Goal: Use online tool/utility: Utilize a website feature to perform a specific function

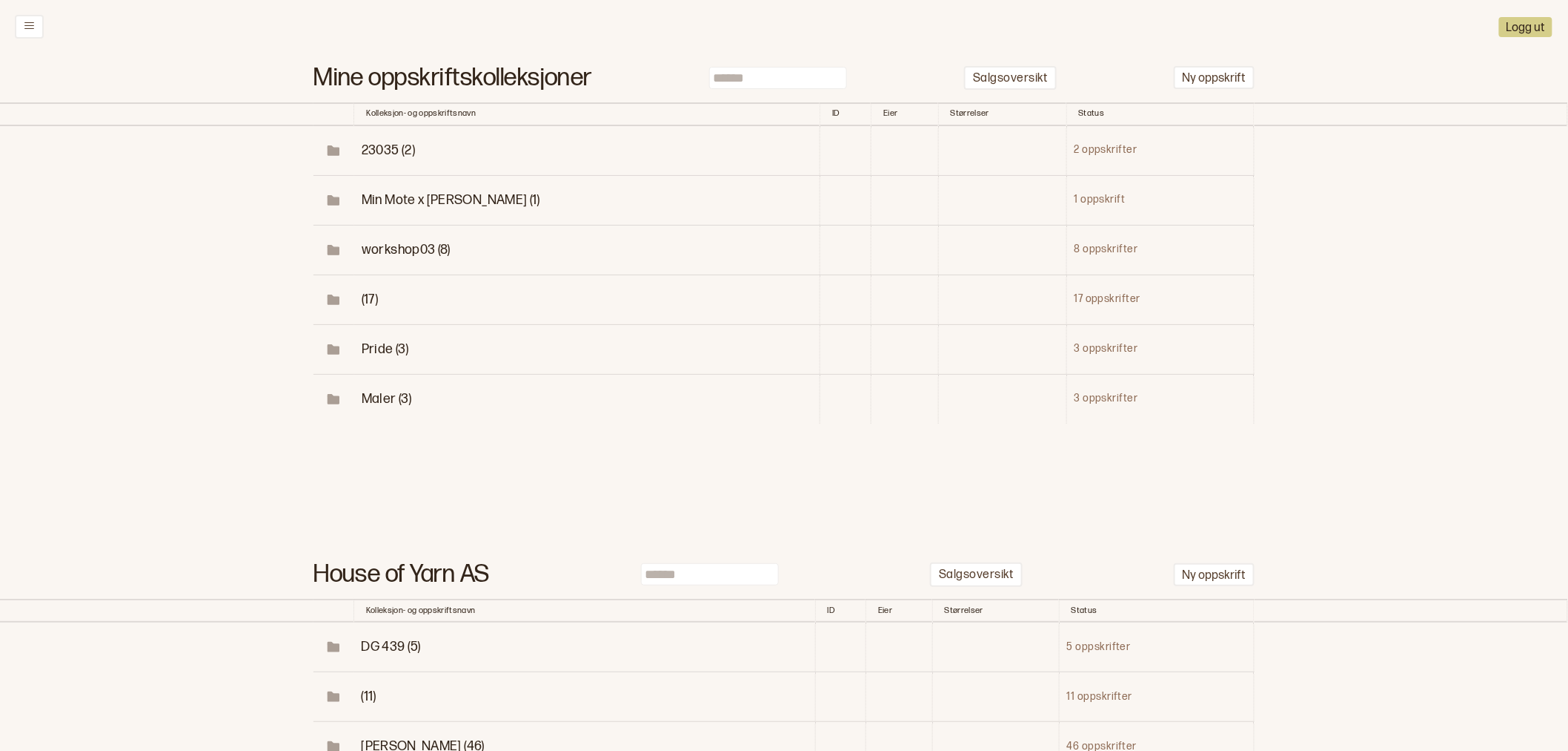
click at [769, 71] on input at bounding box center [779, 78] width 138 height 22
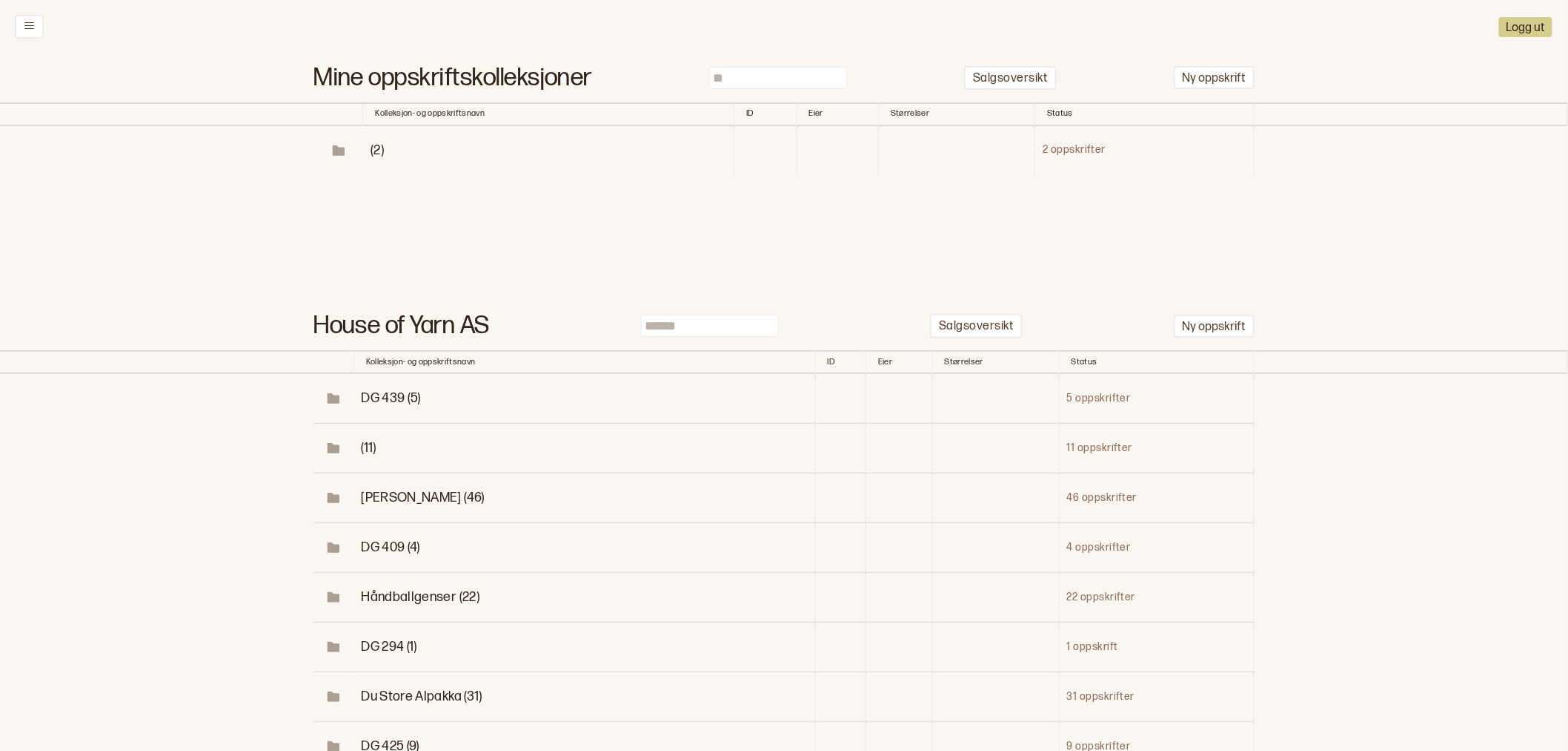
type input "**"
click at [376, 150] on span "(2)" at bounding box center [377, 150] width 14 height 16
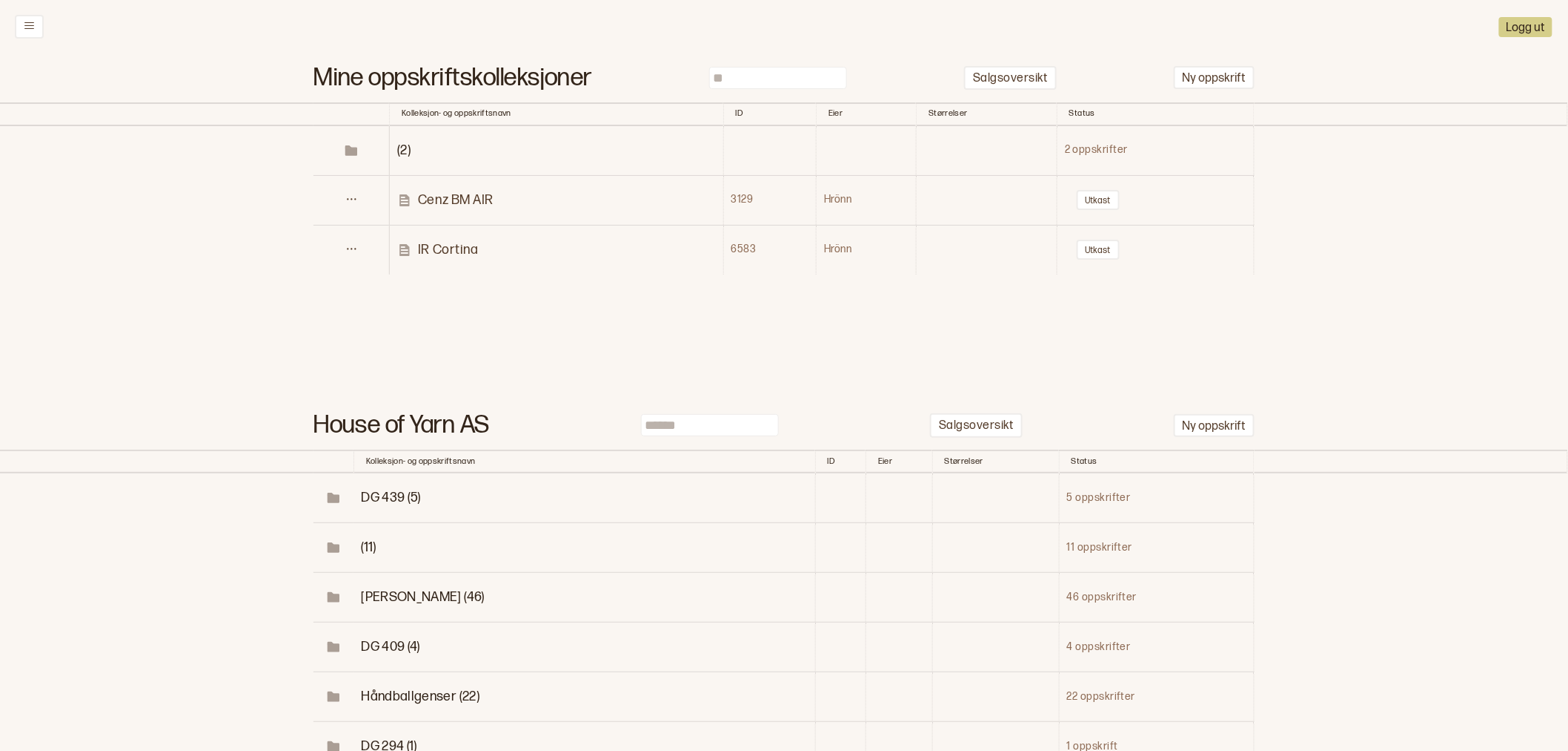
click at [460, 247] on p "IR Cortina" at bounding box center [448, 249] width 60 height 17
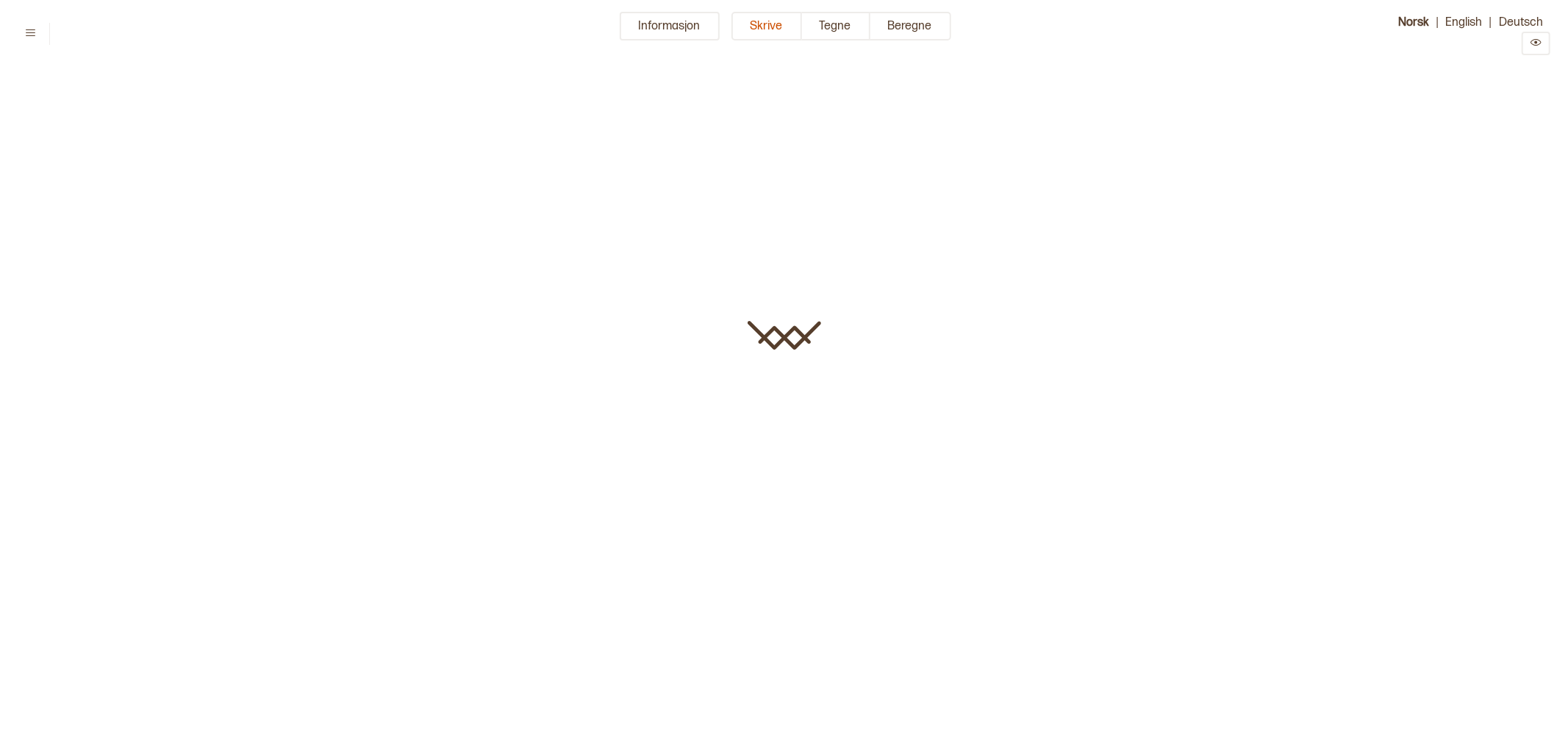
type input "**********"
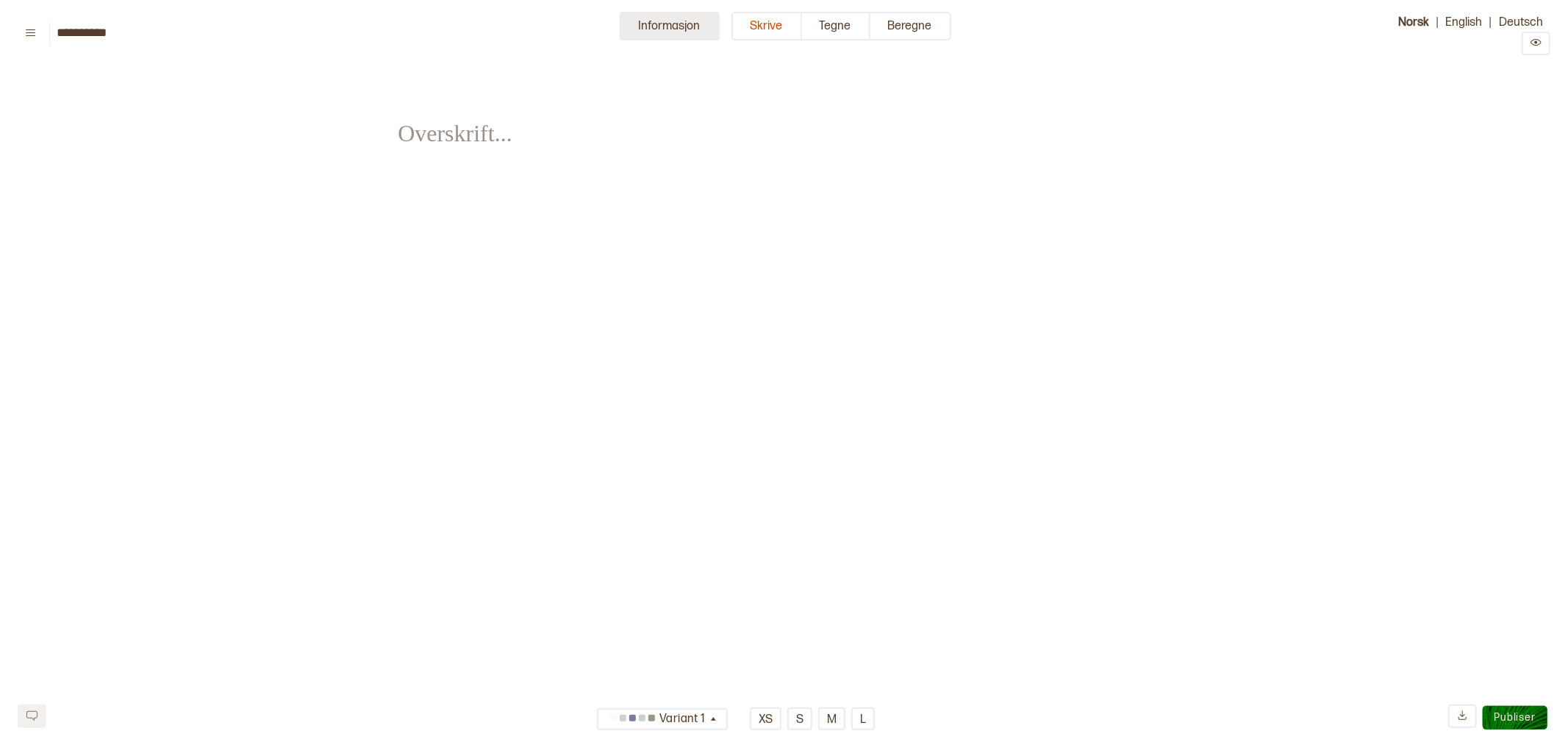
click at [655, 28] on button "Informasjon" at bounding box center [670, 26] width 100 height 29
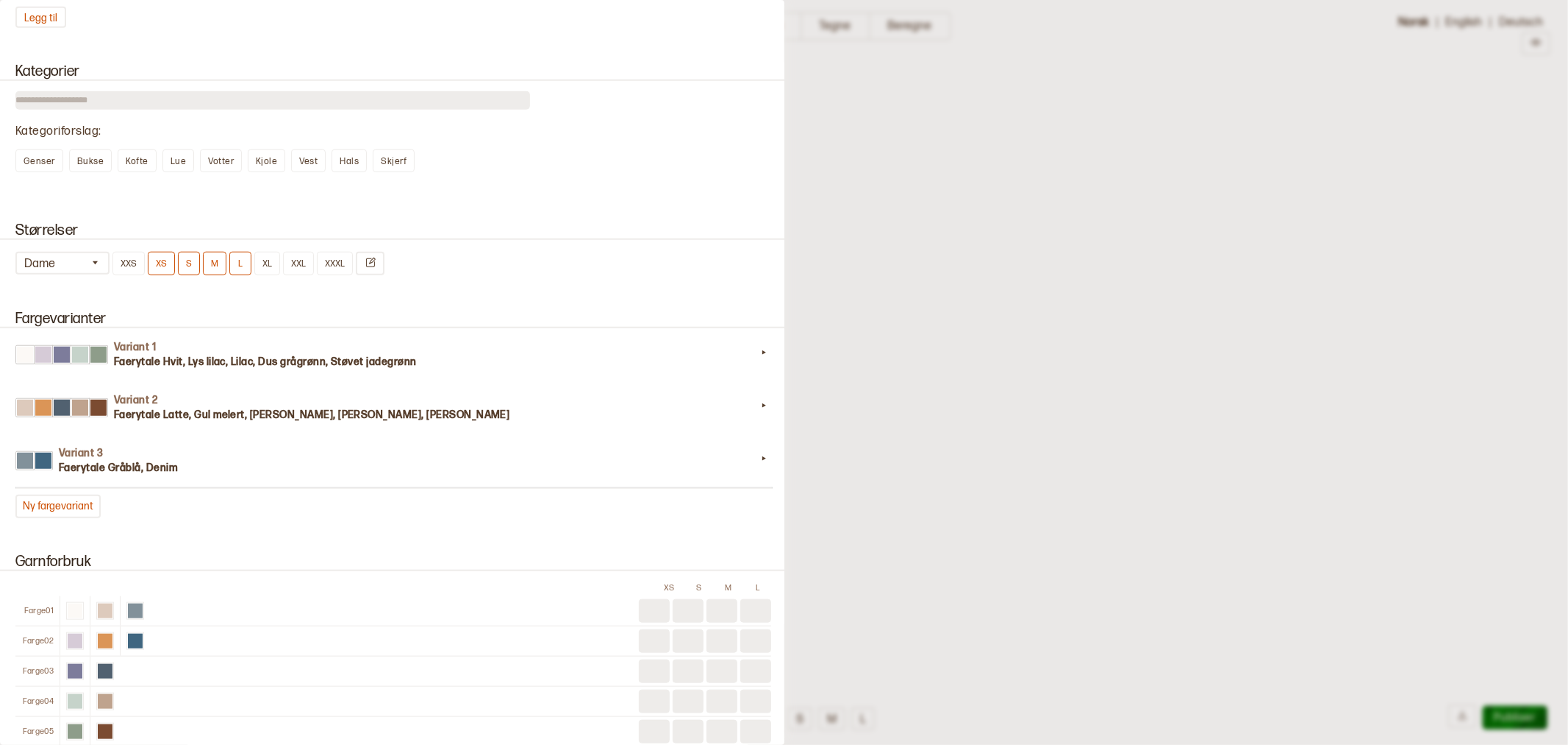
scroll to position [1063, 0]
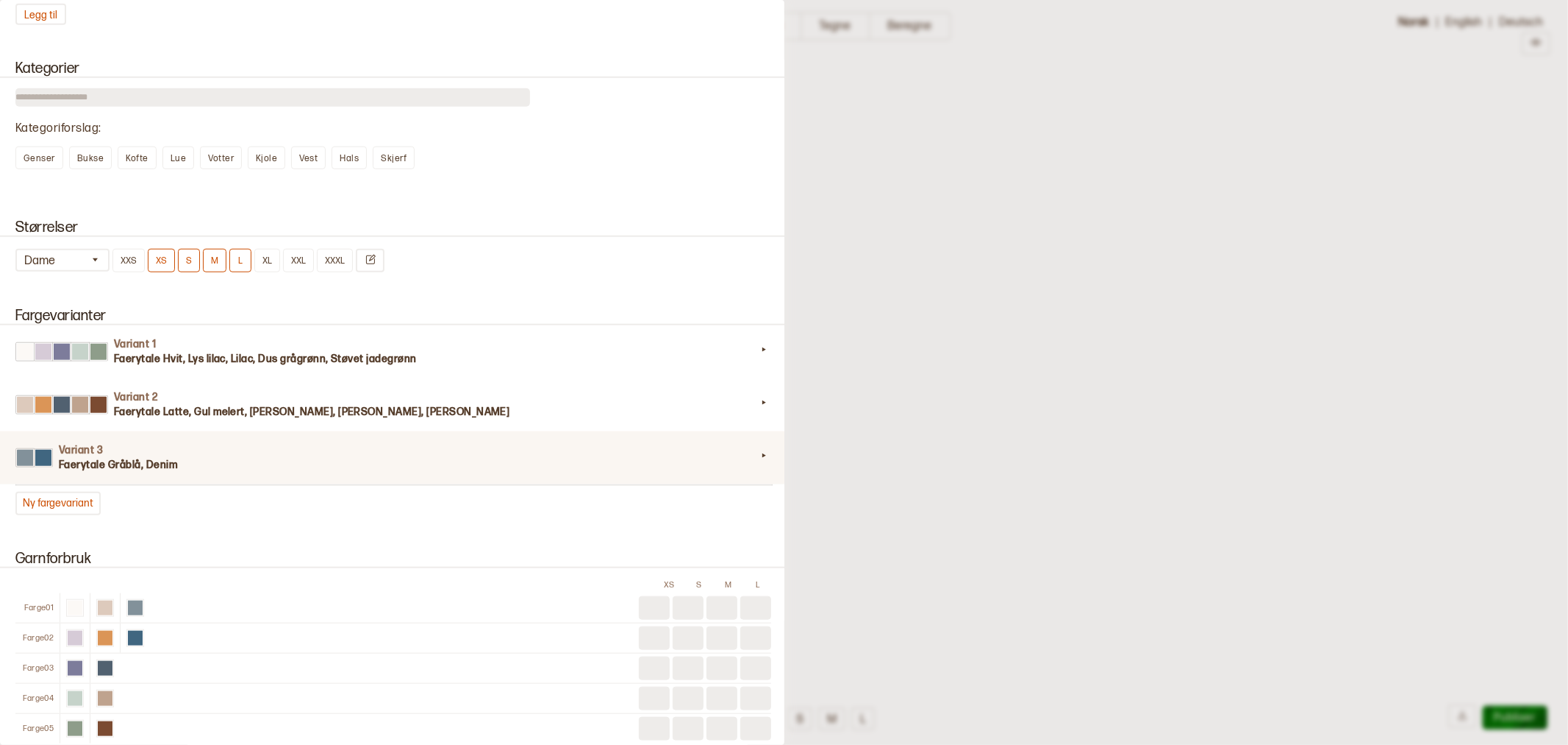
click at [149, 457] on h3 "Faerytale Gråblå, Denim" at bounding box center [407, 464] width 697 height 14
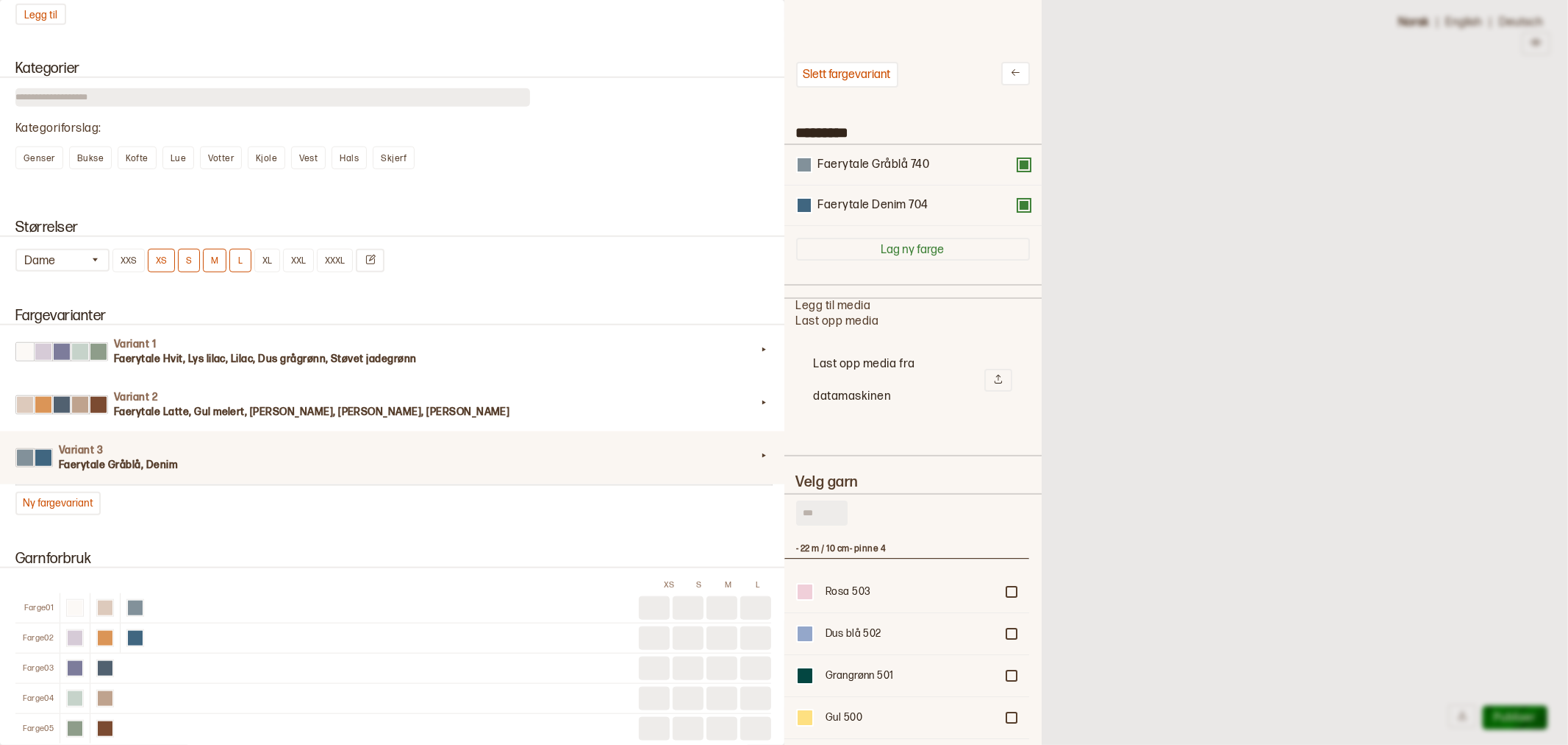
scroll to position [429, 233]
drag, startPoint x: 821, startPoint y: 508, endPoint x: 821, endPoint y: 495, distance: 13.0
click at [821, 505] on input "text" at bounding box center [822, 513] width 52 height 25
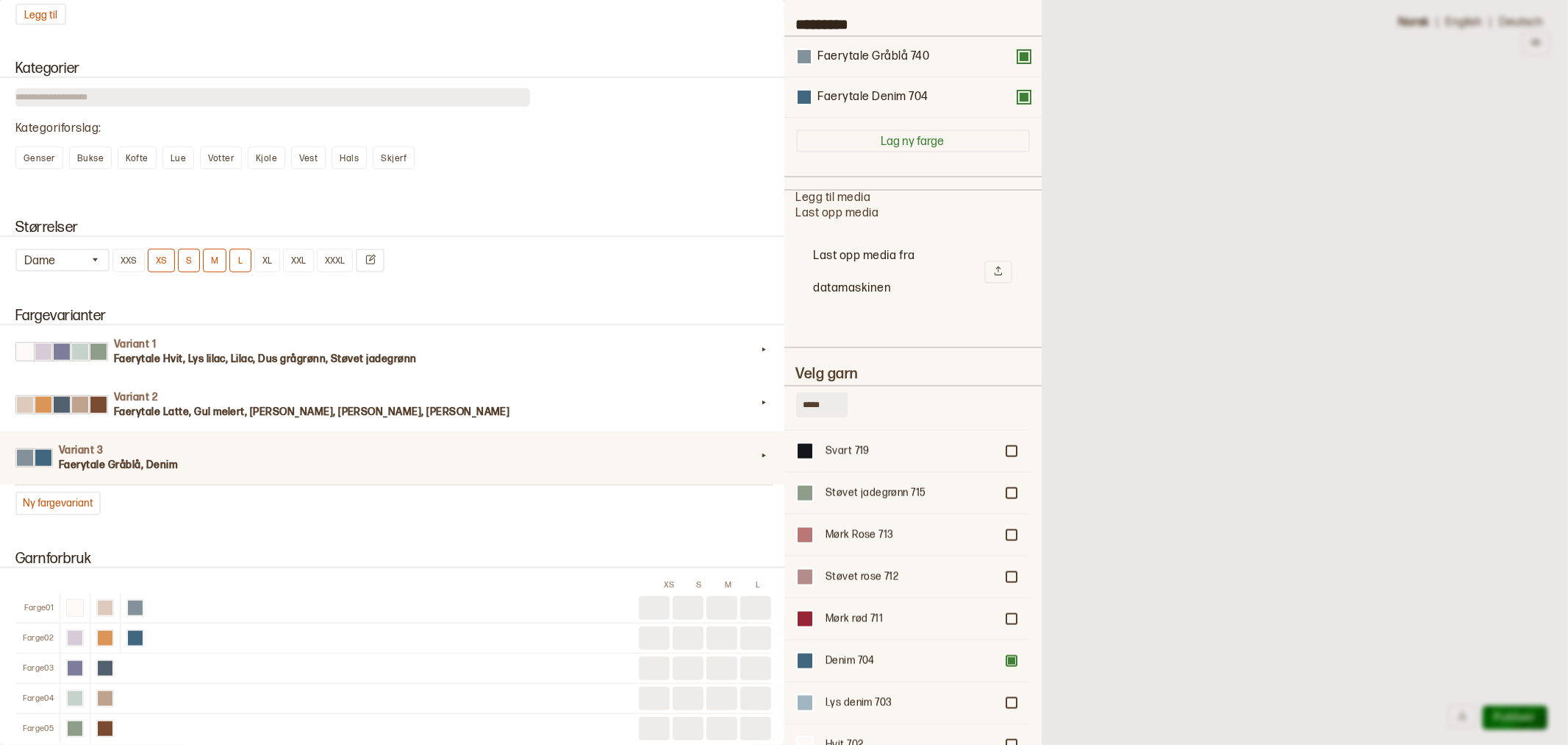
scroll to position [236, 0]
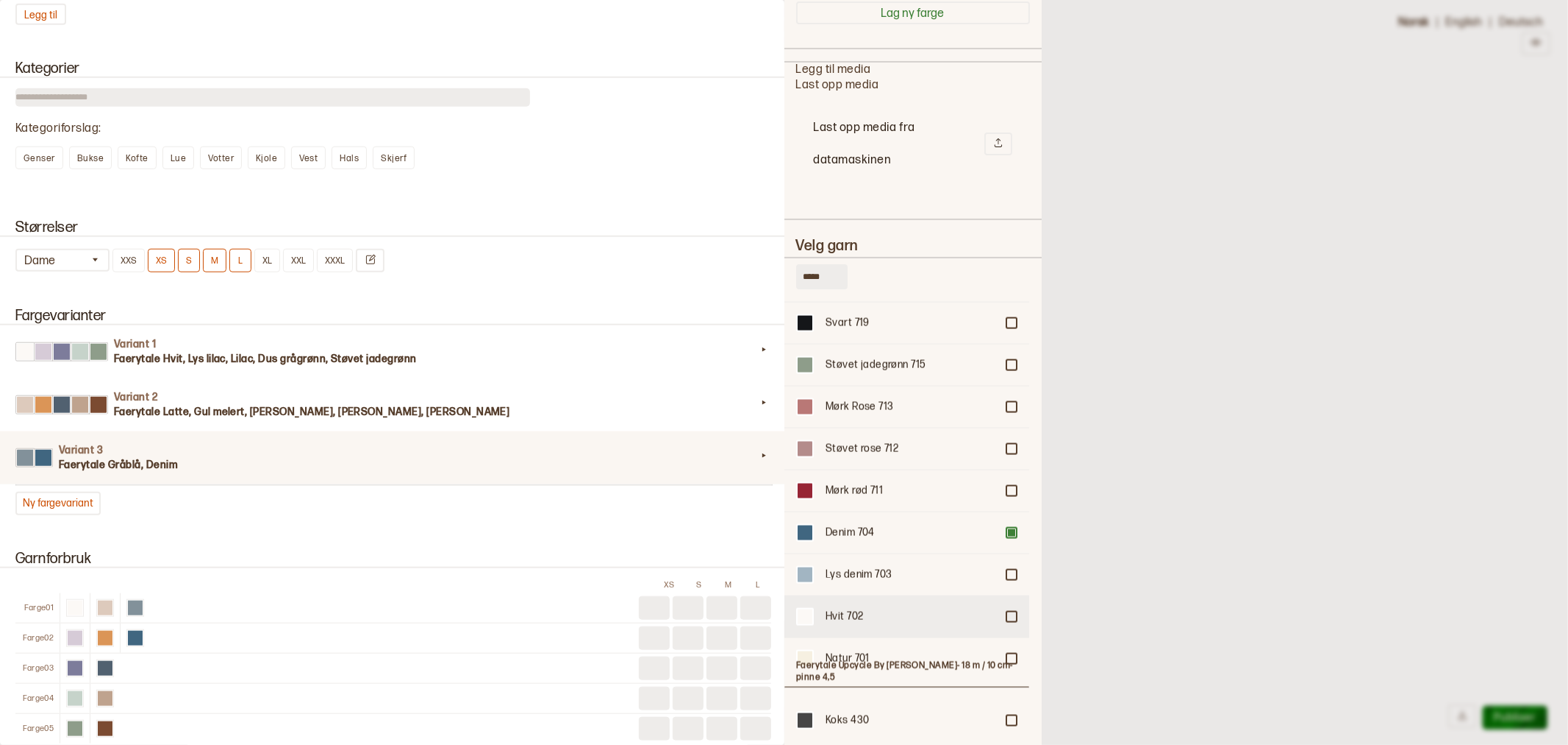
type input "*****"
click at [803, 609] on div at bounding box center [804, 616] width 14 height 14
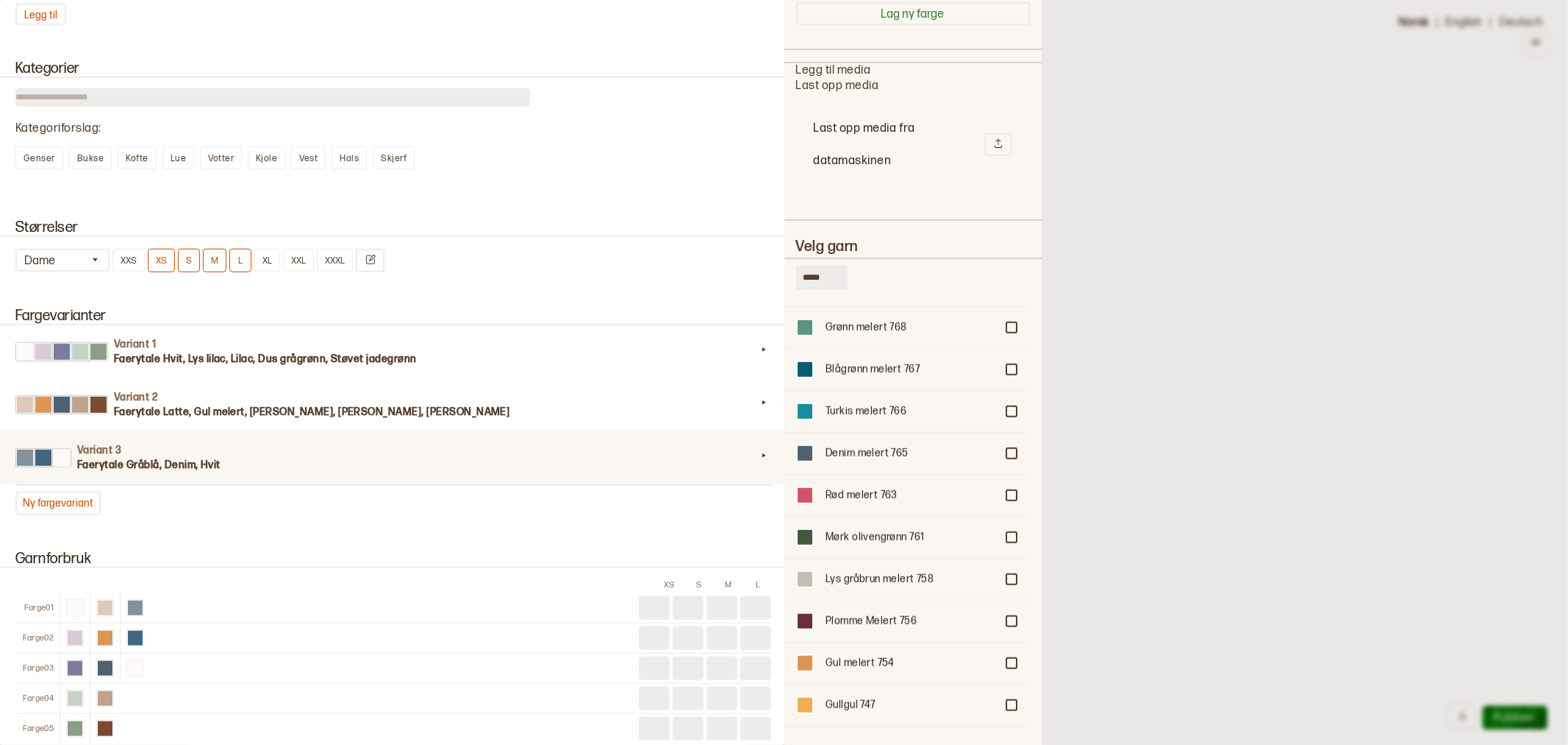
scroll to position [1144, 0]
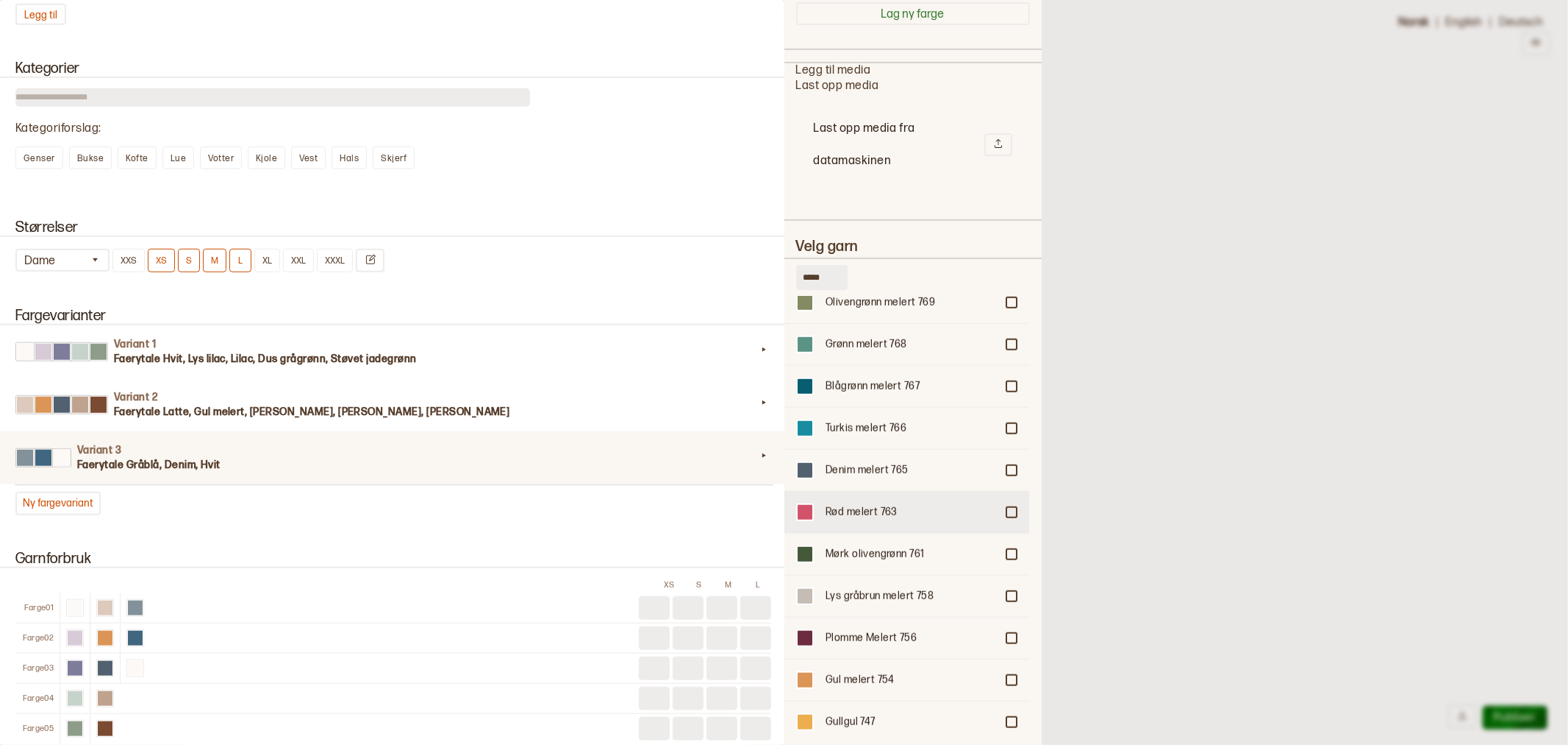
click at [1007, 507] on div at bounding box center [1011, 511] width 9 height 9
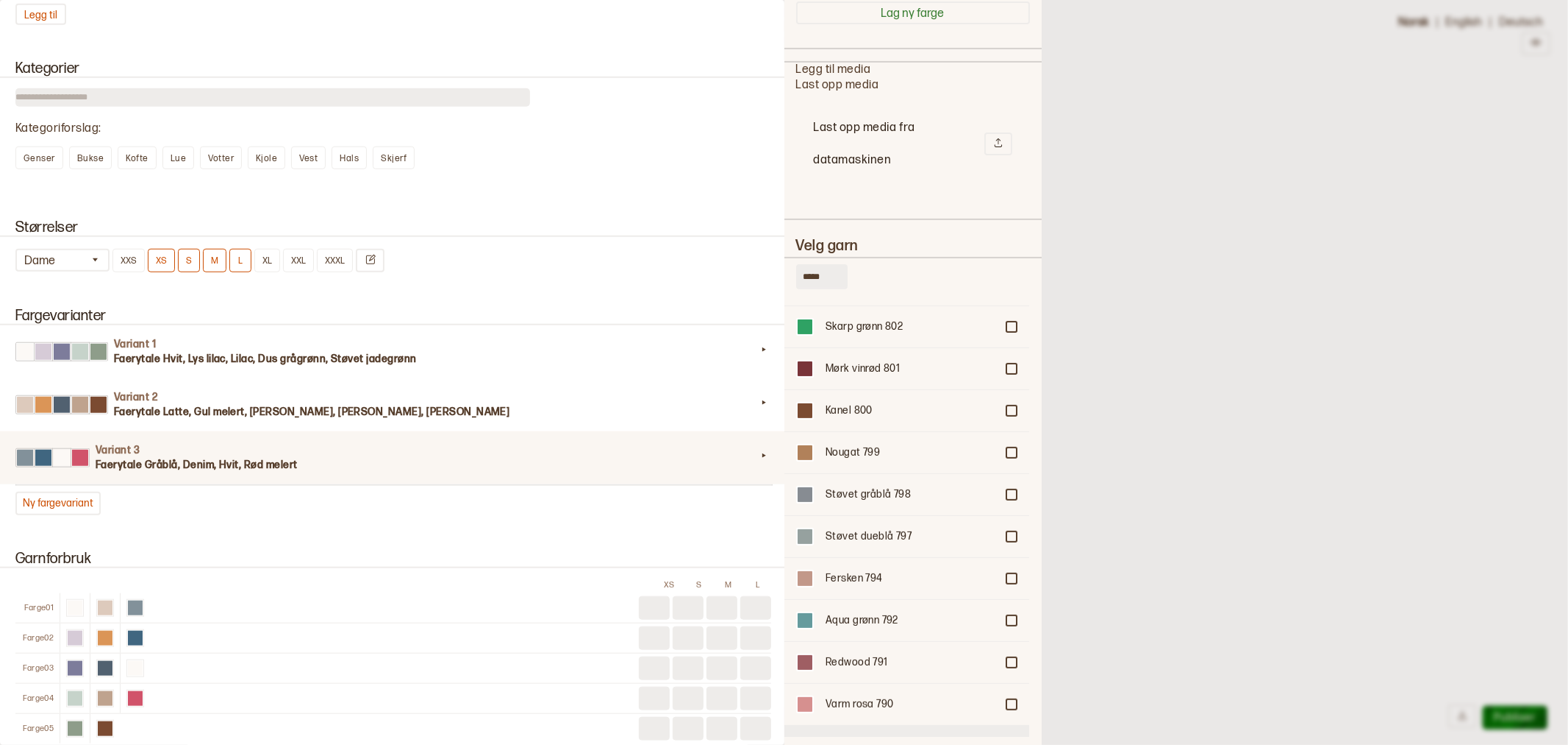
scroll to position [326, 0]
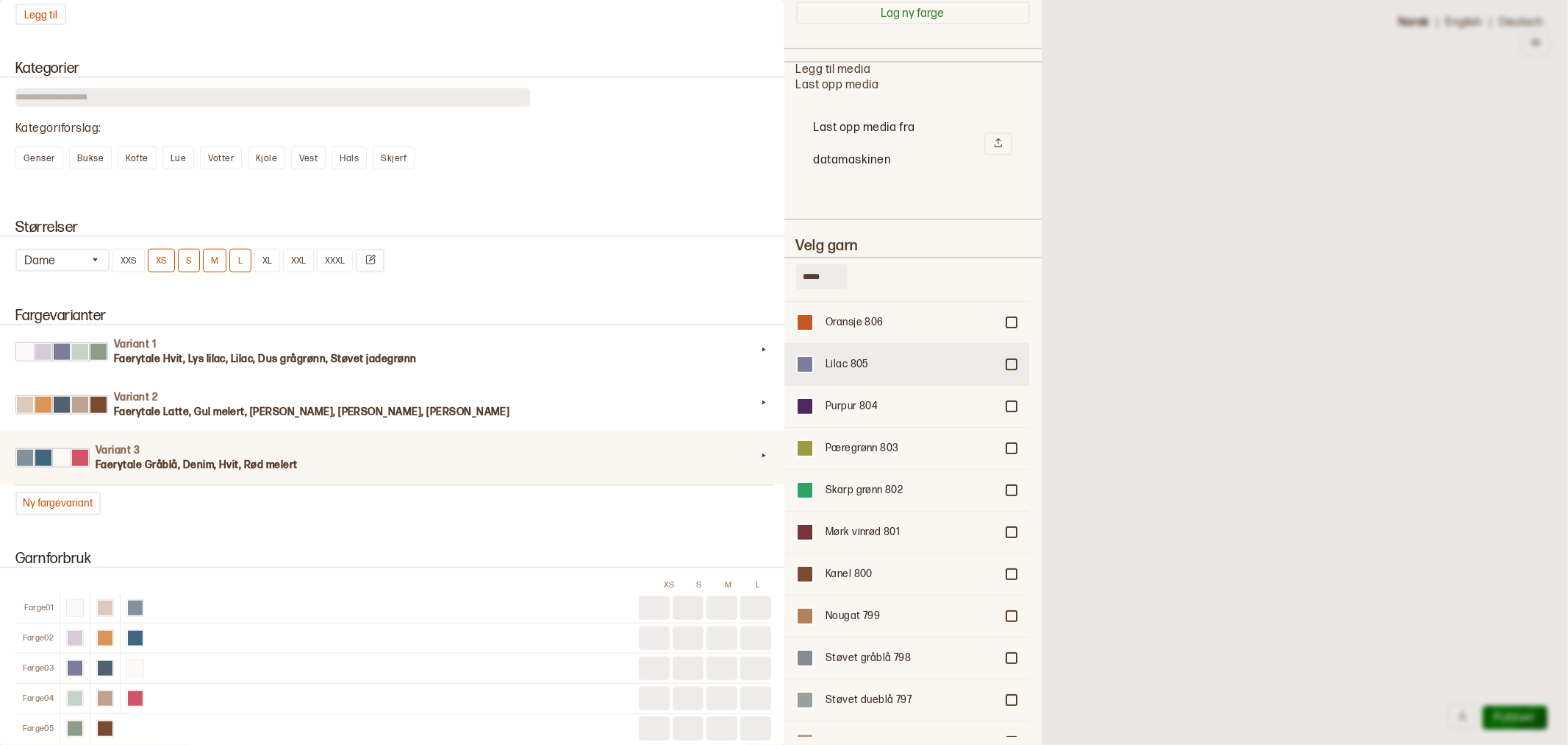
click at [1007, 360] on div at bounding box center [1011, 364] width 9 height 9
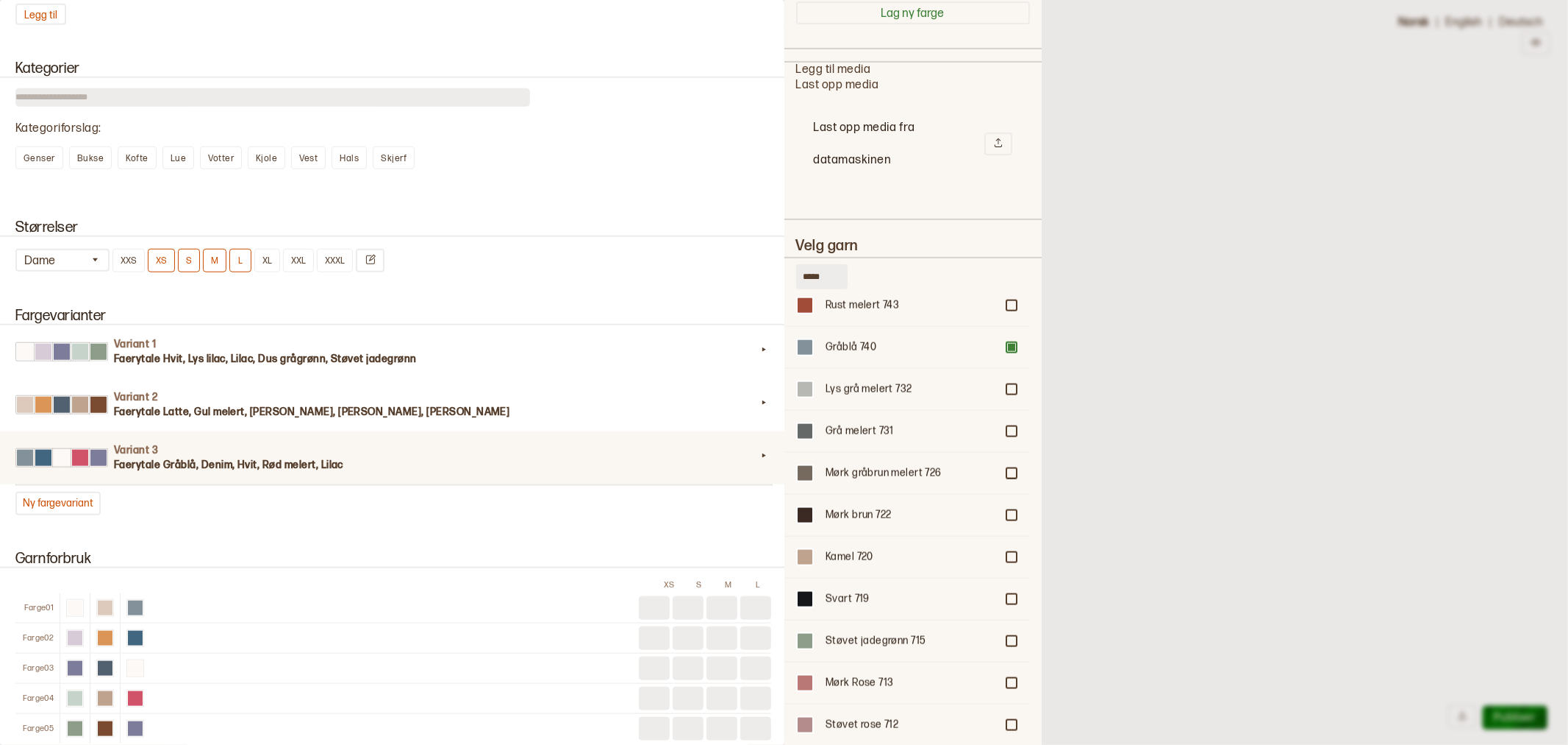
scroll to position [1716, 0]
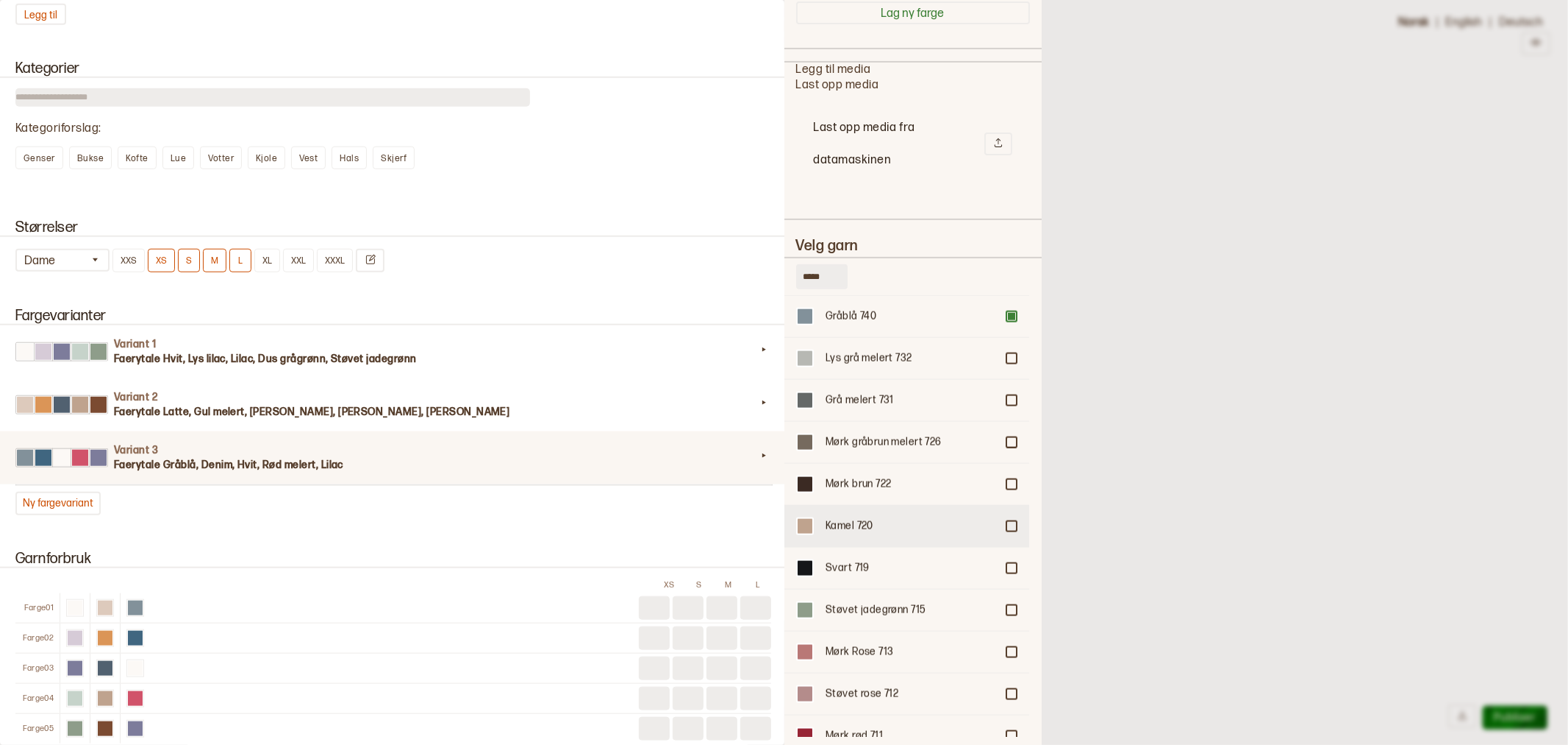
click at [1007, 522] on div at bounding box center [1011, 526] width 9 height 9
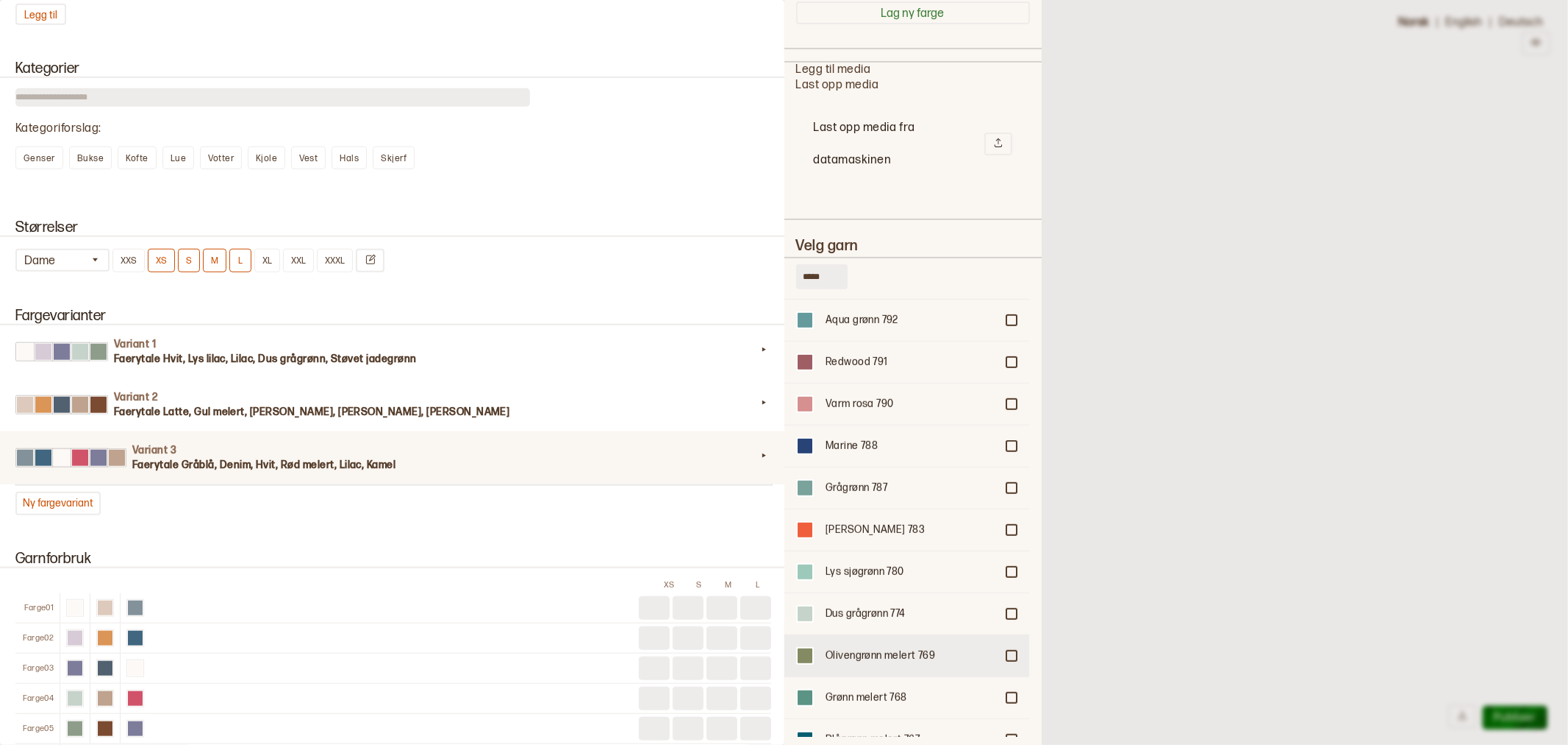
scroll to position [735, 0]
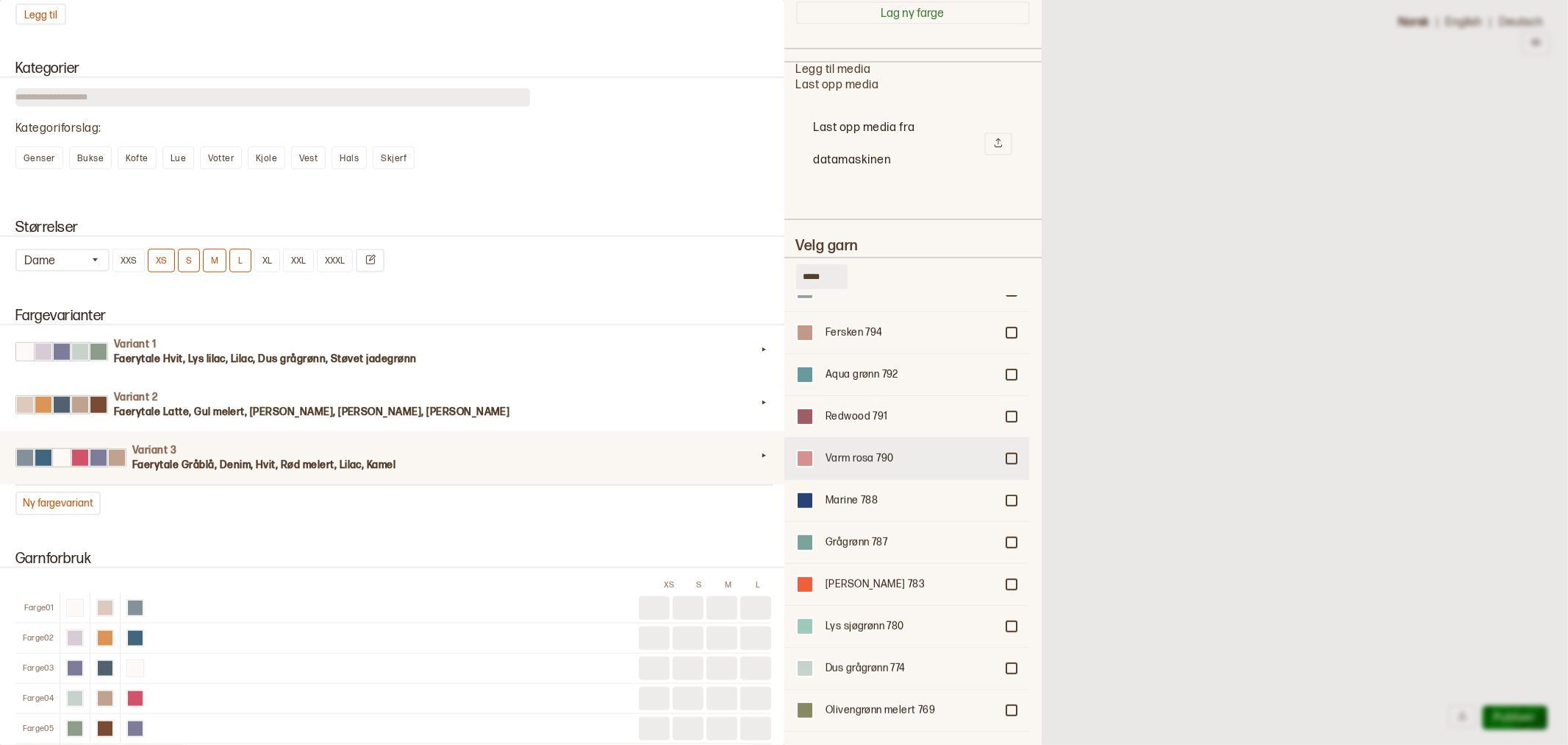
click at [1007, 454] on div at bounding box center [1011, 458] width 9 height 9
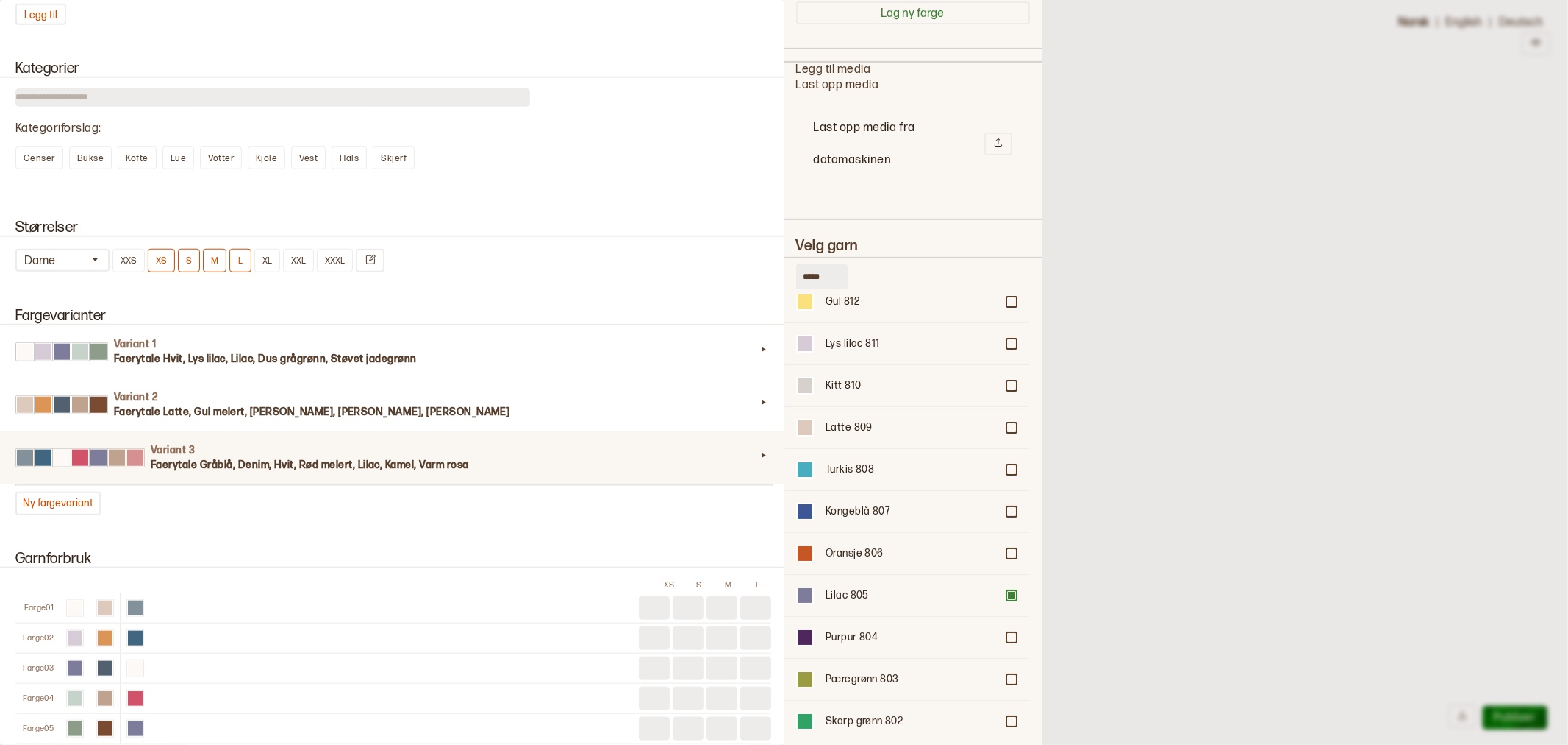
scroll to position [82, 0]
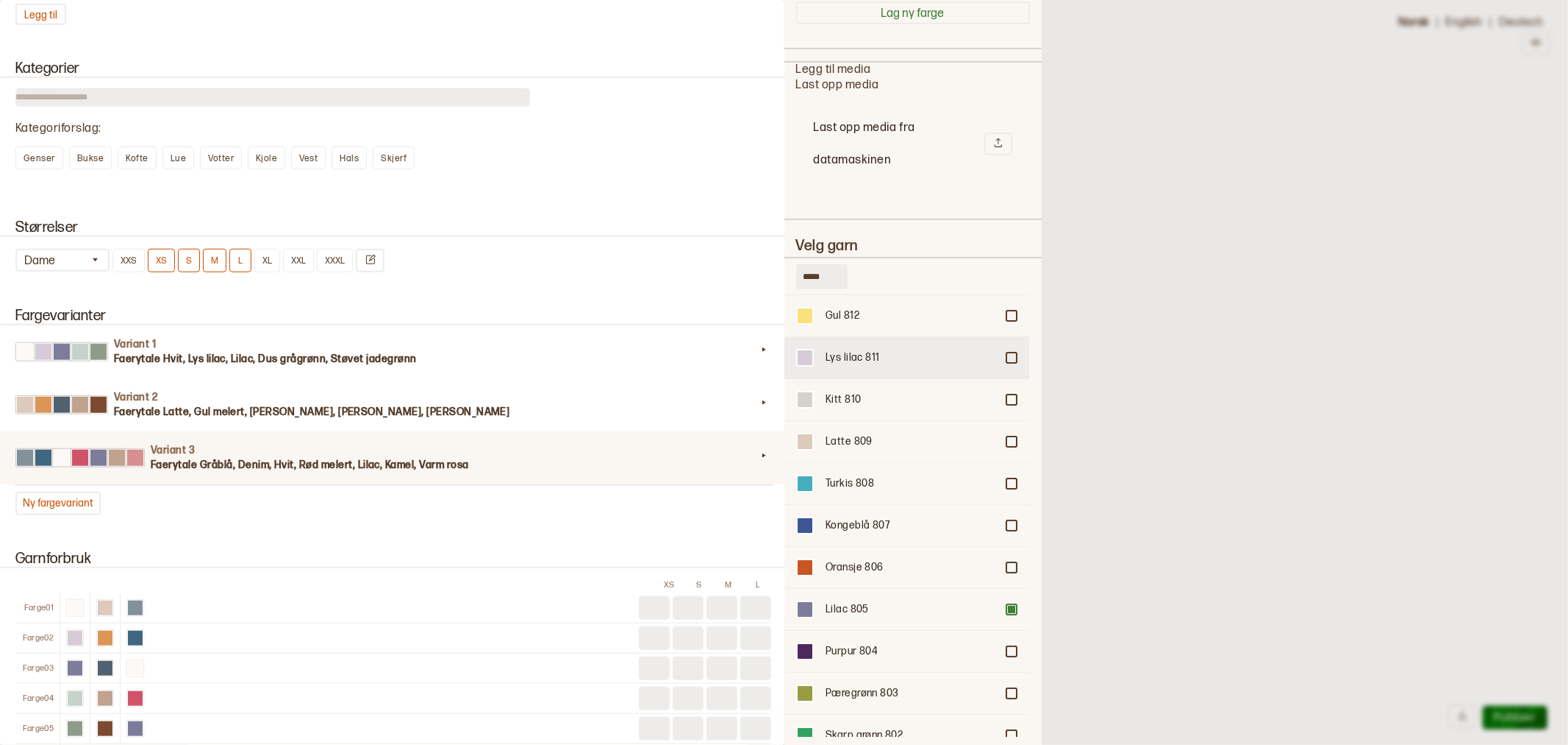
click at [1007, 354] on div at bounding box center [1011, 357] width 9 height 9
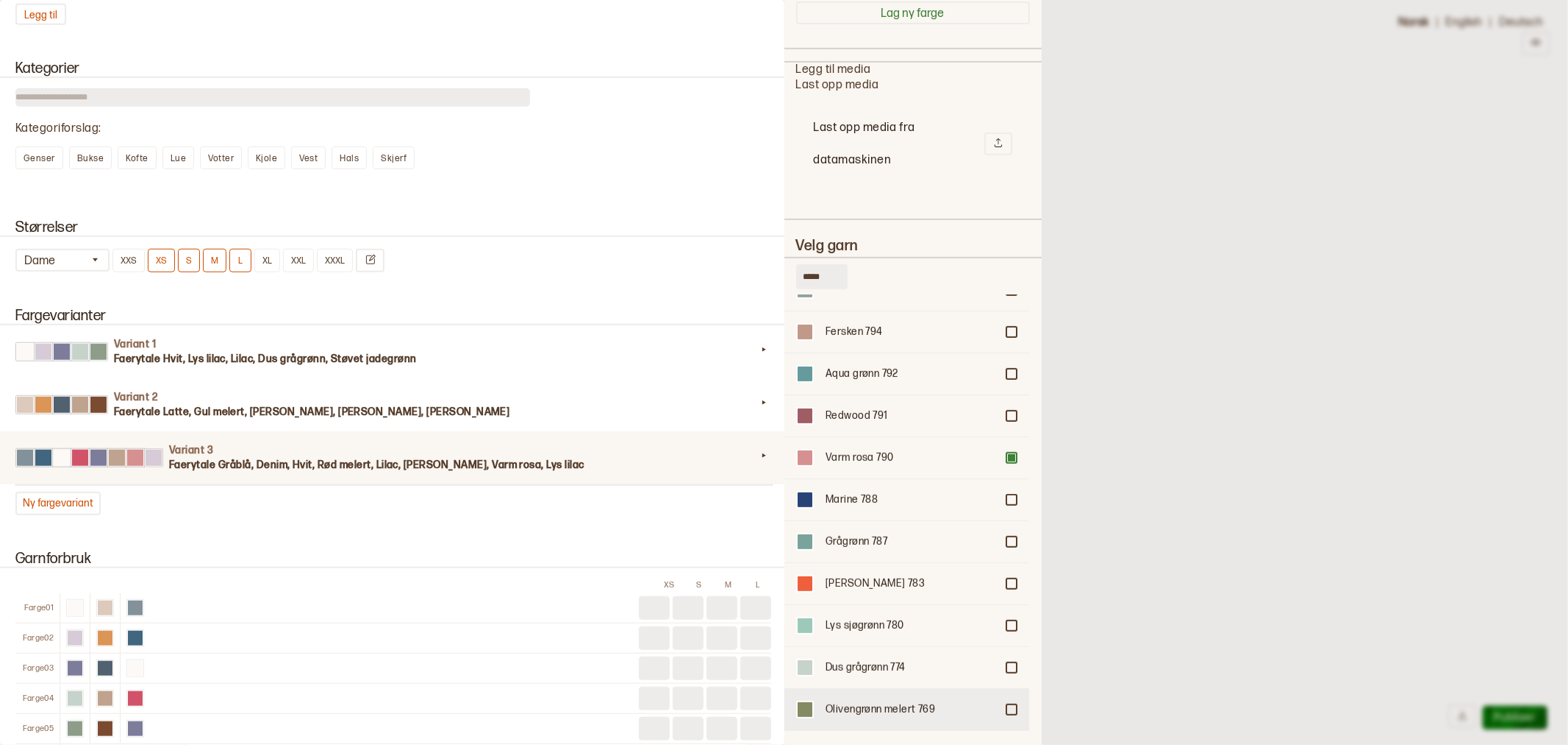
scroll to position [817, 0]
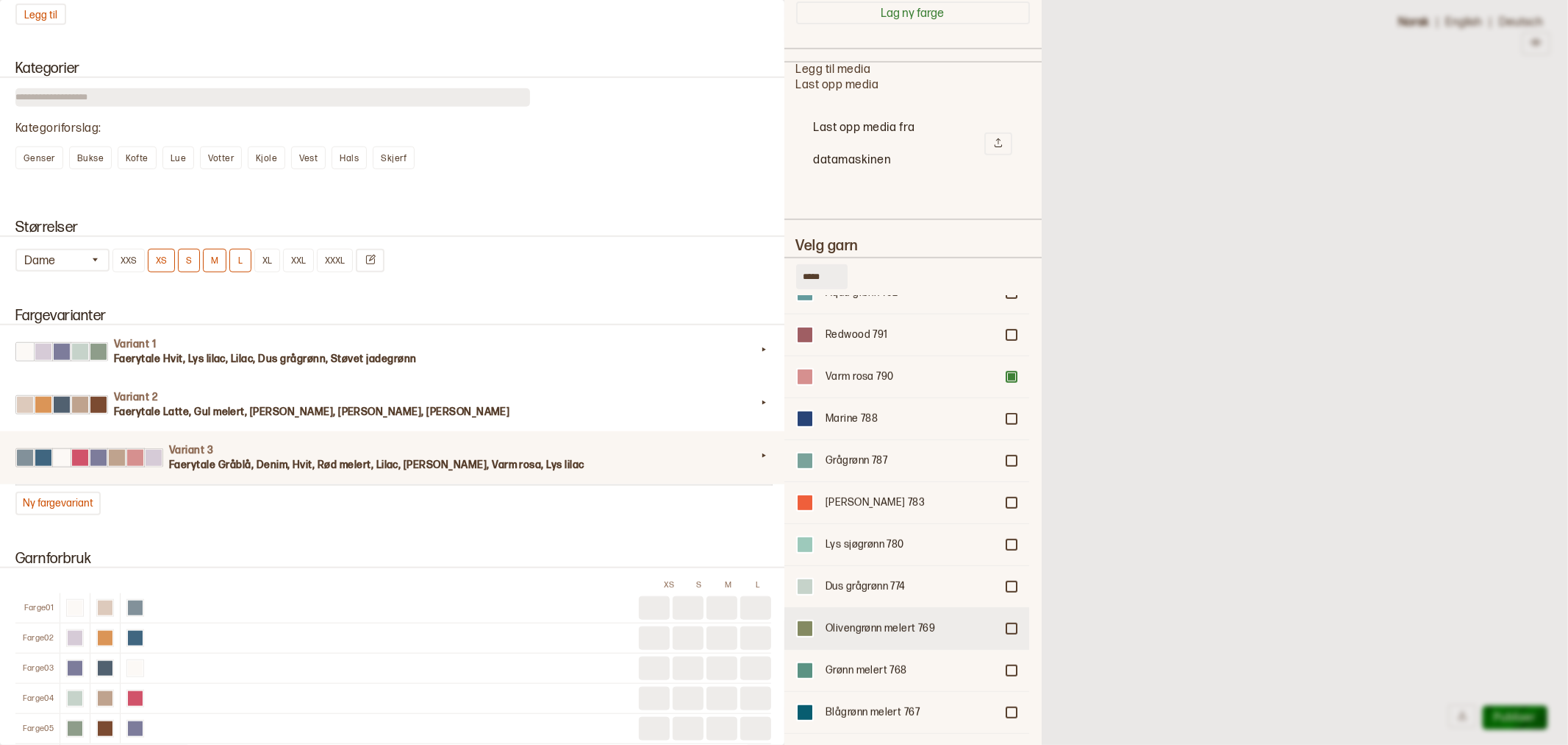
click at [1007, 624] on div at bounding box center [1011, 628] width 9 height 9
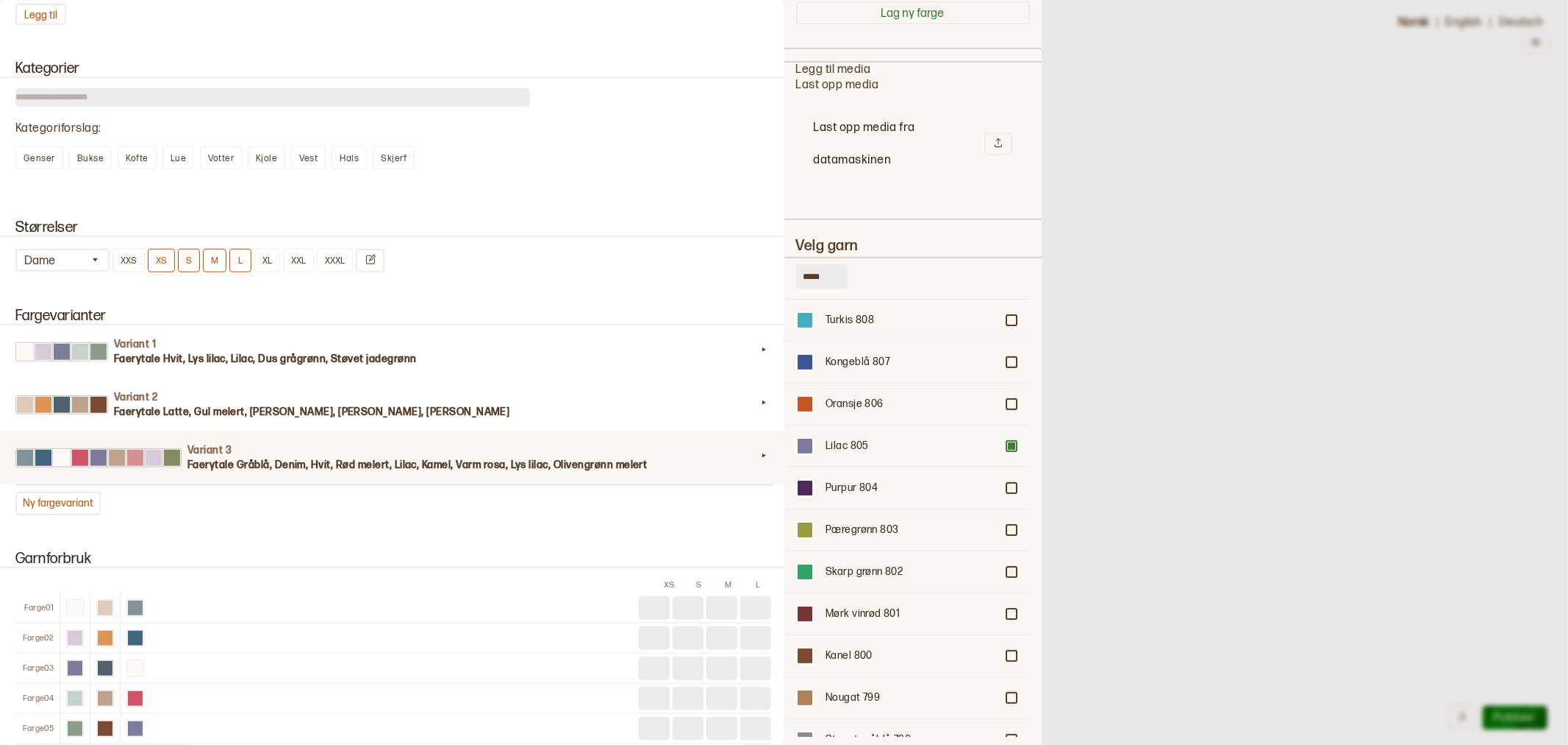
scroll to position [0, 0]
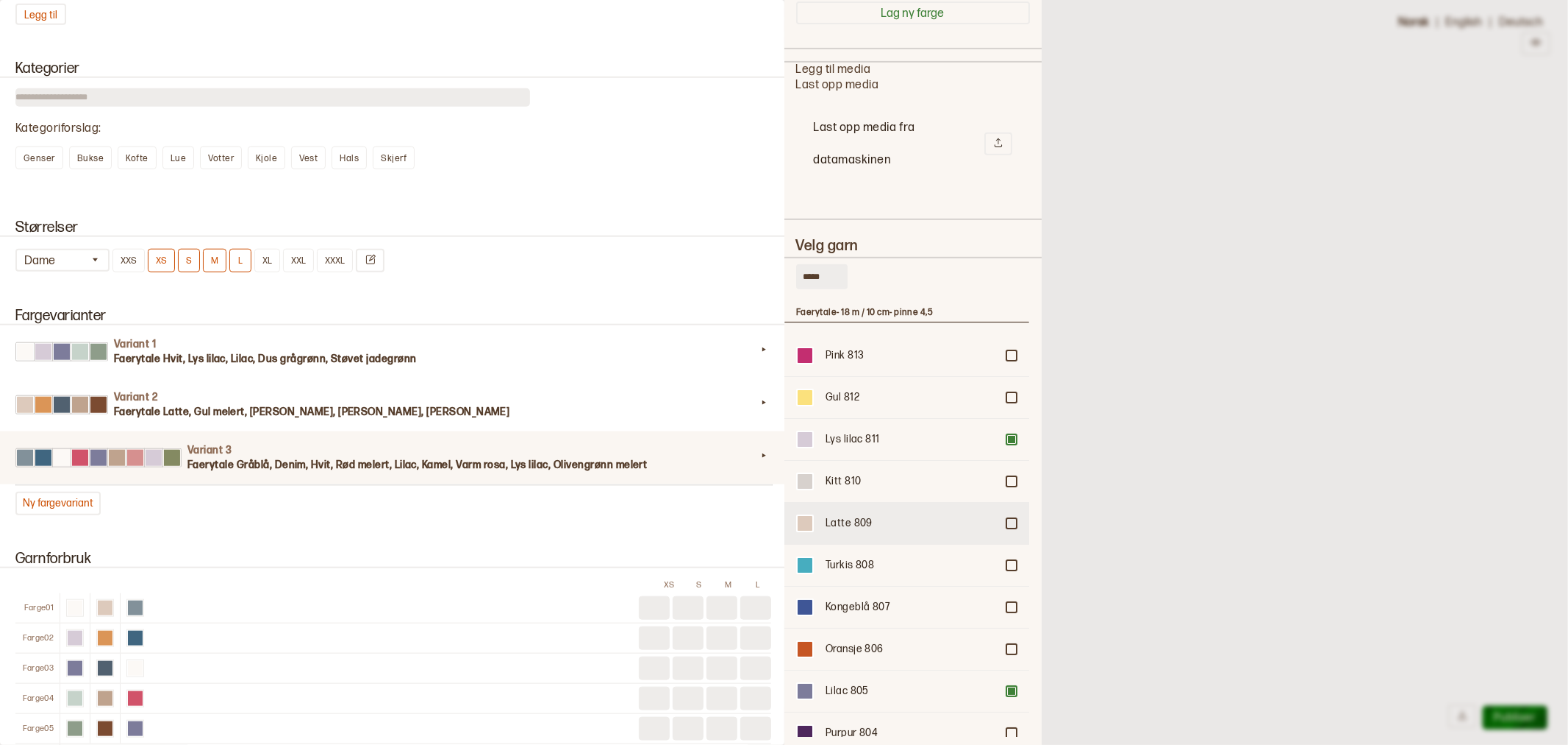
click at [1007, 519] on div at bounding box center [1011, 523] width 9 height 9
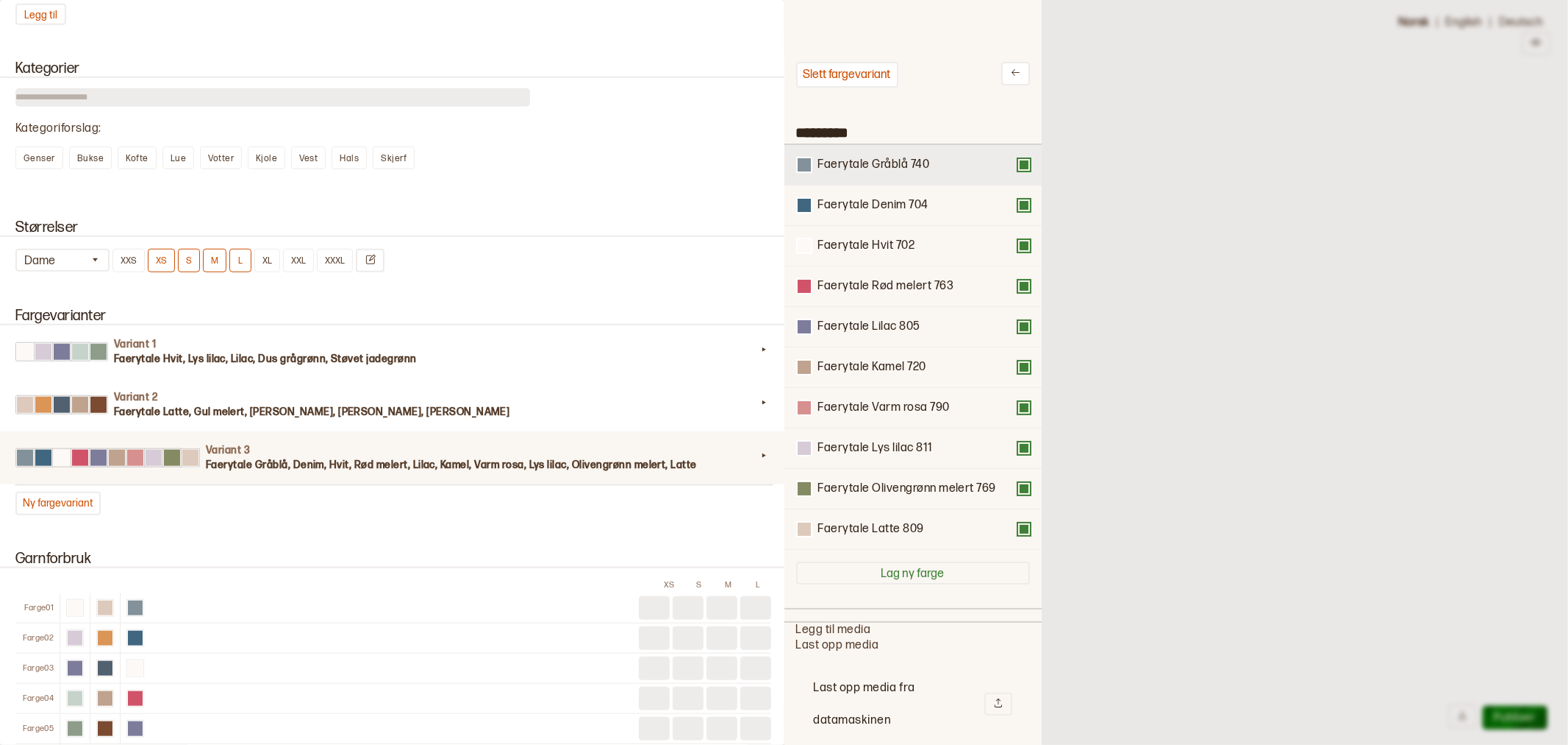
click at [1019, 159] on button at bounding box center [1024, 165] width 12 height 12
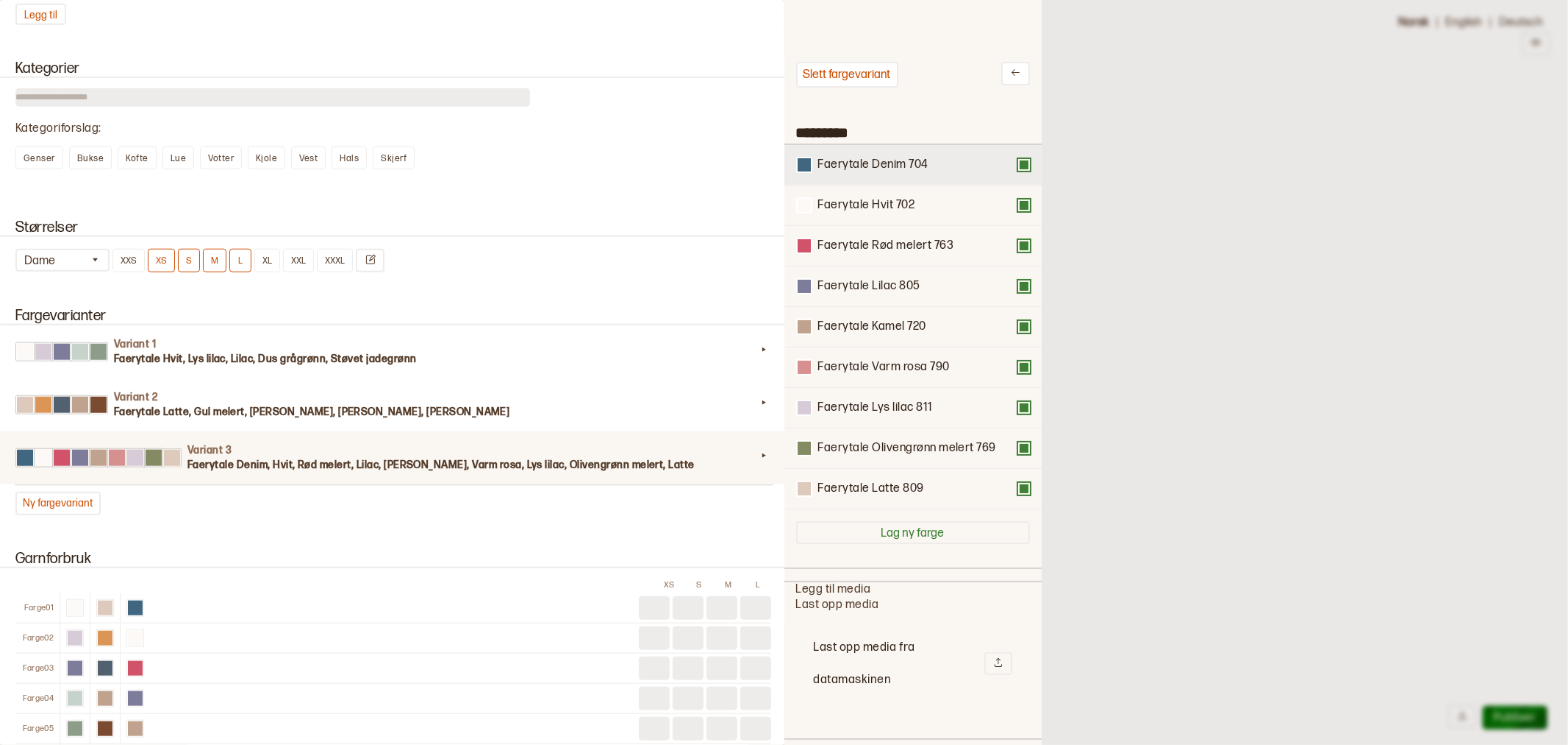
click at [1019, 159] on button at bounding box center [1024, 165] width 12 height 12
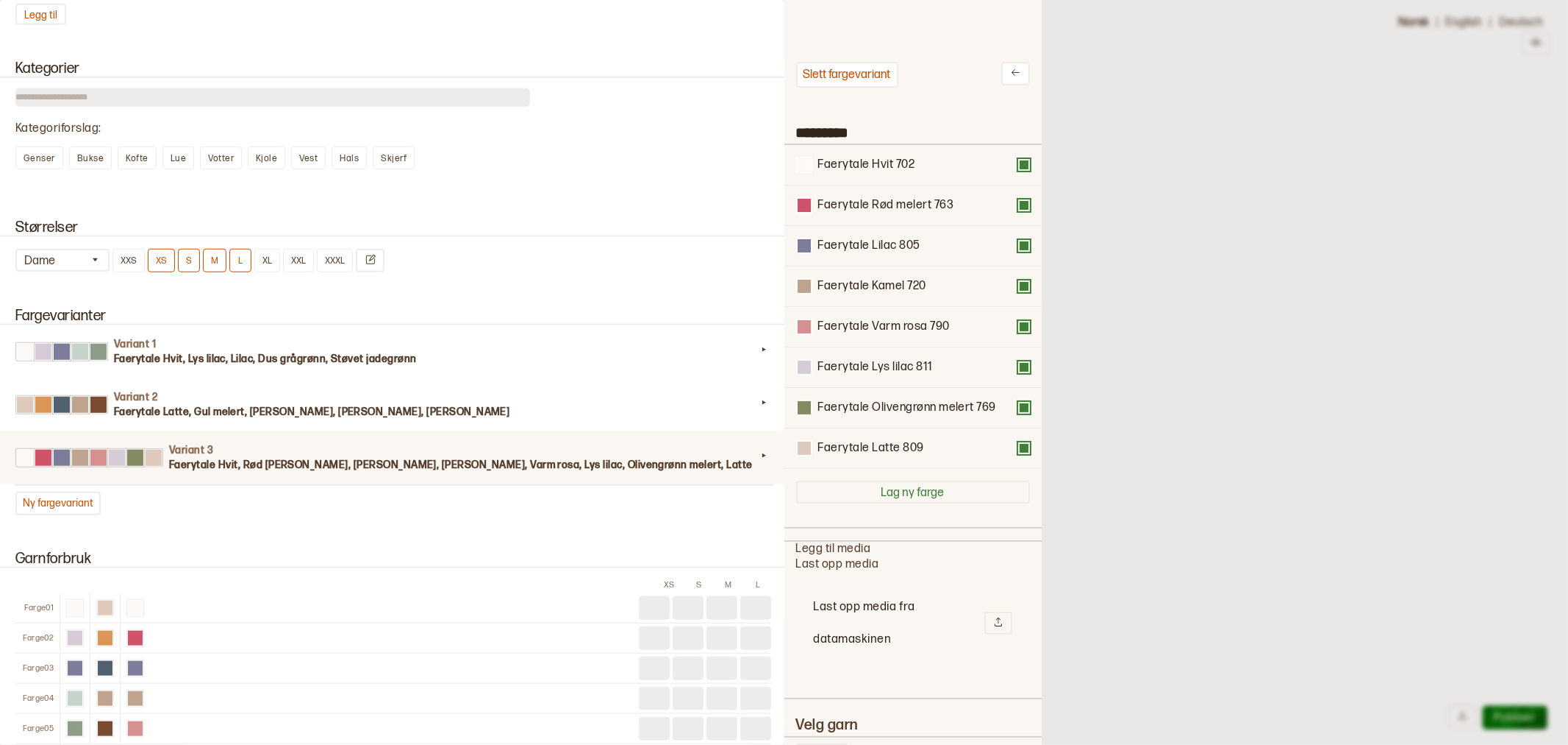
click at [1239, 538] on div at bounding box center [784, 372] width 1568 height 745
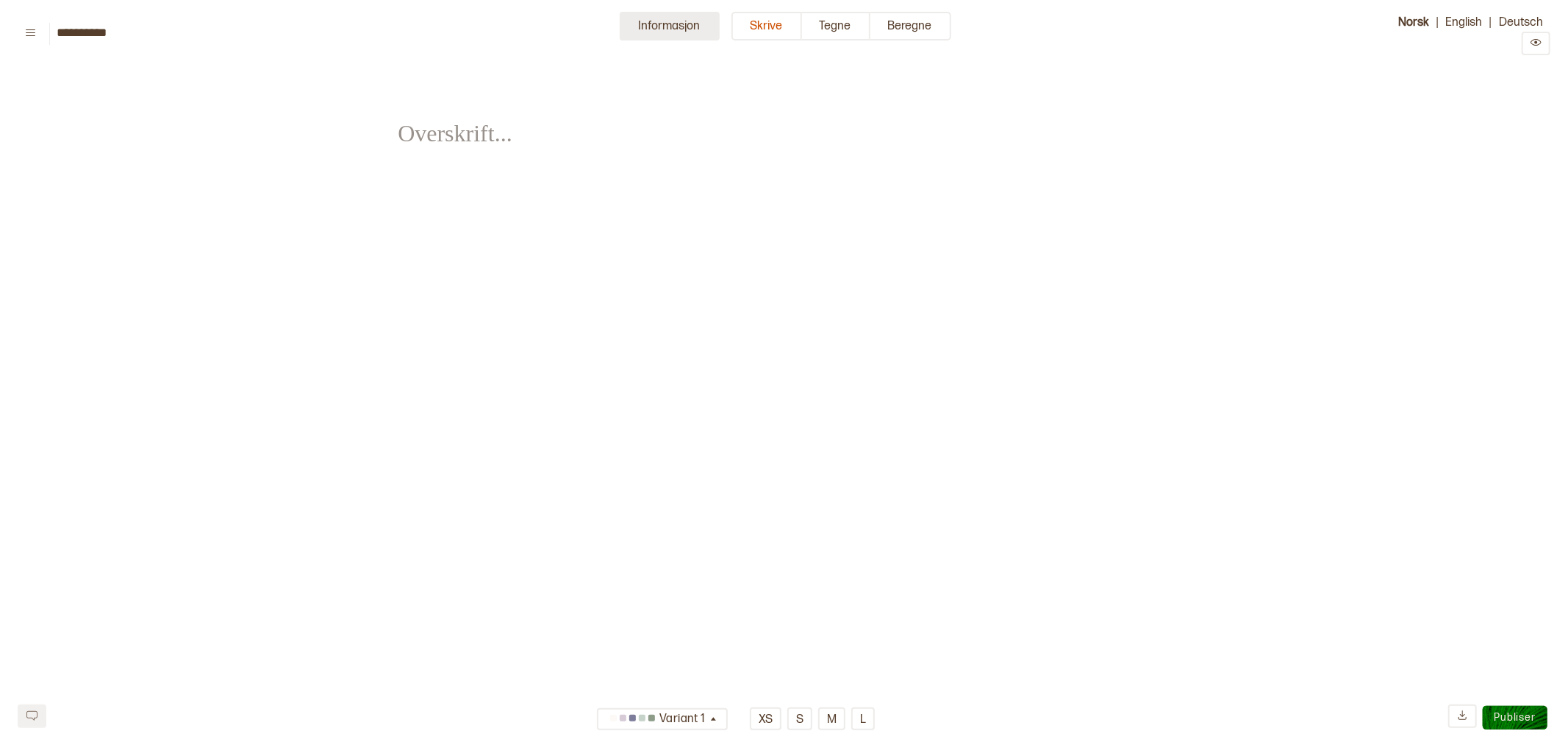
click at [670, 24] on button "Informasjon" at bounding box center [670, 26] width 100 height 29
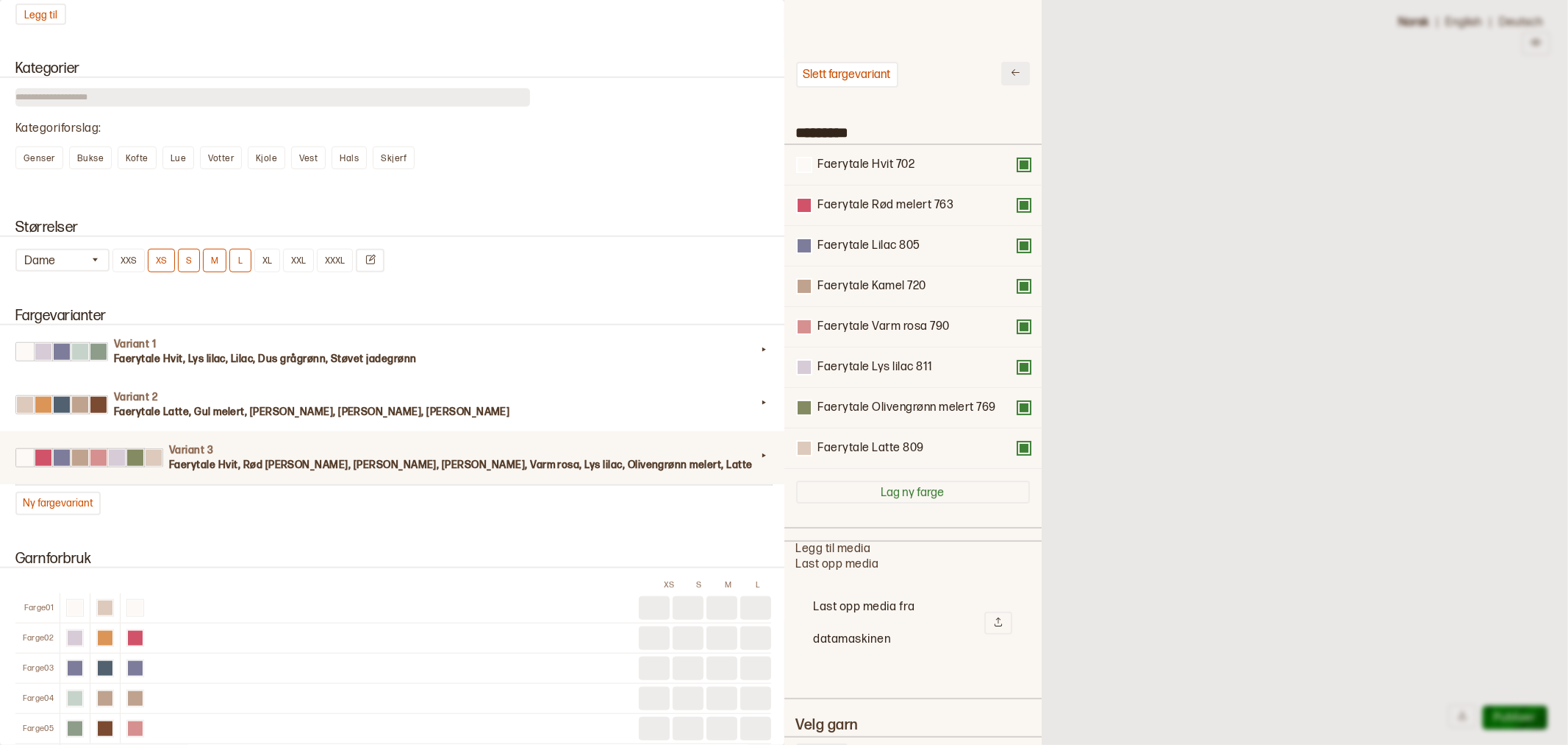
click at [1010, 74] on icon at bounding box center [1015, 72] width 11 height 11
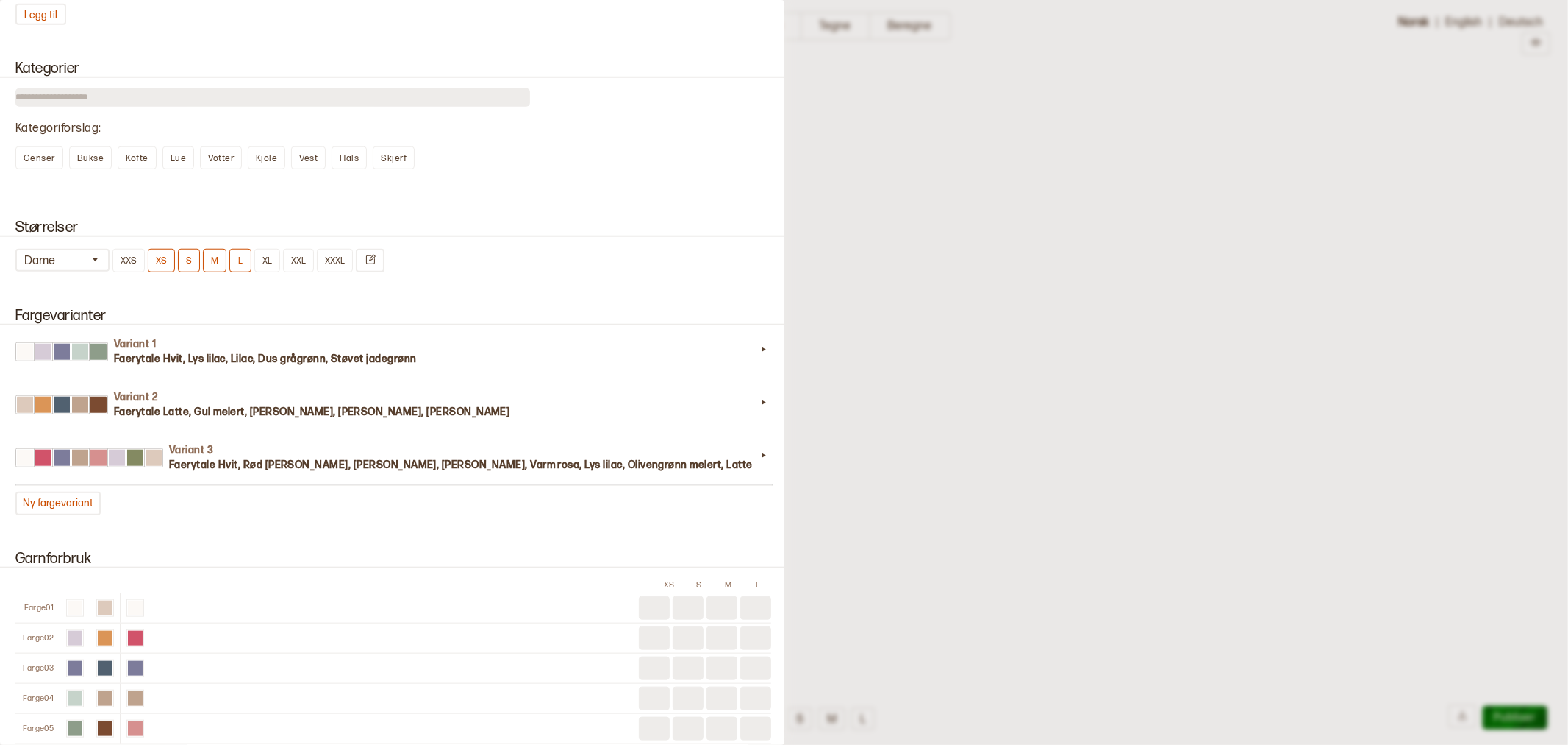
click at [894, 117] on div at bounding box center [784, 372] width 1568 height 745
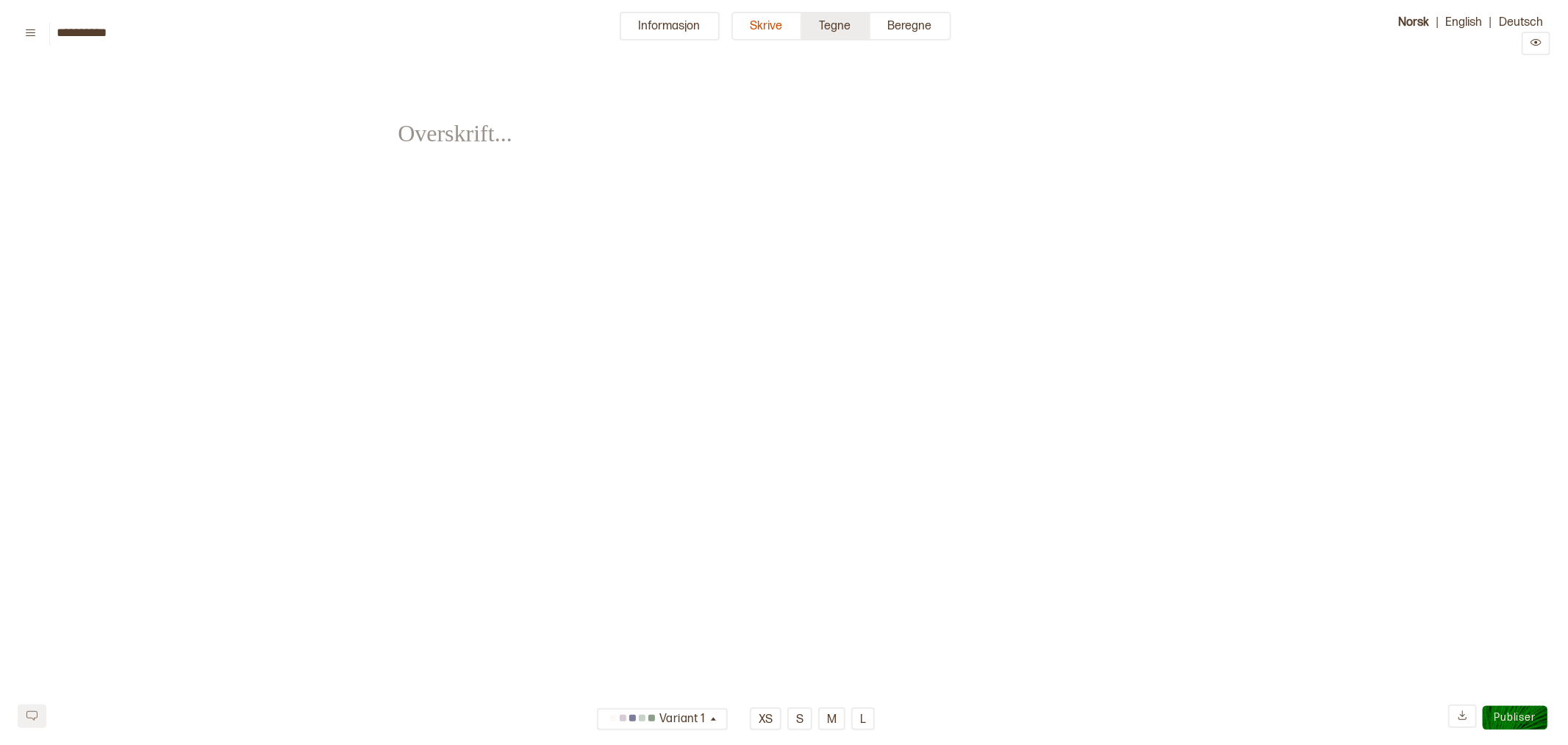
click at [828, 23] on button "Tegne" at bounding box center [836, 26] width 68 height 29
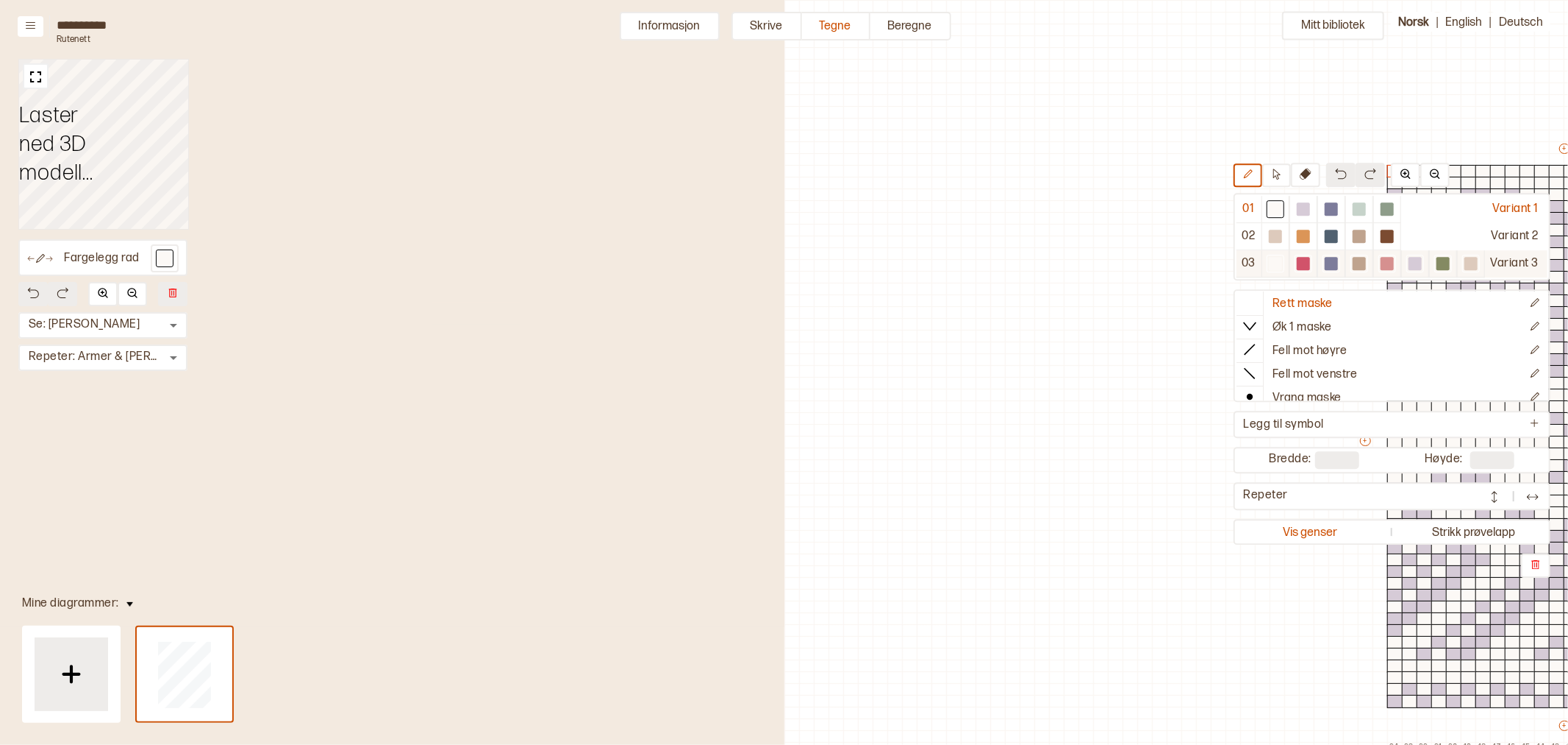
scroll to position [82, 629]
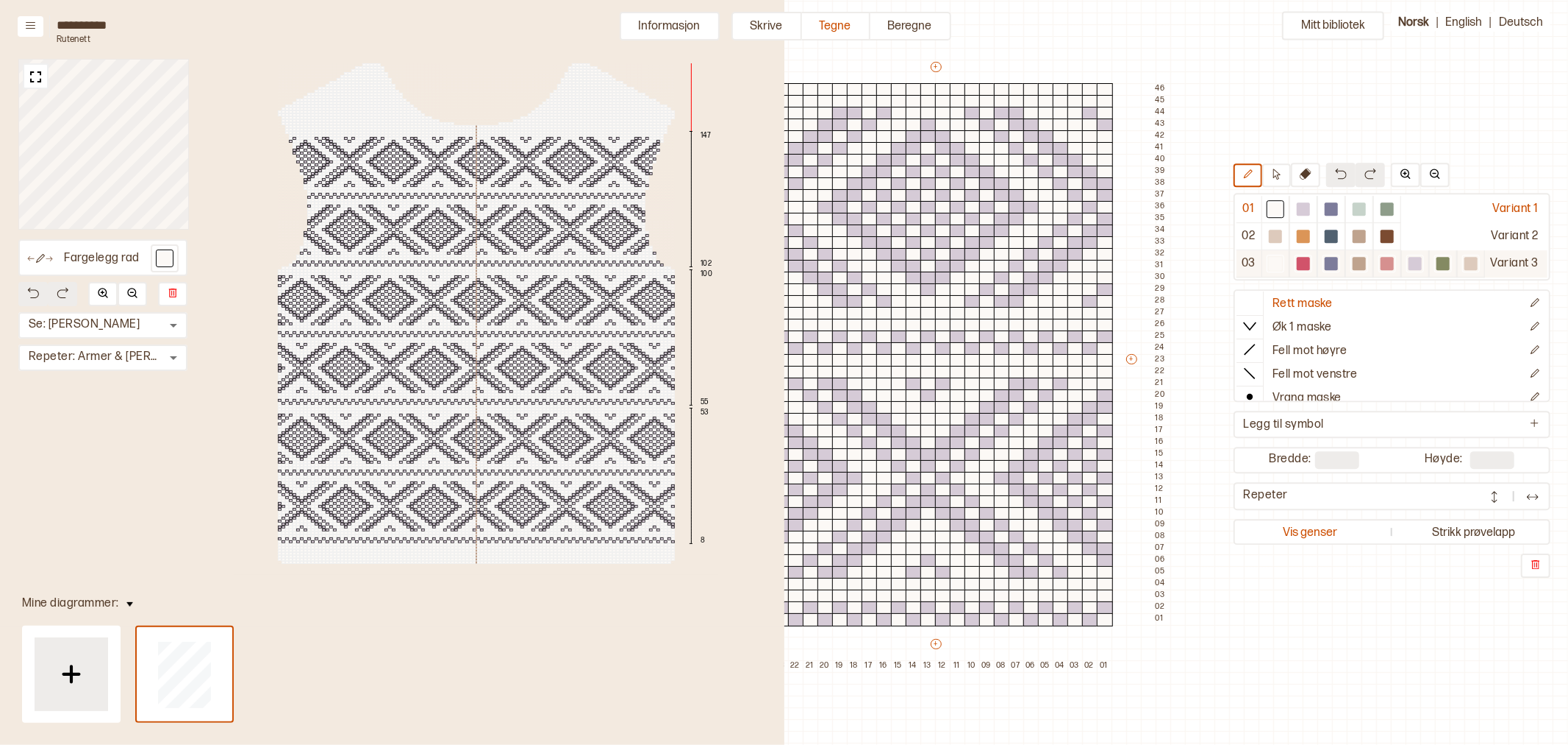
click at [1390, 265] on div at bounding box center [1387, 264] width 13 height 13
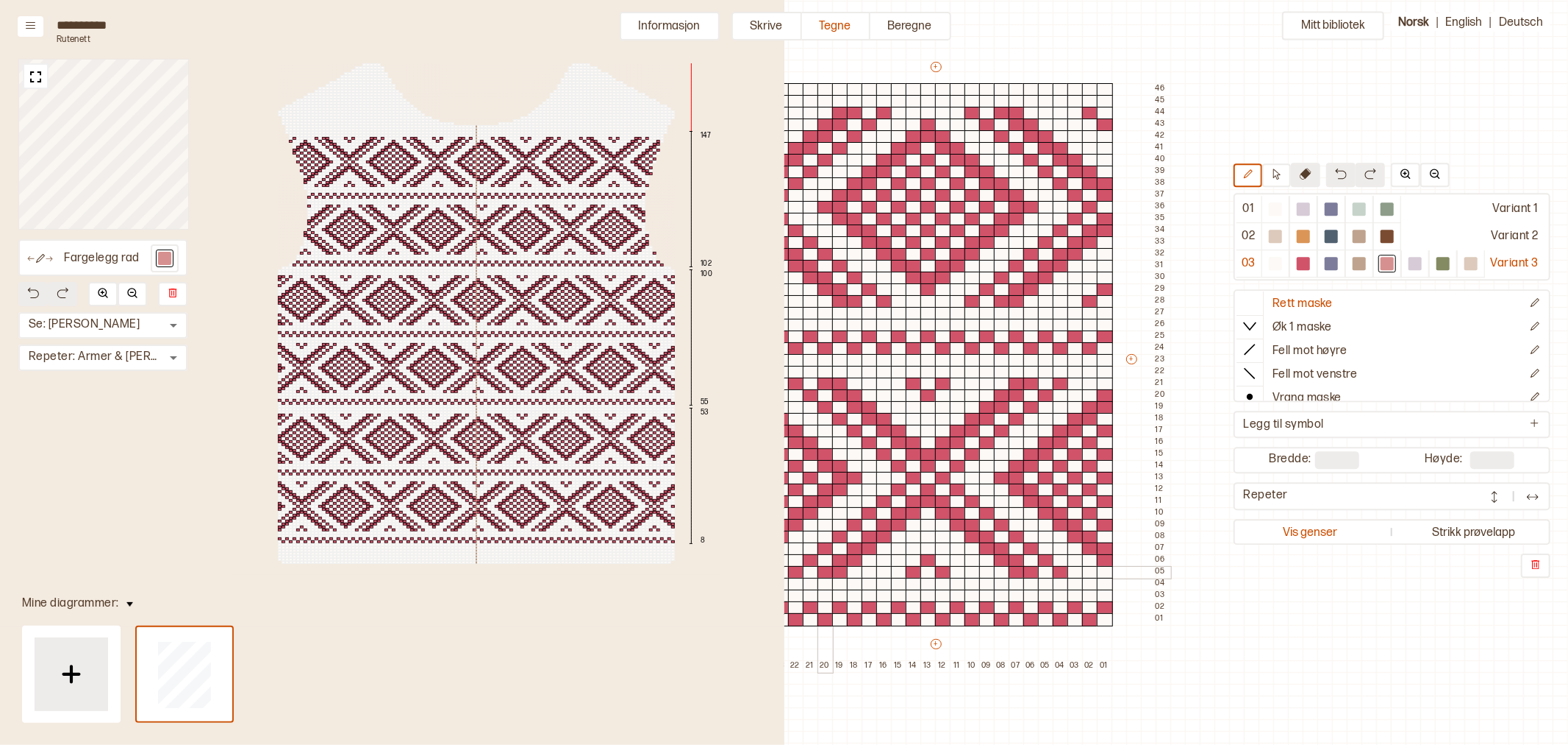
drag, startPoint x: 824, startPoint y: 574, endPoint x: 1302, endPoint y: 177, distance: 621.4
click at [835, 576] on div "+ + + + 24 23 22 21 20 19 18 17 16 15 14 13 12 11 10 09 08 07 06 05 04 03 02 01…" at bounding box center [949, 366] width 442 height 612
drag, startPoint x: 1302, startPoint y: 177, endPoint x: 1265, endPoint y: 177, distance: 37.0
click at [1302, 176] on icon at bounding box center [1305, 173] width 12 height 12
click at [1274, 176] on icon at bounding box center [1277, 173] width 8 height 11
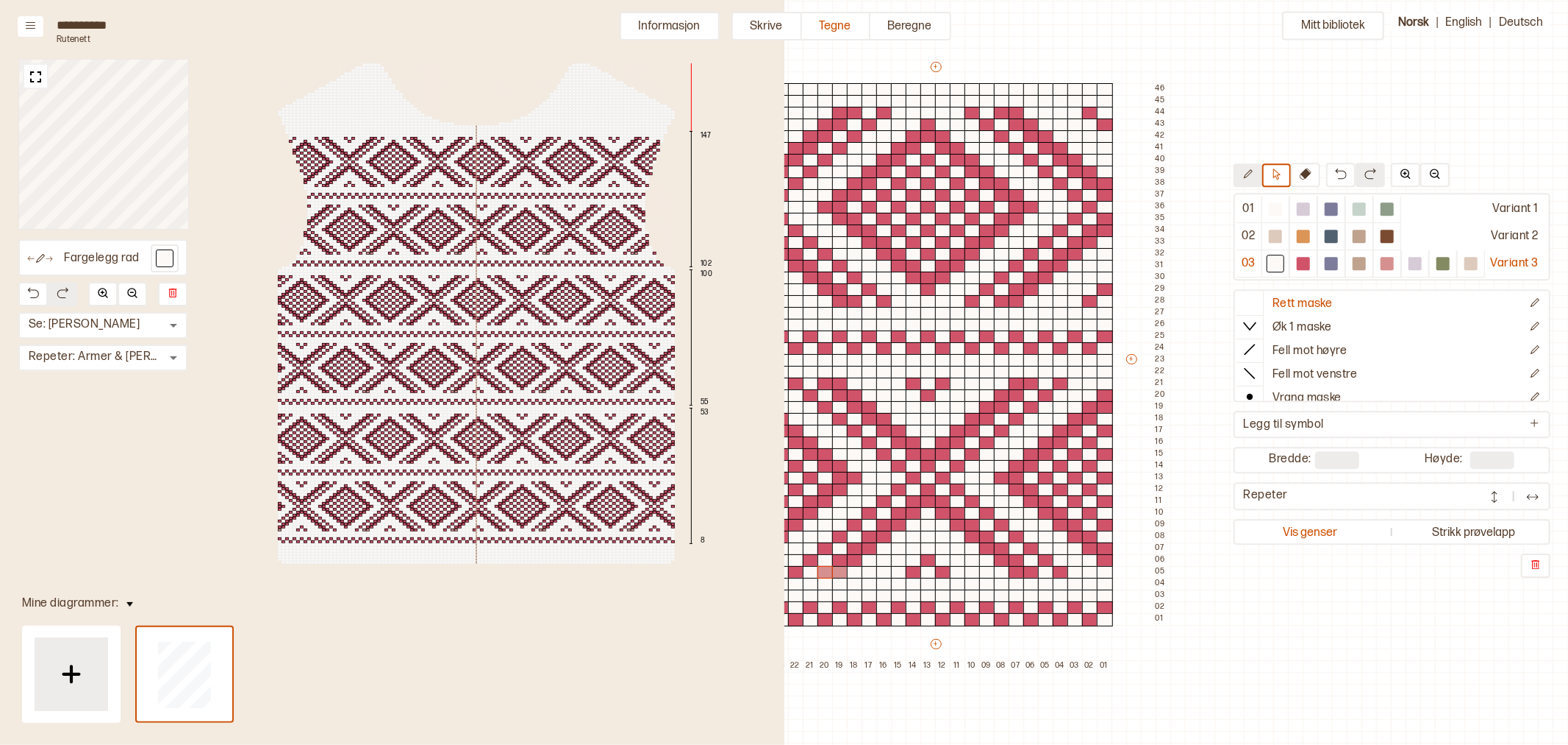
click at [1247, 175] on icon at bounding box center [1248, 173] width 11 height 11
click at [569, 192] on div "147 102 100 55 53 8" at bounding box center [476, 313] width 485 height 523
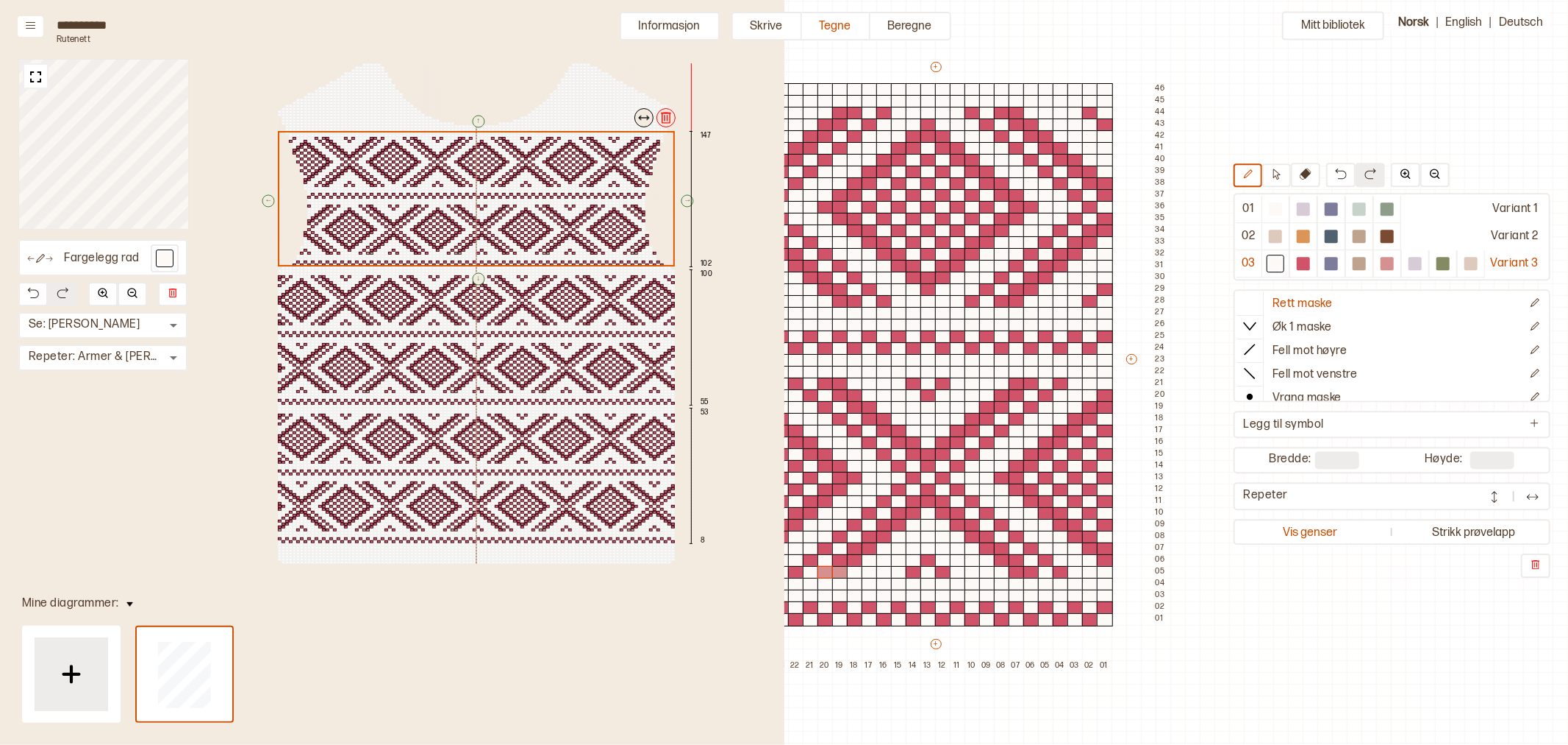
click at [664, 125] on div at bounding box center [667, 117] width 19 height 19
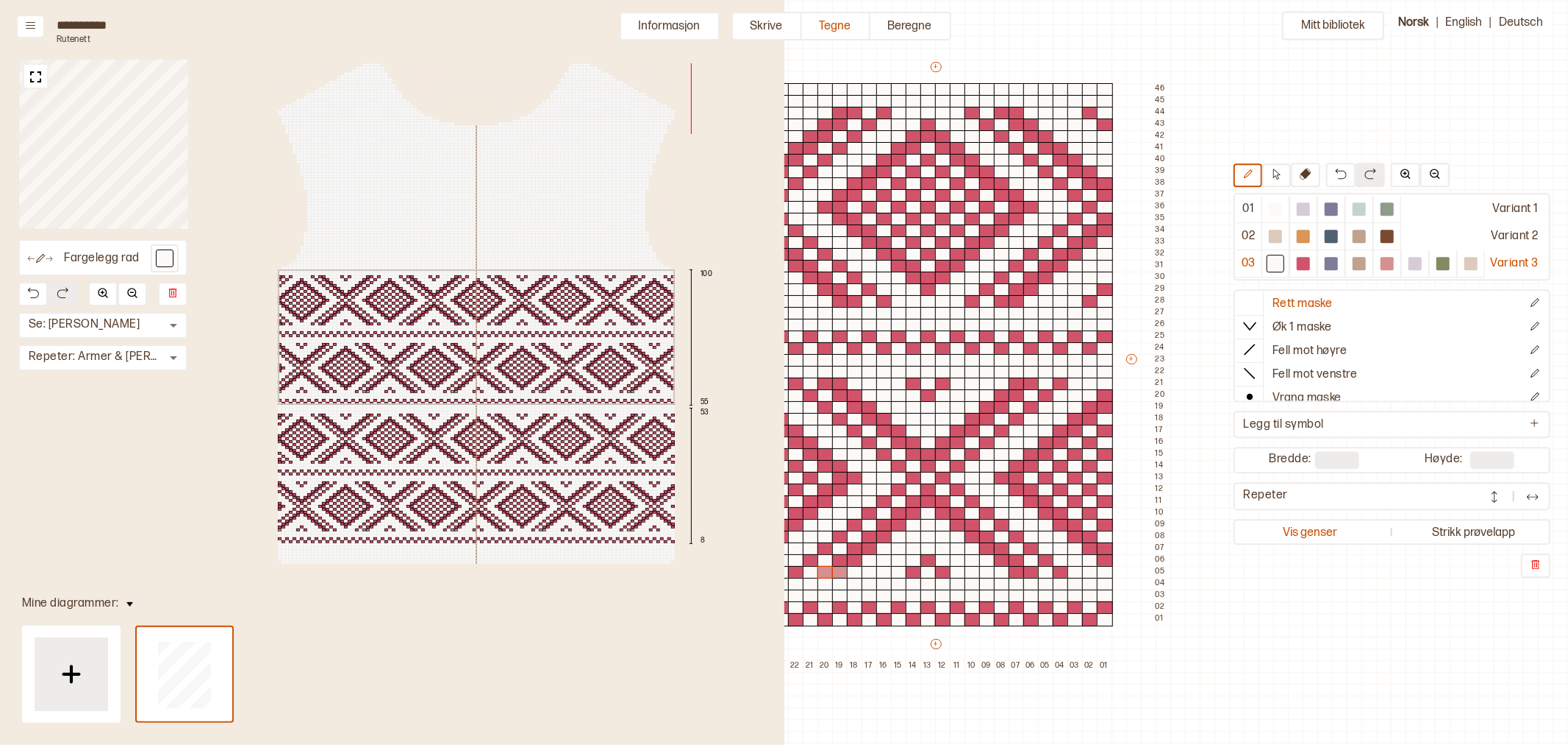
click at [569, 371] on div "100 55 53 8" at bounding box center [476, 313] width 485 height 523
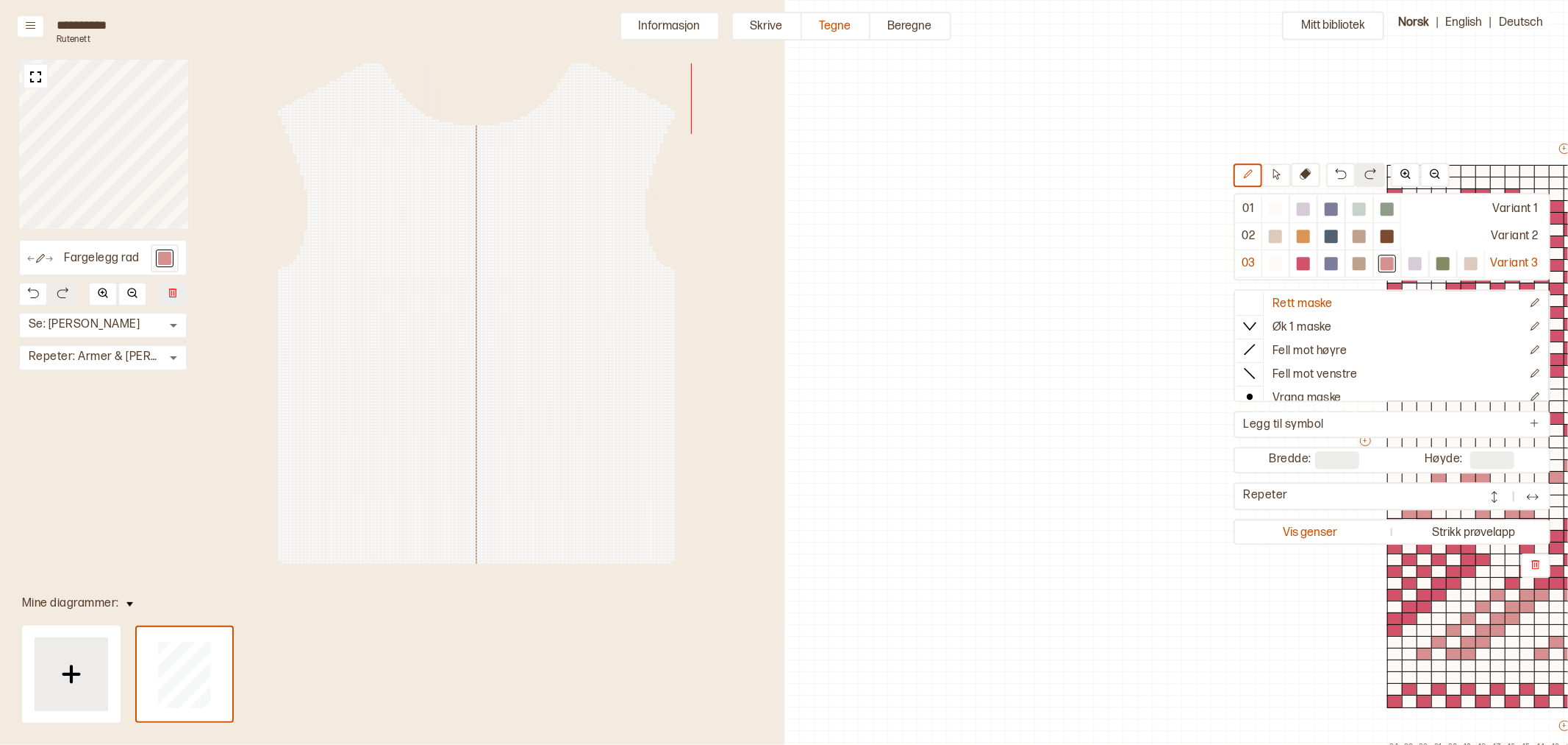
scroll to position [82, 544]
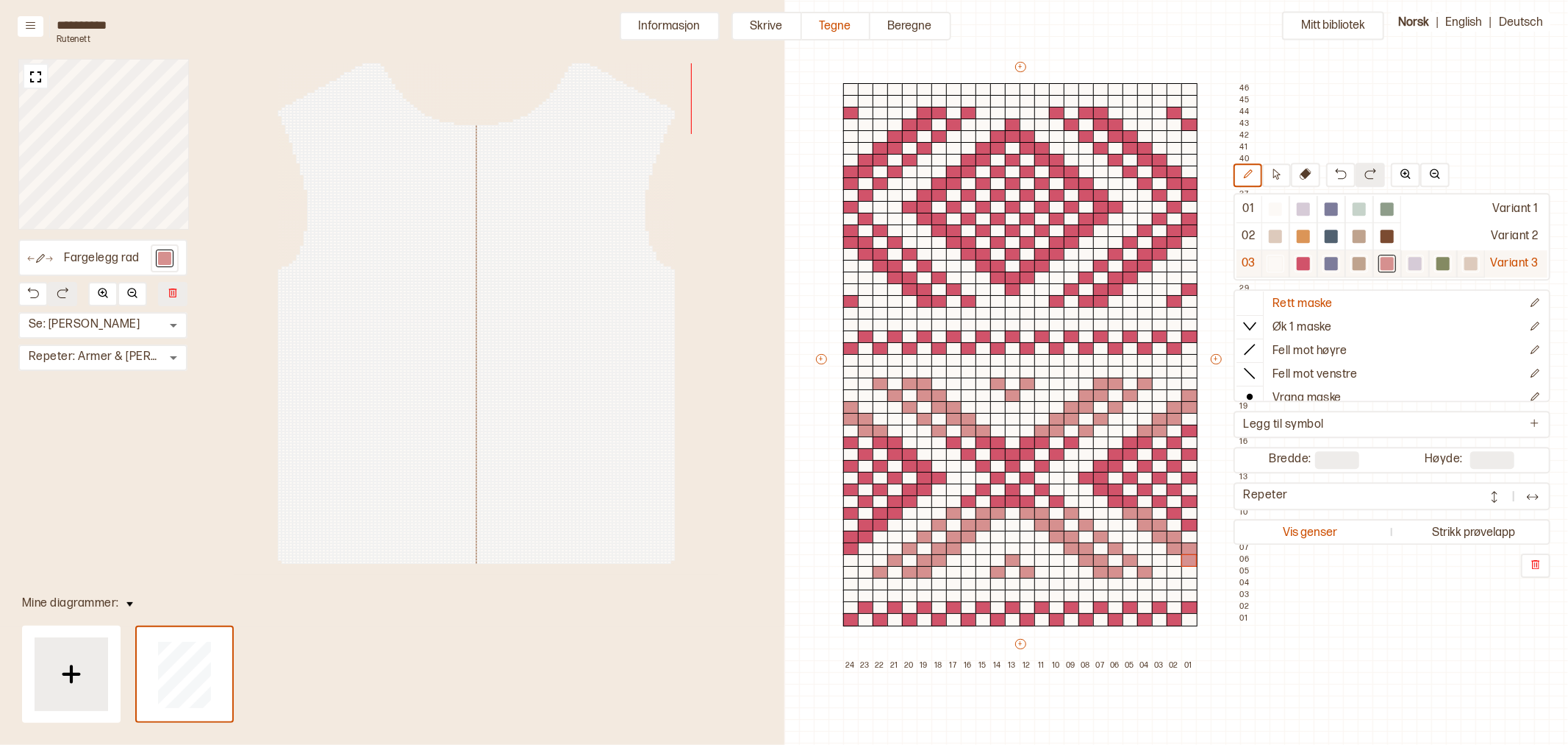
click at [1414, 264] on div at bounding box center [1416, 264] width 13 height 13
drag, startPoint x: 910, startPoint y: 515, endPoint x: 939, endPoint y: 515, distance: 29.0
click at [937, 514] on div "+ + + + 24 23 22 21 20 19 18 17 16 15 14 13 12 11 10 09 08 07 06 05 04 03 02 01…" at bounding box center [1034, 366] width 442 height 612
drag, startPoint x: 937, startPoint y: 499, endPoint x: 950, endPoint y: 498, distance: 13.0
click at [950, 498] on div "+ + + + 24 23 22 21 20 19 18 17 16 15 14 13 12 11 10 09 08 07 06 05 04 03 02 01…" at bounding box center [1034, 366] width 442 height 612
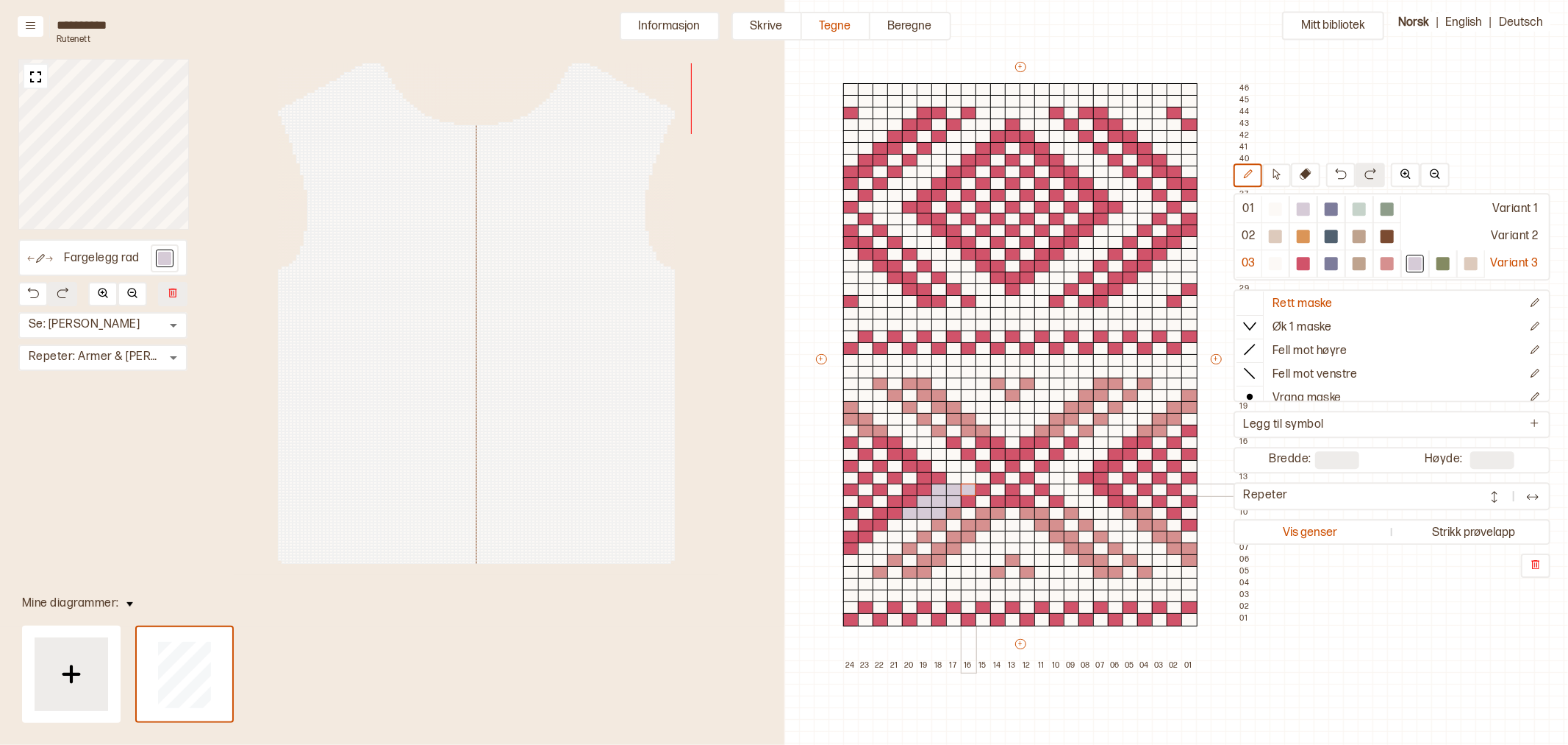
drag, startPoint x: 958, startPoint y: 490, endPoint x: 973, endPoint y: 488, distance: 15.1
click at [973, 488] on div "+ + + + 24 23 22 21 20 19 18 17 16 15 14 13 12 11 10 09 08 07 06 05 04 03 02 01…" at bounding box center [1034, 366] width 442 height 612
click at [966, 515] on div at bounding box center [969, 514] width 16 height 13
click at [1010, 511] on div at bounding box center [1013, 514] width 16 height 13
click at [985, 501] on div at bounding box center [983, 501] width 16 height 13
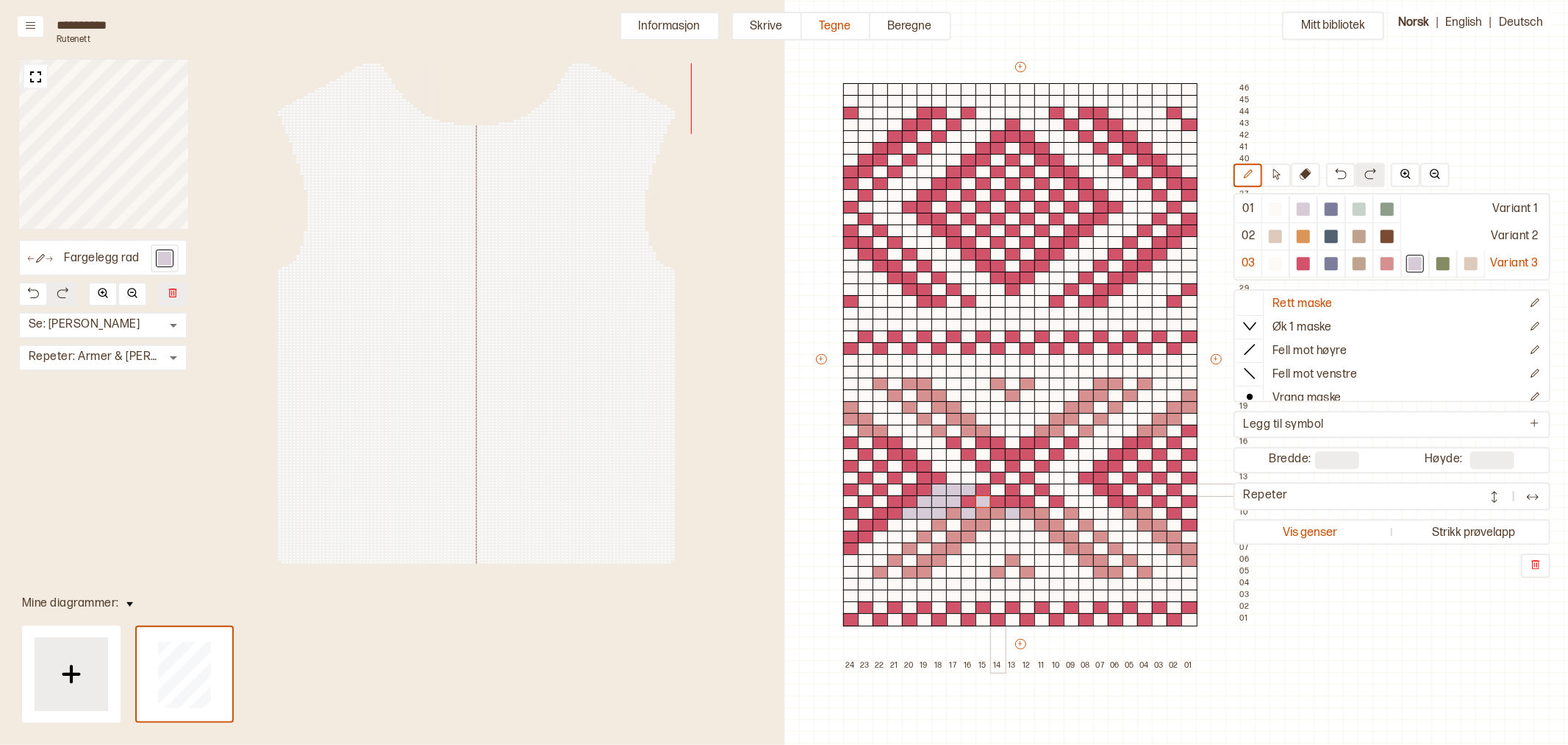
click at [998, 490] on div at bounding box center [999, 490] width 16 height 13
click at [1026, 491] on div at bounding box center [1027, 490] width 16 height 13
drag, startPoint x: 1047, startPoint y: 502, endPoint x: 1057, endPoint y: 511, distance: 13.5
click at [1047, 502] on div at bounding box center [1042, 501] width 16 height 13
click at [1060, 514] on div at bounding box center [1057, 514] width 16 height 13
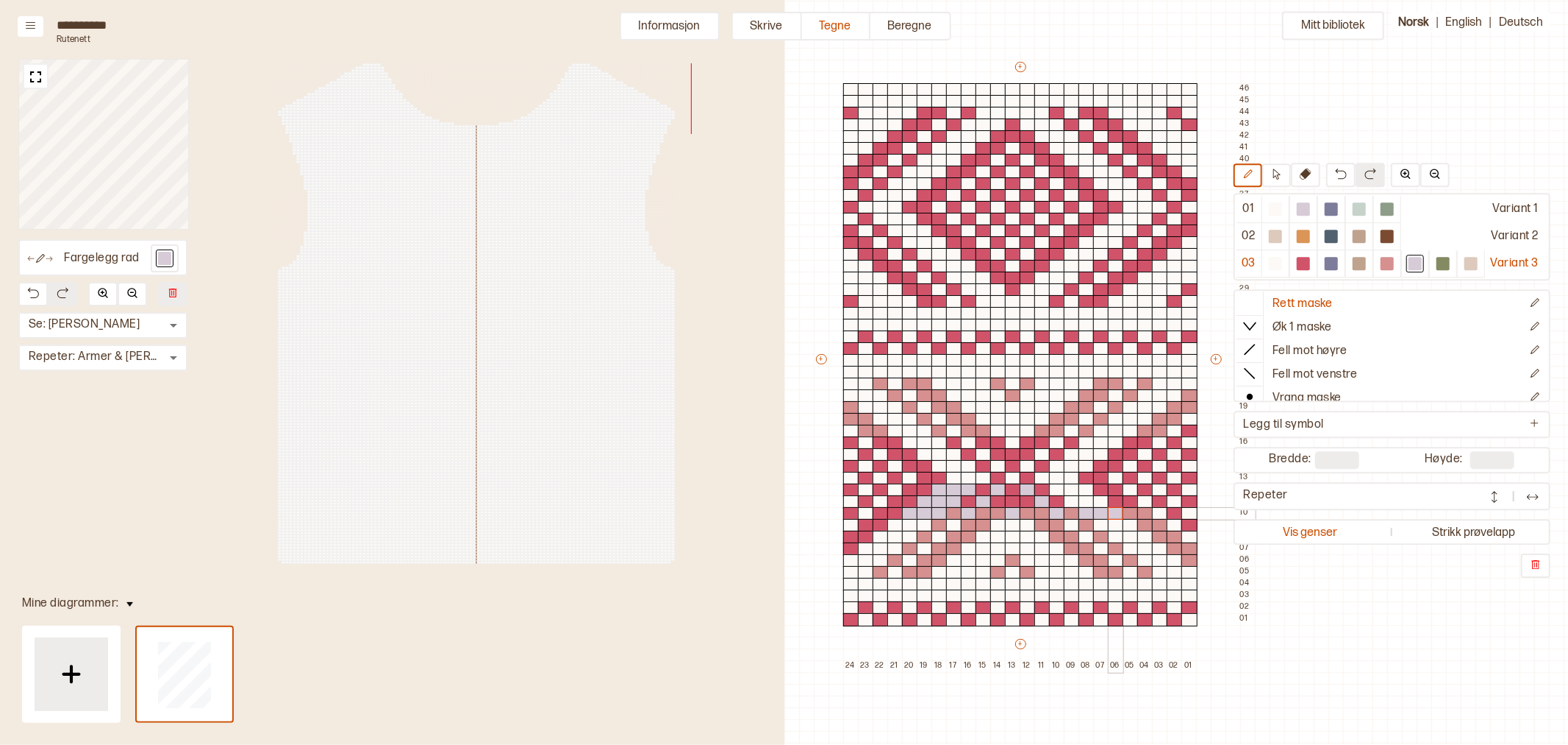
drag, startPoint x: 1091, startPoint y: 512, endPoint x: 1107, endPoint y: 513, distance: 16.0
click at [1107, 513] on div "+ + + + 24 23 22 21 20 19 18 17 16 15 14 13 12 11 10 09 08 07 06 05 04 03 02 01…" at bounding box center [1034, 366] width 442 height 612
drag, startPoint x: 1098, startPoint y: 502, endPoint x: 1074, endPoint y: 501, distance: 24.0
click at [1074, 501] on div "+ + + + 24 23 22 21 20 19 18 17 16 15 14 13 12 11 10 09 08 07 06 05 04 03 02 01…" at bounding box center [1034, 366] width 442 height 612
drag, startPoint x: 1081, startPoint y: 490, endPoint x: 1059, endPoint y: 490, distance: 22.0
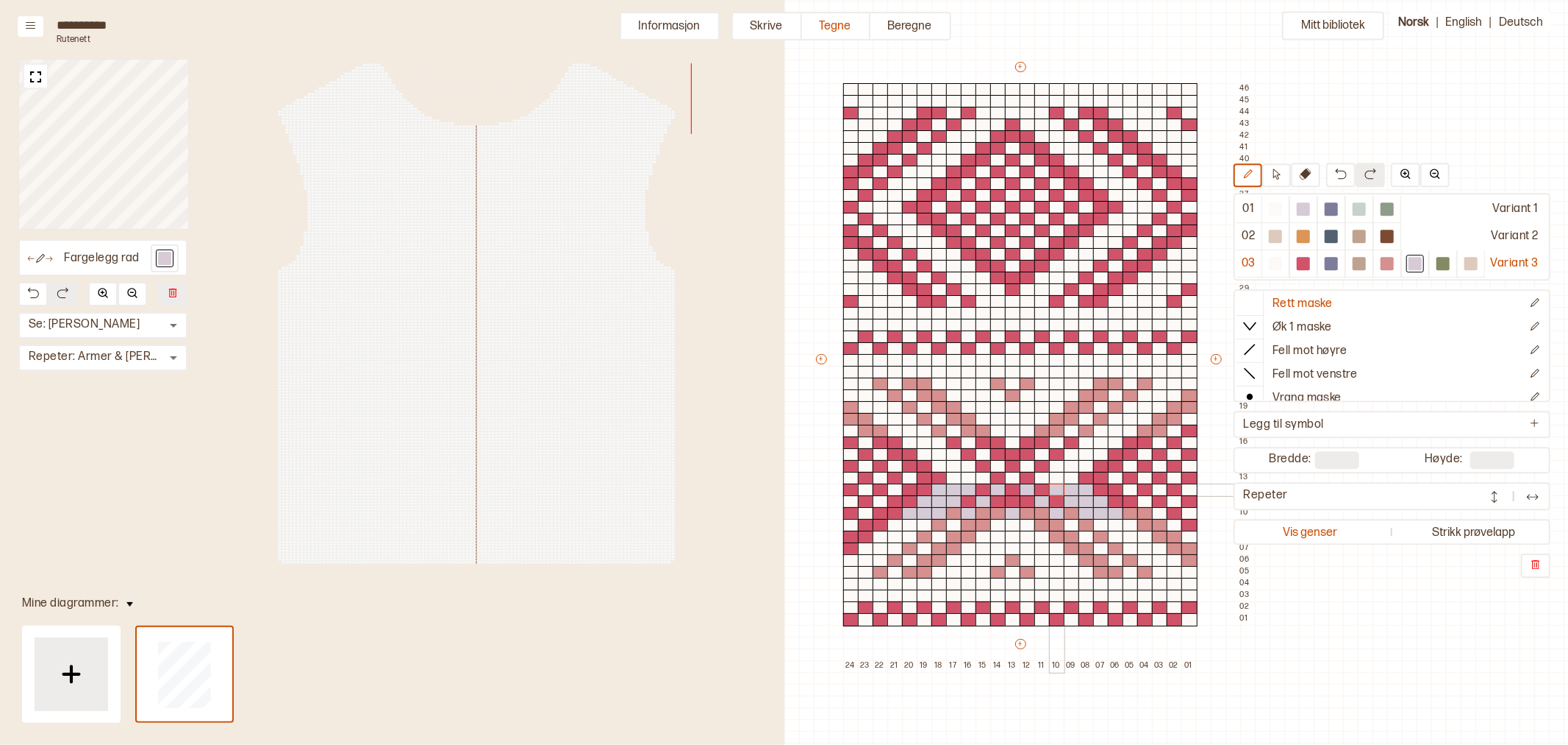
click at [1059, 490] on div "+ + + + 24 23 22 21 20 19 18 17 16 15 14 13 12 11 10 09 08 07 06 05 04 03 02 01…" at bounding box center [1034, 366] width 442 height 612
click at [1133, 489] on div at bounding box center [1130, 490] width 16 height 13
click at [1159, 492] on div at bounding box center [1160, 490] width 16 height 13
click at [1192, 491] on div at bounding box center [1189, 490] width 16 height 13
click at [1173, 501] on div at bounding box center [1175, 501] width 16 height 13
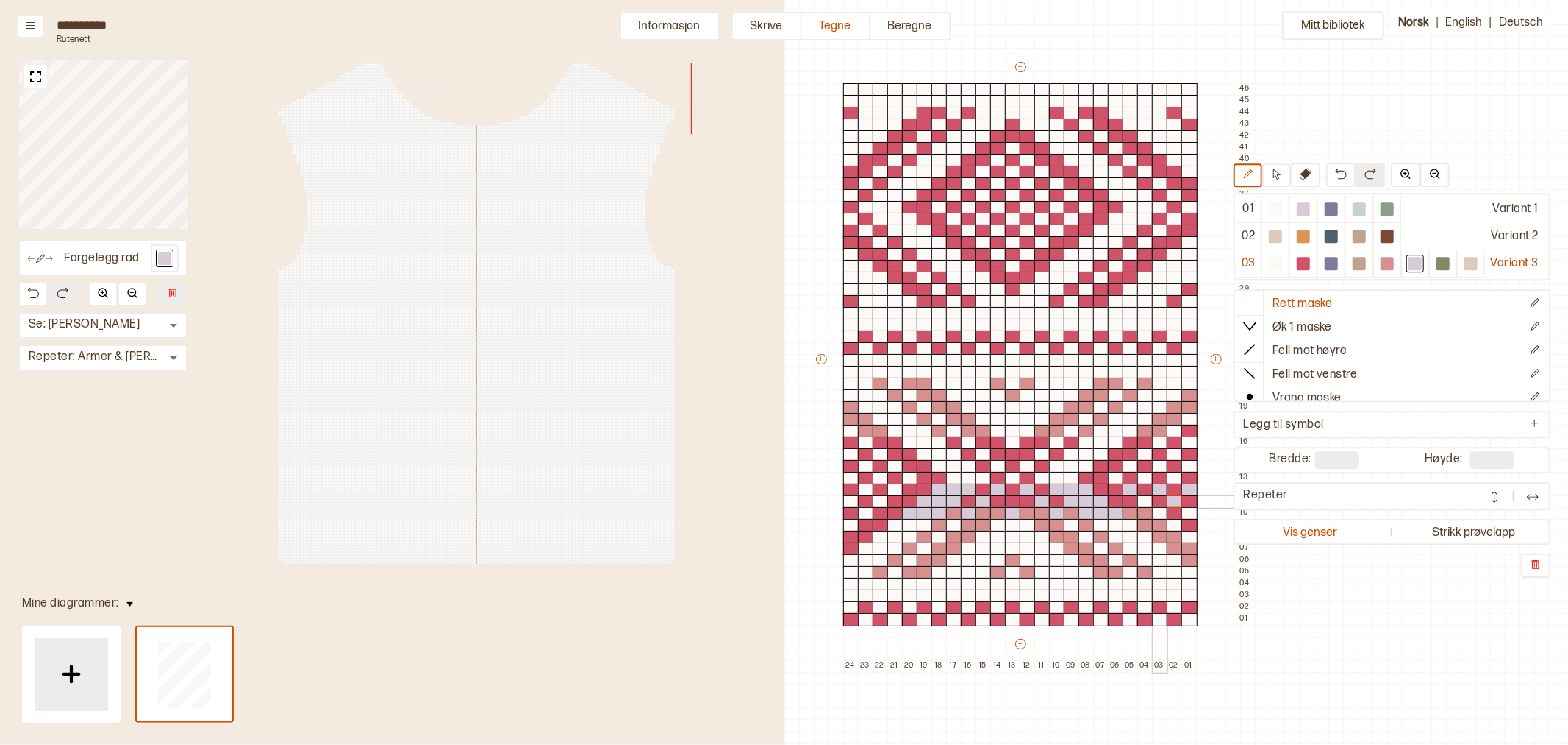
click at [1147, 499] on div at bounding box center [1145, 501] width 16 height 13
click at [1163, 513] on div at bounding box center [1160, 514] width 16 height 13
click at [1190, 513] on div at bounding box center [1189, 514] width 16 height 13
click at [1129, 466] on div at bounding box center [1130, 467] width 16 height 13
click at [1160, 468] on div at bounding box center [1160, 467] width 16 height 13
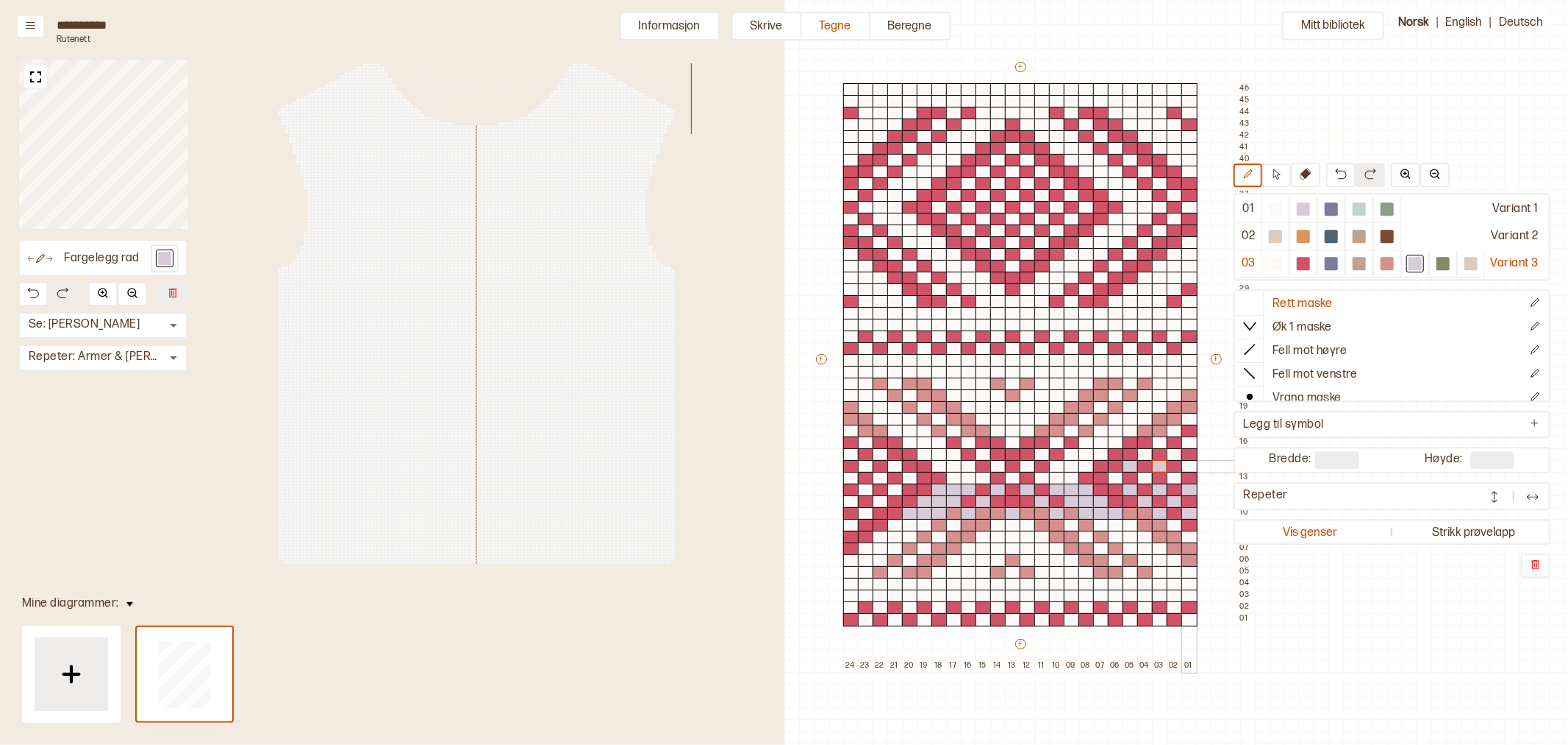
click at [1190, 468] on div at bounding box center [1189, 467] width 16 height 13
click at [1173, 451] on div at bounding box center [1175, 455] width 16 height 13
click at [1144, 451] on div at bounding box center [1145, 455] width 16 height 13
click at [1156, 444] on div at bounding box center [1160, 443] width 16 height 13
click at [1189, 444] on div at bounding box center [1189, 443] width 16 height 13
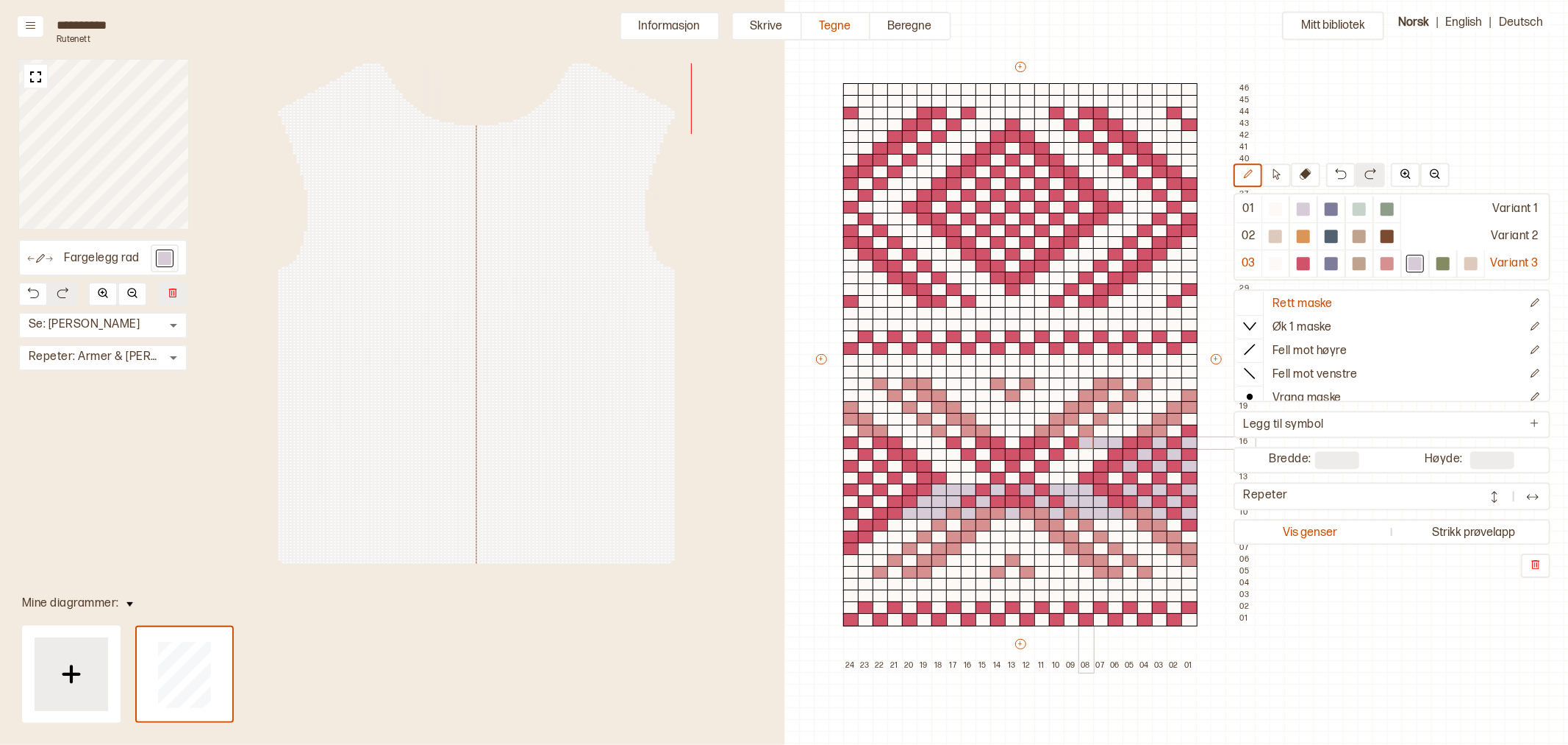
drag, startPoint x: 1119, startPoint y: 443, endPoint x: 1090, endPoint y: 445, distance: 29.1
click at [1090, 445] on div "+ + + + 24 23 22 21 20 19 18 17 16 15 14 13 12 11 10 09 08 07 06 05 04 03 02 01…" at bounding box center [1034, 366] width 442 height 612
drag, startPoint x: 1101, startPoint y: 454, endPoint x: 1072, endPoint y: 454, distance: 29.0
click at [1072, 454] on div "+ + + + 24 23 22 21 20 19 18 17 16 15 14 13 12 11 10 09 08 07 06 05 04 03 02 01…" at bounding box center [1034, 366] width 442 height 612
drag, startPoint x: 1088, startPoint y: 467, endPoint x: 1063, endPoint y: 469, distance: 25.1
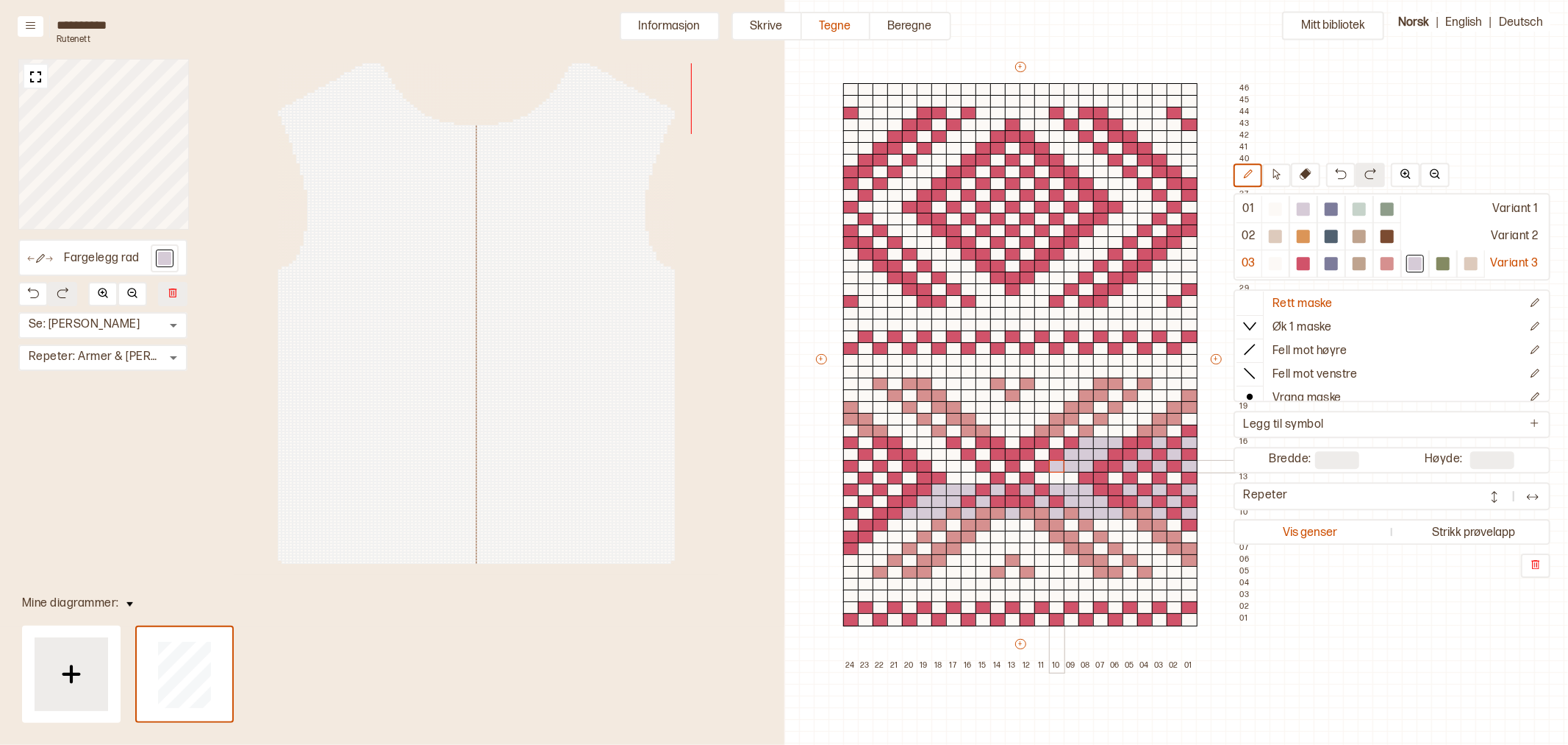
click at [1060, 467] on div "+ + + + 24 23 22 21 20 19 18 17 16 15 14 13 12 11 10 09 08 07 06 05 04 03 02 01…" at bounding box center [1034, 366] width 442 height 612
drag, startPoint x: 1068, startPoint y: 478, endPoint x: 1046, endPoint y: 476, distance: 22.1
click at [1046, 476] on div "+ + + + 24 23 22 21 20 19 18 17 16 15 14 13 12 11 10 09 08 07 06 05 04 03 02 01…" at bounding box center [1034, 366] width 442 height 612
click at [1013, 479] on div at bounding box center [1013, 478] width 16 height 13
drag, startPoint x: 981, startPoint y: 479, endPoint x: 959, endPoint y: 479, distance: 22.0
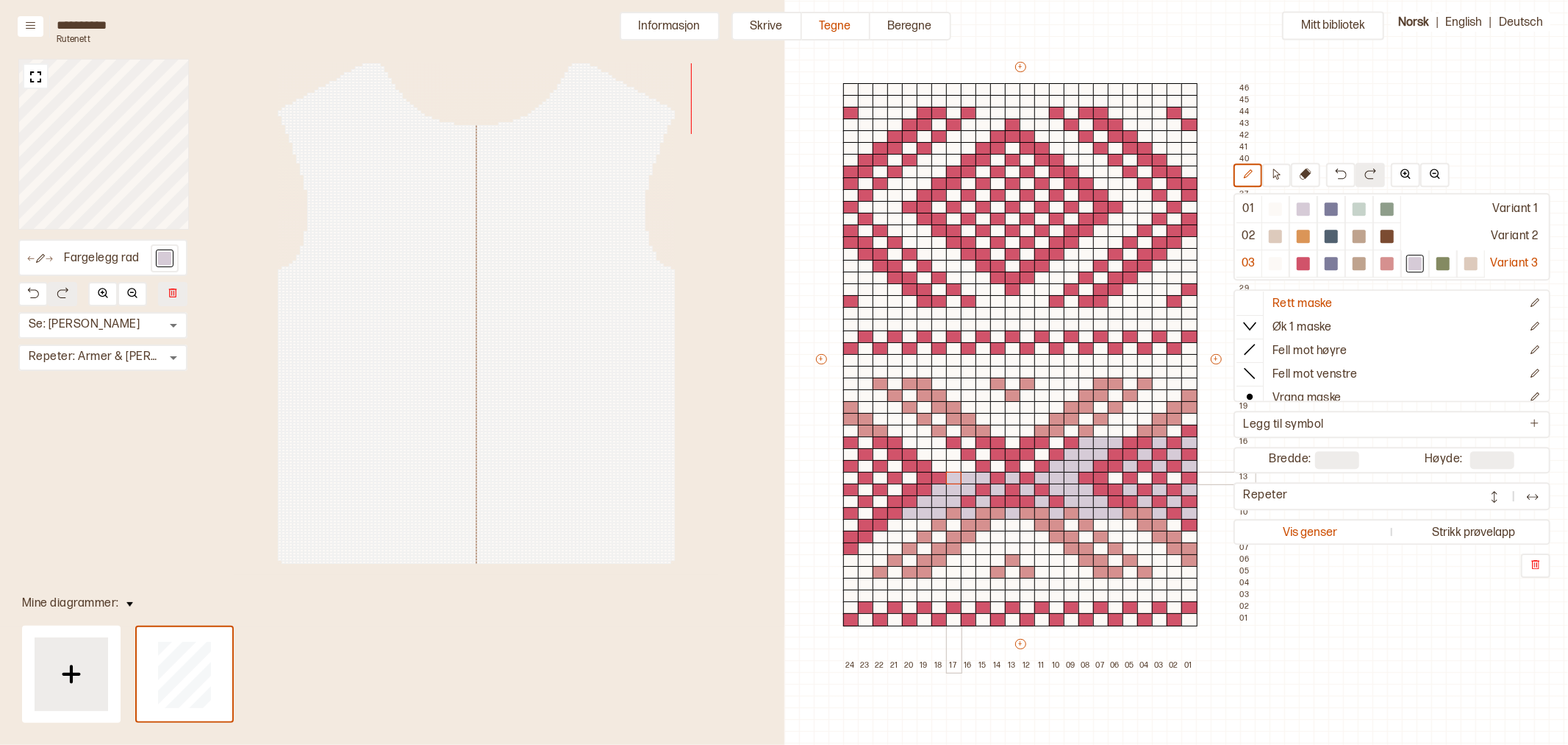
click at [959, 479] on div "+ + + + 24 23 22 21 20 19 18 17 16 15 14 13 12 11 10 09 08 07 06 05 04 03 02 01…" at bounding box center [1034, 366] width 442 height 612
click at [1274, 267] on div at bounding box center [1276, 264] width 13 height 13
drag, startPoint x: 956, startPoint y: 476, endPoint x: 1011, endPoint y: 476, distance: 55.0
click at [979, 476] on div "+ + + + 24 23 22 21 20 19 18 17 16 15 14 13 12 11 10 09 08 07 06 05 04 03 02 01…" at bounding box center [1034, 366] width 442 height 612
click at [1016, 478] on div at bounding box center [1013, 478] width 16 height 13
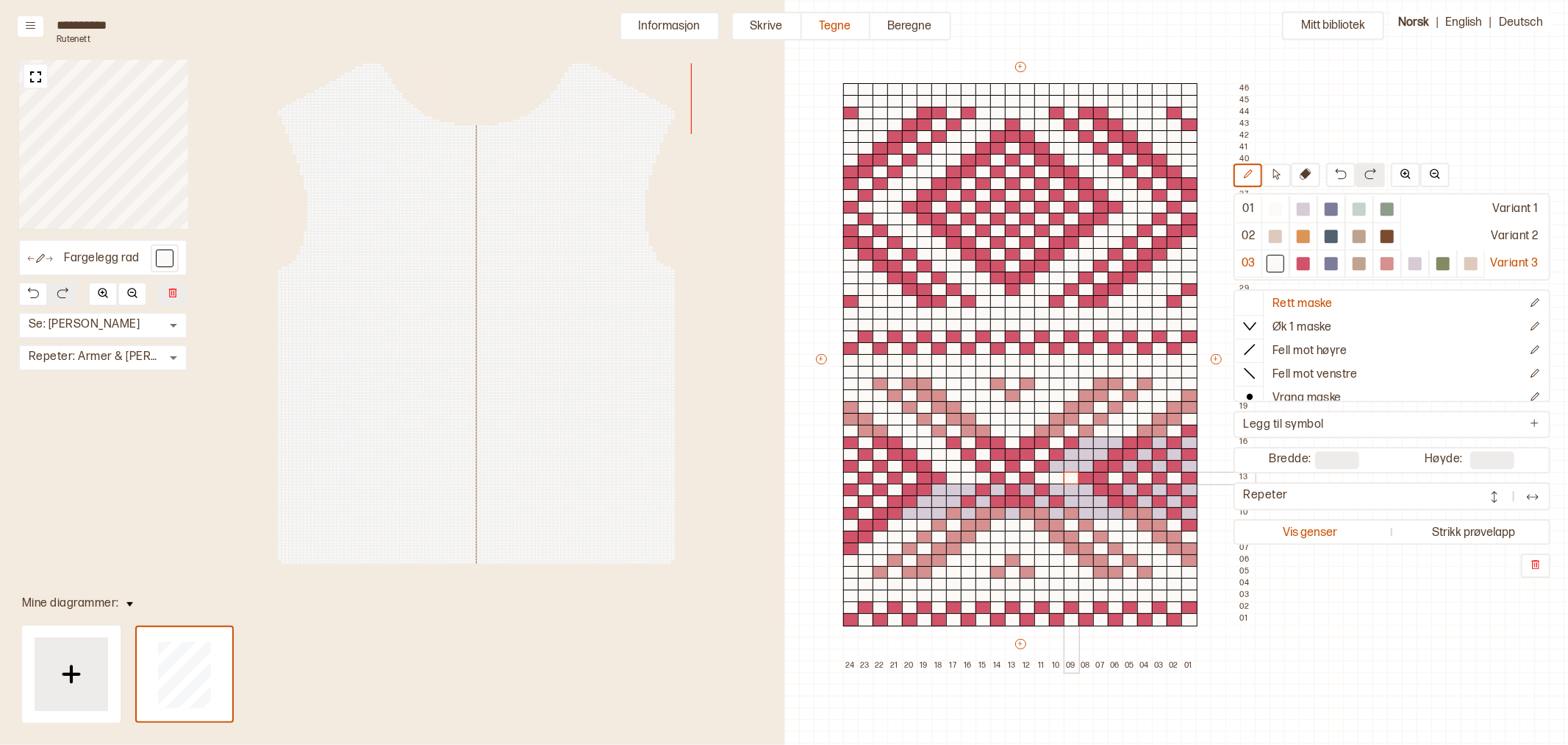
drag, startPoint x: 1047, startPoint y: 478, endPoint x: 1069, endPoint y: 479, distance: 22.0
click at [1069, 479] on div "+ + + + 24 23 22 21 20 19 18 17 16 15 14 13 12 11 10 09 08 07 06 05 04 03 02 01…" at bounding box center [1034, 366] width 442 height 612
click at [1412, 262] on div at bounding box center [1416, 264] width 13 height 13
click at [891, 490] on div at bounding box center [896, 490] width 16 height 13
click at [863, 490] on div at bounding box center [866, 490] width 16 height 13
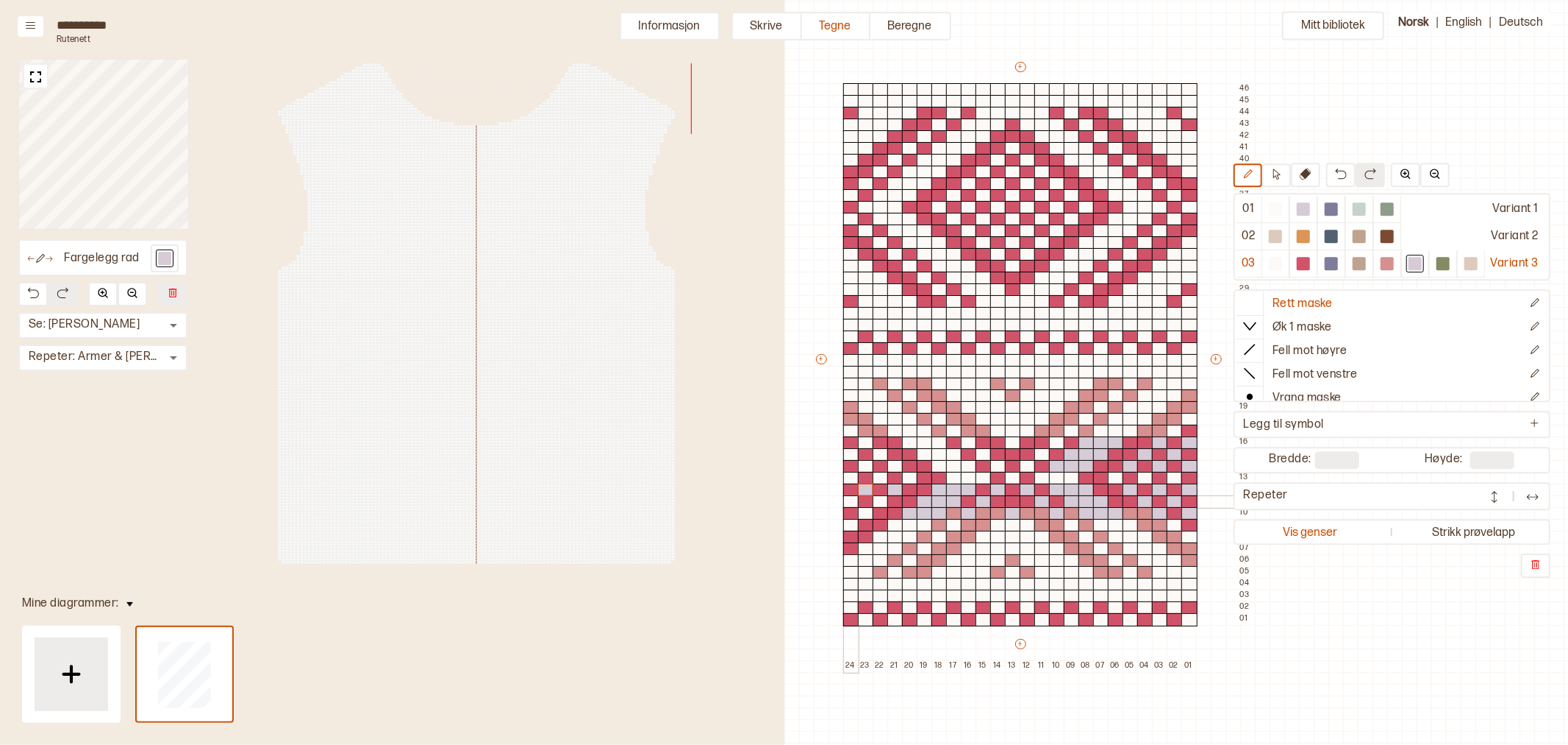
click at [849, 501] on div at bounding box center [851, 501] width 16 height 13
click at [876, 501] on div at bounding box center [880, 501] width 16 height 13
click at [866, 514] on div at bounding box center [866, 514] width 16 height 13
drag, startPoint x: 895, startPoint y: 464, endPoint x: 865, endPoint y: 467, distance: 30.1
click at [895, 464] on div at bounding box center [896, 467] width 16 height 13
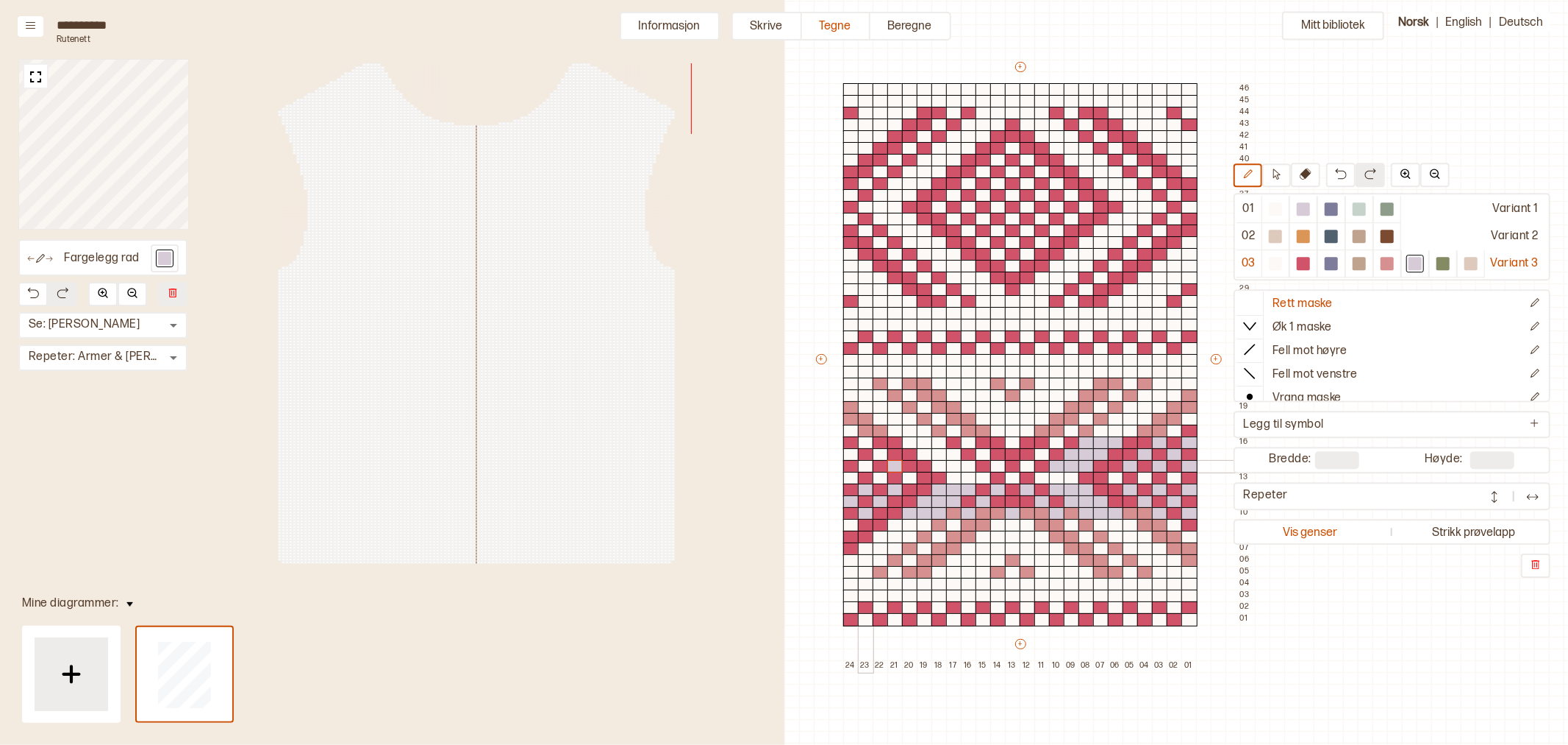
click at [865, 467] on div at bounding box center [866, 467] width 16 height 13
click at [880, 452] on div at bounding box center [880, 455] width 16 height 13
drag, startPoint x: 850, startPoint y: 456, endPoint x: 1025, endPoint y: 460, distance: 175.0
click at [850, 454] on div at bounding box center [851, 455] width 16 height 13
click at [865, 444] on div at bounding box center [866, 443] width 16 height 13
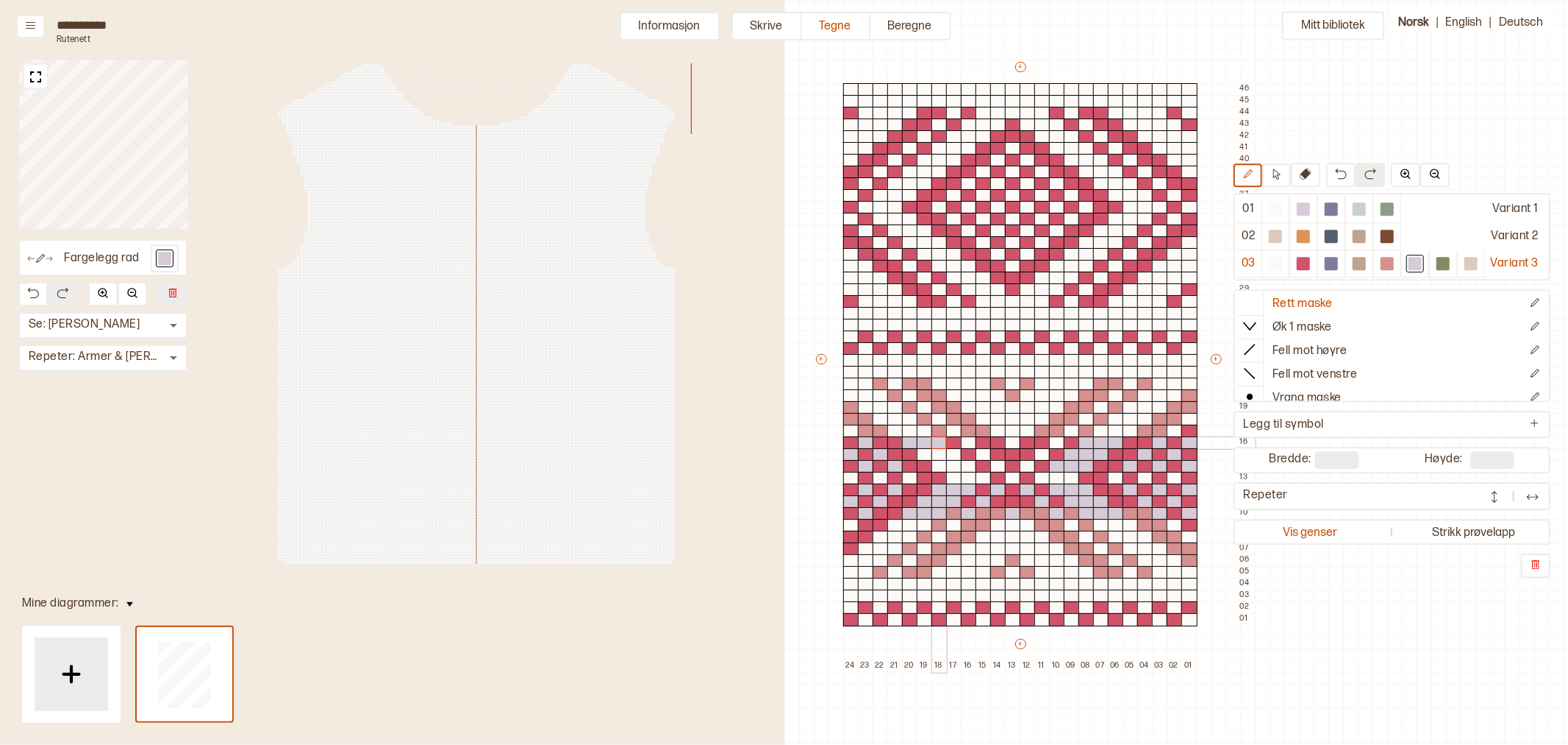
drag, startPoint x: 913, startPoint y: 444, endPoint x: 935, endPoint y: 443, distance: 22.0
click at [935, 443] on div "+ + + + 24 23 22 21 20 19 18 17 16 15 14 13 12 11 10 09 08 07 06 05 04 03 02 01…" at bounding box center [1034, 366] width 442 height 612
drag, startPoint x: 926, startPoint y: 453, endPoint x: 950, endPoint y: 453, distance: 24.0
click at [950, 453] on div "+ + + + 24 23 22 21 20 19 18 17 16 15 14 13 12 11 10 09 08 07 06 05 04 03 02 01…" at bounding box center [1034, 366] width 442 height 612
click at [963, 467] on div "+ + + + 24 23 22 21 20 19 18 17 16 15 14 13 12 11 10 09 08 07 06 05 04 03 02 01…" at bounding box center [1034, 366] width 442 height 612
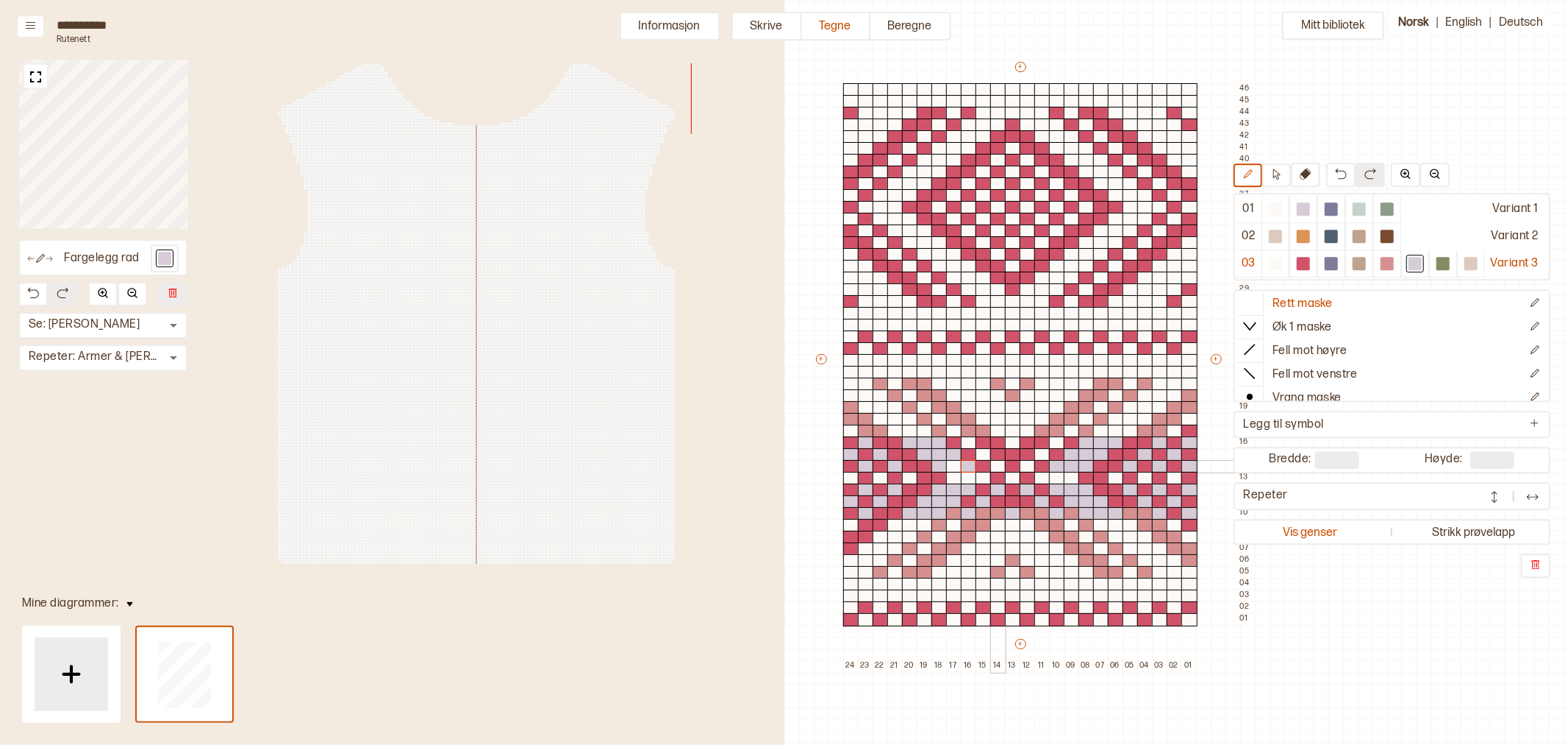
click at [999, 466] on div at bounding box center [999, 467] width 16 height 13
click at [1027, 467] on div at bounding box center [1027, 467] width 16 height 13
click at [1043, 456] on div at bounding box center [1042, 455] width 16 height 13
click at [1052, 444] on div at bounding box center [1057, 443] width 16 height 13
click at [1010, 444] on div at bounding box center [1013, 443] width 16 height 13
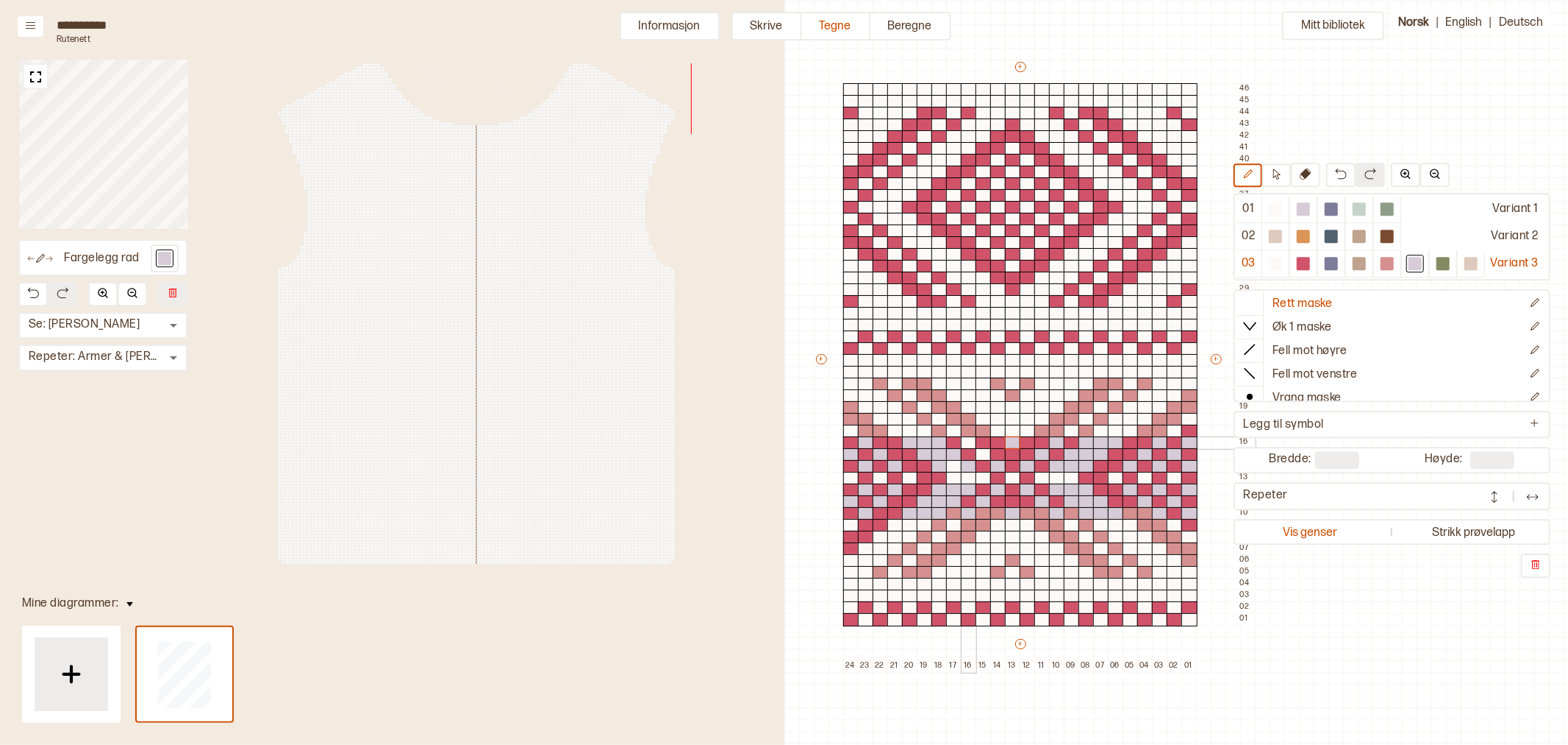
click at [966, 445] on div at bounding box center [969, 443] width 16 height 13
click at [1362, 267] on div at bounding box center [1359, 264] width 13 height 13
click at [850, 481] on div at bounding box center [851, 478] width 16 height 13
click at [881, 479] on div at bounding box center [880, 478] width 16 height 13
click at [909, 480] on div at bounding box center [910, 478] width 16 height 13
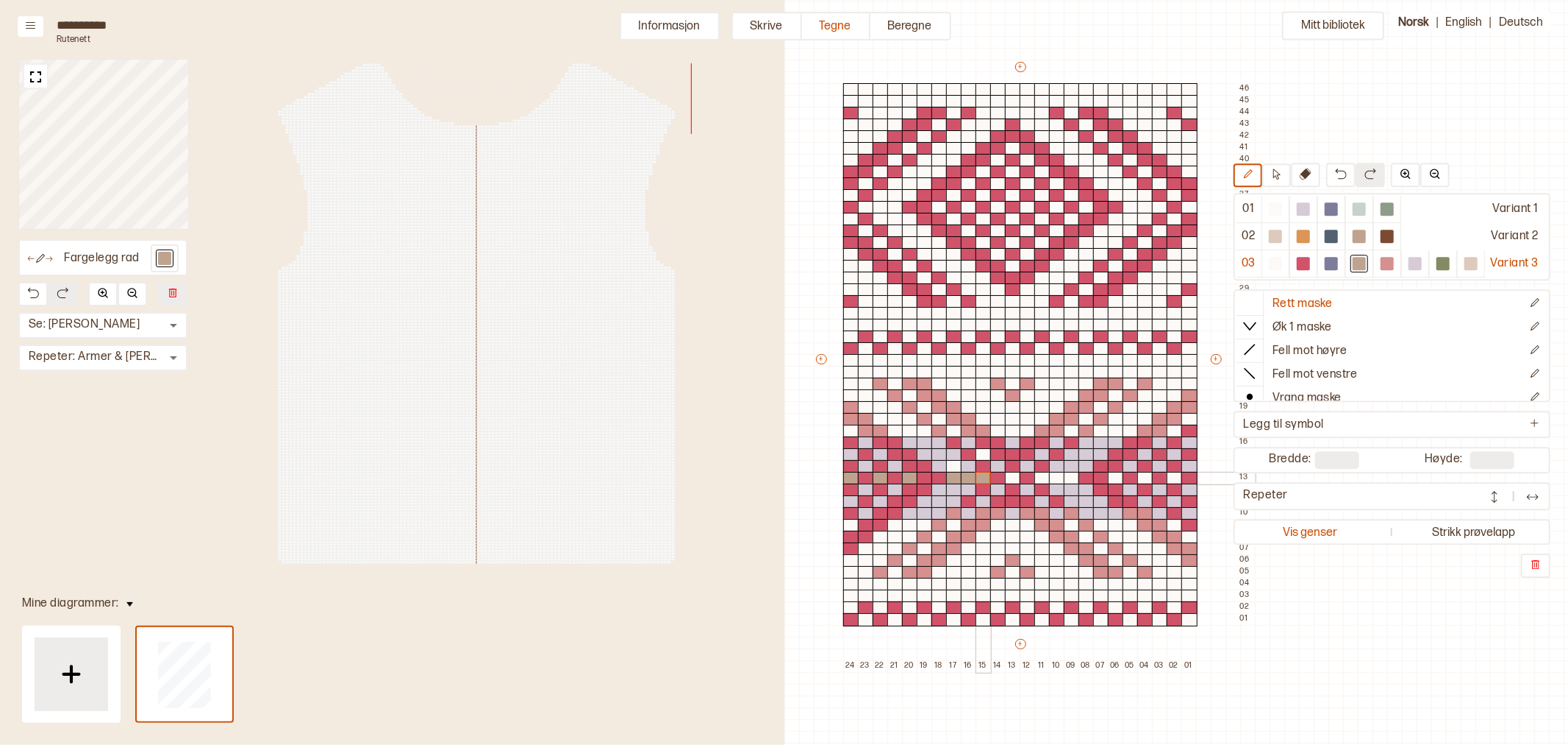
drag, startPoint x: 950, startPoint y: 479, endPoint x: 976, endPoint y: 476, distance: 26.2
click at [976, 476] on div "+ + + + 24 23 22 21 20 19 18 17 16 15 14 13 12 11 10 09 08 07 06 05 04 03 02 01…" at bounding box center [1034, 366] width 442 height 612
click at [1009, 478] on div at bounding box center [1013, 478] width 16 height 13
drag, startPoint x: 1041, startPoint y: 481, endPoint x: 1067, endPoint y: 479, distance: 26.1
click at [1067, 479] on div "+ + + + 24 23 22 21 20 19 18 17 16 15 14 13 12 11 10 09 08 07 06 05 04 03 02 01…" at bounding box center [1034, 366] width 442 height 612
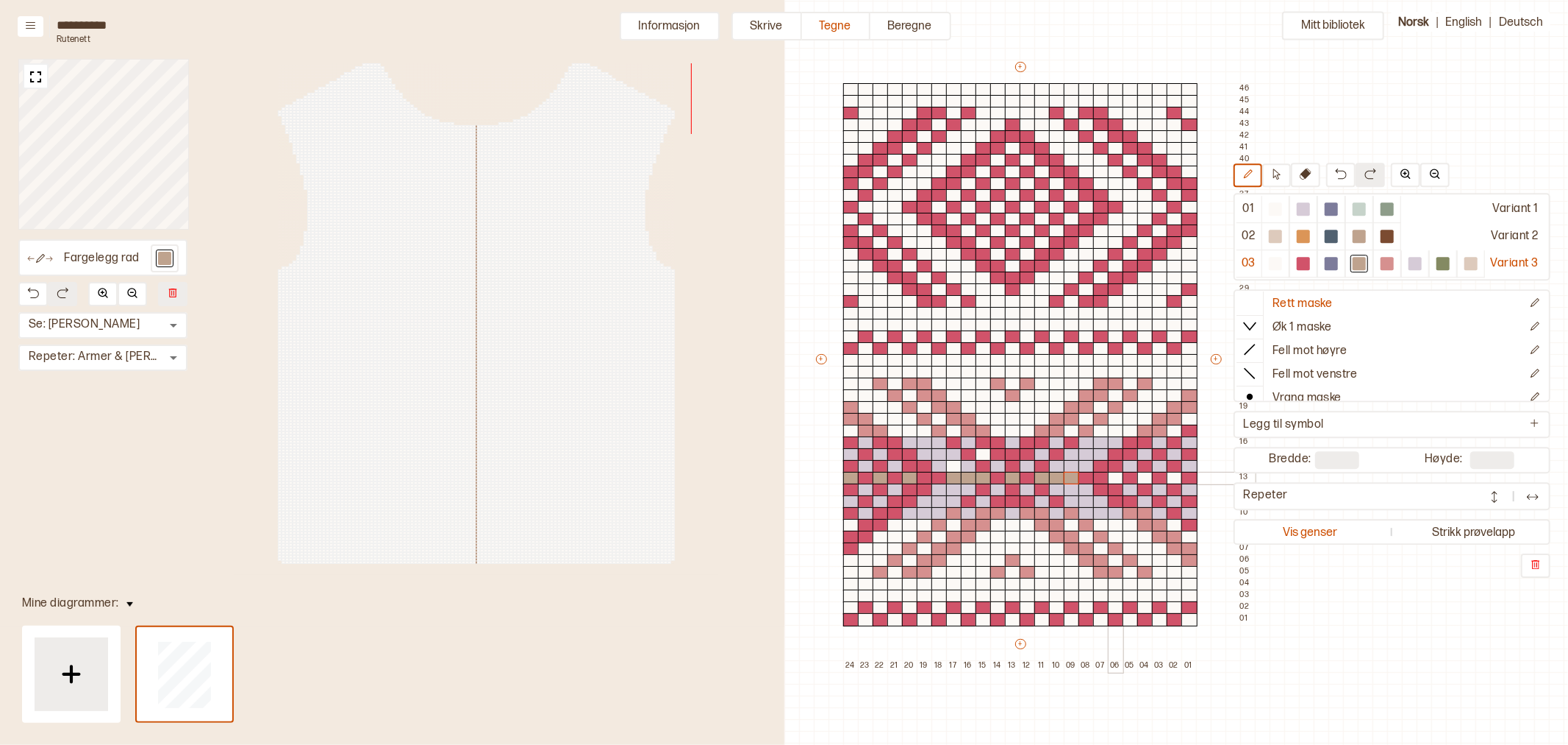
click at [1115, 479] on div at bounding box center [1116, 478] width 16 height 13
drag, startPoint x: 1143, startPoint y: 479, endPoint x: 1177, endPoint y: 476, distance: 34.1
click at [1144, 479] on div at bounding box center [1145, 478] width 16 height 13
click at [1177, 476] on div at bounding box center [1175, 478] width 16 height 13
click at [1478, 264] on div at bounding box center [1472, 264] width 13 height 13
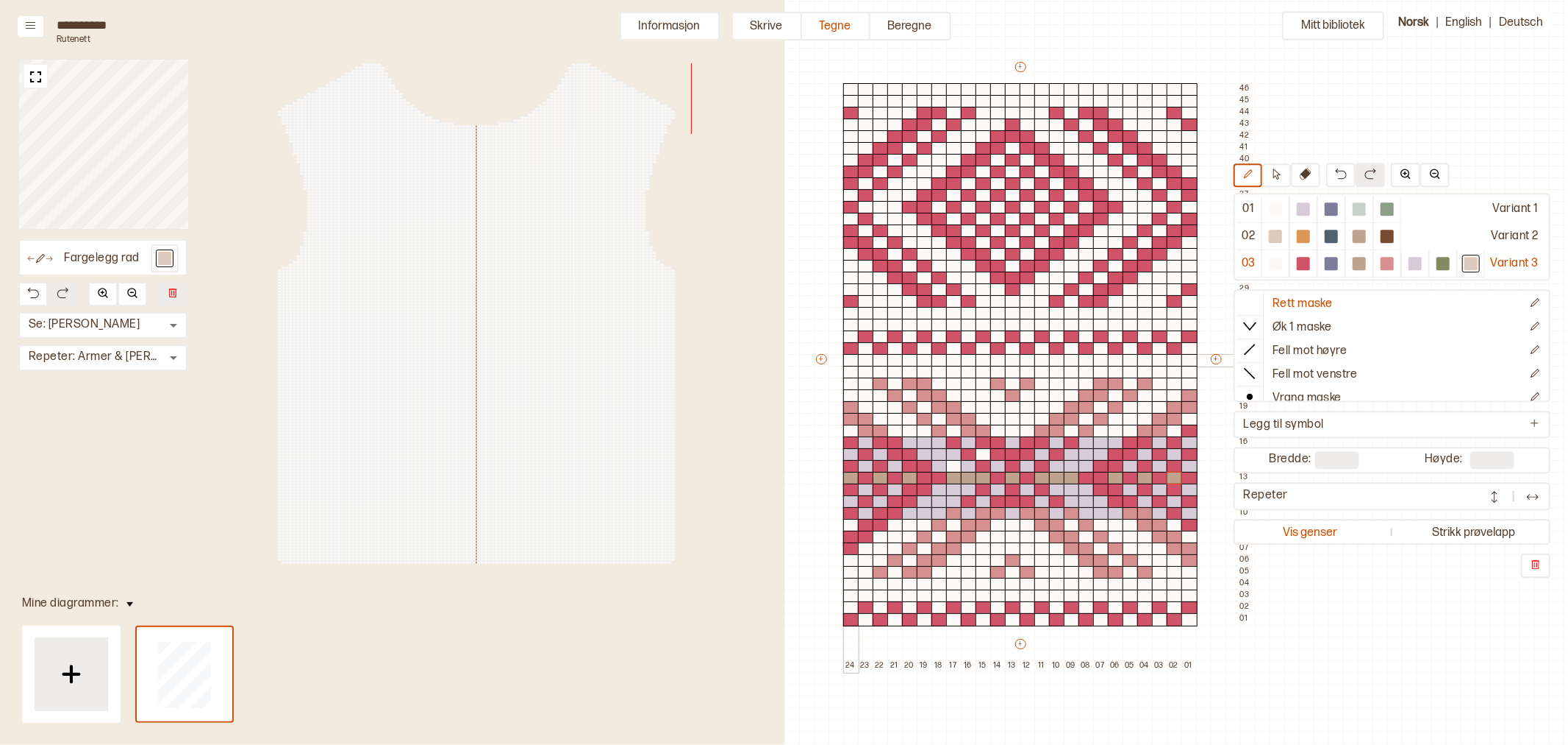
click at [850, 348] on div at bounding box center [851, 348] width 16 height 13
click at [878, 348] on div at bounding box center [880, 348] width 16 height 13
drag, startPoint x: 914, startPoint y: 350, endPoint x: 926, endPoint y: 354, distance: 12.6
click at [913, 351] on div at bounding box center [910, 348] width 16 height 13
click at [939, 348] on div at bounding box center [939, 348] width 16 height 13
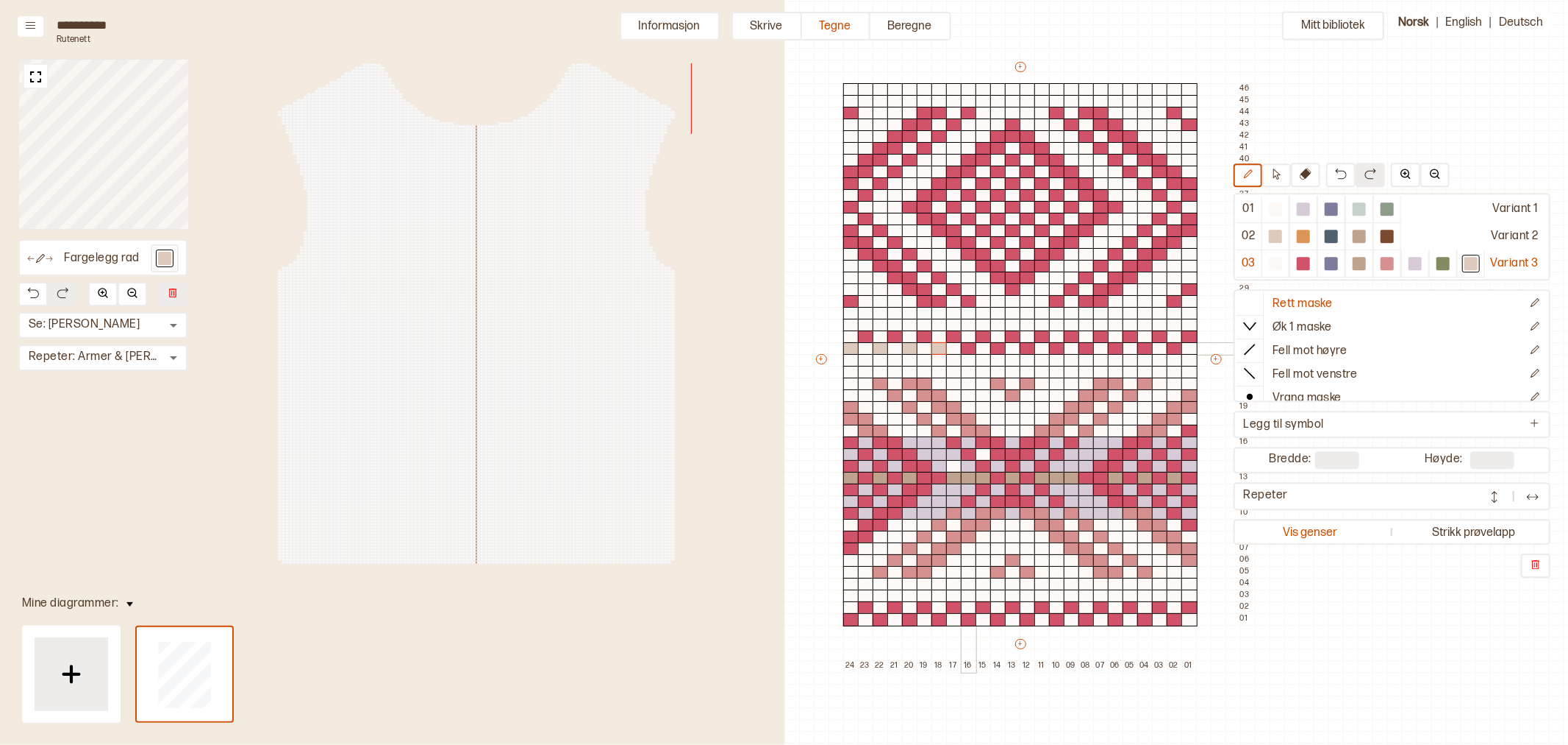
click at [972, 348] on div at bounding box center [969, 348] width 16 height 13
click at [996, 348] on div at bounding box center [999, 348] width 16 height 13
click at [1025, 347] on div at bounding box center [1027, 348] width 16 height 13
drag, startPoint x: 1054, startPoint y: 348, endPoint x: 1103, endPoint y: 361, distance: 50.7
click at [1054, 347] on div at bounding box center [1057, 348] width 16 height 13
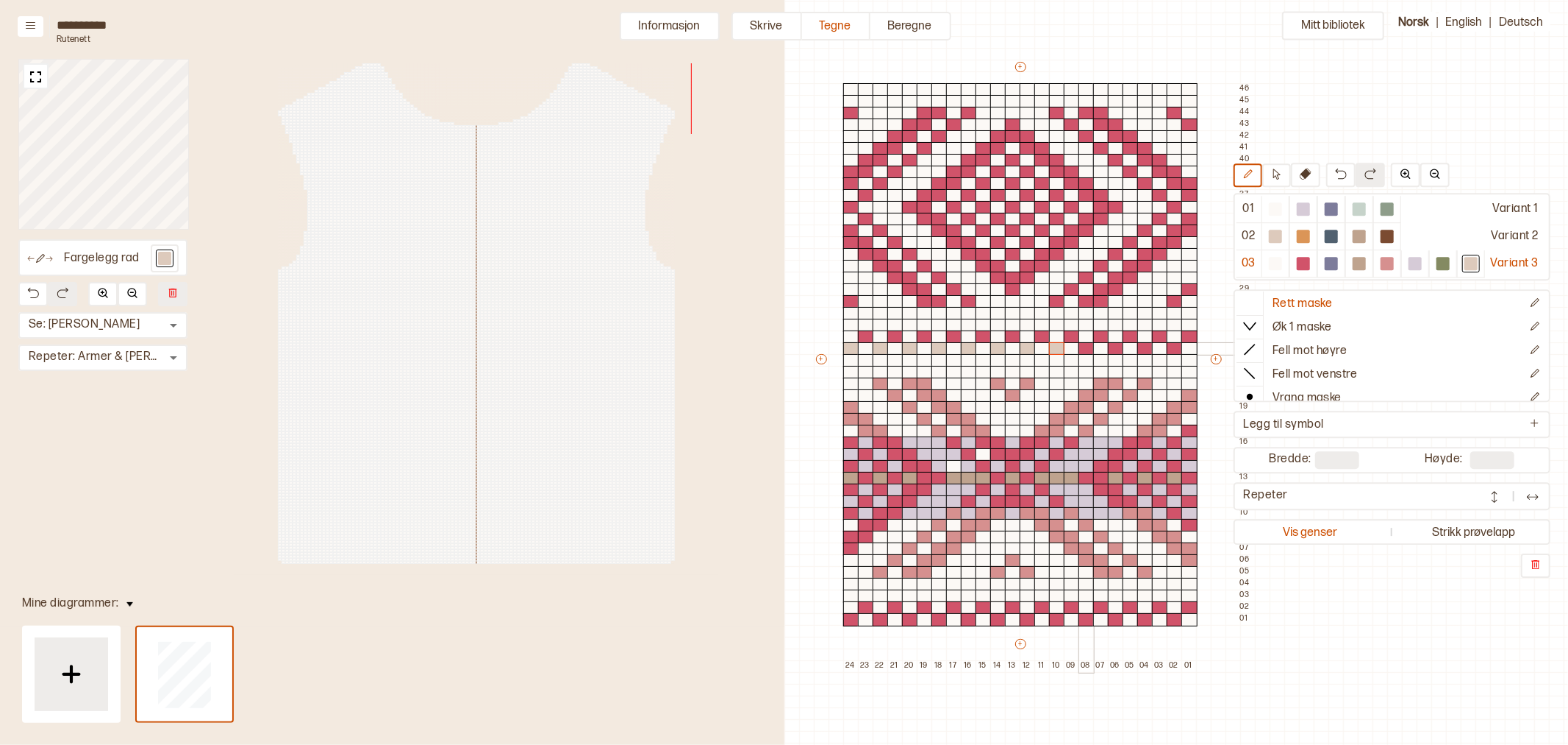
drag, startPoint x: 1088, startPoint y: 351, endPoint x: 1119, endPoint y: 349, distance: 31.1
click at [1088, 350] on div at bounding box center [1086, 348] width 16 height 13
click at [1119, 349] on div at bounding box center [1116, 348] width 16 height 13
drag, startPoint x: 1149, startPoint y: 348, endPoint x: 1169, endPoint y: 351, distance: 20.2
click at [1148, 348] on div at bounding box center [1145, 348] width 16 height 13
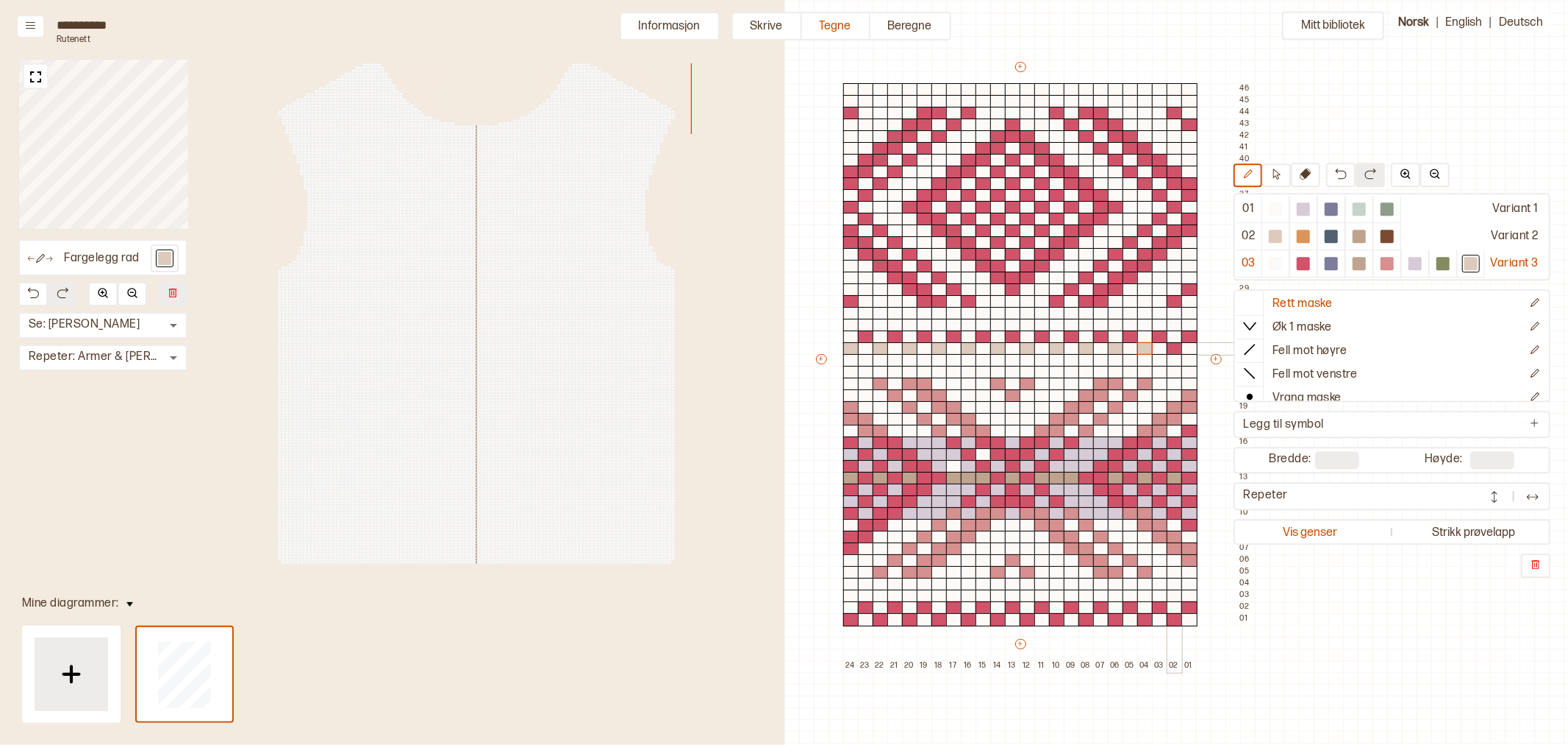
click at [1173, 348] on div at bounding box center [1175, 348] width 16 height 13
click at [1441, 259] on div at bounding box center [1444, 264] width 13 height 13
drag, startPoint x: 869, startPoint y: 336, endPoint x: 898, endPoint y: 336, distance: 29.0
click at [869, 336] on div at bounding box center [866, 337] width 16 height 13
click at [898, 336] on div at bounding box center [896, 337] width 16 height 13
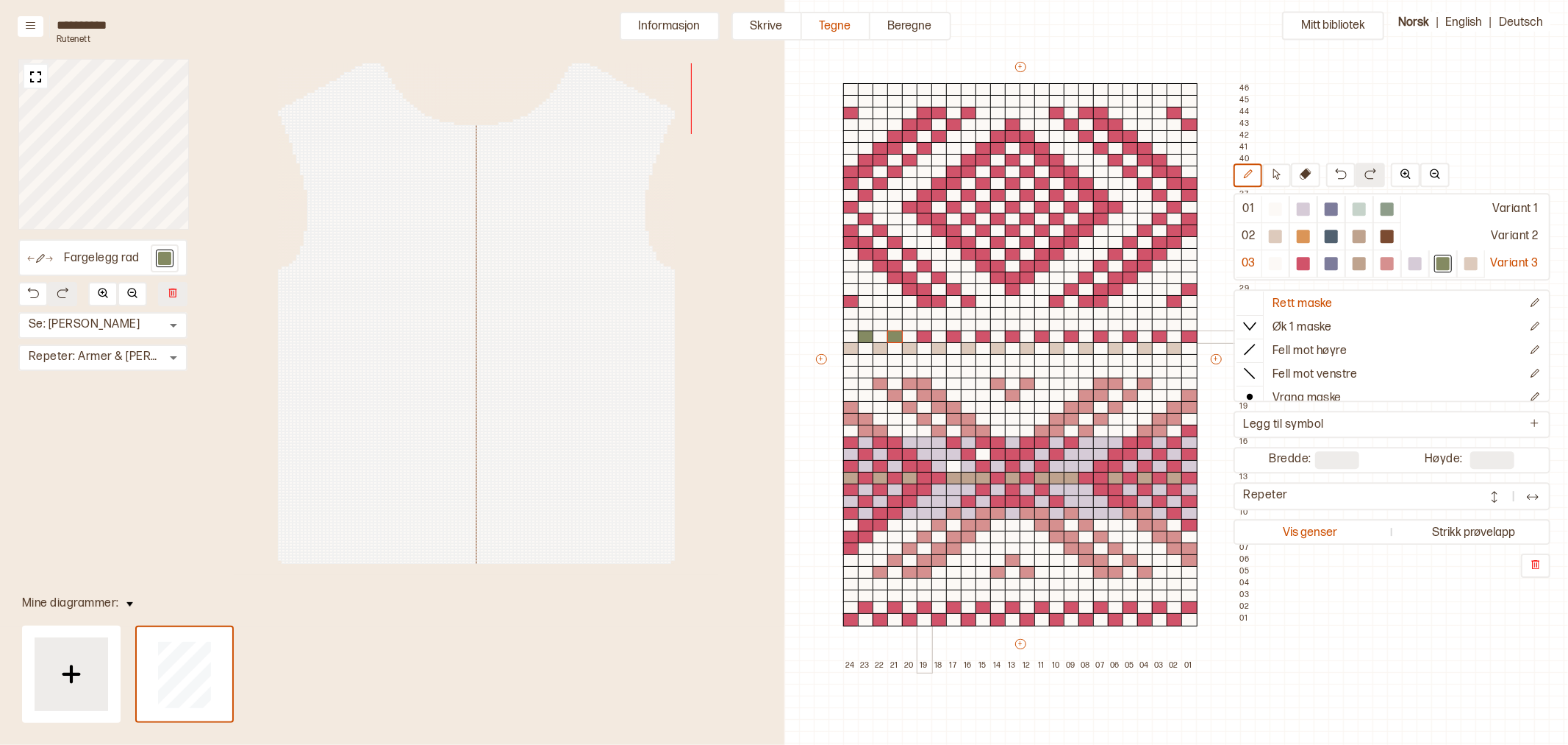
click at [926, 336] on div at bounding box center [924, 337] width 16 height 13
click at [954, 336] on div at bounding box center [954, 337] width 16 height 13
drag, startPoint x: 981, startPoint y: 336, endPoint x: 1000, endPoint y: 339, distance: 19.2
click at [981, 335] on div at bounding box center [983, 337] width 16 height 13
click at [1015, 335] on div at bounding box center [1013, 337] width 16 height 13
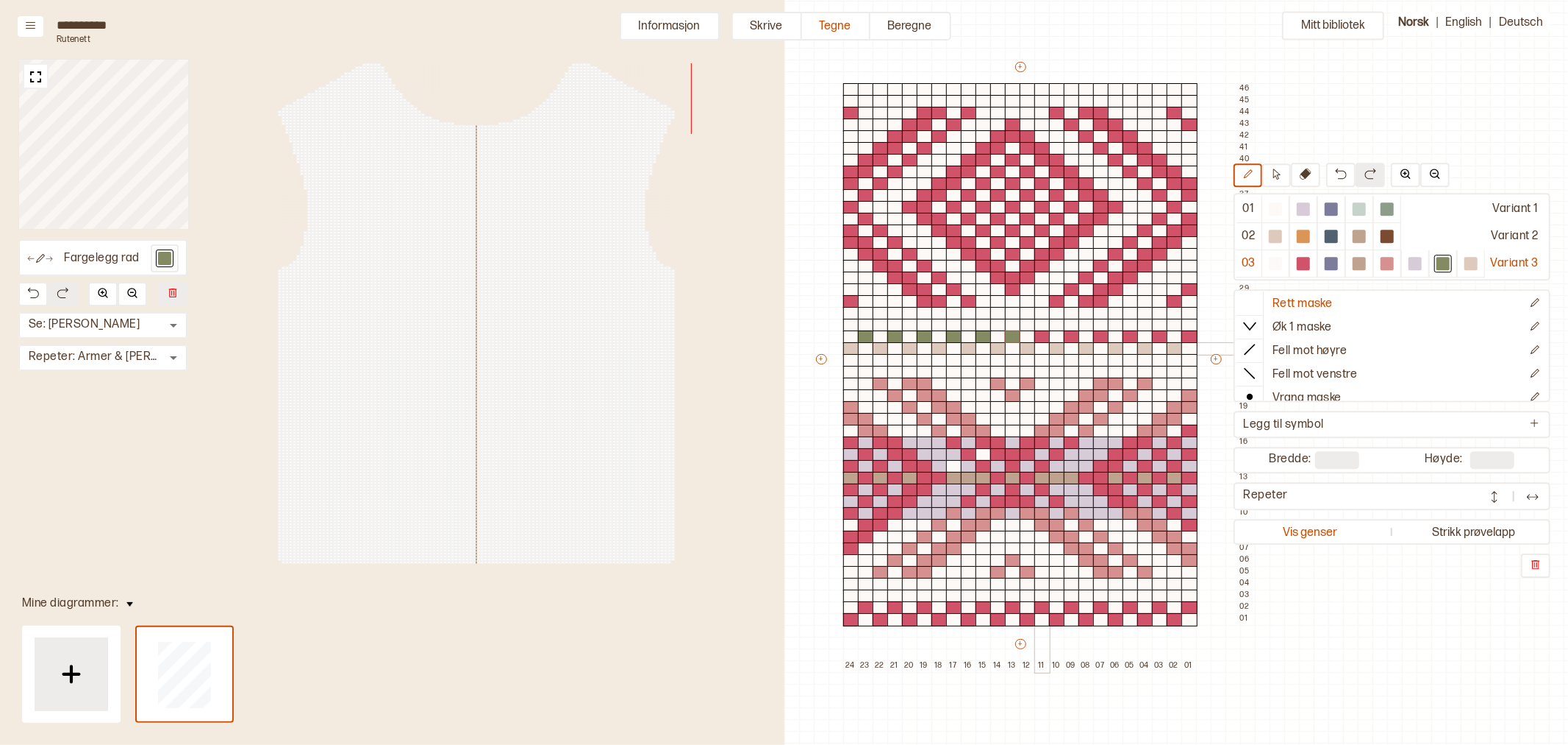
click at [1047, 336] on div at bounding box center [1042, 337] width 16 height 13
click at [1072, 337] on div at bounding box center [1072, 337] width 16 height 13
click at [1100, 336] on div at bounding box center [1101, 337] width 16 height 13
click at [1128, 336] on div at bounding box center [1130, 337] width 16 height 13
click at [1163, 333] on div at bounding box center [1160, 337] width 16 height 13
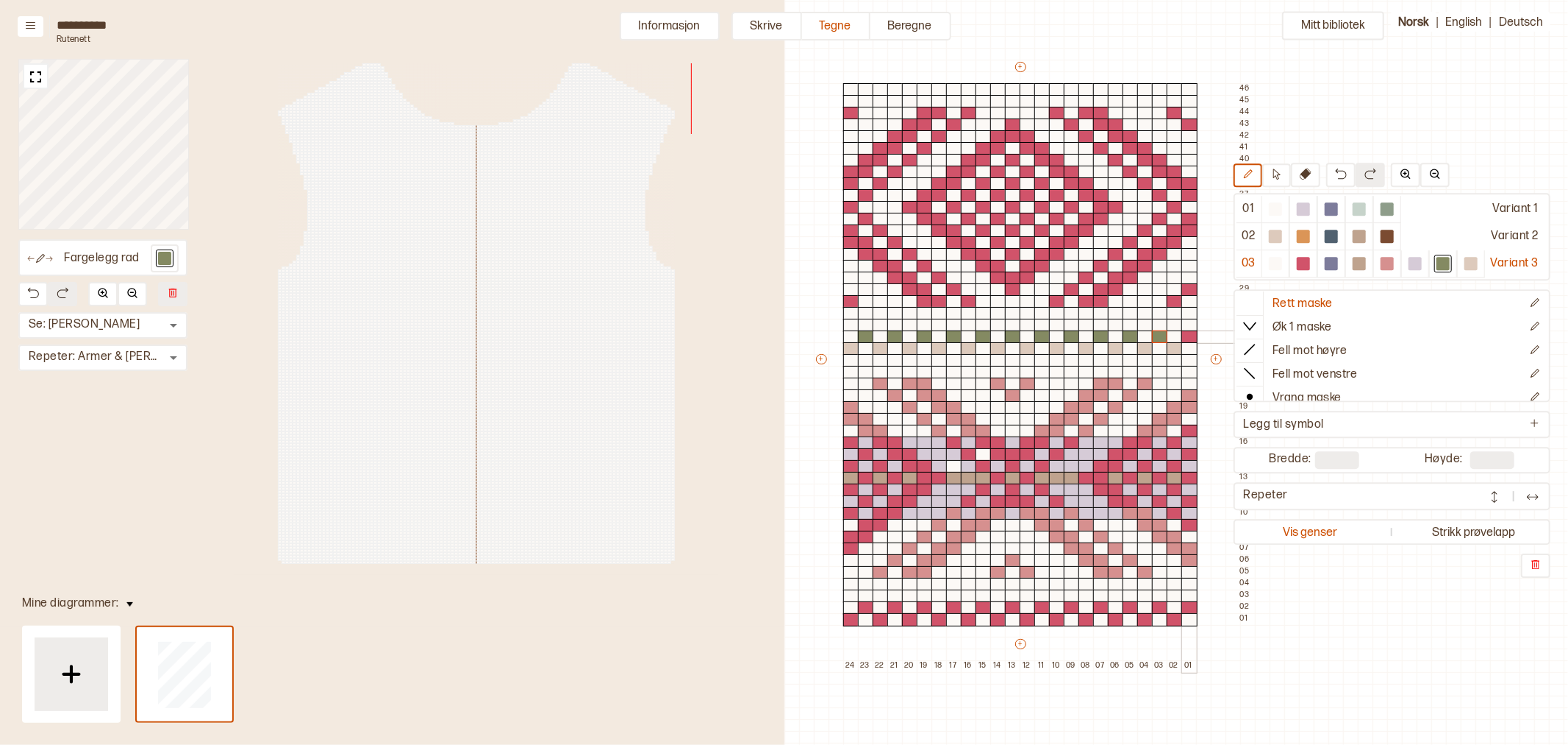
click at [1191, 336] on div at bounding box center [1189, 337] width 16 height 13
click at [1332, 263] on div at bounding box center [1331, 264] width 13 height 13
click at [850, 160] on div at bounding box center [851, 161] width 16 height 13
click at [1190, 170] on div at bounding box center [1189, 172] width 16 height 13
click at [1186, 159] on div at bounding box center [1189, 161] width 16 height 13
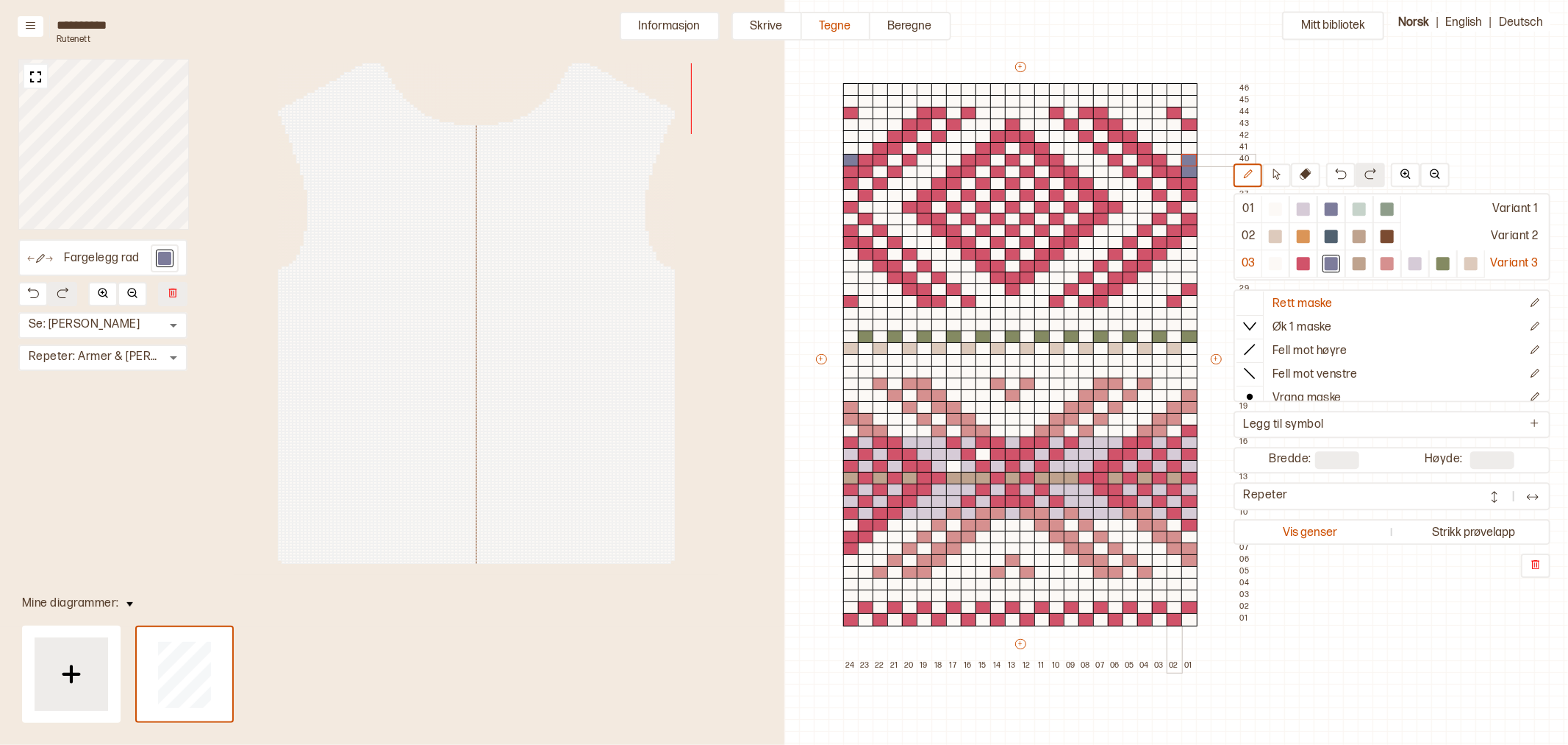
click at [1179, 159] on div at bounding box center [1175, 161] width 16 height 13
click at [1184, 154] on div at bounding box center [1189, 161] width 16 height 13
drag, startPoint x: 1175, startPoint y: 148, endPoint x: 1165, endPoint y: 149, distance: 10.0
click at [1174, 148] on div at bounding box center [1175, 149] width 16 height 13
click at [1190, 145] on div at bounding box center [1189, 149] width 16 height 13
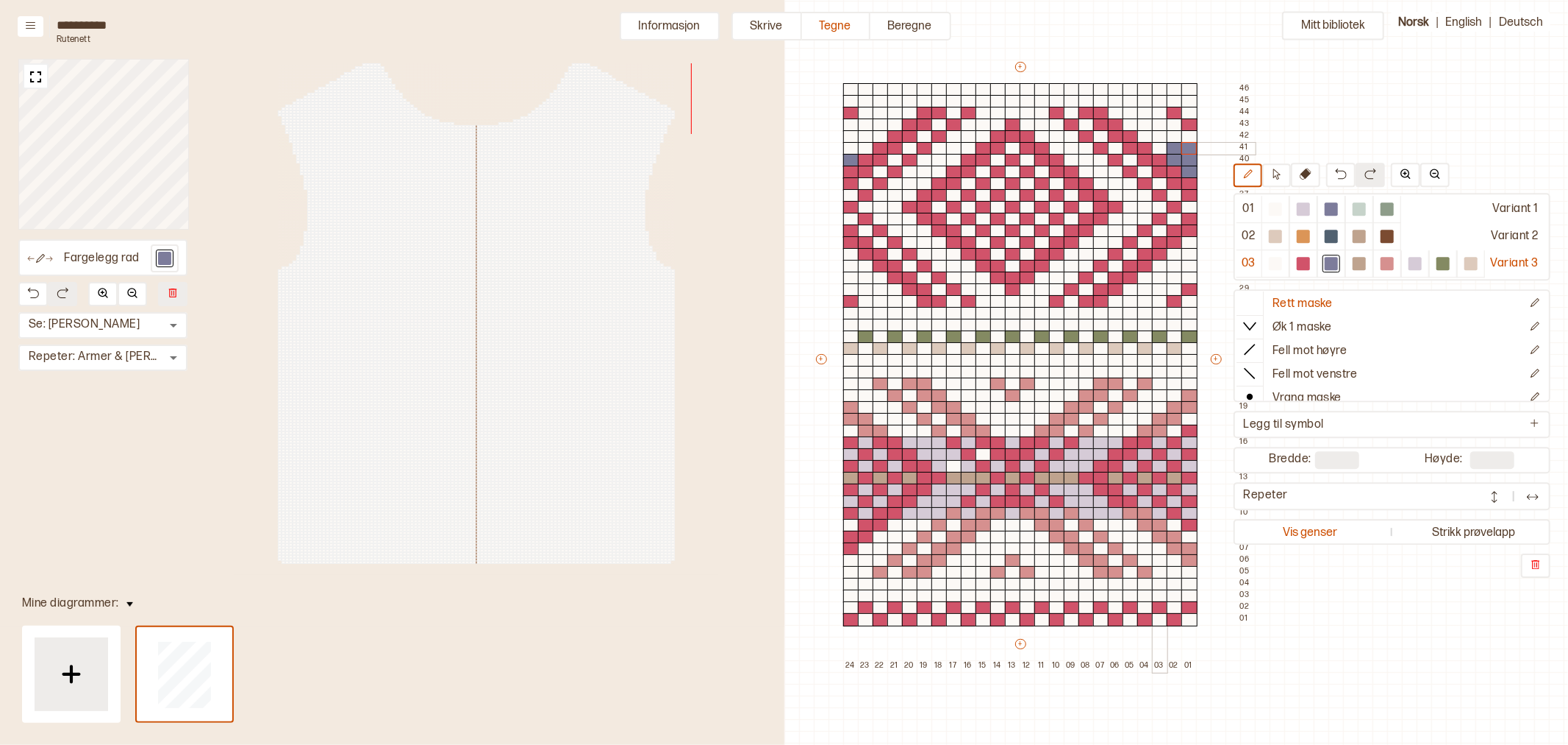
click at [1163, 148] on div at bounding box center [1160, 149] width 16 height 13
click at [1415, 264] on div at bounding box center [1416, 264] width 13 height 13
click at [950, 466] on div at bounding box center [954, 467] width 16 height 13
click at [1334, 265] on div at bounding box center [1331, 264] width 13 height 13
click at [1119, 148] on div at bounding box center [1116, 149] width 16 height 13
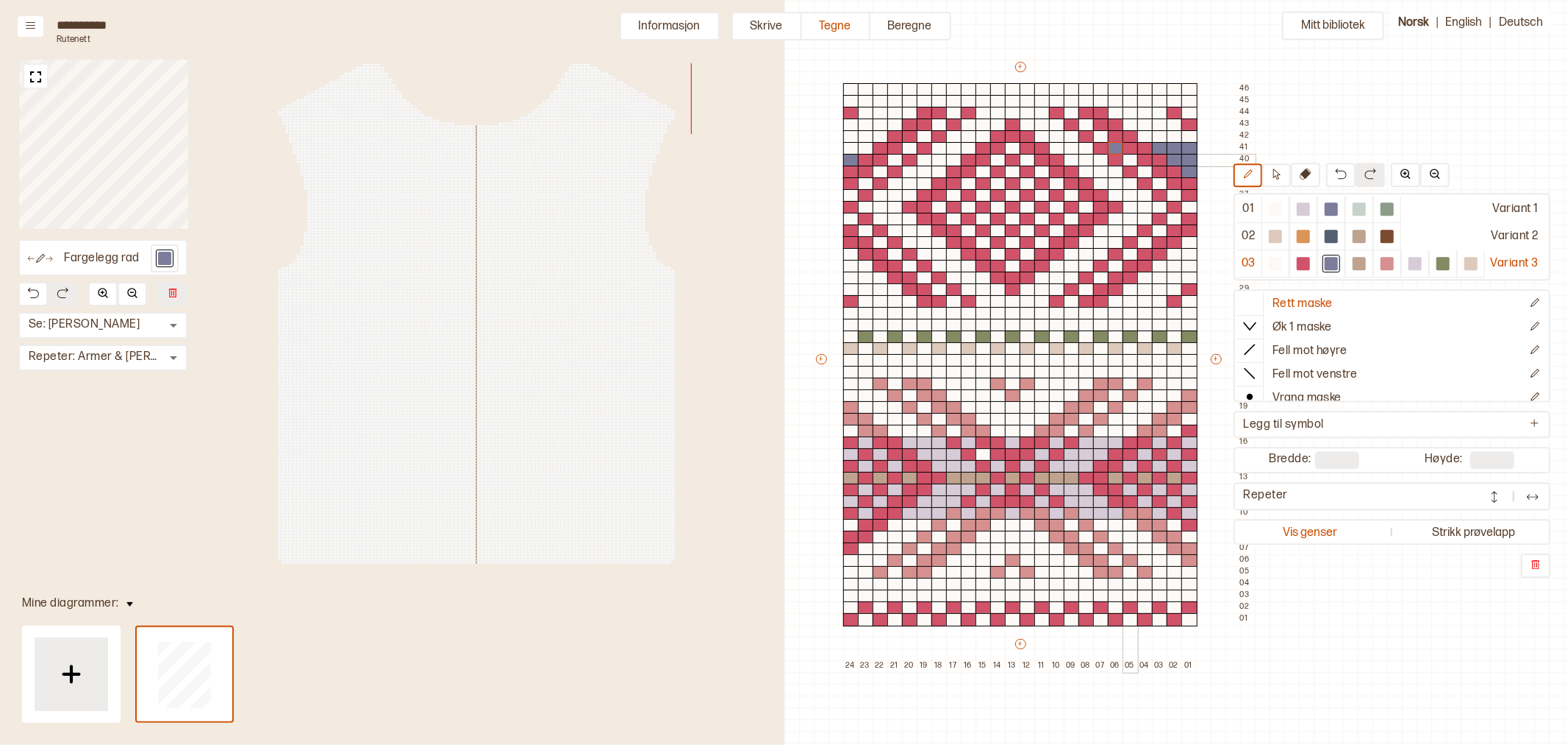
click at [1128, 160] on div at bounding box center [1130, 161] width 16 height 13
click at [1142, 171] on div at bounding box center [1145, 172] width 16 height 13
drag, startPoint x: 1112, startPoint y: 172, endPoint x: 1084, endPoint y: 173, distance: 28.0
click at [1084, 173] on div "+ + + + 24 23 22 21 20 19 18 17 16 15 14 13 12 11 10 09 08 07 06 05 04 03 02 01…" at bounding box center [1034, 366] width 442 height 612
drag, startPoint x: 1096, startPoint y: 160, endPoint x: 1067, endPoint y: 161, distance: 29.0
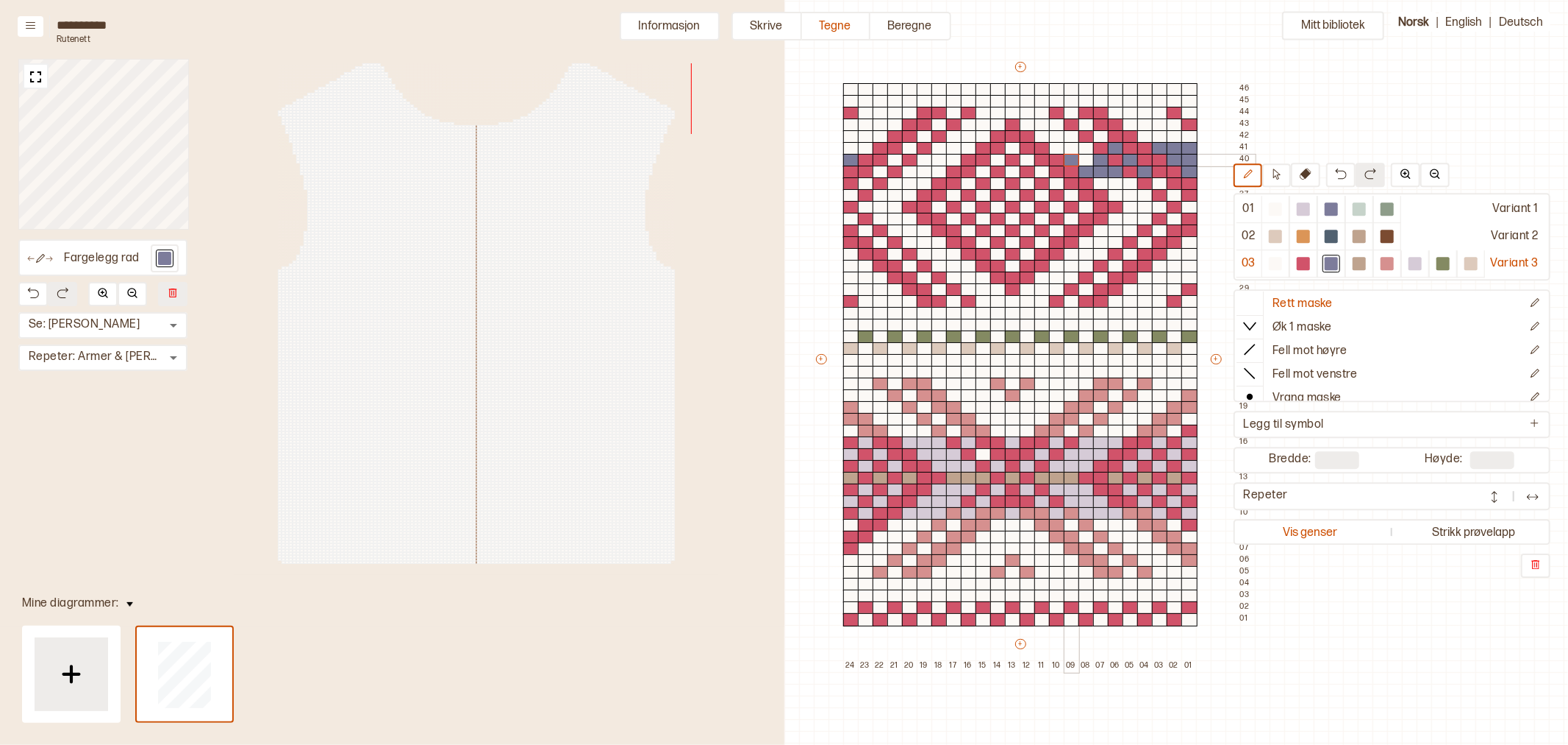
click at [1067, 161] on div "+ + + + 24 23 22 21 20 19 18 17 16 15 14 13 12 11 10 09 08 07 06 05 04 03 02 01…" at bounding box center [1034, 366] width 442 height 612
click at [1088, 161] on div at bounding box center [1086, 161] width 16 height 13
click at [1026, 160] on div at bounding box center [1027, 161] width 16 height 13
drag, startPoint x: 1078, startPoint y: 148, endPoint x: 1060, endPoint y: 149, distance: 18.0
click at [1060, 149] on div "+ + + + 24 23 22 21 20 19 18 17 16 15 14 13 12 11 10 09 08 07 06 05 04 03 02 01…" at bounding box center [1034, 366] width 442 height 612
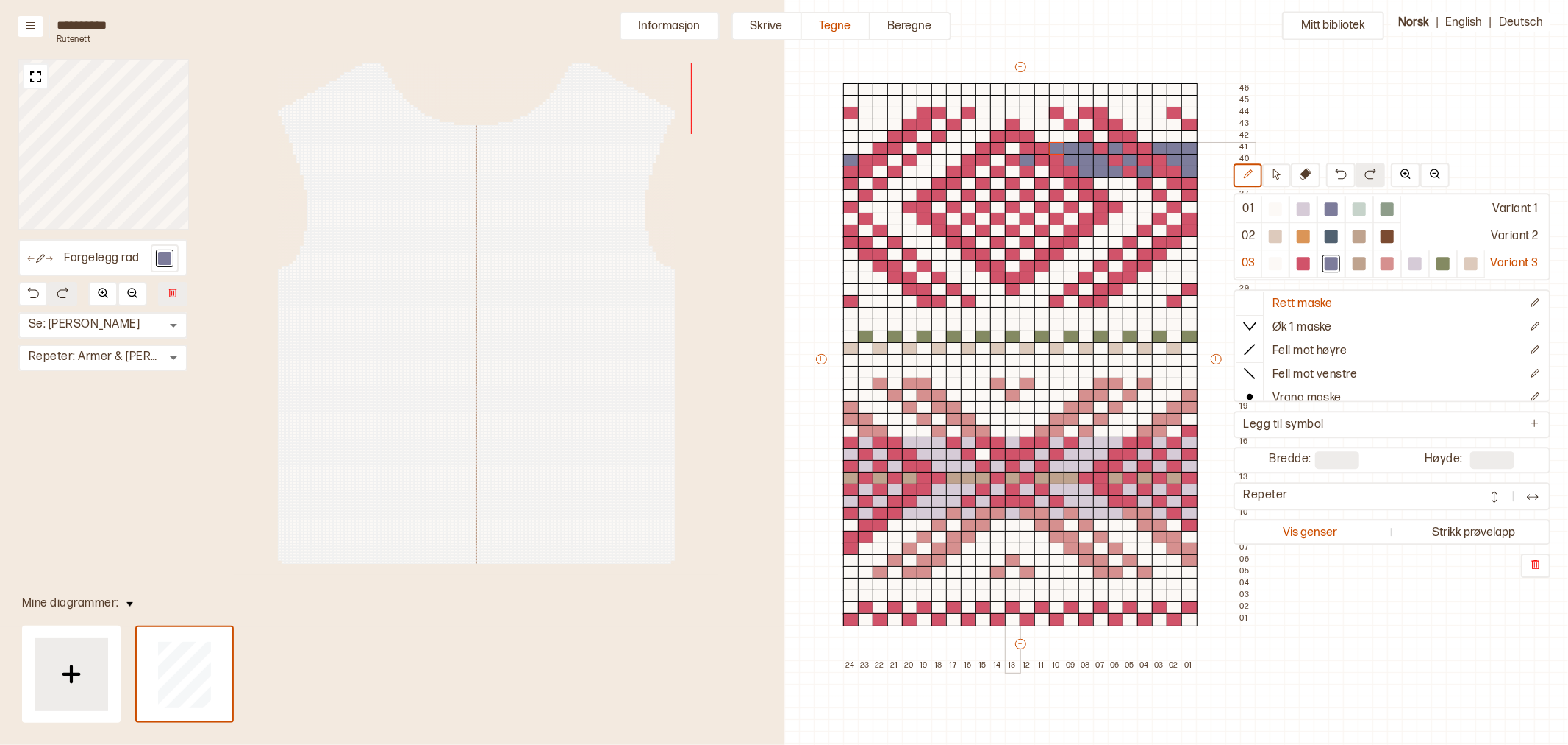
click at [1009, 150] on div at bounding box center [1013, 149] width 16 height 13
click at [1003, 158] on div at bounding box center [999, 161] width 16 height 13
drag, startPoint x: 971, startPoint y: 150, endPoint x: 943, endPoint y: 149, distance: 28.0
click at [943, 149] on div "+ + + + 24 23 22 21 20 19 18 17 16 15 14 13 12 11 10 09 08 07 06 05 04 03 02 01…" at bounding box center [1034, 366] width 442 height 612
drag, startPoint x: 956, startPoint y: 158, endPoint x: 922, endPoint y: 161, distance: 34.1
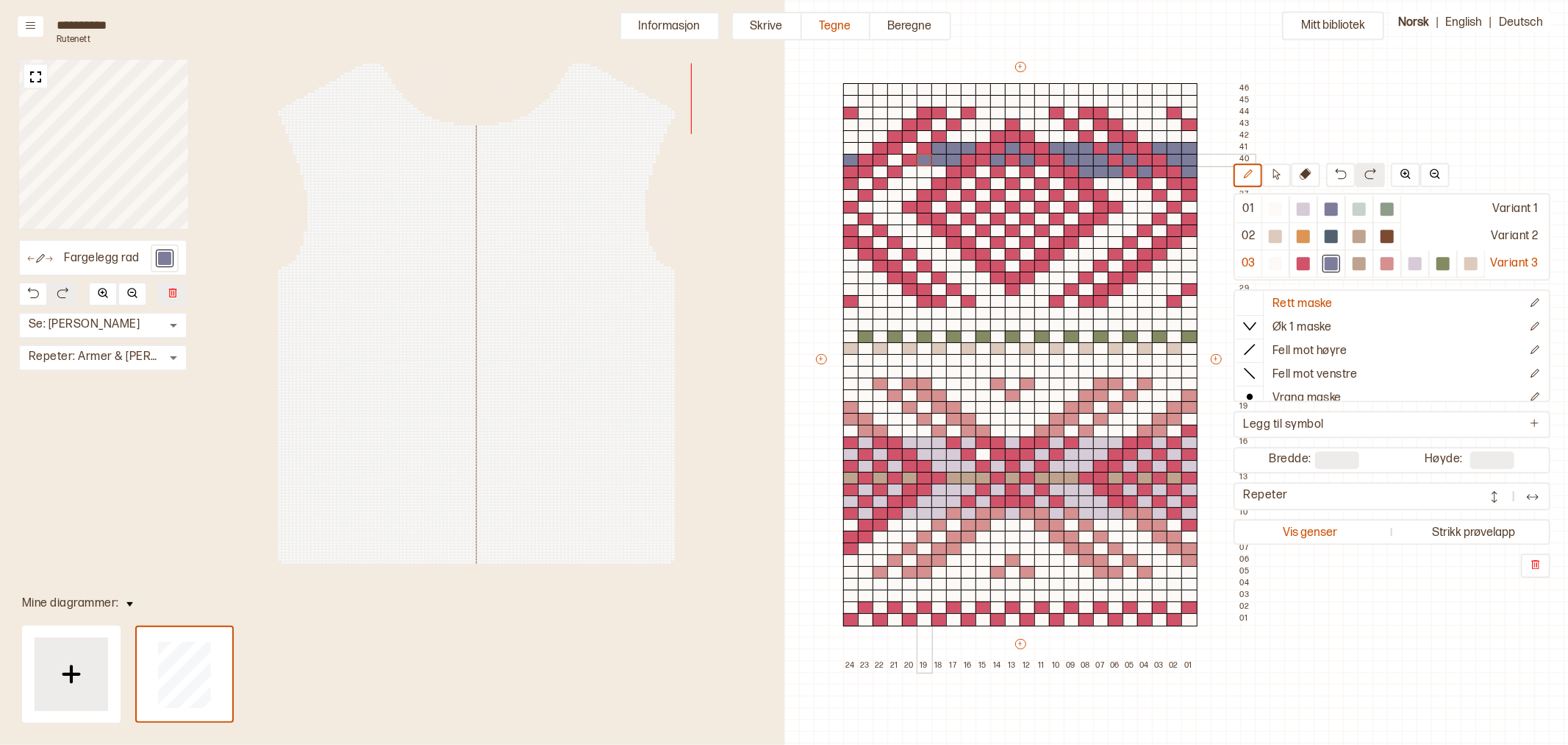
click at [922, 161] on div "+ + + + 24 23 22 21 20 19 18 17 16 15 14 13 12 11 10 09 08 07 06 05 04 03 02 01…" at bounding box center [1034, 366] width 442 height 612
drag, startPoint x: 1041, startPoint y: 171, endPoint x: 984, endPoint y: 170, distance: 57.0
click at [1041, 171] on div at bounding box center [1042, 172] width 16 height 13
click at [1009, 171] on div at bounding box center [1013, 172] width 16 height 13
click at [984, 170] on div at bounding box center [983, 172] width 16 height 13
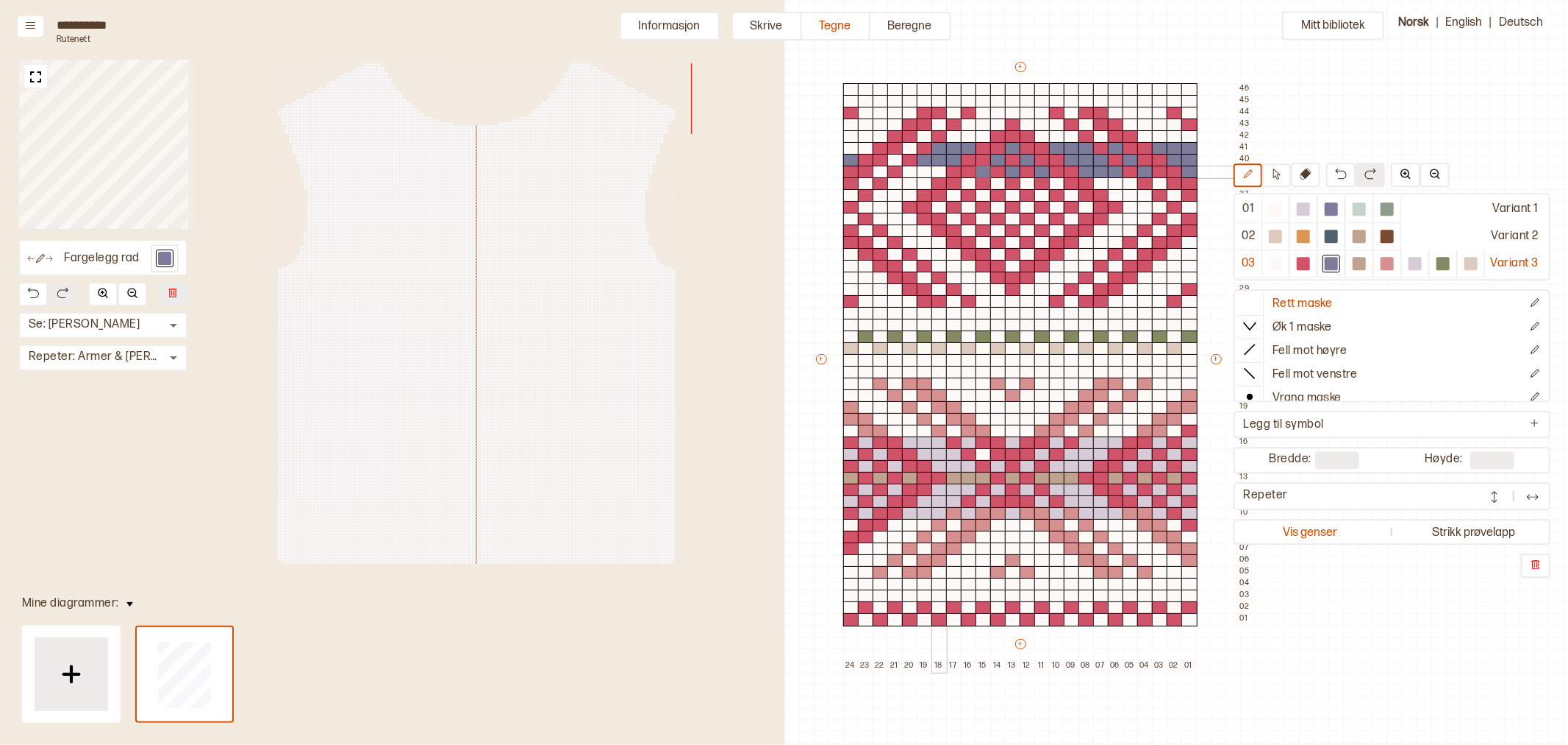
click at [932, 167] on div at bounding box center [939, 172] width 16 height 13
click at [923, 170] on div at bounding box center [924, 172] width 16 height 13
click at [912, 171] on div at bounding box center [910, 172] width 16 height 13
click at [883, 167] on div at bounding box center [880, 172] width 16 height 13
drag, startPoint x: 898, startPoint y: 160, endPoint x: 910, endPoint y: 148, distance: 17.0
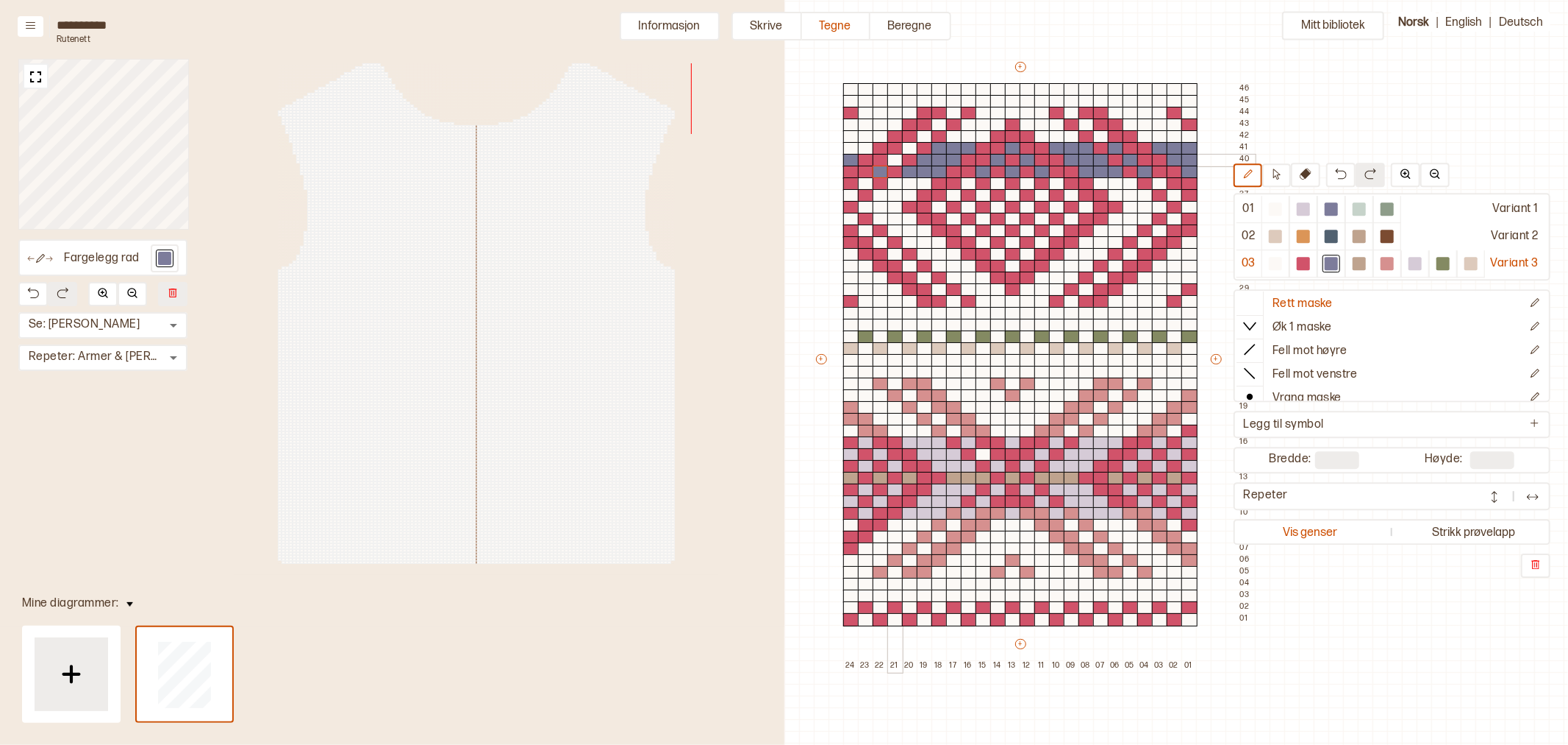
click at [898, 159] on div at bounding box center [896, 161] width 16 height 13
click at [910, 148] on div at bounding box center [910, 149] width 16 height 13
drag, startPoint x: 866, startPoint y: 148, endPoint x: 855, endPoint y: 149, distance: 11.0
click at [865, 148] on div at bounding box center [866, 149] width 16 height 13
click at [855, 149] on div at bounding box center [851, 149] width 16 height 13
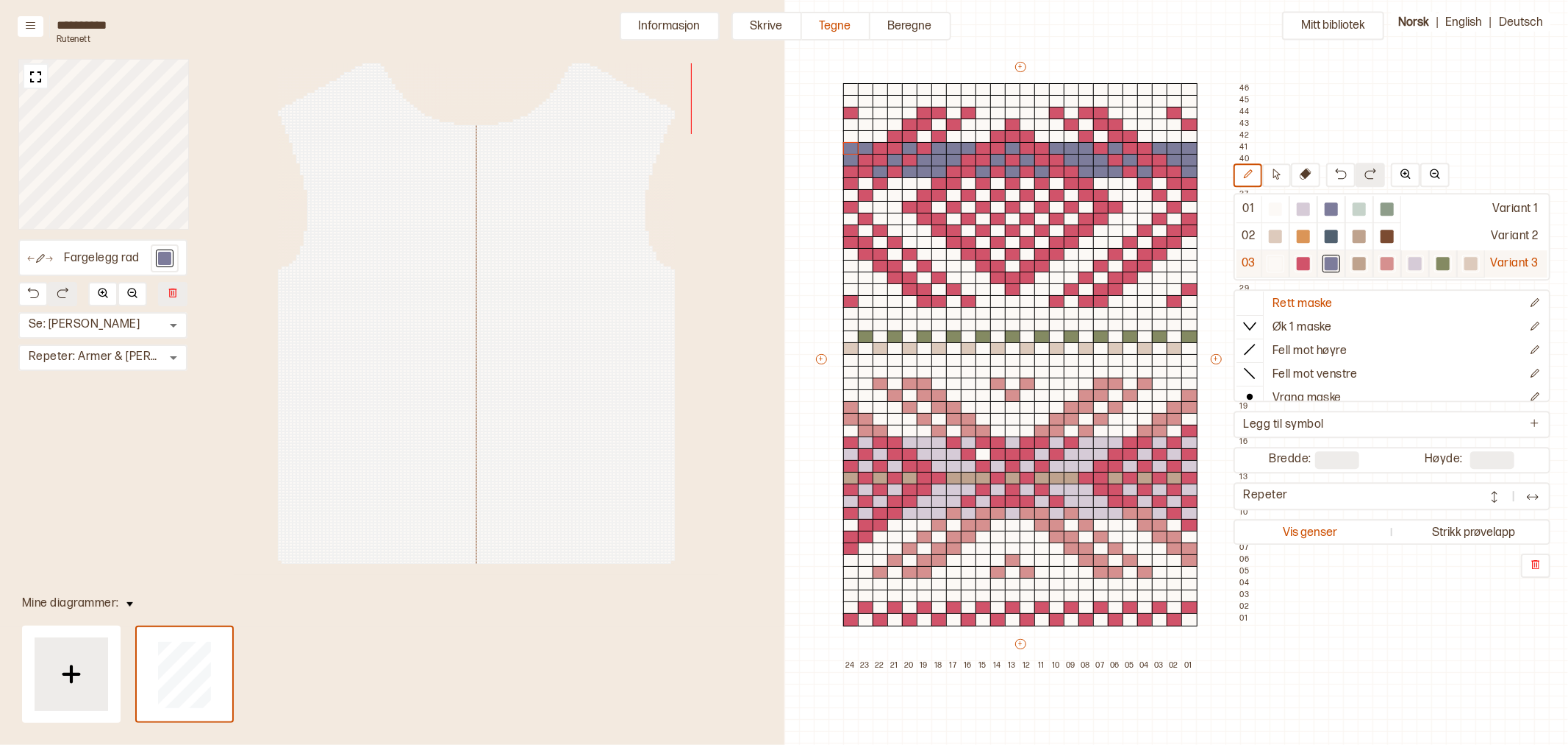
click at [1277, 263] on div at bounding box center [1276, 264] width 13 height 13
click at [1186, 145] on div "+ + + + 24 23 22 21 20 19 18 17 16 15 14 13 12 11 10 09 08 07 06 05 04 03 02 01…" at bounding box center [1034, 366] width 442 height 612
drag, startPoint x: 1172, startPoint y: 157, endPoint x: 1186, endPoint y: 156, distance: 14.0
click at [1186, 156] on div "+ + + + 24 23 22 21 20 19 18 17 16 15 14 13 12 11 10 09 08 07 06 05 04 03 02 01…" at bounding box center [1034, 366] width 442 height 612
click at [1129, 163] on div at bounding box center [1130, 161] width 16 height 13
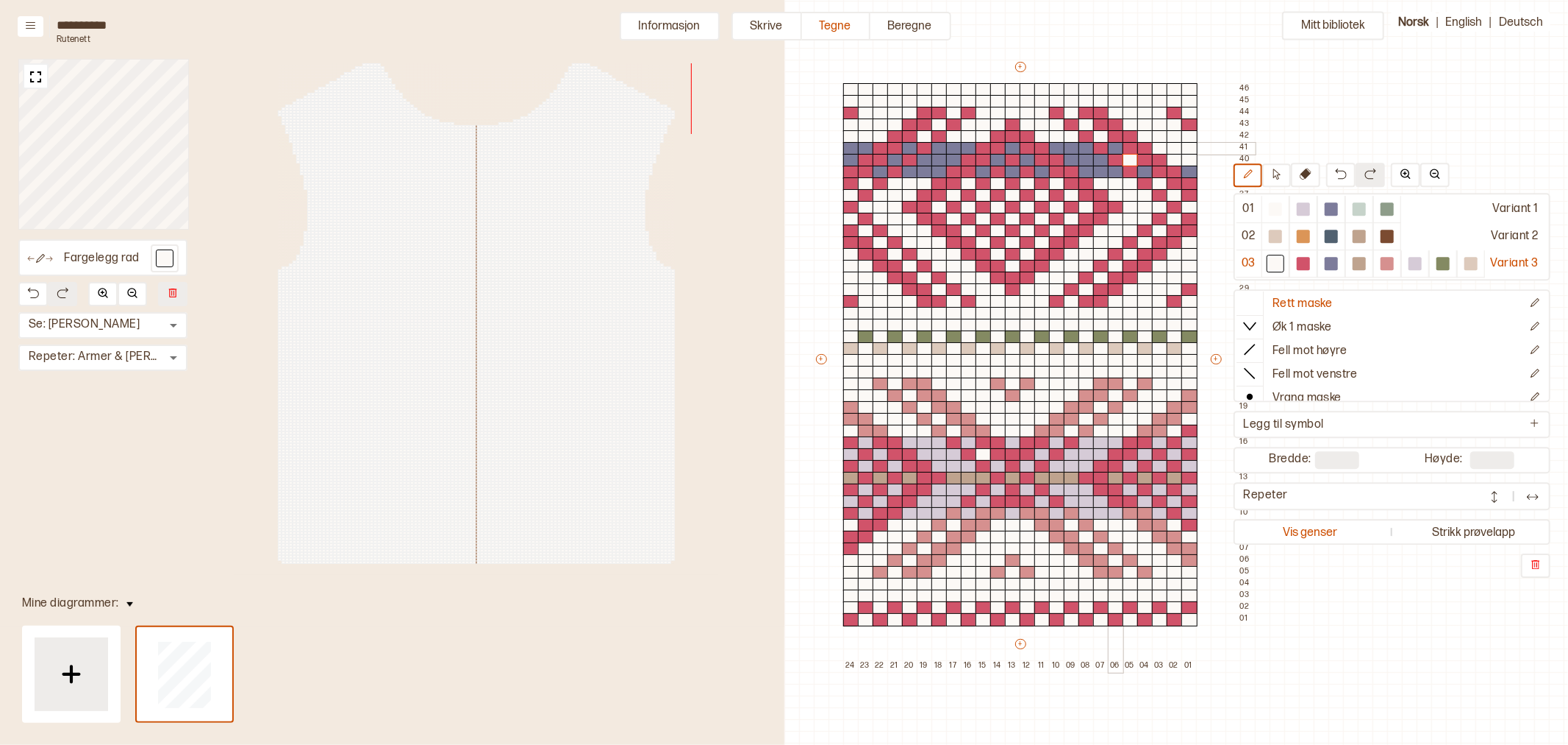
click at [1114, 148] on div at bounding box center [1116, 149] width 16 height 13
drag, startPoint x: 1100, startPoint y: 160, endPoint x: 1072, endPoint y: 160, distance: 28.0
click at [1072, 160] on div "+ + + + 24 23 22 21 20 19 18 17 16 15 14 13 12 11 10 09 08 07 06 05 04 03 02 01…" at bounding box center [1034, 366] width 442 height 612
click at [1086, 160] on div at bounding box center [1086, 161] width 16 height 13
drag, startPoint x: 1084, startPoint y: 150, endPoint x: 1060, endPoint y: 155, distance: 24.5
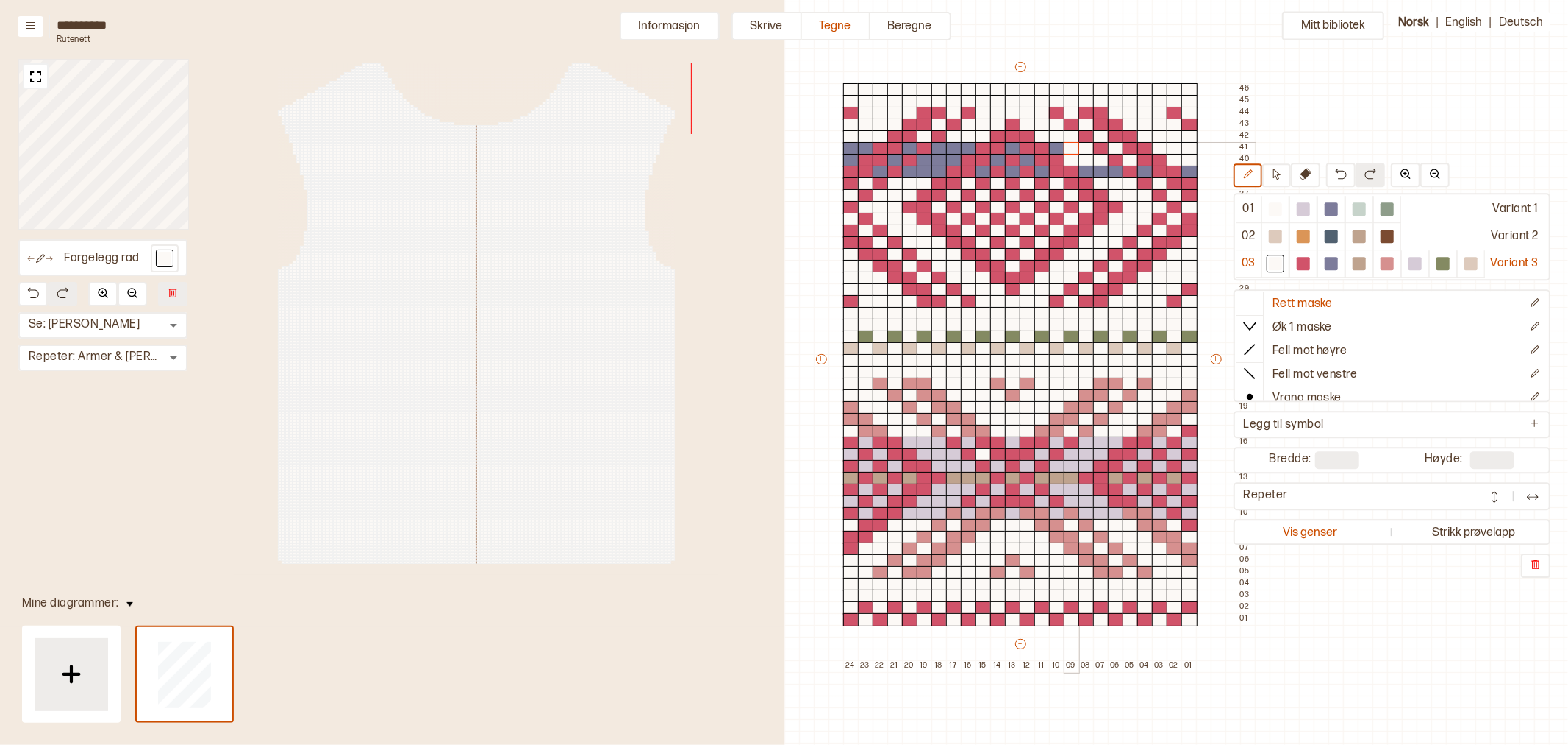
click at [1060, 150] on div "+ + + + 24 23 22 21 20 19 18 17 16 15 14 13 12 11 10 09 08 07 06 05 04 03 02 01…" at bounding box center [1034, 366] width 442 height 612
drag, startPoint x: 1025, startPoint y: 160, endPoint x: 1011, endPoint y: 158, distance: 14.1
click at [1025, 159] on div at bounding box center [1027, 161] width 16 height 13
click at [997, 158] on div at bounding box center [999, 161] width 16 height 13
click at [1013, 148] on div at bounding box center [1013, 149] width 16 height 13
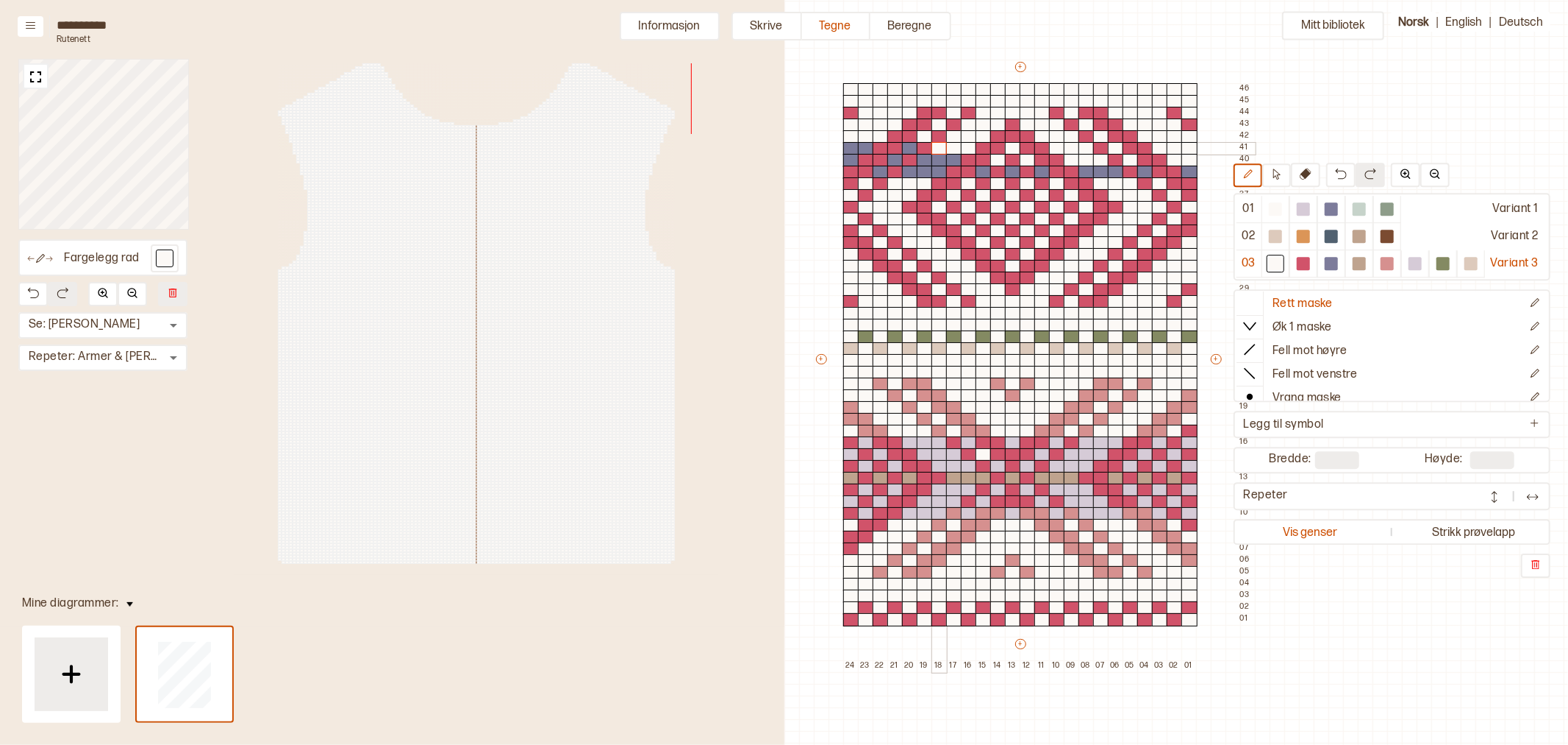
drag, startPoint x: 966, startPoint y: 145, endPoint x: 939, endPoint y: 148, distance: 27.2
click at [939, 148] on div "+ + + + 24 23 22 21 20 19 18 17 16 15 14 13 12 11 10 09 08 07 06 05 04 03 02 01…" at bounding box center [1034, 366] width 442 height 612
drag, startPoint x: 951, startPoint y: 159, endPoint x: 935, endPoint y: 159, distance: 16.0
click at [935, 159] on div "+ + + + 24 23 22 21 20 19 18 17 16 15 14 13 12 11 10 09 08 07 06 05 04 03 02 01…" at bounding box center [1034, 366] width 442 height 612
click at [923, 158] on div at bounding box center [924, 161] width 16 height 13
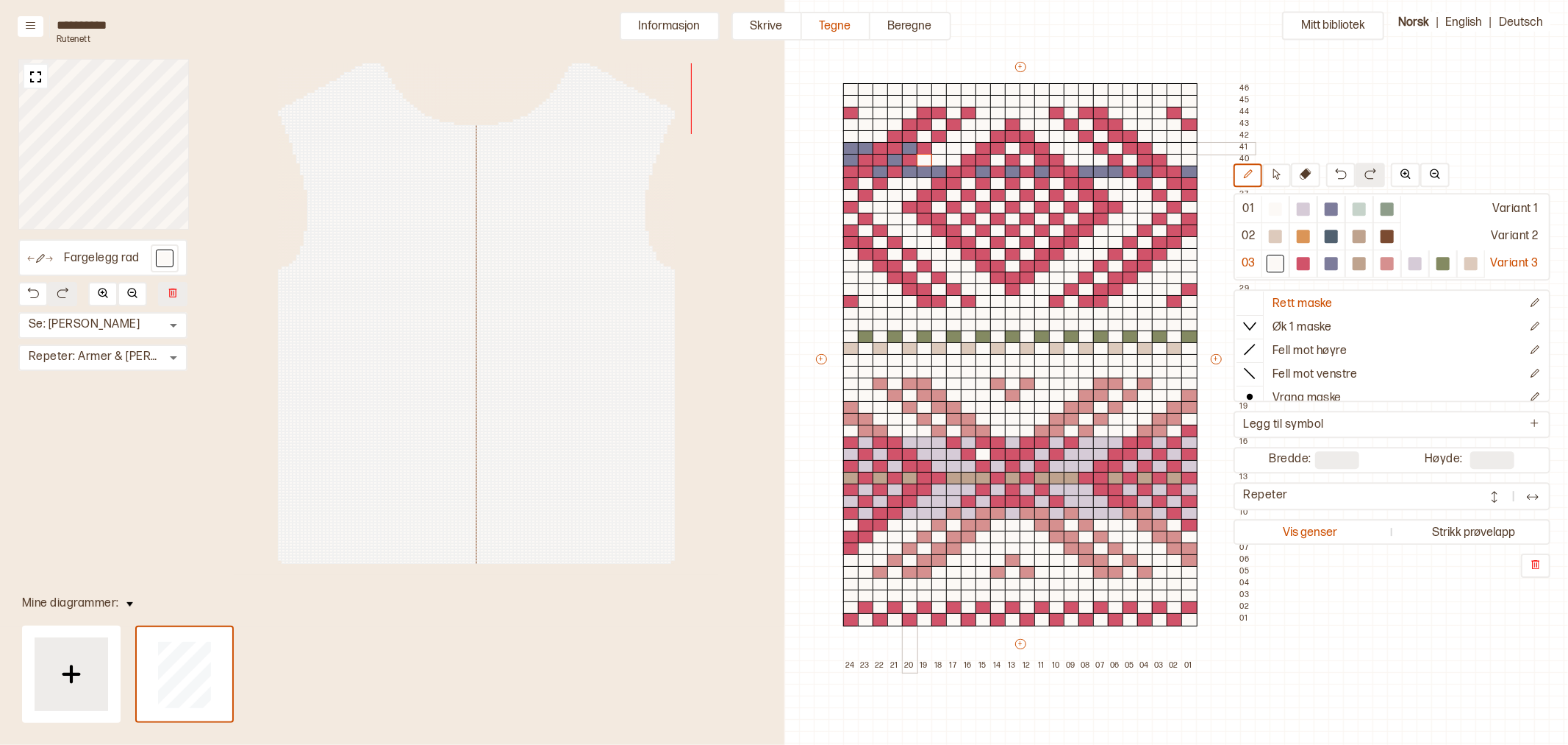
click at [906, 149] on div at bounding box center [910, 149] width 16 height 13
click at [896, 158] on div at bounding box center [896, 161] width 16 height 13
click at [860, 148] on div at bounding box center [866, 149] width 16 height 13
click at [849, 150] on div at bounding box center [851, 149] width 16 height 13
click at [850, 155] on div at bounding box center [851, 161] width 16 height 13
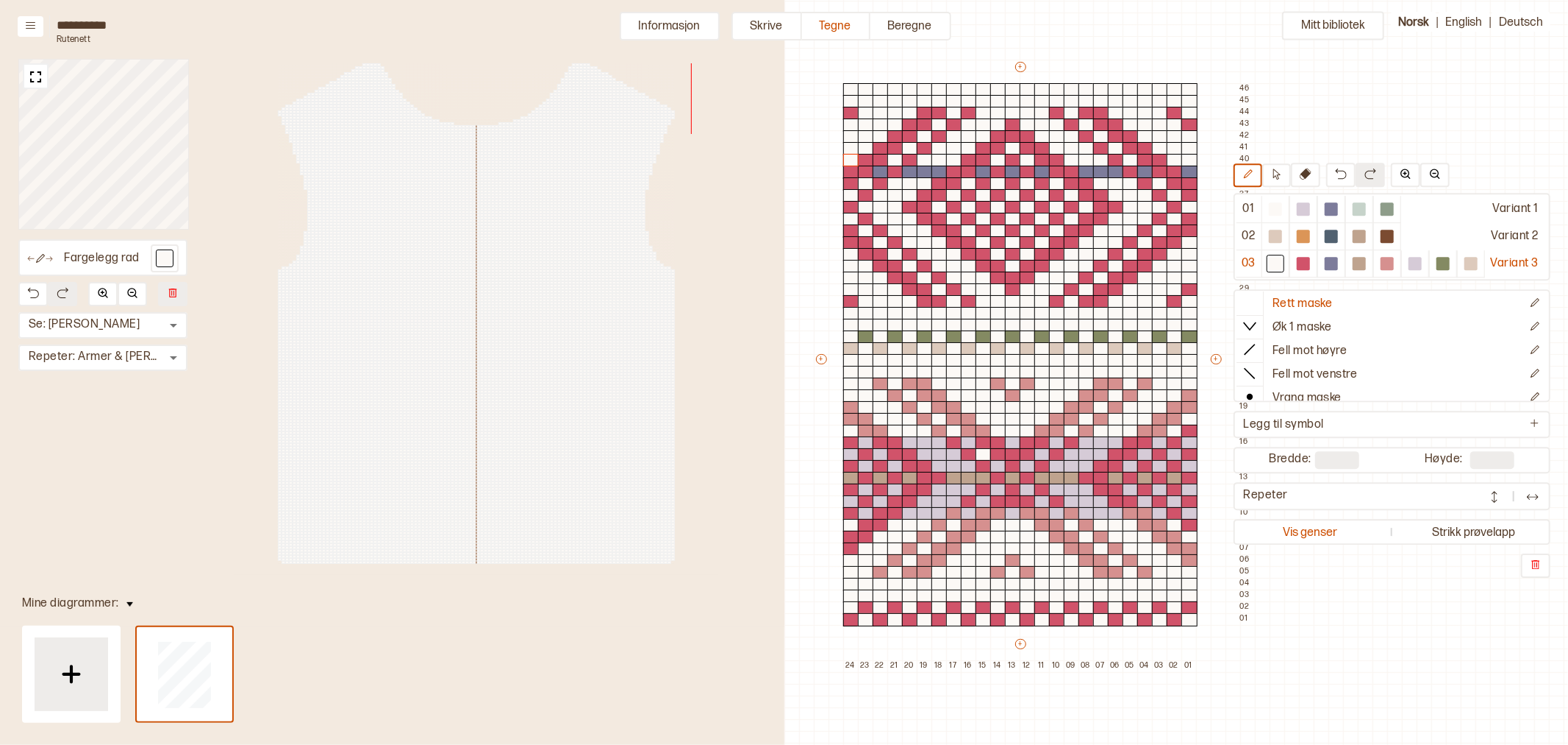
drag, startPoint x: 1332, startPoint y: 265, endPoint x: 1162, endPoint y: 193, distance: 184.6
click at [1332, 264] on div at bounding box center [1331, 264] width 13 height 13
click at [1158, 184] on div at bounding box center [1160, 184] width 16 height 13
drag, startPoint x: 1124, startPoint y: 186, endPoint x: 1105, endPoint y: 185, distance: 19.0
click at [1105, 185] on div "+ + + + 24 23 22 21 20 19 18 17 16 15 14 13 12 11 10 09 08 07 06 05 04 03 02 01…" at bounding box center [1034, 366] width 442 height 612
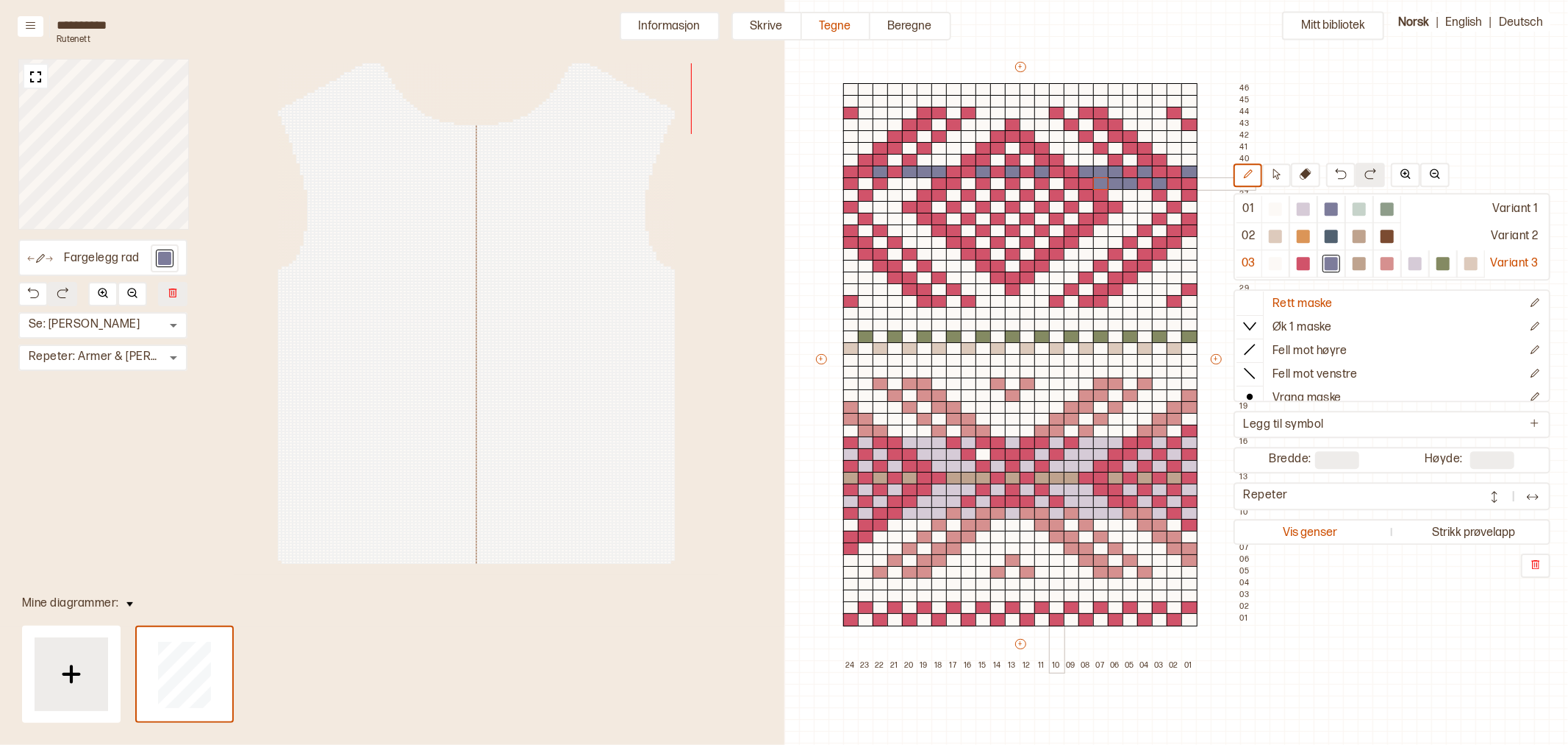
drag, startPoint x: 1060, startPoint y: 185, endPoint x: 1037, endPoint y: 182, distance: 23.2
click at [1059, 183] on div at bounding box center [1057, 184] width 16 height 13
drag, startPoint x: 1029, startPoint y: 186, endPoint x: 1000, endPoint y: 181, distance: 29.4
click at [1027, 185] on div at bounding box center [1027, 184] width 16 height 13
drag, startPoint x: 998, startPoint y: 183, endPoint x: 968, endPoint y: 180, distance: 30.1
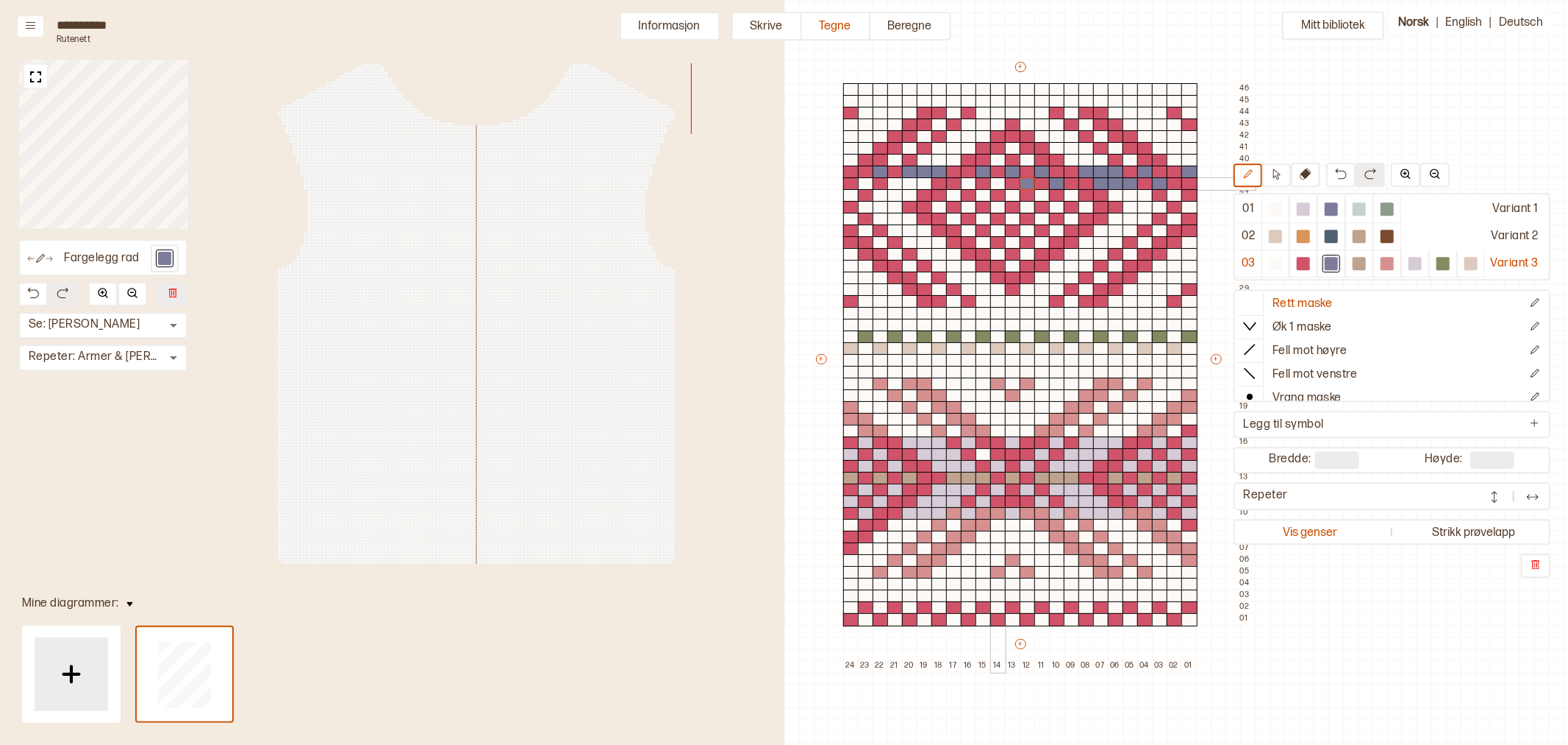
click at [996, 181] on div at bounding box center [999, 184] width 16 height 13
drag, startPoint x: 971, startPoint y: 186, endPoint x: 909, endPoint y: 186, distance: 62.0
click at [969, 184] on div at bounding box center [969, 184] width 16 height 13
click at [900, 186] on div "+ + + + 24 23 22 21 20 19 18 17 16 15 14 13 12 11 10 09 08 07 06 05 04 03 02 01…" at bounding box center [1034, 366] width 442 height 612
click at [869, 183] on div at bounding box center [866, 184] width 16 height 13
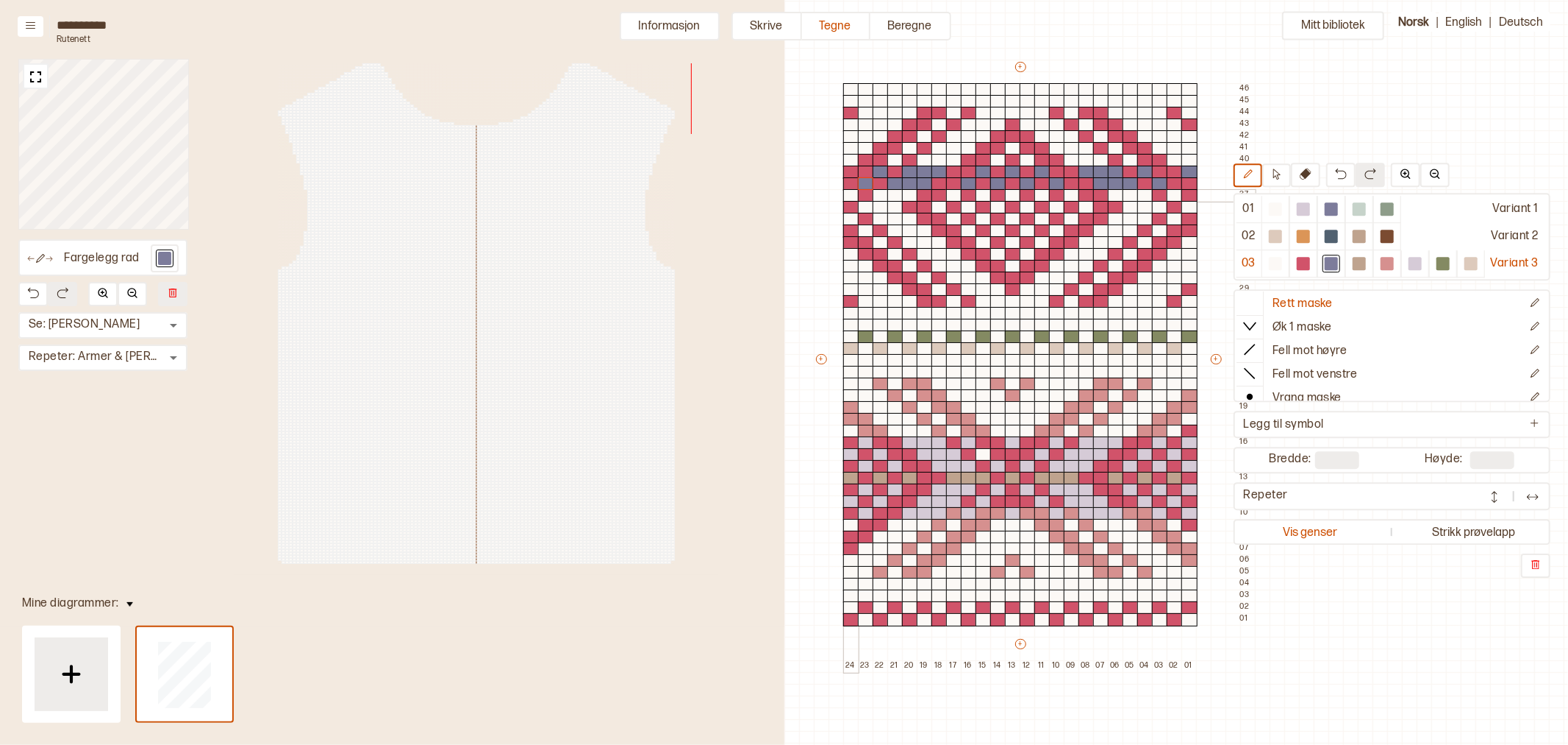
drag, startPoint x: 851, startPoint y: 193, endPoint x: 885, endPoint y: 195, distance: 34.1
click at [851, 193] on div at bounding box center [851, 195] width 16 height 13
drag, startPoint x: 880, startPoint y: 196, endPoint x: 910, endPoint y: 196, distance: 30.0
click at [910, 196] on div "+ + + + 24 23 22 21 20 19 18 17 16 15 14 13 12 11 10 09 08 07 06 05 04 03 02 01…" at bounding box center [1034, 366] width 442 height 612
click at [898, 194] on div at bounding box center [896, 195] width 16 height 13
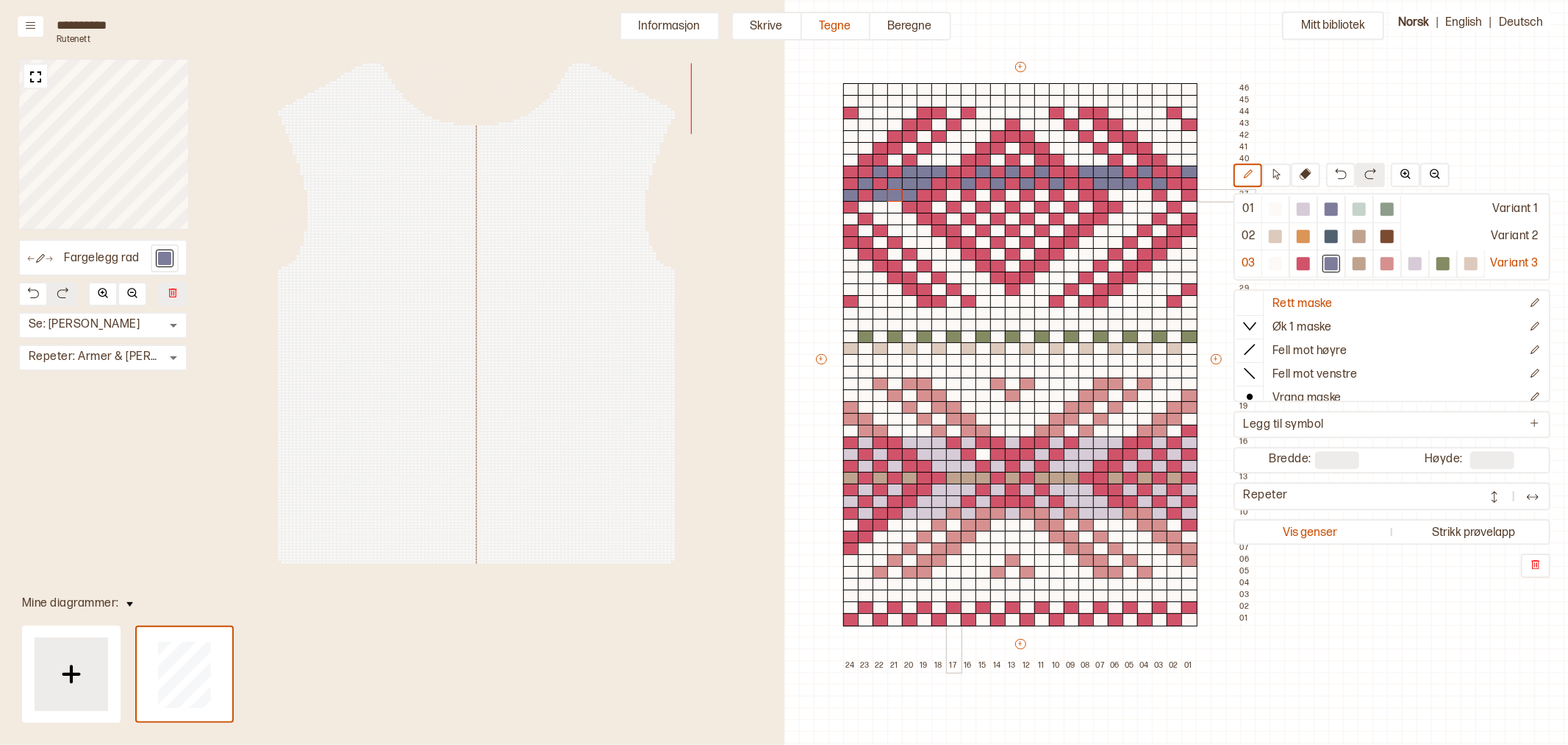
drag, startPoint x: 954, startPoint y: 197, endPoint x: 982, endPoint y: 196, distance: 28.0
click at [954, 196] on div at bounding box center [954, 195] width 16 height 13
click at [984, 196] on div at bounding box center [983, 195] width 16 height 13
click at [1013, 196] on div at bounding box center [1013, 195] width 16 height 13
click at [1043, 193] on div at bounding box center [1042, 195] width 16 height 13
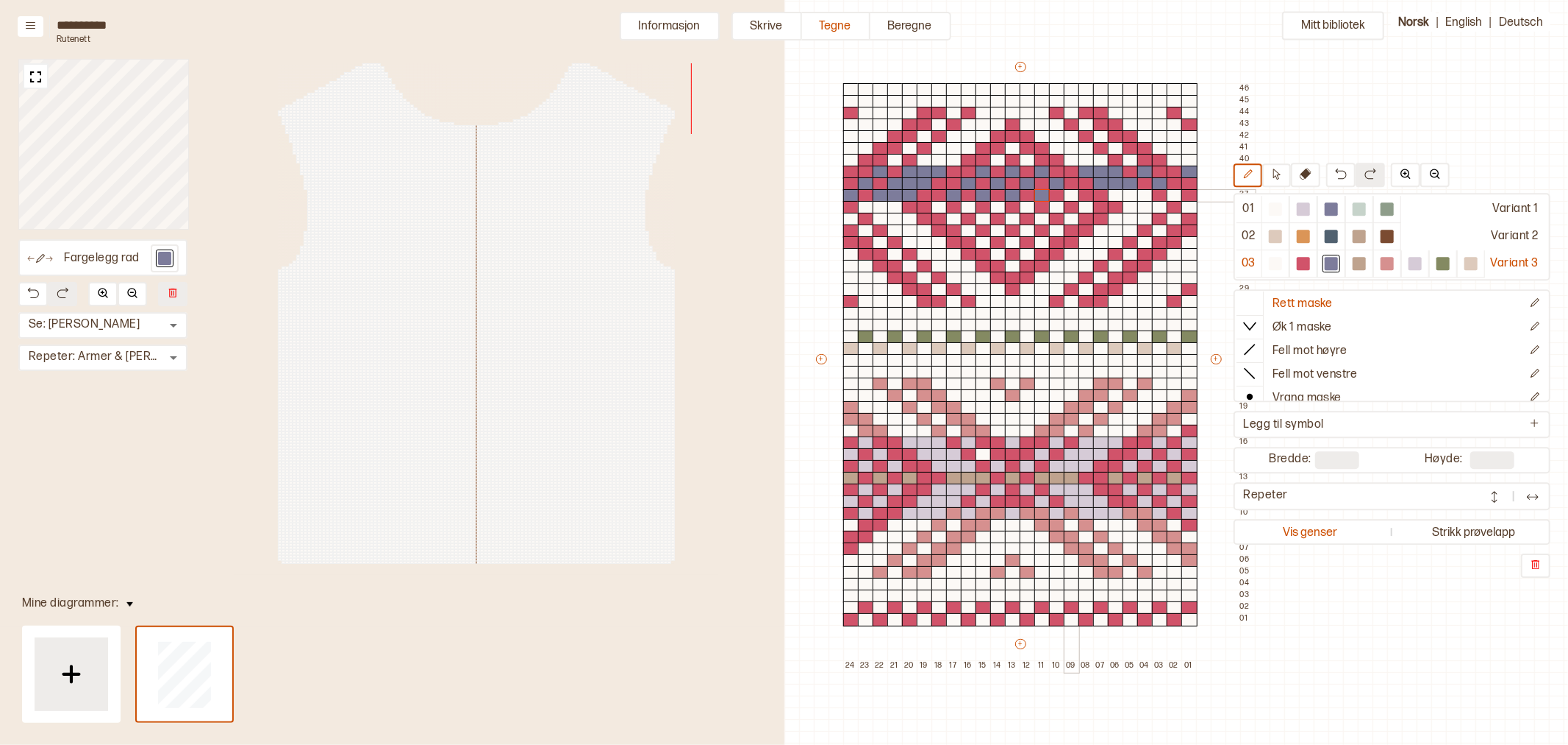
click at [1070, 194] on div at bounding box center [1072, 195] width 16 height 13
drag, startPoint x: 1128, startPoint y: 194, endPoint x: 1187, endPoint y: 195, distance: 59.0
click at [1141, 194] on div "+ + + + 24 23 22 21 20 19 18 17 16 15 14 13 12 11 10 09 08 07 06 05 04 03 02 01…" at bounding box center [1034, 366] width 442 height 612
click at [1171, 194] on div at bounding box center [1175, 195] width 16 height 13
click at [1175, 217] on div at bounding box center [1175, 219] width 16 height 13
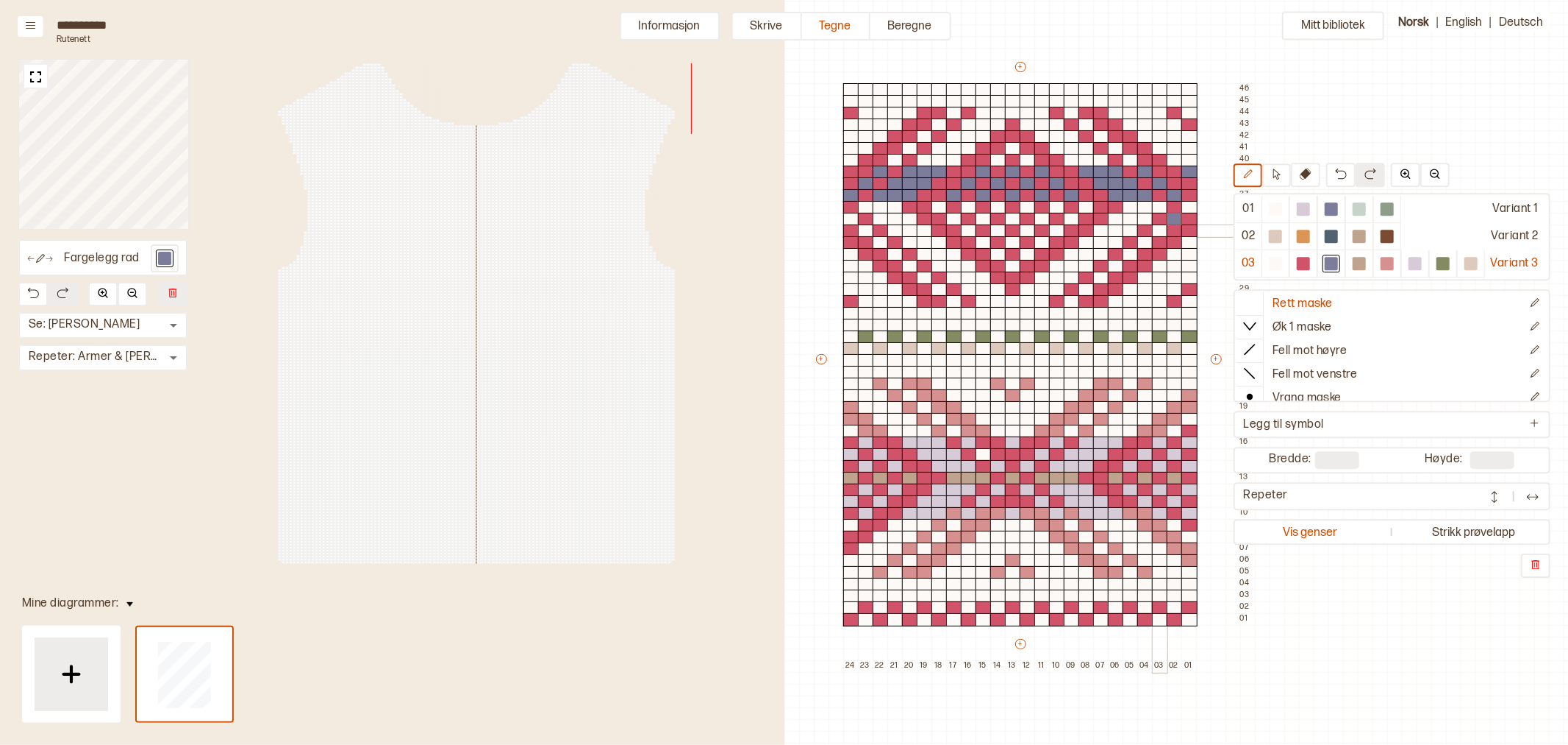
click at [1157, 229] on div at bounding box center [1160, 231] width 16 height 13
click at [1144, 239] on div at bounding box center [1145, 243] width 16 height 13
click at [1186, 241] on div at bounding box center [1189, 243] width 16 height 13
drag, startPoint x: 1097, startPoint y: 243, endPoint x: 1106, endPoint y: 236, distance: 11.4
click at [1091, 243] on div "+ + + + 24 23 22 21 20 19 18 17 16 15 14 13 12 11 10 09 08 07 06 05 04 03 02 01…" at bounding box center [1034, 366] width 442 height 612
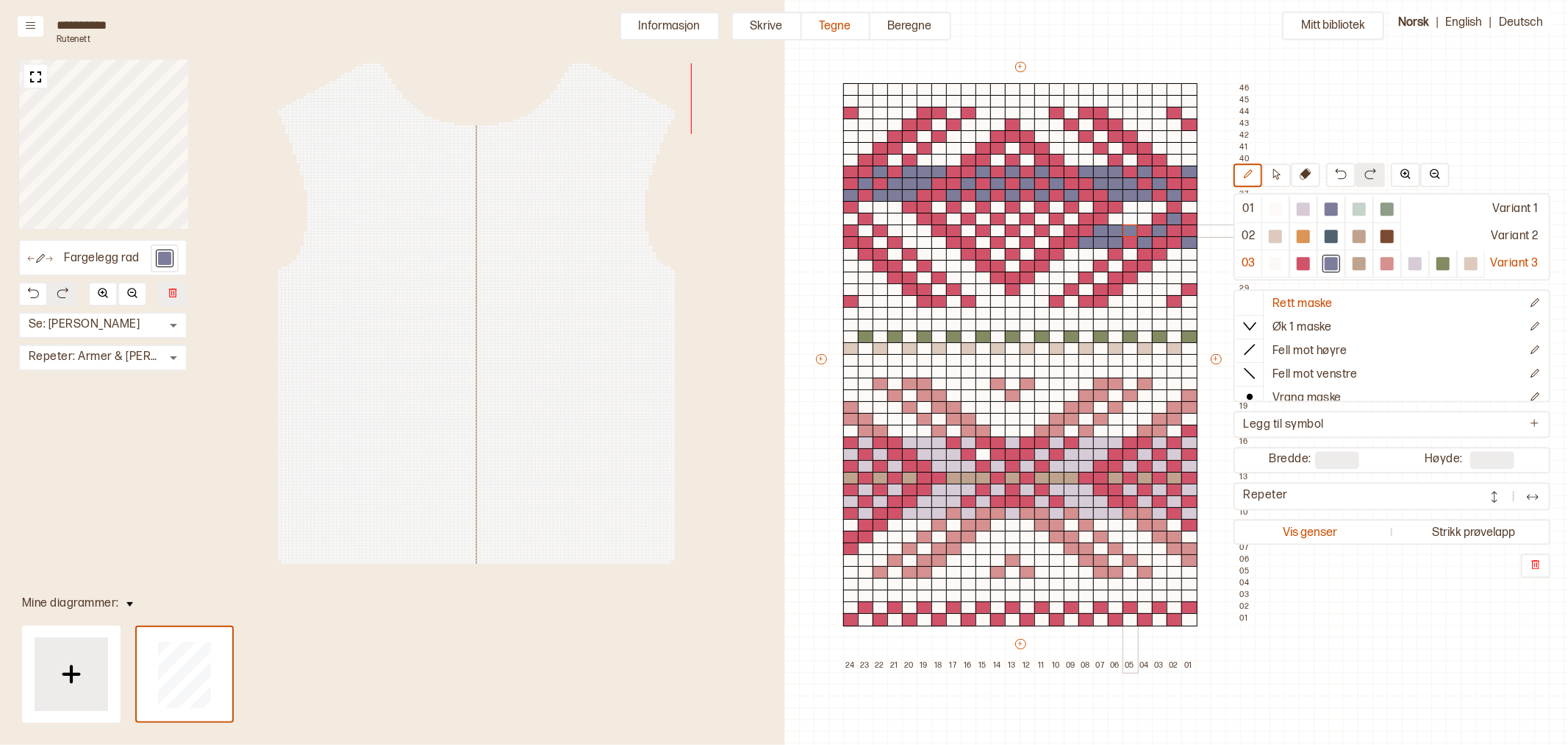
drag, startPoint x: 1106, startPoint y: 232, endPoint x: 1125, endPoint y: 229, distance: 19.2
click at [1125, 229] on div "+ + + + 24 23 22 21 20 19 18 17 16 15 14 13 12 11 10 09 08 07 06 05 04 03 02 01…" at bounding box center [1034, 366] width 442 height 612
drag, startPoint x: 1141, startPoint y: 219, endPoint x: 1118, endPoint y: 222, distance: 23.2
click at [1119, 221] on div "+ + + + 24 23 22 21 20 19 18 17 16 15 14 13 12 11 10 09 08 07 06 05 04 03 02 01…" at bounding box center [1034, 366] width 442 height 612
click at [1075, 218] on div at bounding box center [1072, 219] width 16 height 13
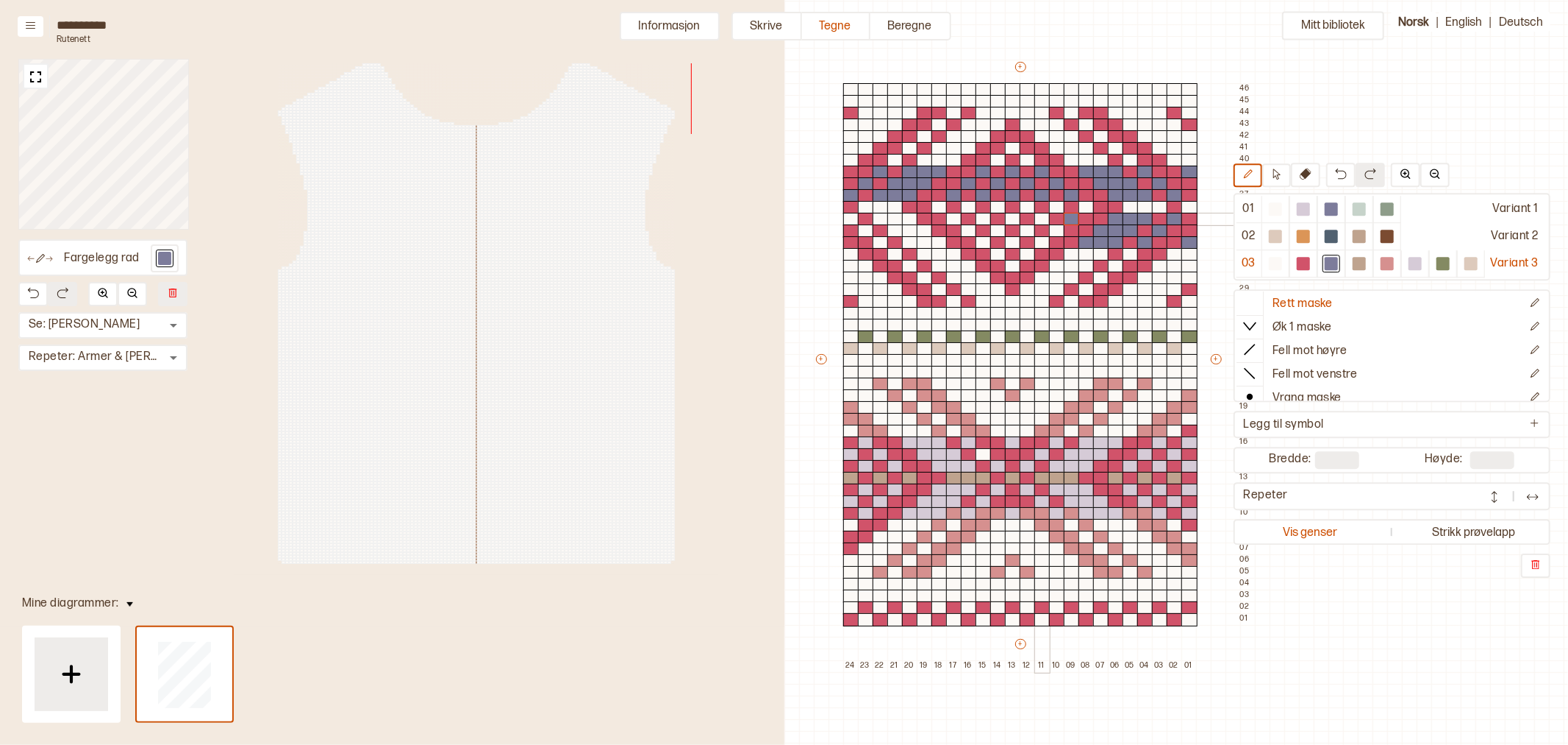
click at [1044, 221] on div at bounding box center [1042, 219] width 16 height 13
click at [1012, 218] on div at bounding box center [1013, 219] width 16 height 13
click at [984, 218] on div at bounding box center [983, 219] width 16 height 13
click at [953, 218] on div at bounding box center [954, 219] width 16 height 13
drag, startPoint x: 907, startPoint y: 218, endPoint x: 885, endPoint y: 219, distance: 22.0
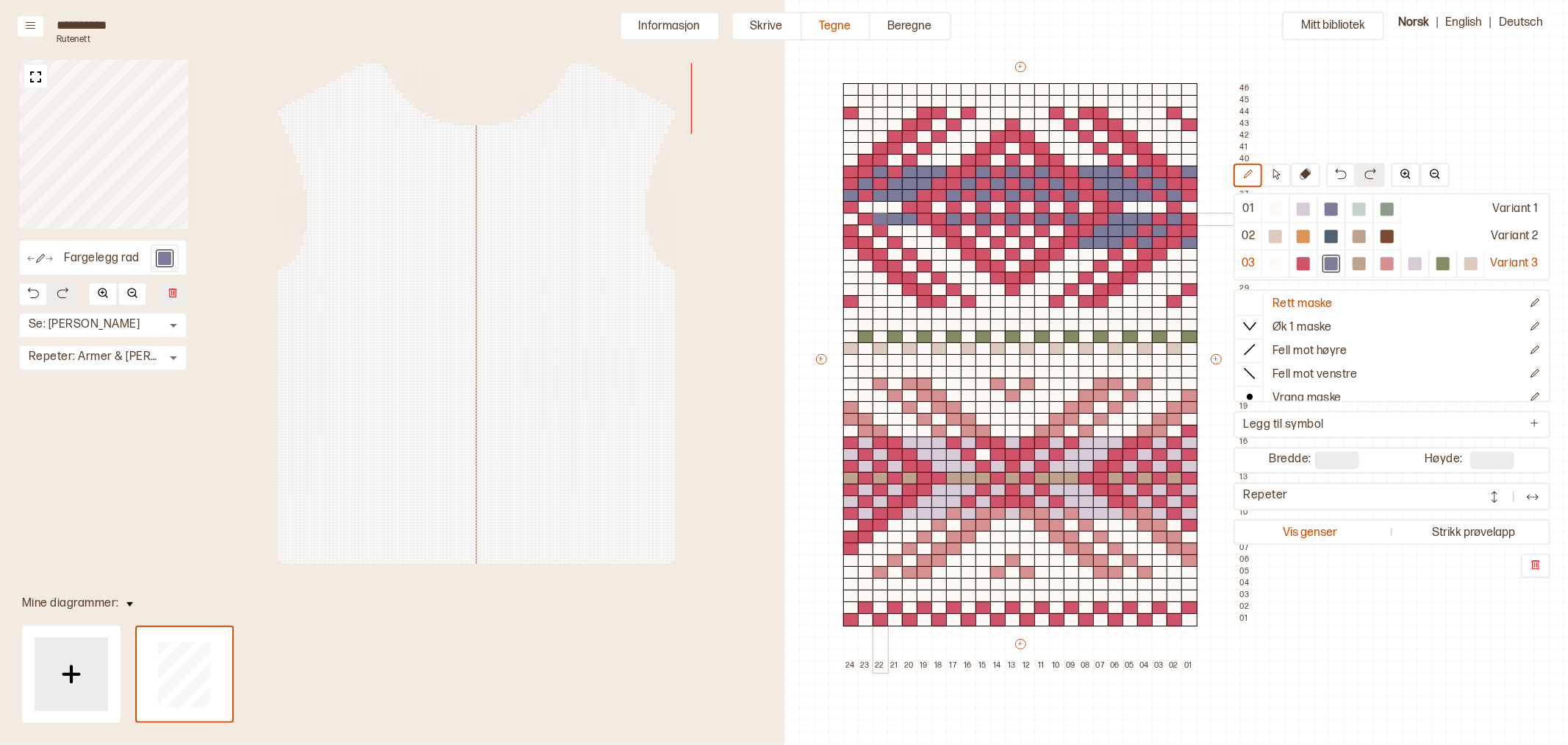
click at [885, 219] on div "+ + + + 24 23 22 21 20 19 18 17 16 15 14 13 12 11 10 09 08 07 06 05 04 03 02 01…" at bounding box center [1034, 366] width 442 height 612
click at [849, 218] on div at bounding box center [851, 219] width 16 height 13
click at [868, 228] on div at bounding box center [866, 231] width 16 height 13
click at [1043, 242] on div at bounding box center [1042, 243] width 16 height 13
drag, startPoint x: 1009, startPoint y: 243, endPoint x: 983, endPoint y: 244, distance: 26.0
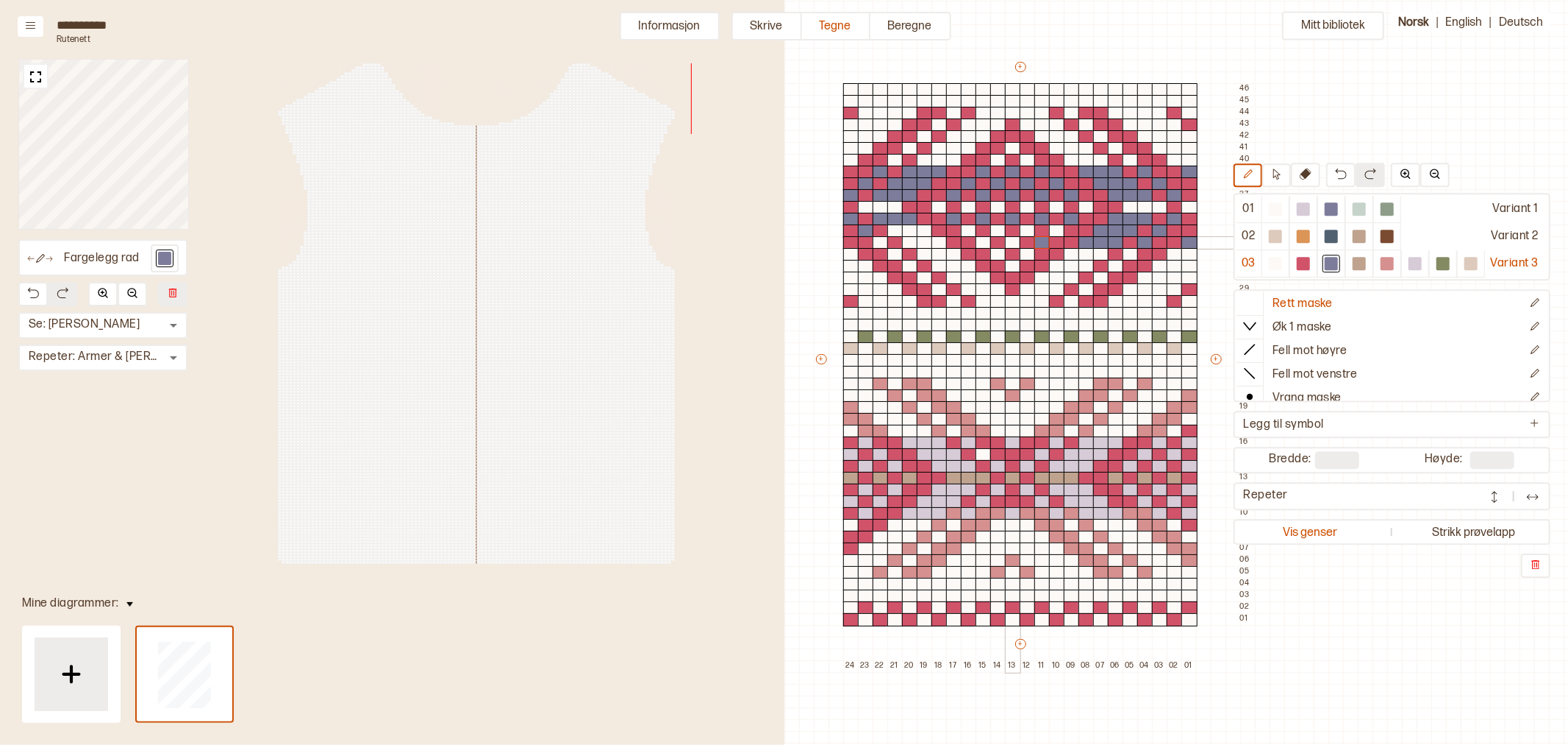
click at [1009, 242] on div at bounding box center [1013, 243] width 16 height 13
click at [981, 243] on div at bounding box center [983, 243] width 16 height 13
drag, startPoint x: 924, startPoint y: 242, endPoint x: 890, endPoint y: 244, distance: 34.1
click at [913, 243] on div "+ + + + 24 23 22 21 20 19 18 17 16 15 14 13 12 11 10 09 08 07 06 05 04 03 02 01…" at bounding box center [1034, 366] width 442 height 612
click at [880, 243] on div at bounding box center [880, 243] width 16 height 13
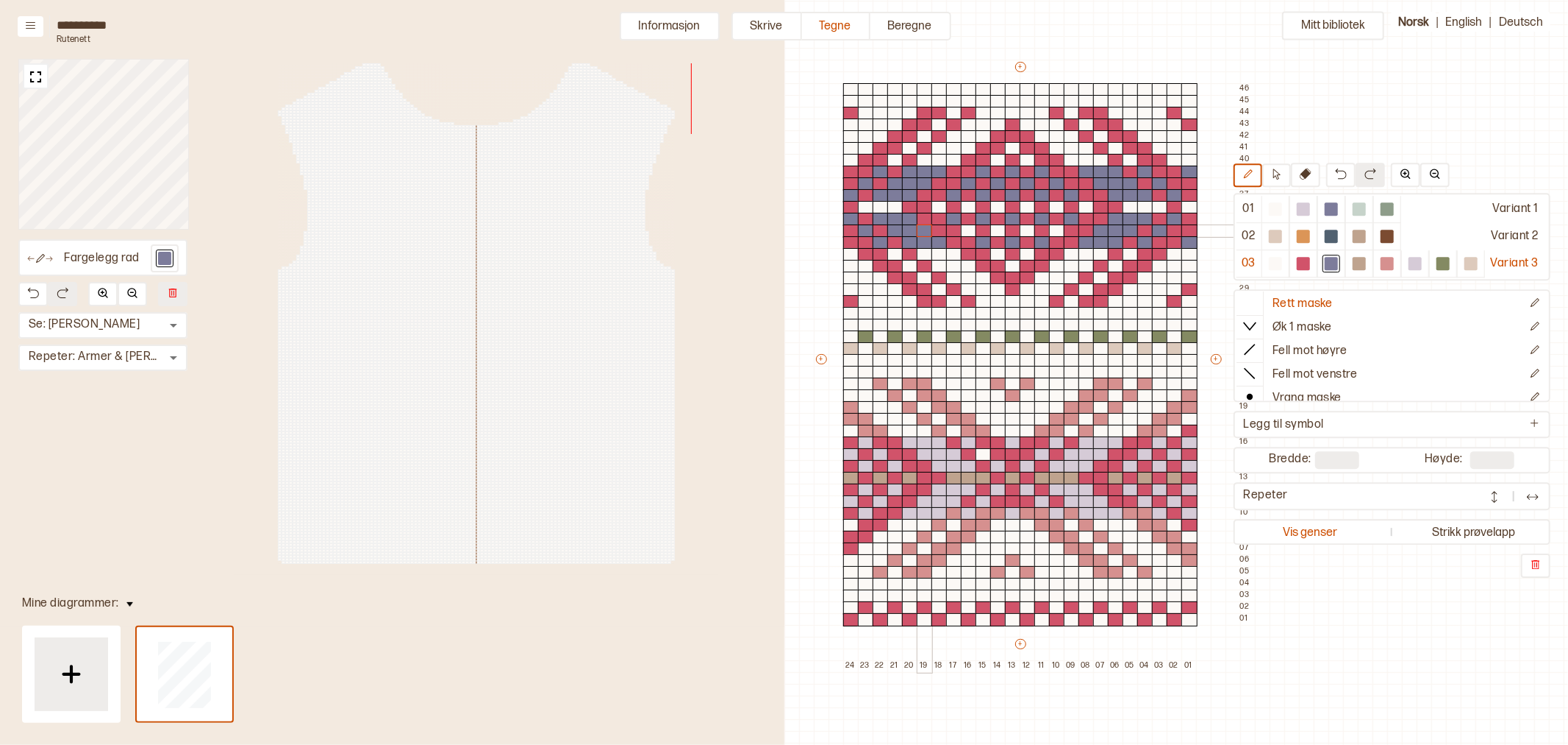
drag, startPoint x: 898, startPoint y: 229, endPoint x: 920, endPoint y: 229, distance: 22.0
click at [920, 229] on div "+ + + + 24 23 22 21 20 19 18 17 16 15 14 13 12 11 10 09 08 07 06 05 04 03 02 01…" at bounding box center [1034, 366] width 442 height 612
click at [969, 231] on div at bounding box center [969, 231] width 16 height 13
click at [1000, 231] on div at bounding box center [999, 231] width 16 height 13
click at [1029, 229] on div at bounding box center [1027, 231] width 16 height 13
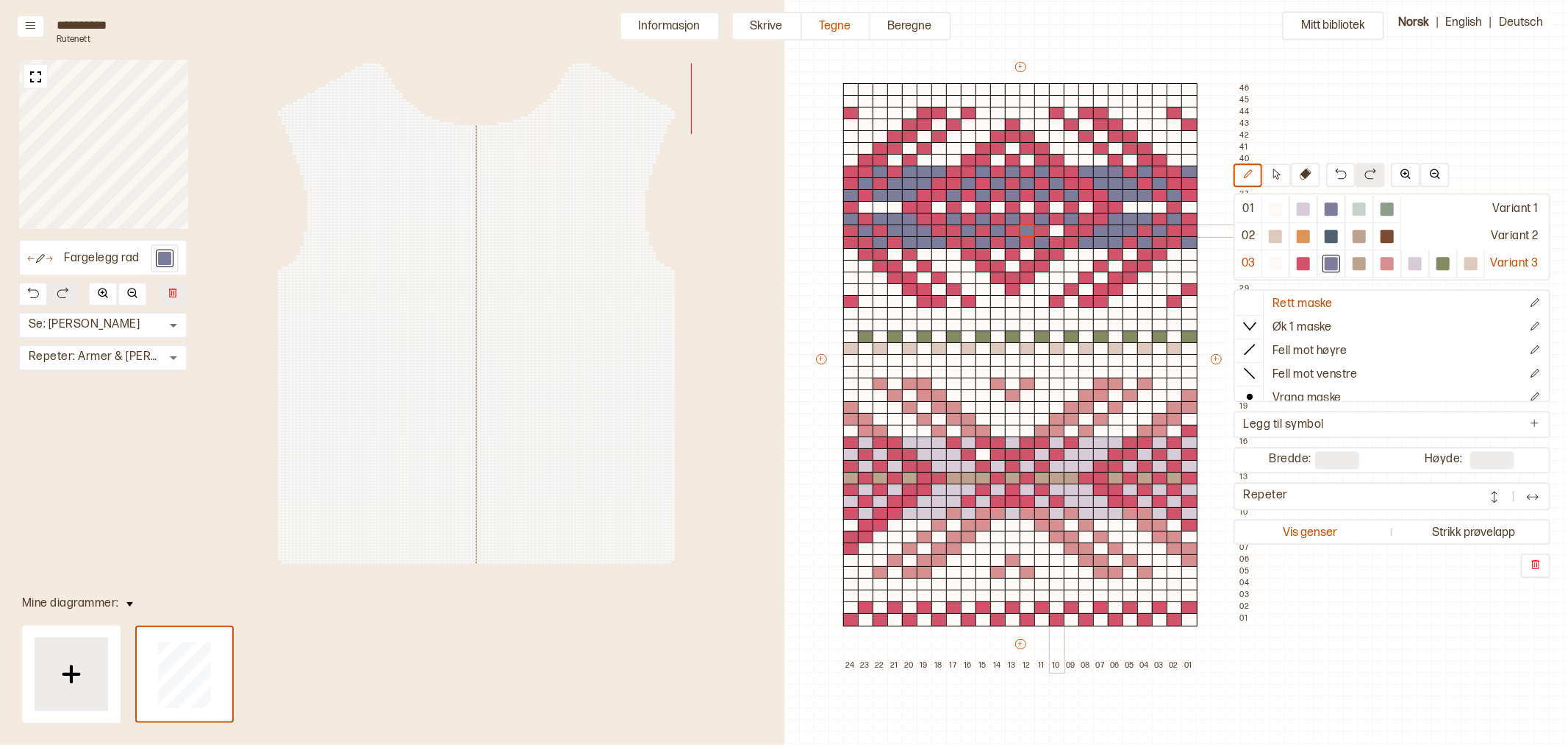
click at [1056, 229] on div at bounding box center [1057, 231] width 16 height 13
drag, startPoint x: 1305, startPoint y: 263, endPoint x: 1187, endPoint y: 270, distance: 118.2
click at [1304, 264] on div at bounding box center [1303, 264] width 13 height 13
drag, startPoint x: 1469, startPoint y: 264, endPoint x: 850, endPoint y: 472, distance: 653.0
click at [1469, 264] on div at bounding box center [1472, 264] width 13 height 13
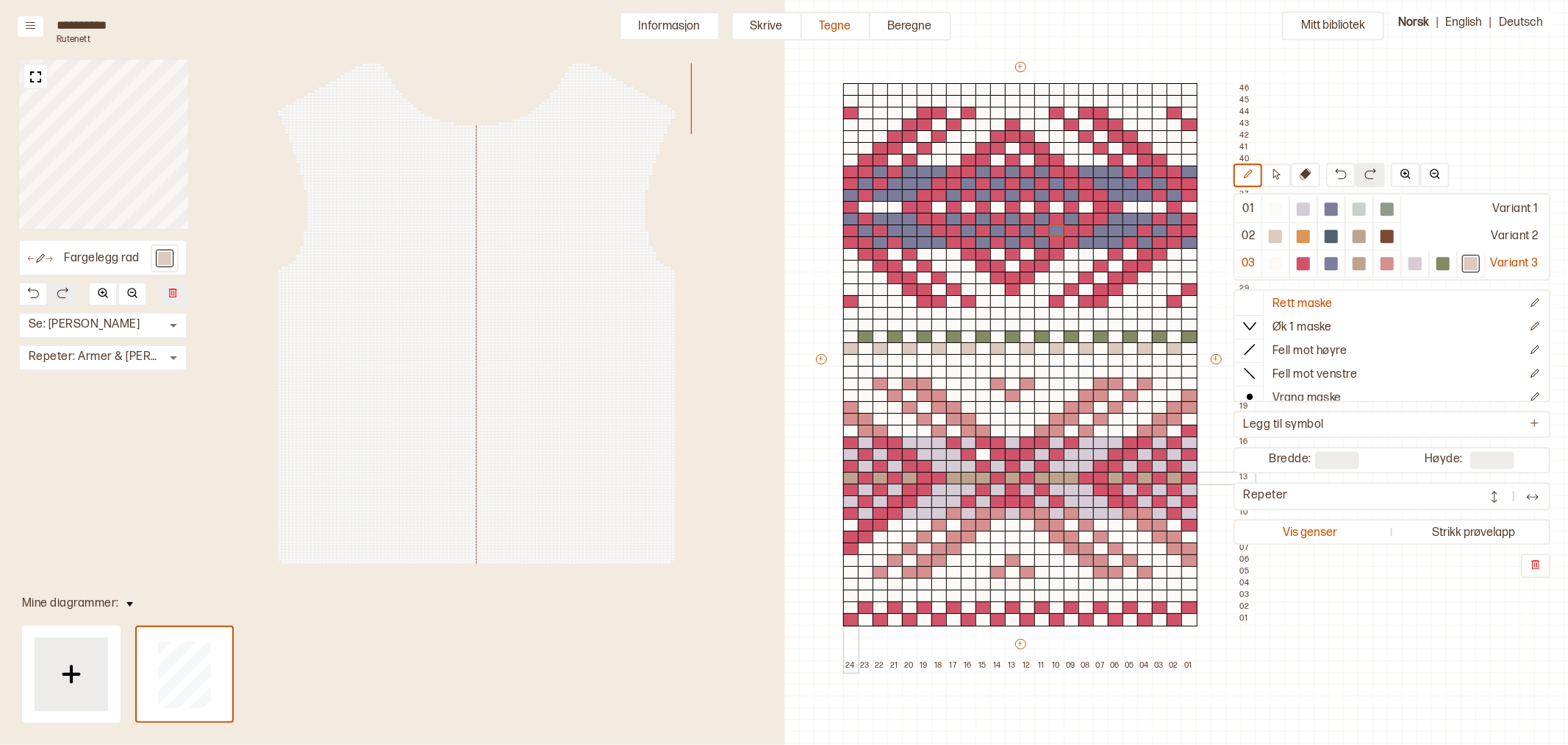
click at [851, 475] on div at bounding box center [851, 478] width 16 height 13
click at [878, 476] on div at bounding box center [880, 478] width 16 height 13
click at [912, 476] on div at bounding box center [910, 478] width 16 height 13
click at [850, 476] on div at bounding box center [851, 478] width 16 height 13
click at [951, 479] on div at bounding box center [954, 478] width 16 height 13
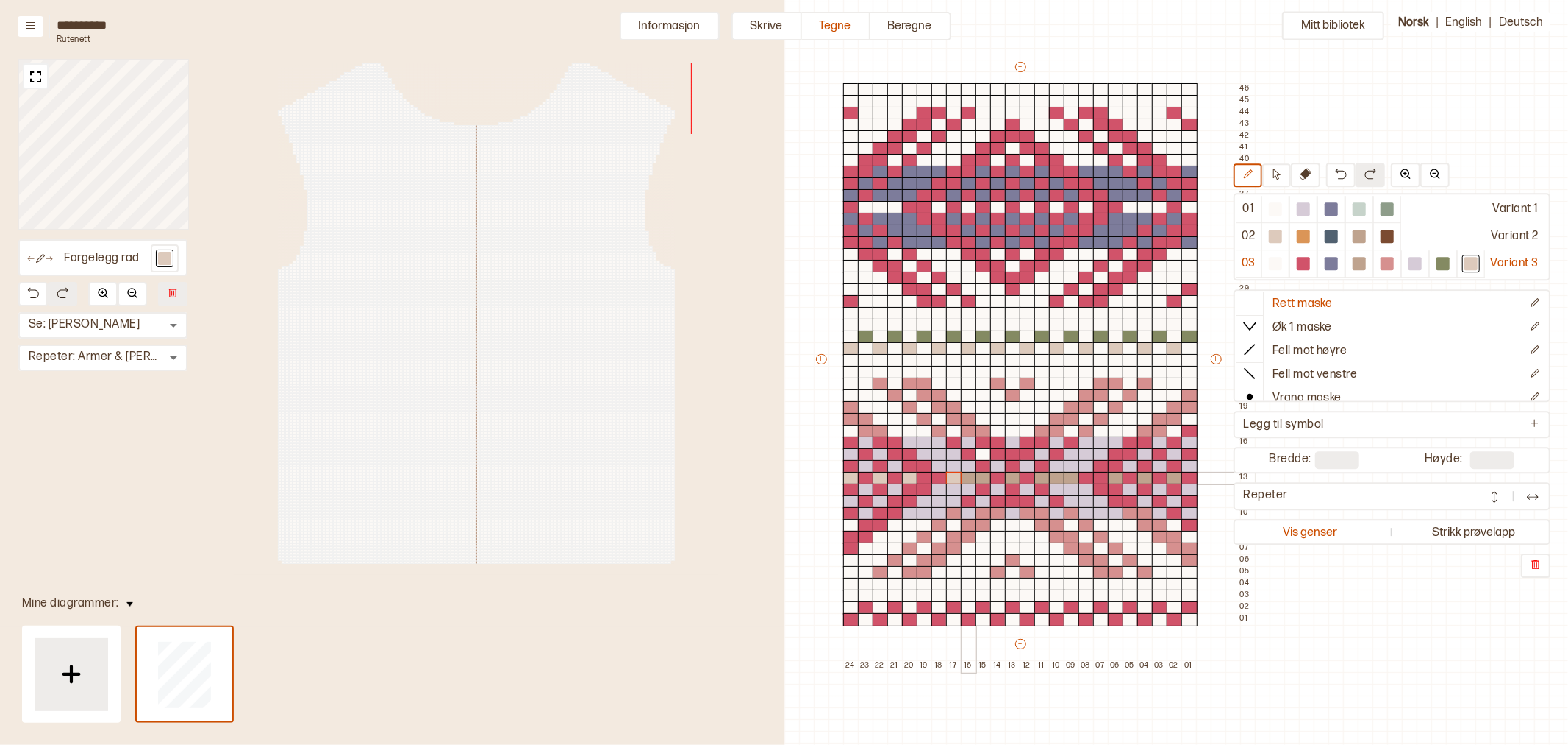
click at [966, 476] on div at bounding box center [969, 478] width 16 height 13
click at [980, 479] on div at bounding box center [983, 478] width 16 height 13
click at [1013, 476] on div at bounding box center [1013, 478] width 16 height 13
click at [1041, 478] on div at bounding box center [1042, 478] width 16 height 13
click at [1059, 476] on div at bounding box center [1057, 478] width 16 height 13
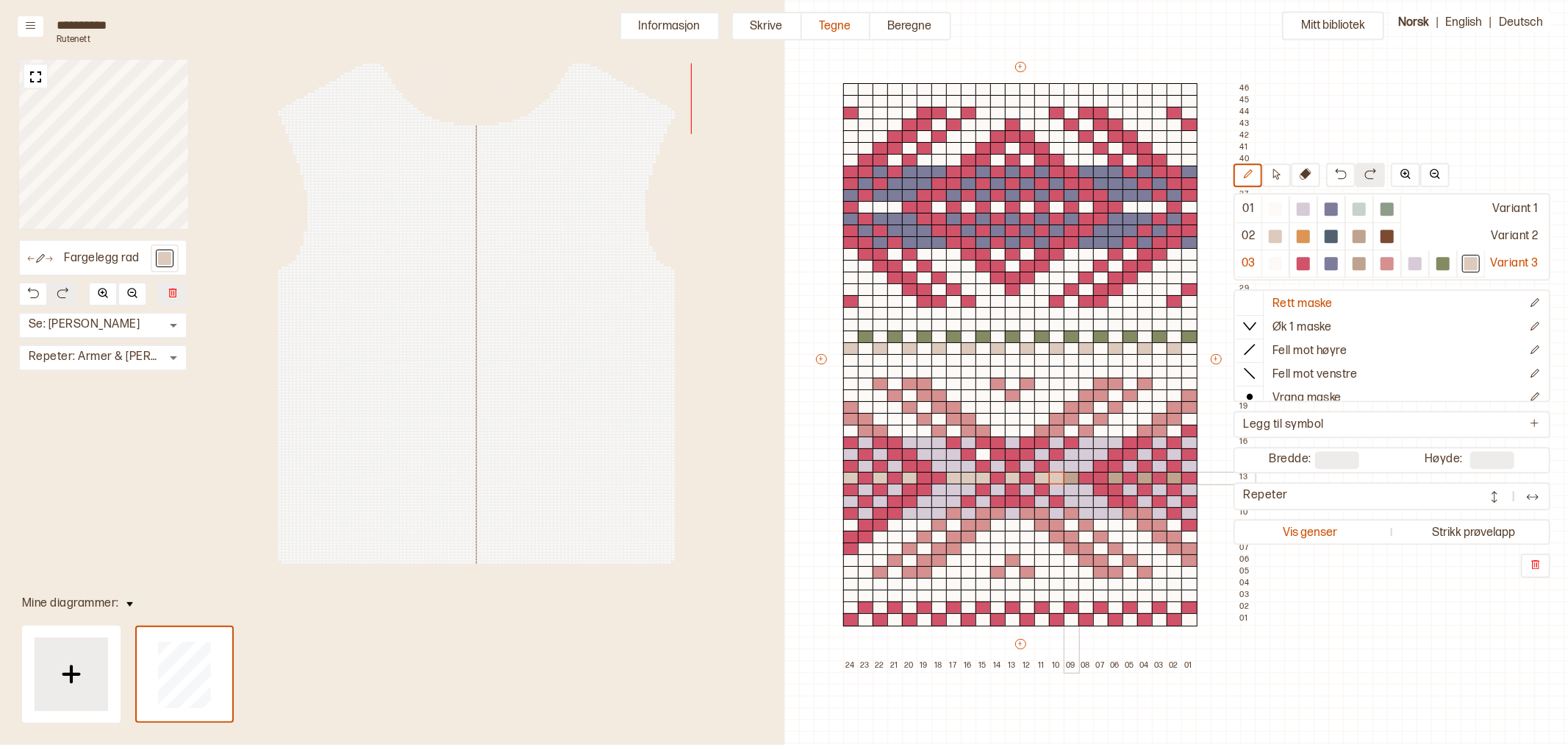
click at [1070, 475] on div at bounding box center [1072, 478] width 16 height 13
click at [1116, 478] on div at bounding box center [1116, 478] width 16 height 13
click at [1146, 480] on div at bounding box center [1145, 478] width 16 height 13
click at [1172, 479] on div at bounding box center [1175, 478] width 16 height 13
drag, startPoint x: 1387, startPoint y: 266, endPoint x: 1126, endPoint y: 533, distance: 373.4
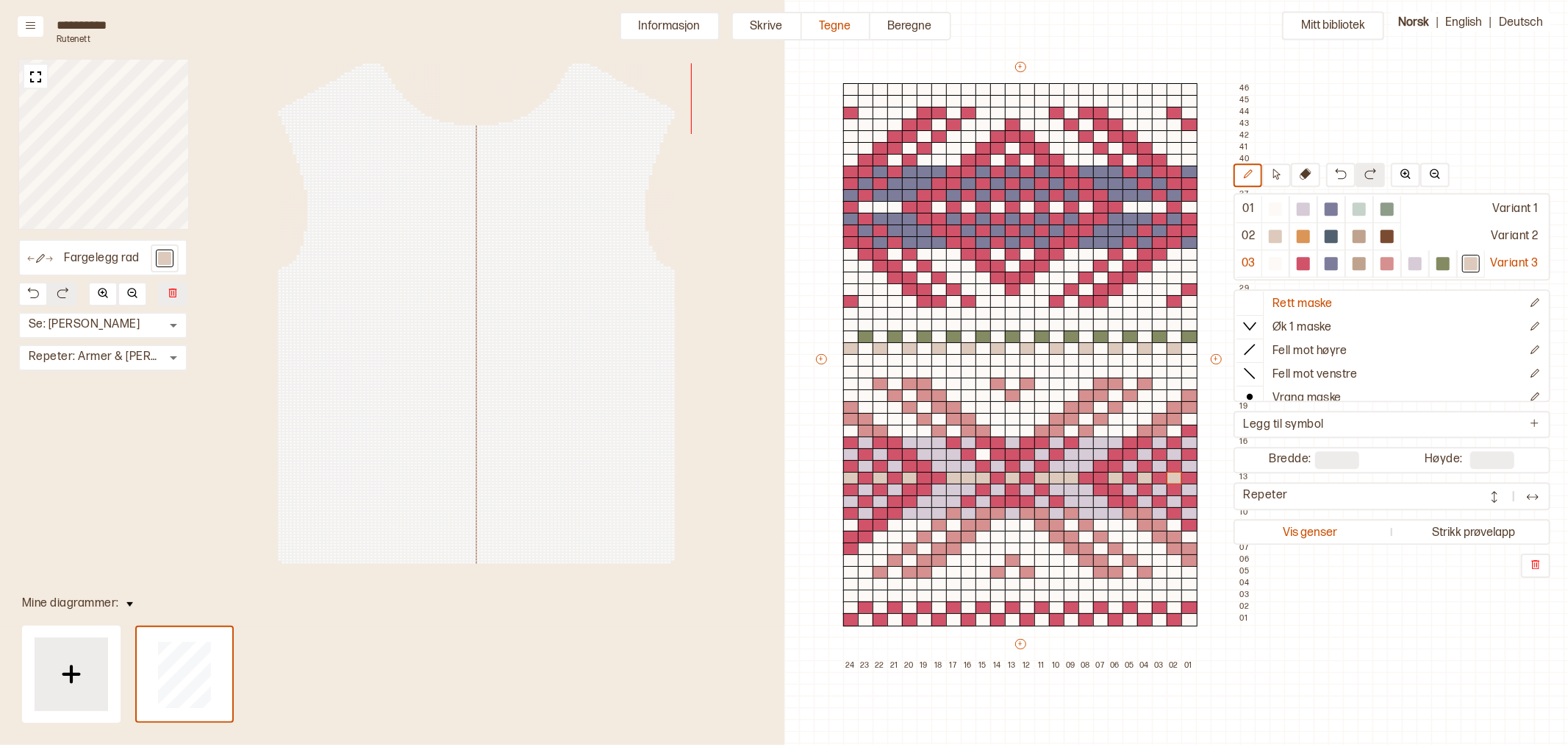
click at [1385, 264] on div at bounding box center [1387, 264] width 13 height 13
drag, startPoint x: 1172, startPoint y: 512, endPoint x: 1184, endPoint y: 520, distance: 14.4
click at [1172, 511] on div at bounding box center [1175, 514] width 16 height 13
click at [1189, 526] on div at bounding box center [1189, 526] width 16 height 13
drag, startPoint x: 875, startPoint y: 509, endPoint x: 851, endPoint y: 547, distance: 44.9
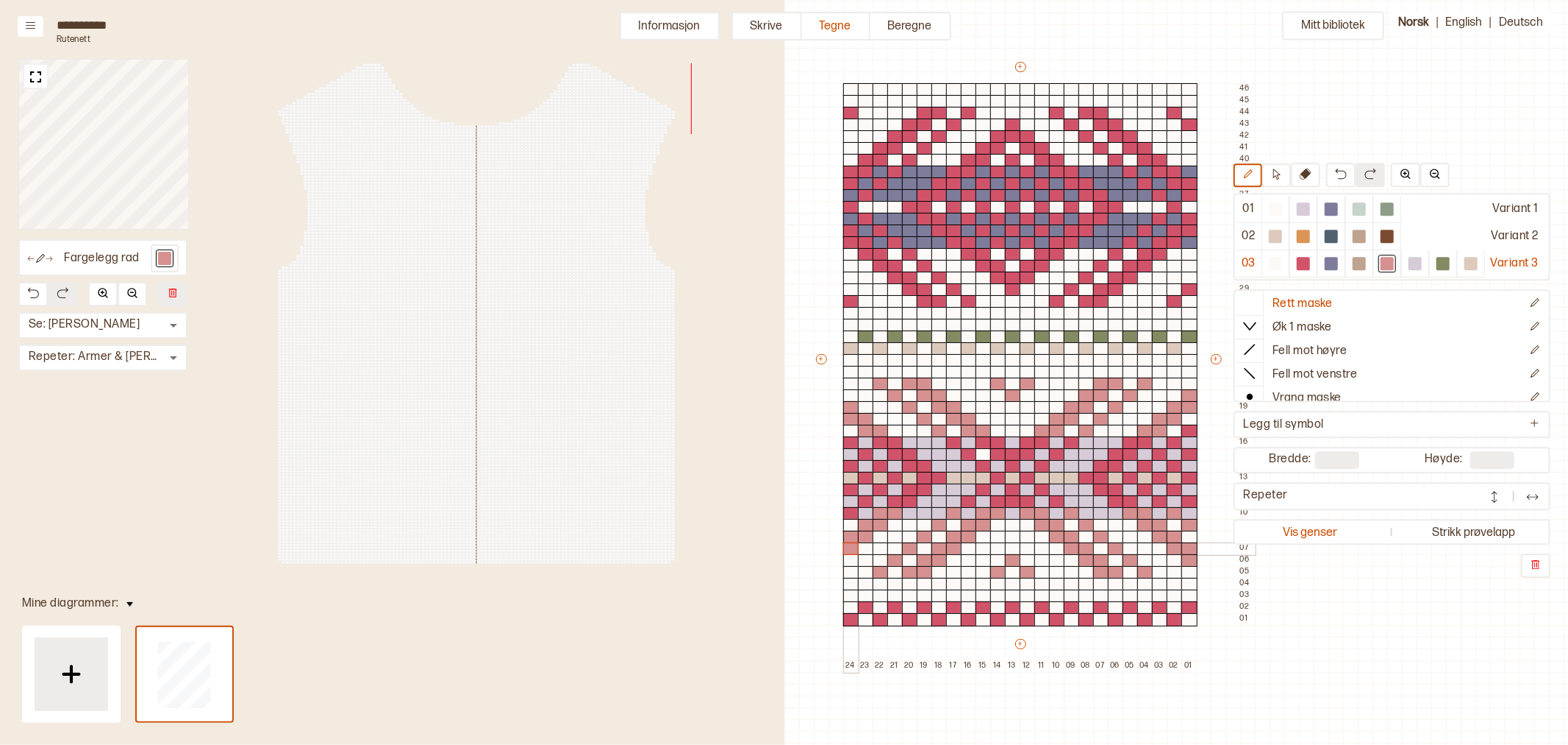
click at [851, 547] on div "+ + + + 24 23 22 21 20 19 18 17 16 15 14 13 12 11 10 09 08 07 06 05 04 03 02 01…" at bounding box center [1034, 366] width 442 height 612
click at [847, 512] on div at bounding box center [851, 514] width 16 height 13
click at [1187, 431] on div at bounding box center [1189, 431] width 16 height 13
drag, startPoint x: 908, startPoint y: 206, endPoint x: 951, endPoint y: 208, distance: 43.0
click at [922, 204] on div "+ + + + 24 23 22 21 20 19 18 17 16 15 14 13 12 11 10 09 08 07 06 05 04 03 02 01…" at bounding box center [1034, 366] width 442 height 612
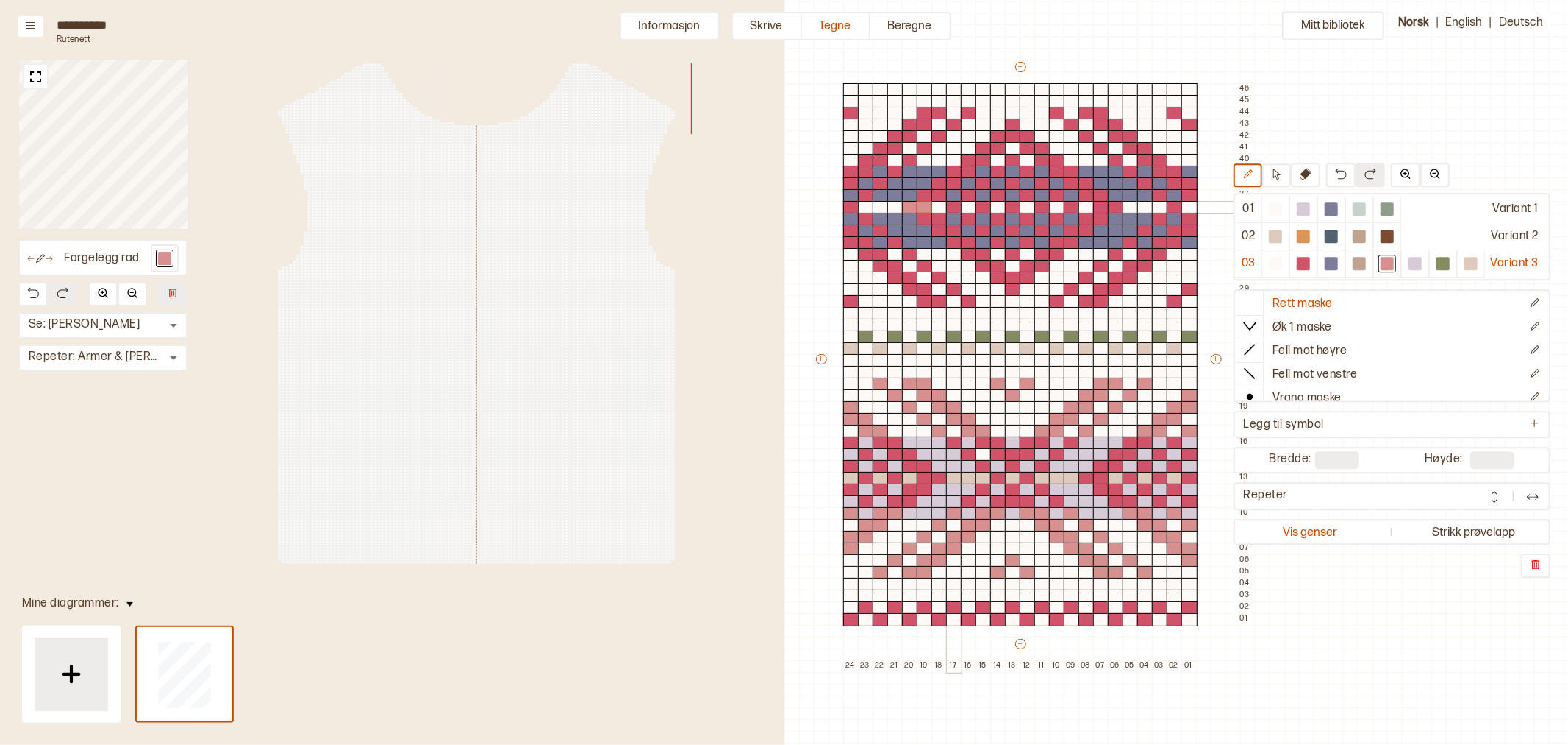
click at [953, 206] on div at bounding box center [954, 208] width 16 height 13
click at [983, 206] on div at bounding box center [983, 208] width 16 height 13
click at [1011, 206] on div at bounding box center [1013, 208] width 16 height 13
click at [1041, 207] on div at bounding box center [1042, 208] width 16 height 13
click at [1075, 209] on div at bounding box center [1072, 208] width 16 height 13
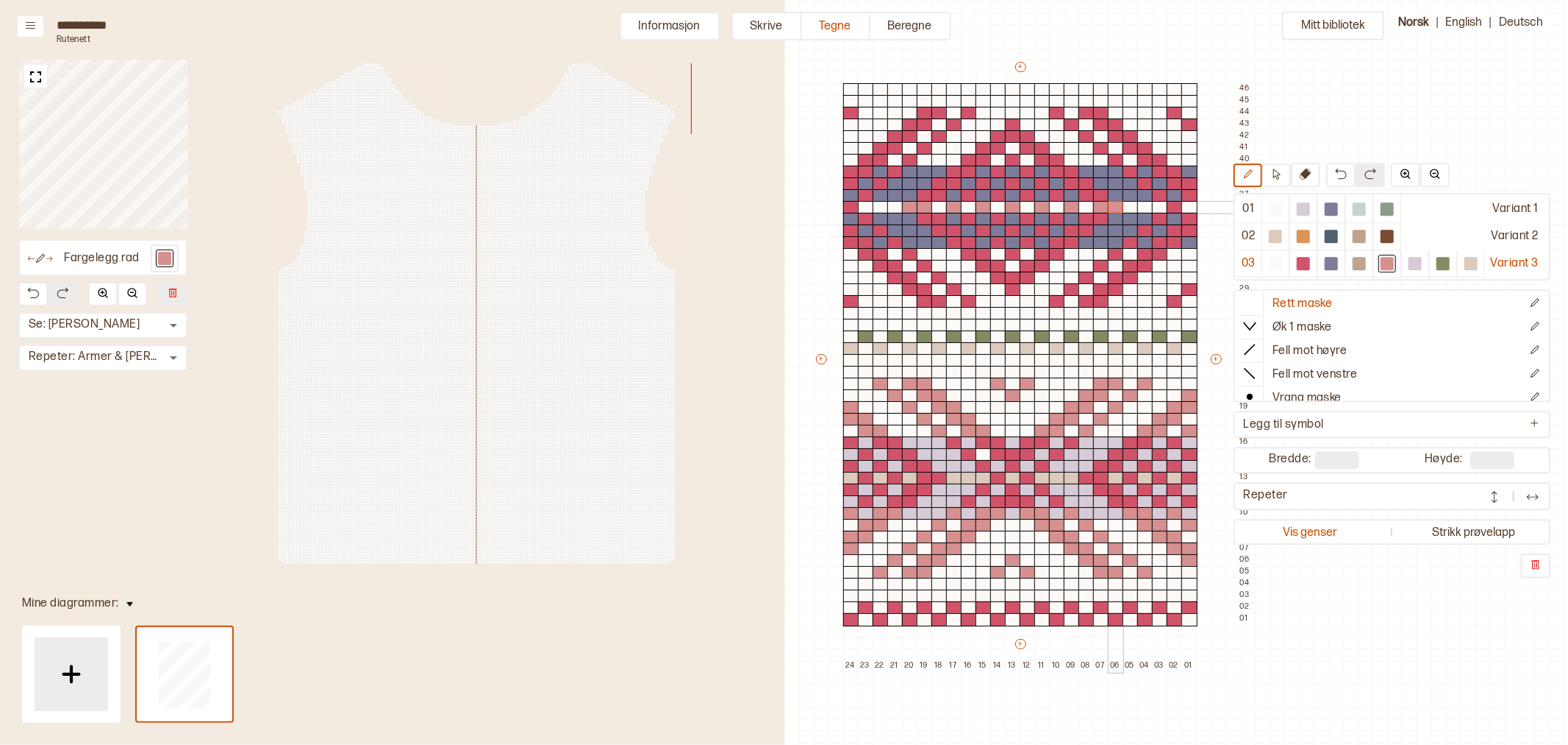
drag, startPoint x: 1099, startPoint y: 207, endPoint x: 1112, endPoint y: 204, distance: 13.3
click at [1112, 204] on div "+ + + + 24 23 22 21 20 19 18 17 16 15 14 13 12 11 10 09 08 07 06 05 04 03 02 01…" at bounding box center [1034, 366] width 442 height 612
click at [1175, 208] on div at bounding box center [1175, 208] width 16 height 13
drag, startPoint x: 1187, startPoint y: 187, endPoint x: 1178, endPoint y: 186, distance: 9.1
click at [1178, 186] on div "+ + + + 24 23 22 21 20 19 18 17 16 15 14 13 12 11 10 09 08 07 06 05 04 03 02 01…" at bounding box center [1034, 366] width 442 height 612
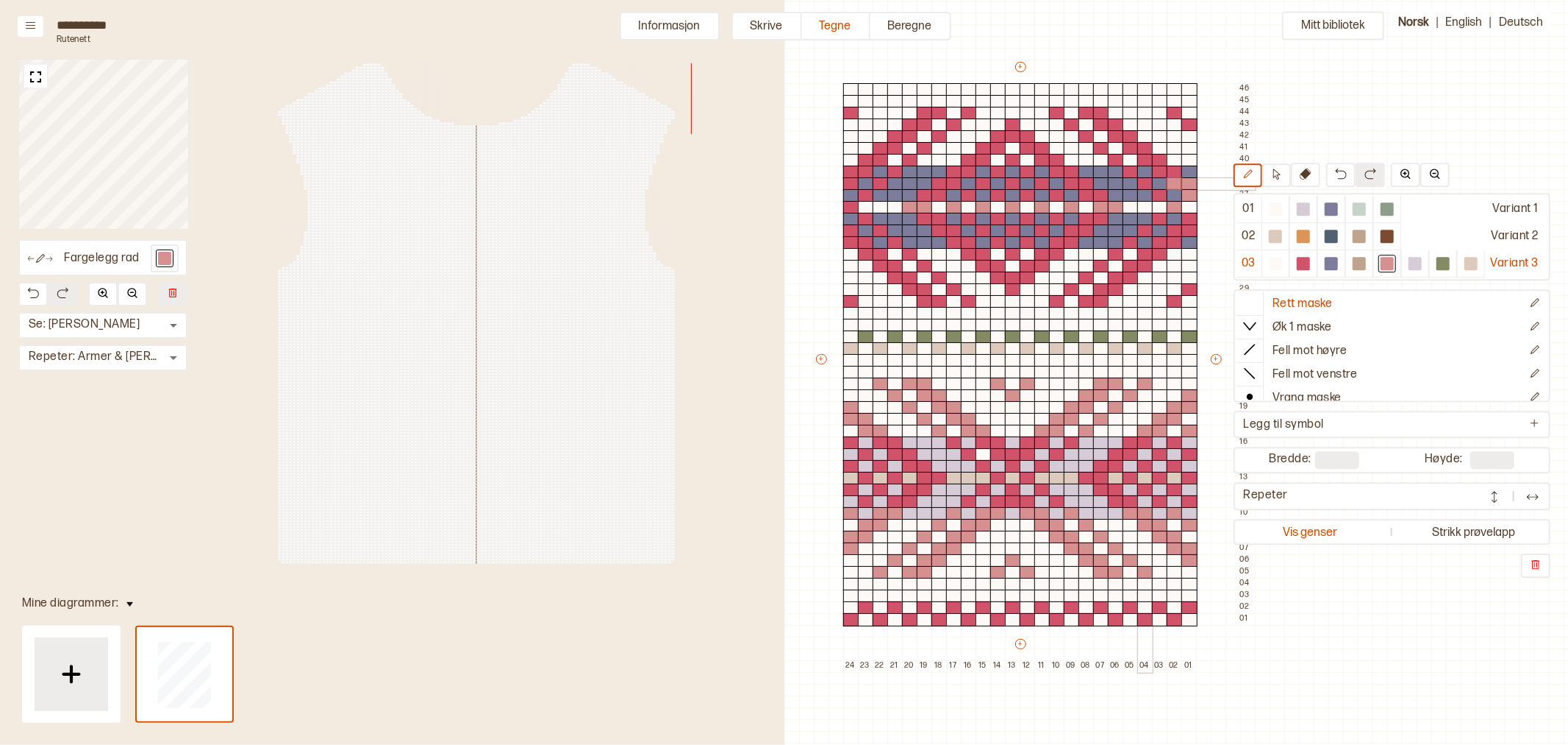
click at [1143, 184] on div at bounding box center [1145, 184] width 16 height 13
click at [1079, 183] on div at bounding box center [1086, 184] width 16 height 13
click at [1069, 184] on div at bounding box center [1072, 184] width 16 height 13
click at [1041, 184] on div at bounding box center [1042, 184] width 16 height 13
click at [1009, 181] on div at bounding box center [1013, 184] width 16 height 13
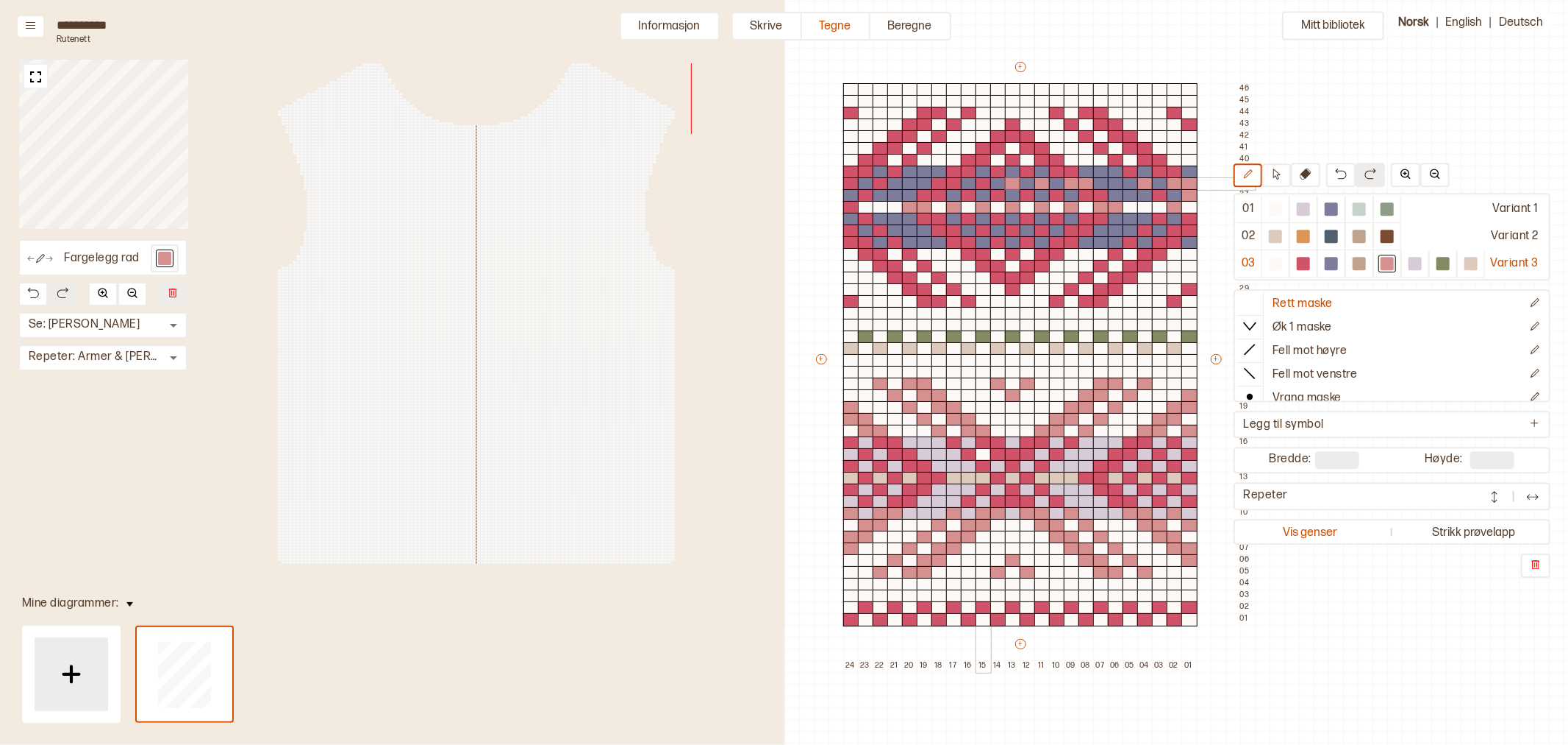
drag, startPoint x: 981, startPoint y: 184, endPoint x: 953, endPoint y: 183, distance: 28.0
click at [981, 184] on div at bounding box center [983, 184] width 16 height 13
drag, startPoint x: 953, startPoint y: 183, endPoint x: 934, endPoint y: 215, distance: 37.2
click at [927, 196] on div "+ + + + 24 23 22 21 20 19 18 17 16 15 14 13 12 11 10 09 08 07 06 05 04 03 02 01…" at bounding box center [1034, 366] width 442 height 612
click at [880, 184] on div at bounding box center [880, 184] width 16 height 13
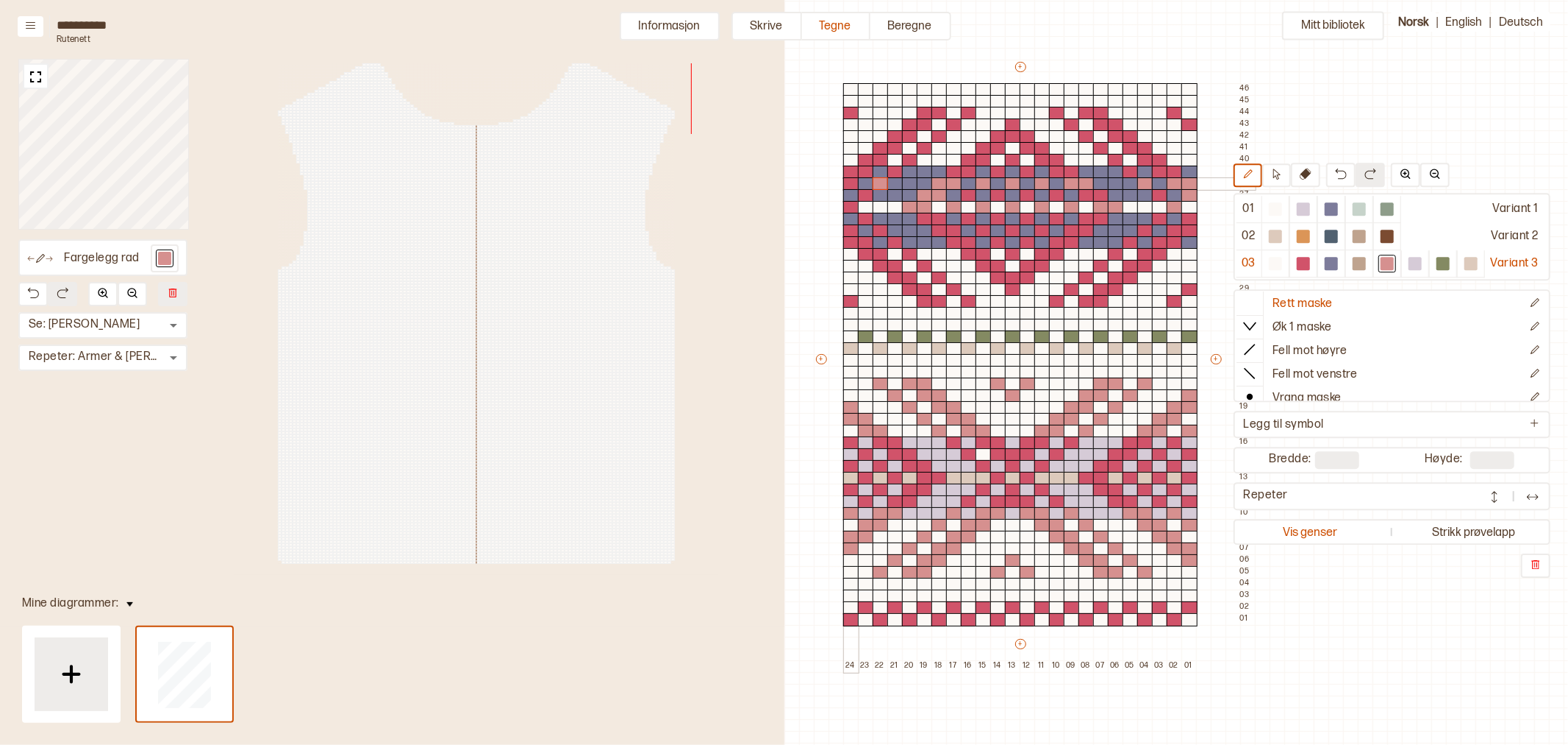
click at [848, 183] on div at bounding box center [851, 184] width 16 height 13
drag, startPoint x: 864, startPoint y: 195, endPoint x: 862, endPoint y: 210, distance: 15.1
click at [864, 194] on div at bounding box center [866, 195] width 16 height 13
drag, startPoint x: 854, startPoint y: 209, endPoint x: 863, endPoint y: 215, distance: 10.8
click at [853, 207] on div at bounding box center [851, 208] width 16 height 13
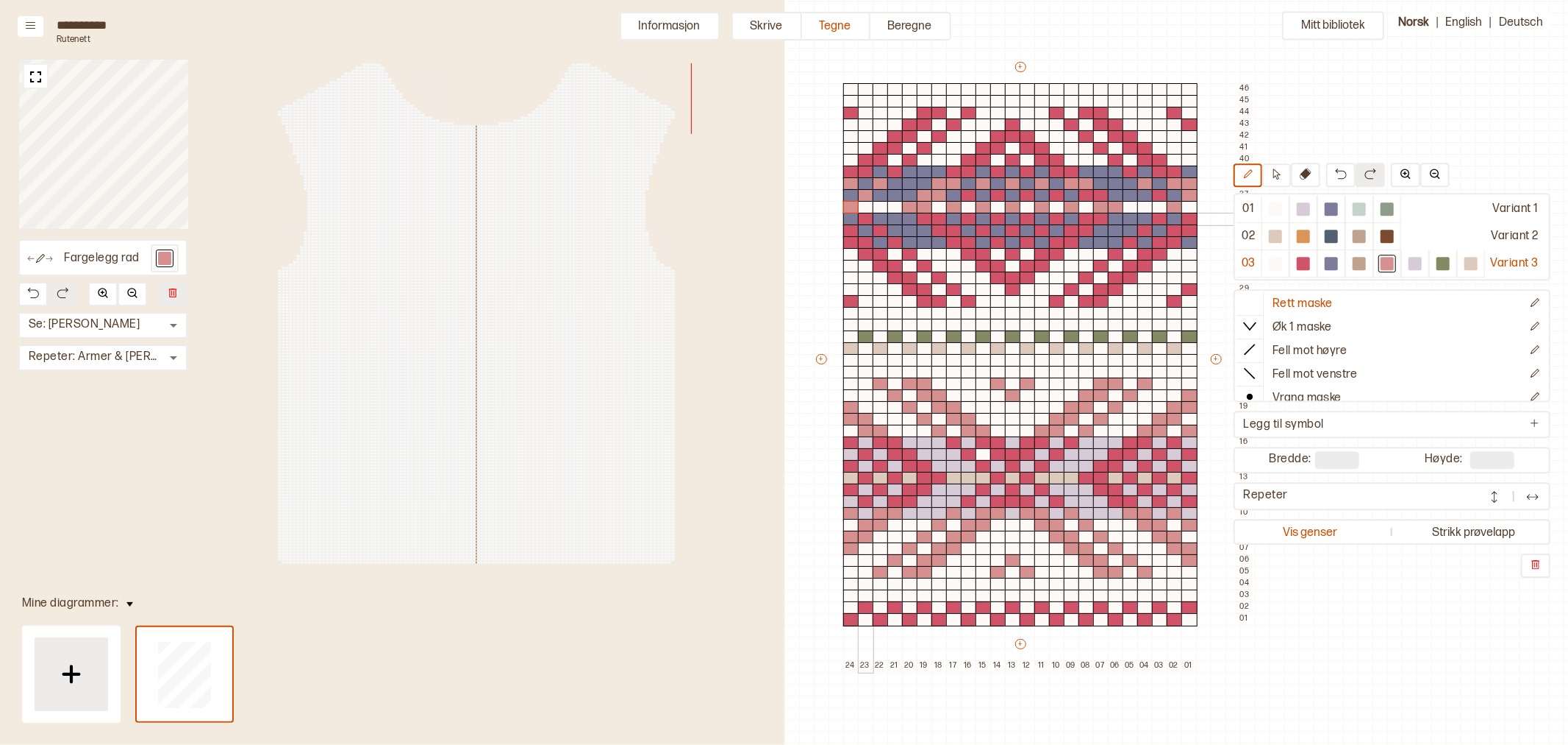
click at [866, 218] on div at bounding box center [866, 219] width 16 height 13
drag, startPoint x: 882, startPoint y: 228, endPoint x: 856, endPoint y: 230, distance: 26.1
click at [881, 229] on div at bounding box center [880, 231] width 16 height 13
click at [850, 232] on div at bounding box center [851, 231] width 16 height 13
drag, startPoint x: 928, startPoint y: 217, endPoint x: 946, endPoint y: 229, distance: 21.6
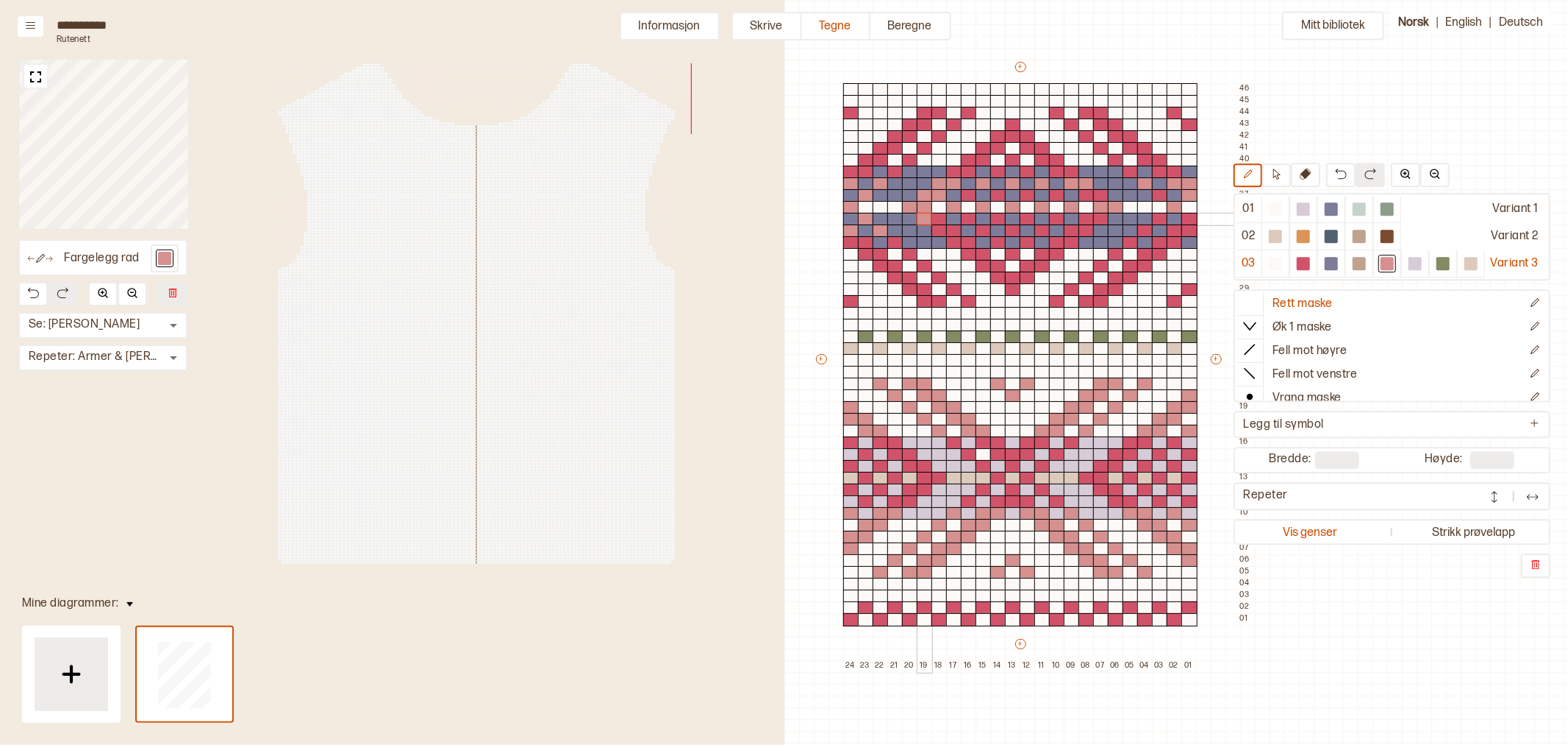
click at [931, 217] on div "+ + + + 24 23 22 21 20 19 18 17 16 15 14 13 12 11 10 09 08 07 06 05 04 03 02 01…" at bounding box center [1034, 366] width 442 height 612
drag, startPoint x: 938, startPoint y: 230, endPoint x: 954, endPoint y: 226, distance: 16.5
click at [950, 229] on div "+ + + + 24 23 22 21 20 19 18 17 16 15 14 13 12 11 10 09 08 07 06 05 04 03 02 01…" at bounding box center [1034, 366] width 442 height 612
click at [969, 218] on div at bounding box center [969, 219] width 16 height 13
click at [995, 215] on div at bounding box center [999, 219] width 16 height 13
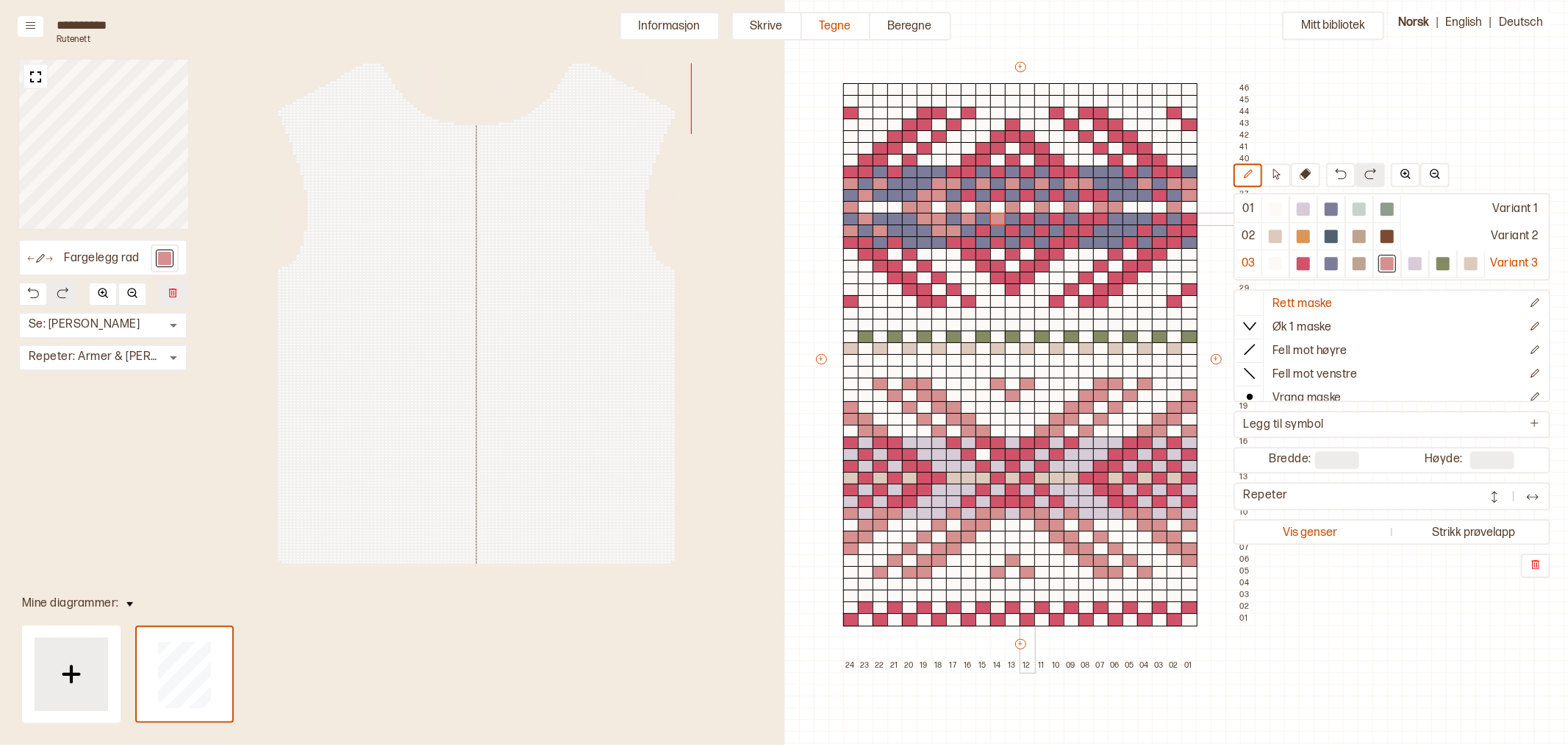
click at [1029, 219] on div at bounding box center [1027, 219] width 16 height 13
click at [1056, 218] on div at bounding box center [1057, 219] width 16 height 13
click at [1094, 218] on div "+ + + + 24 23 22 21 20 19 18 17 16 15 14 13 12 11 10 09 08 07 06 05 04 03 02 01…" at bounding box center [1034, 366] width 442 height 612
drag, startPoint x: 1098, startPoint y: 196, endPoint x: 1089, endPoint y: 196, distance: 9.0
click at [1089, 196] on div "+ + + + 24 23 22 21 20 19 18 17 16 15 14 13 12 11 10 09 08 07 06 05 04 03 02 01…" at bounding box center [1034, 366] width 442 height 612
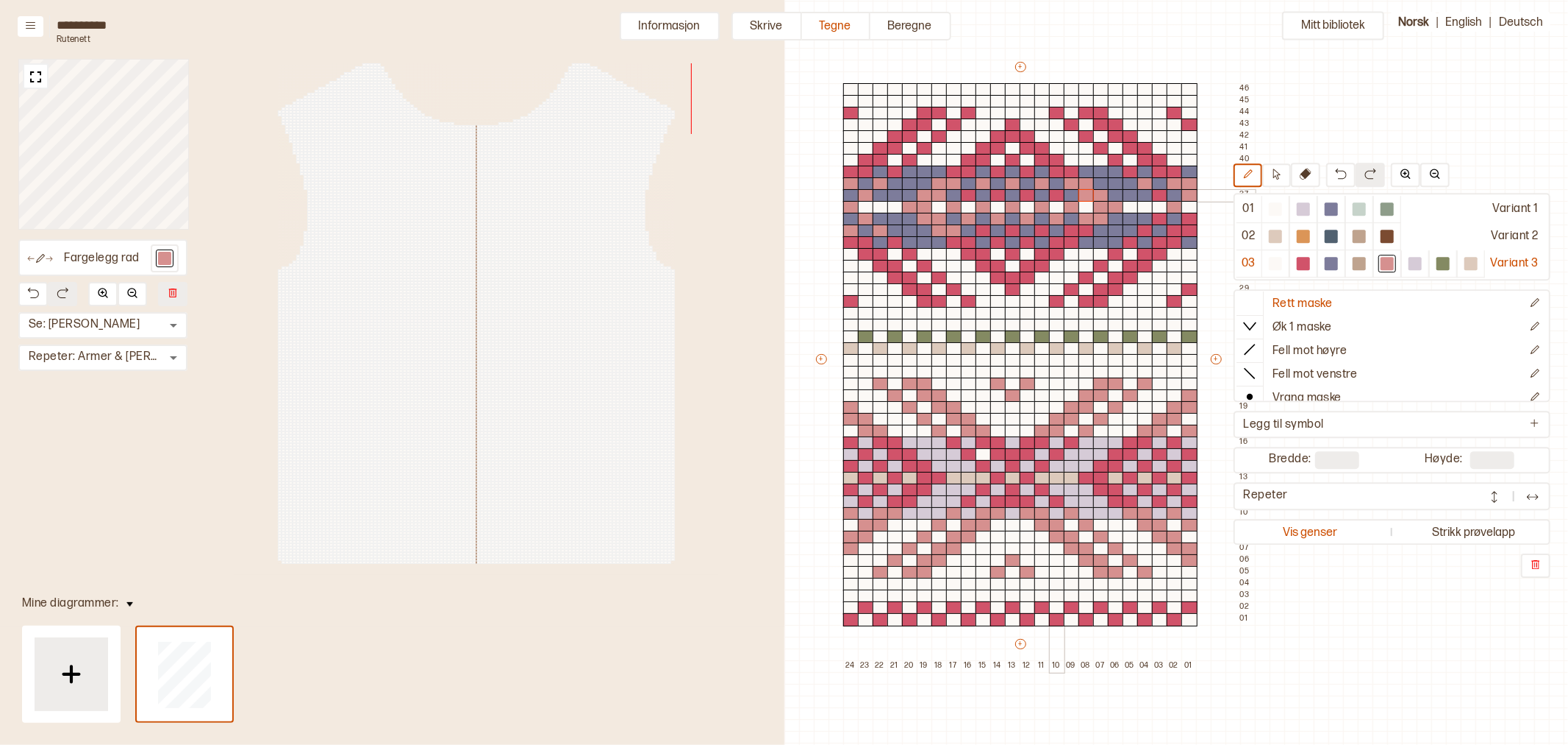
click at [1053, 195] on div at bounding box center [1057, 195] width 16 height 13
click at [1026, 196] on div at bounding box center [1027, 195] width 16 height 13
click at [1000, 196] on div at bounding box center [999, 195] width 16 height 13
drag, startPoint x: 967, startPoint y: 195, endPoint x: 966, endPoint y: 230, distance: 35.0
click at [967, 195] on div at bounding box center [969, 195] width 16 height 13
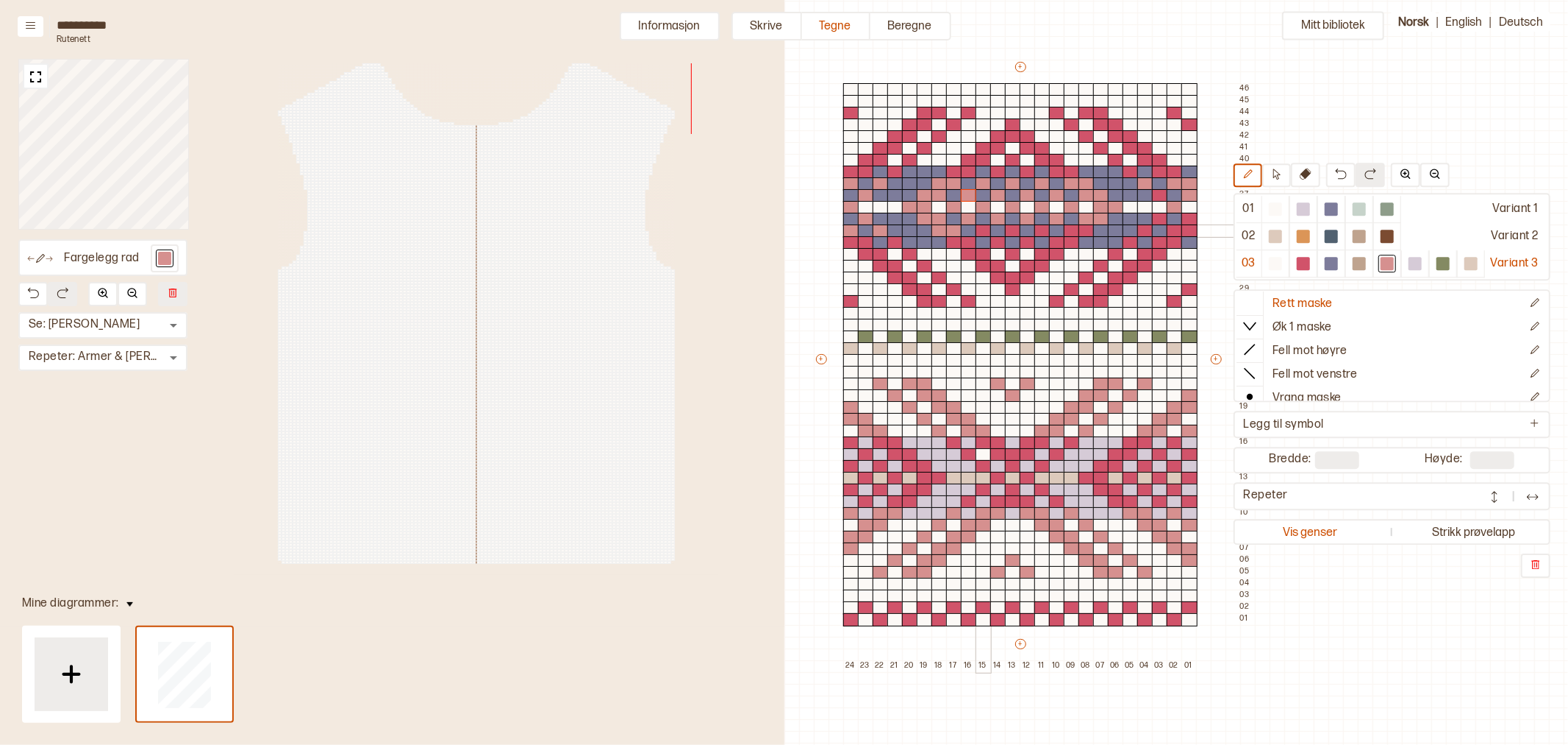
click at [982, 229] on div at bounding box center [983, 231] width 16 height 13
click at [1009, 231] on div at bounding box center [1013, 231] width 16 height 13
click at [1039, 232] on div at bounding box center [1042, 231] width 16 height 13
click at [1084, 230] on div "+ + + + 24 23 22 21 20 19 18 17 16 15 14 13 12 11 10 09 08 07 06 05 04 03 02 01…" at bounding box center [1034, 366] width 442 height 612
click at [1162, 221] on div at bounding box center [1160, 219] width 16 height 13
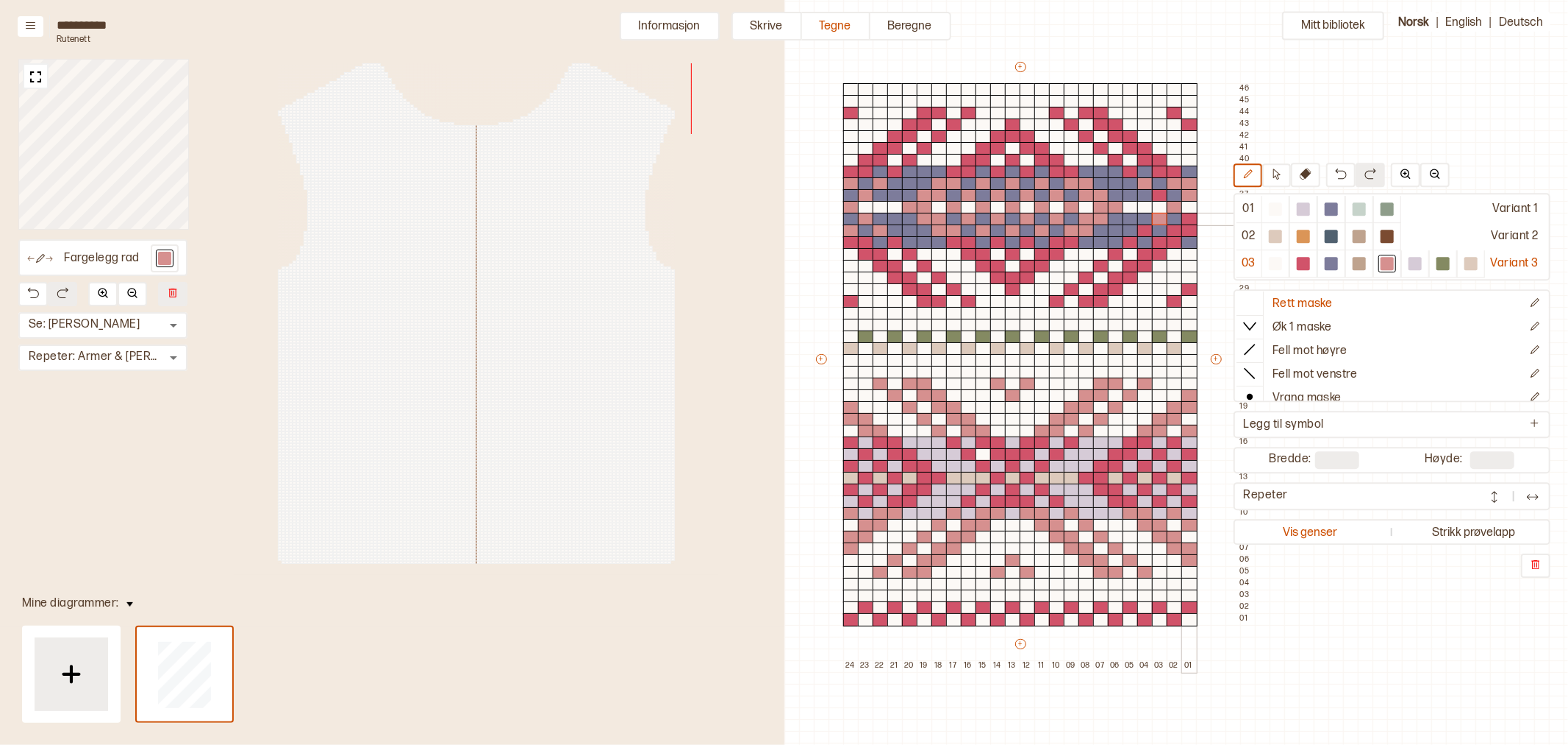
click at [1189, 221] on div at bounding box center [1189, 219] width 16 height 13
drag, startPoint x: 1187, startPoint y: 231, endPoint x: 1153, endPoint y: 232, distance: 34.0
click at [1178, 231] on div "+ + + + 24 23 22 21 20 19 18 17 16 15 14 13 12 11 10 09 08 07 06 05 04 03 02 01…" at bounding box center [1034, 366] width 442 height 612
click at [1148, 229] on div at bounding box center [1145, 231] width 16 height 13
click at [1165, 195] on div at bounding box center [1160, 195] width 16 height 13
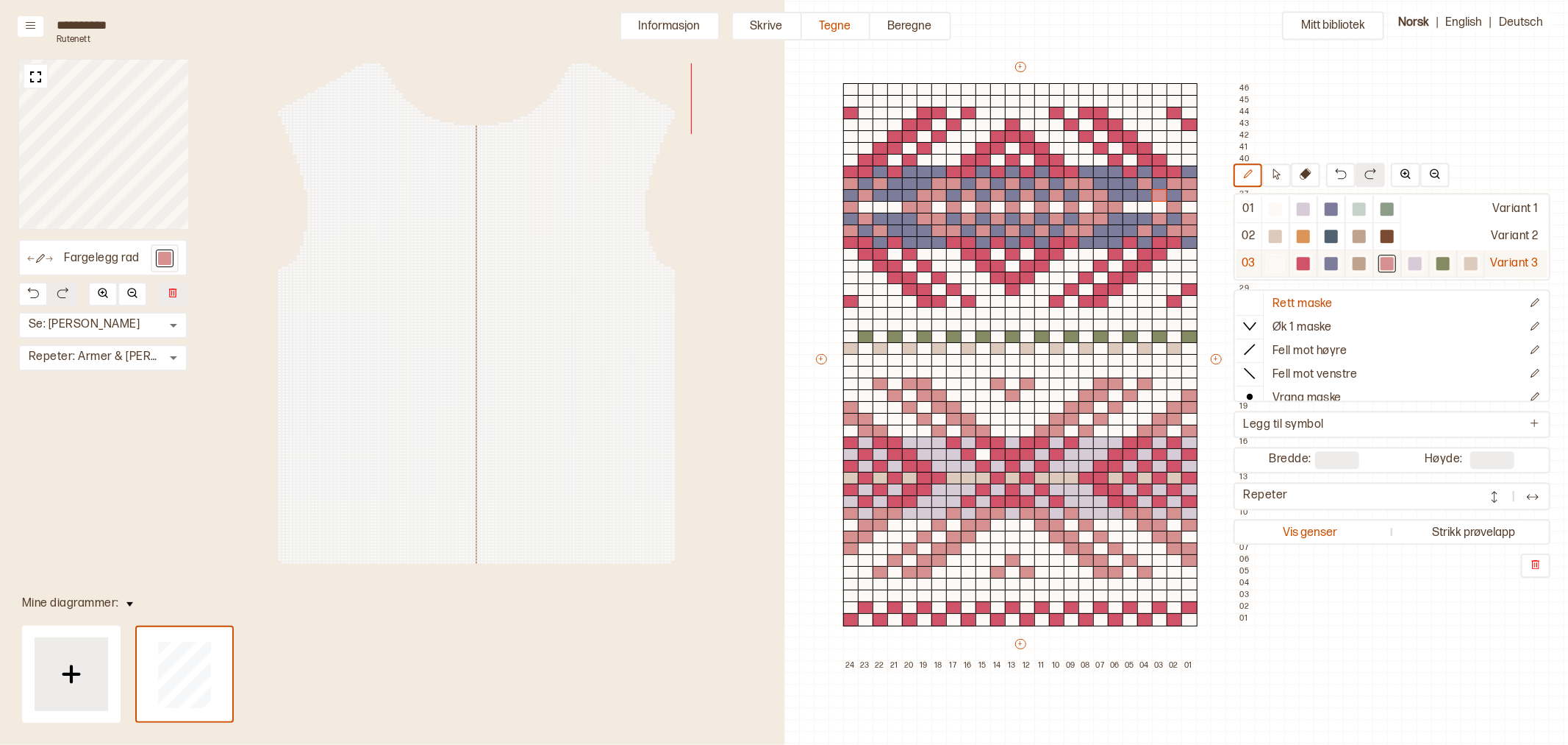
click at [1467, 258] on div at bounding box center [1472, 264] width 13 height 13
drag, startPoint x: 849, startPoint y: 211, endPoint x: 880, endPoint y: 204, distance: 31.8
click at [849, 210] on div at bounding box center [851, 208] width 16 height 13
drag, startPoint x: 910, startPoint y: 207, endPoint x: 975, endPoint y: 207, distance: 65.0
click at [922, 206] on div "+ + + + 24 23 22 21 20 19 18 17 16 15 14 13 12 11 10 09 08 07 06 05 04 03 02 01…" at bounding box center [1034, 366] width 442 height 612
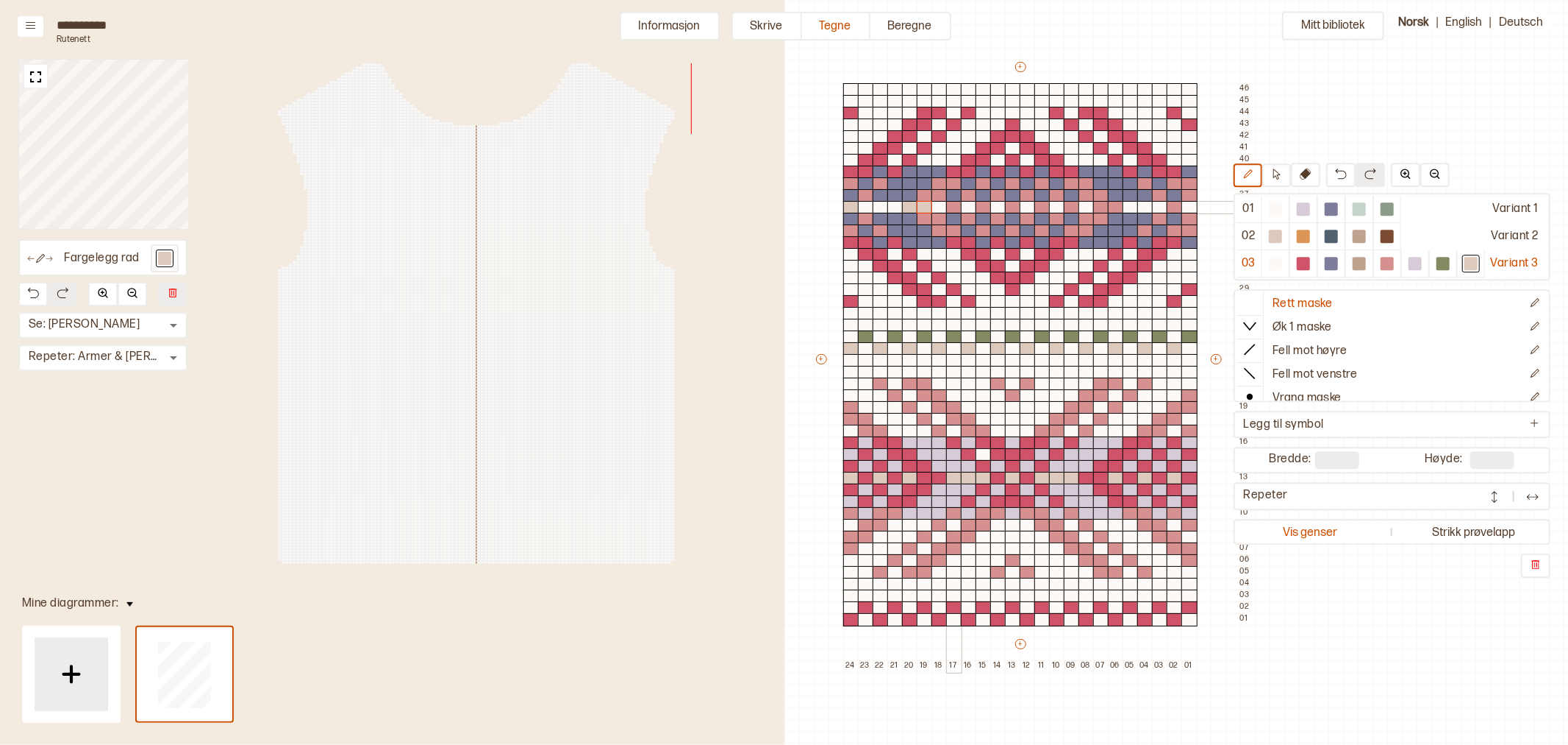
click at [950, 208] on div at bounding box center [954, 208] width 16 height 13
click at [982, 204] on div at bounding box center [983, 208] width 16 height 13
click at [1013, 208] on div at bounding box center [1013, 208] width 16 height 13
click at [1044, 208] on div at bounding box center [1042, 208] width 16 height 13
drag, startPoint x: 1069, startPoint y: 208, endPoint x: 1107, endPoint y: 212, distance: 38.2
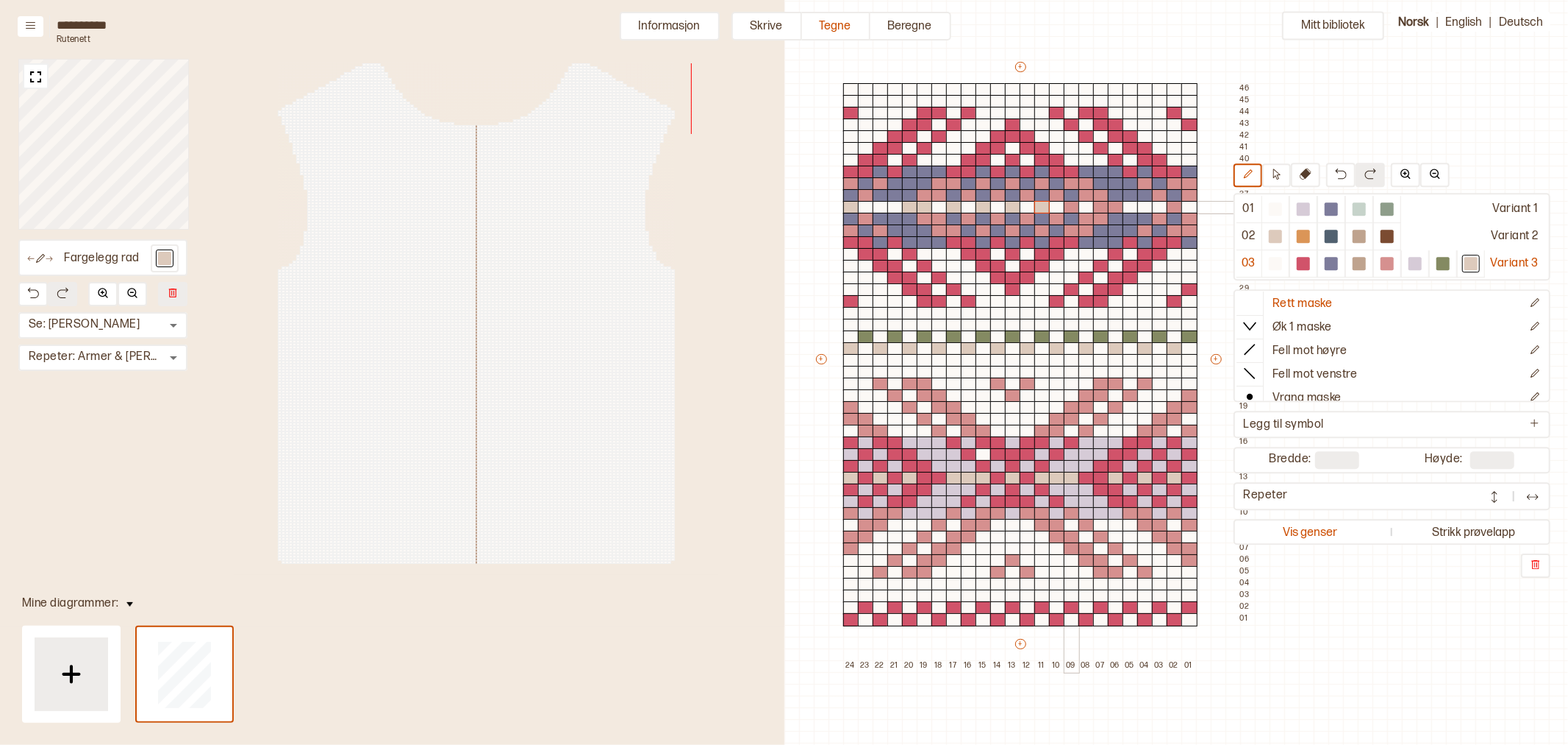
click at [1069, 208] on div at bounding box center [1072, 208] width 16 height 13
drag, startPoint x: 1098, startPoint y: 208, endPoint x: 1136, endPoint y: 207, distance: 38.0
click at [1110, 207] on div "+ + + + 24 23 22 21 20 19 18 17 16 15 14 13 12 11 10 09 08 07 06 05 04 03 02 01…" at bounding box center [1034, 366] width 442 height 612
click at [1172, 208] on div at bounding box center [1175, 208] width 16 height 13
click at [1358, 261] on div at bounding box center [1359, 264] width 13 height 13
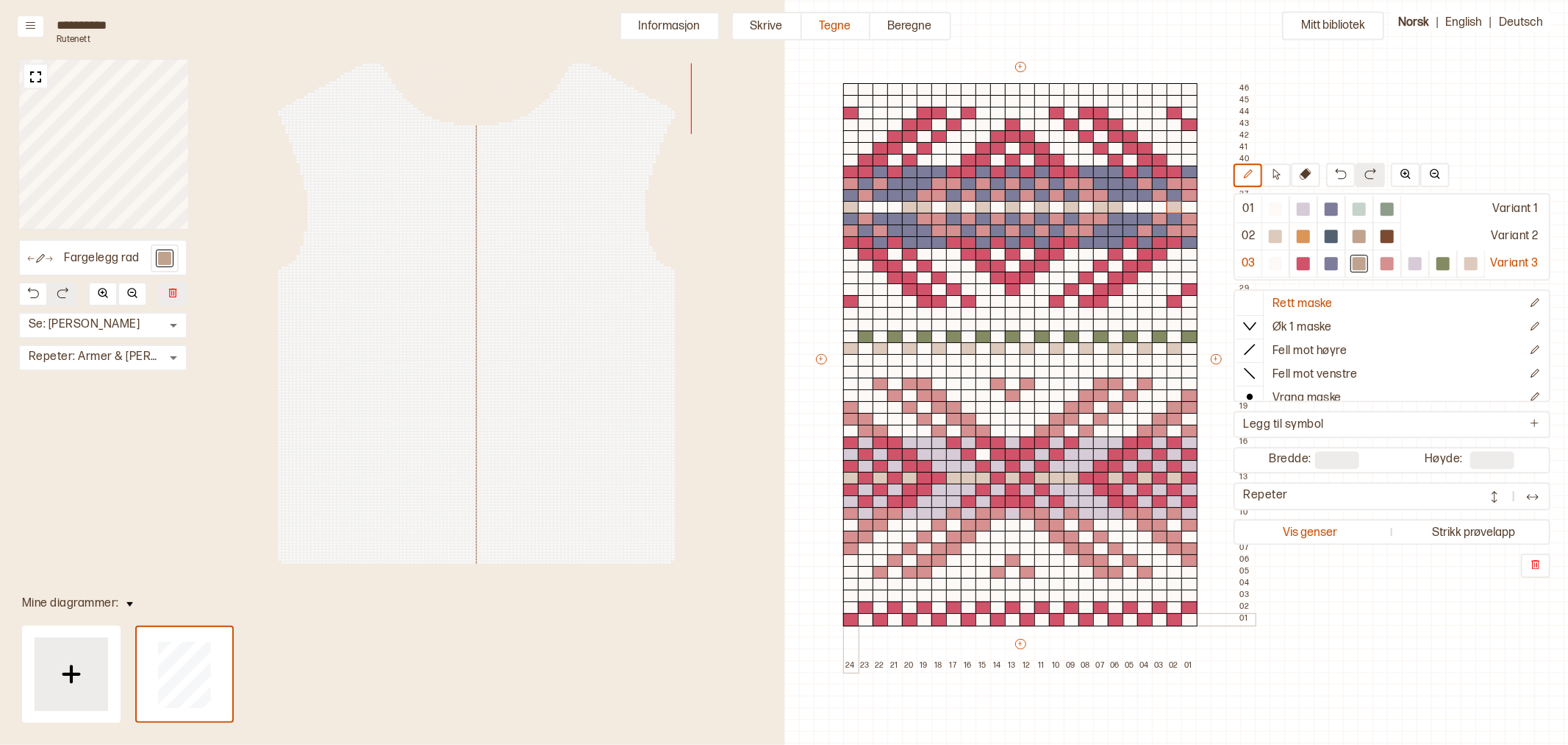
drag, startPoint x: 853, startPoint y: 620, endPoint x: 869, endPoint y: 620, distance: 16.0
click at [853, 620] on div at bounding box center [851, 620] width 16 height 13
click at [878, 620] on div at bounding box center [880, 620] width 16 height 13
click at [910, 621] on div at bounding box center [910, 620] width 16 height 13
click at [938, 620] on div at bounding box center [939, 620] width 16 height 13
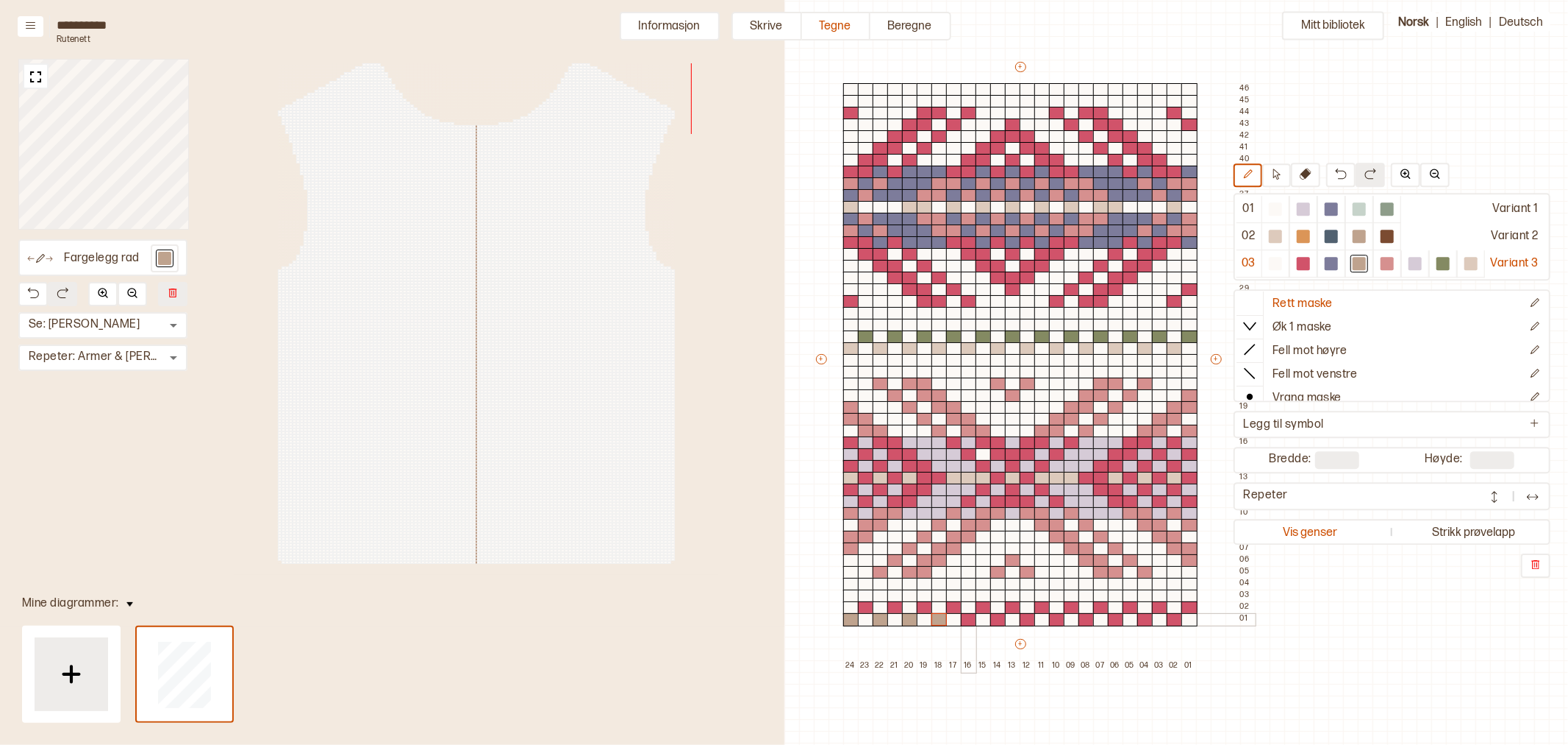
click at [967, 616] on div at bounding box center [969, 620] width 16 height 13
click at [995, 620] on div at bounding box center [999, 620] width 16 height 13
click at [1029, 620] on div at bounding box center [1027, 620] width 16 height 13
drag, startPoint x: 1056, startPoint y: 621, endPoint x: 1063, endPoint y: 620, distance: 7.1
click at [1056, 620] on div at bounding box center [1057, 620] width 16 height 13
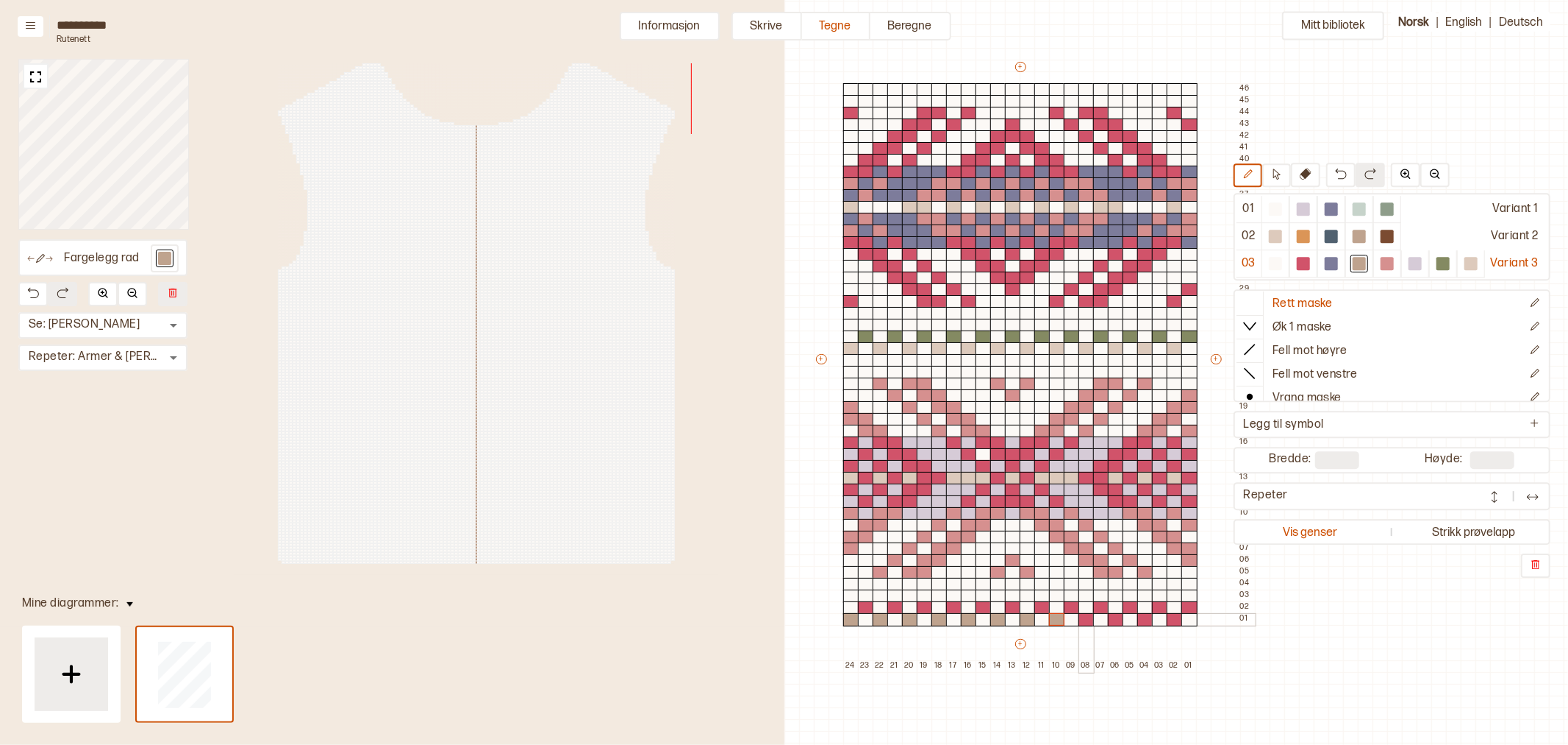
click at [1086, 620] on div at bounding box center [1086, 620] width 16 height 13
click at [1116, 620] on div at bounding box center [1116, 620] width 16 height 13
click at [1142, 620] on div at bounding box center [1145, 620] width 16 height 13
click at [1172, 620] on div at bounding box center [1175, 620] width 16 height 13
click at [1326, 261] on div at bounding box center [1331, 264] width 13 height 13
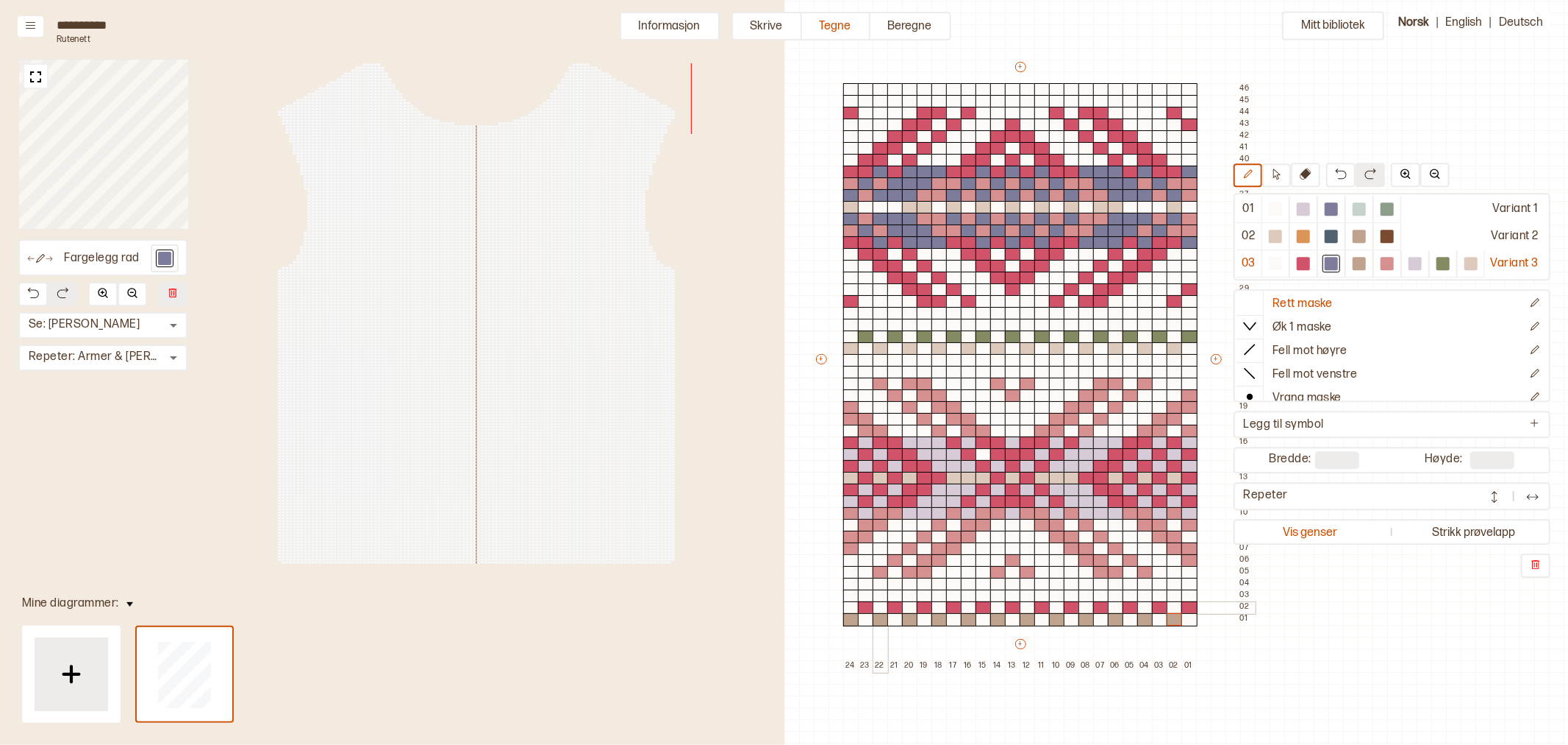
click at [868, 607] on div at bounding box center [866, 607] width 16 height 13
click at [895, 608] on div at bounding box center [896, 607] width 16 height 13
click at [922, 607] on div at bounding box center [924, 607] width 16 height 13
drag, startPoint x: 952, startPoint y: 606, endPoint x: 979, endPoint y: 605, distance: 27.0
click at [951, 606] on div at bounding box center [954, 607] width 16 height 13
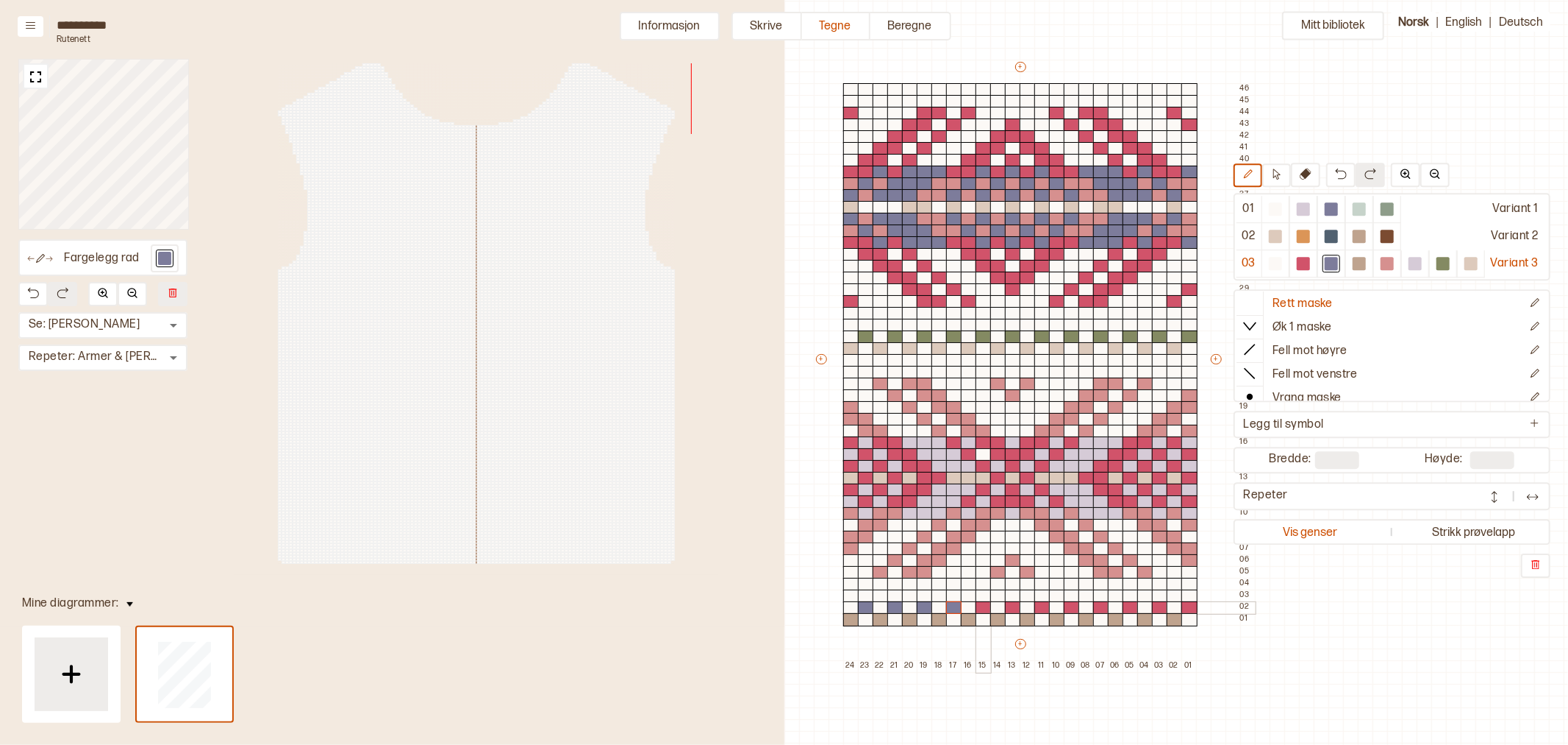
click at [982, 607] on div at bounding box center [983, 607] width 16 height 13
click at [1013, 606] on div at bounding box center [1013, 607] width 16 height 13
click at [1038, 607] on div at bounding box center [1042, 607] width 16 height 13
click at [1068, 605] on div at bounding box center [1072, 607] width 16 height 13
click at [1094, 606] on div at bounding box center [1101, 607] width 16 height 13
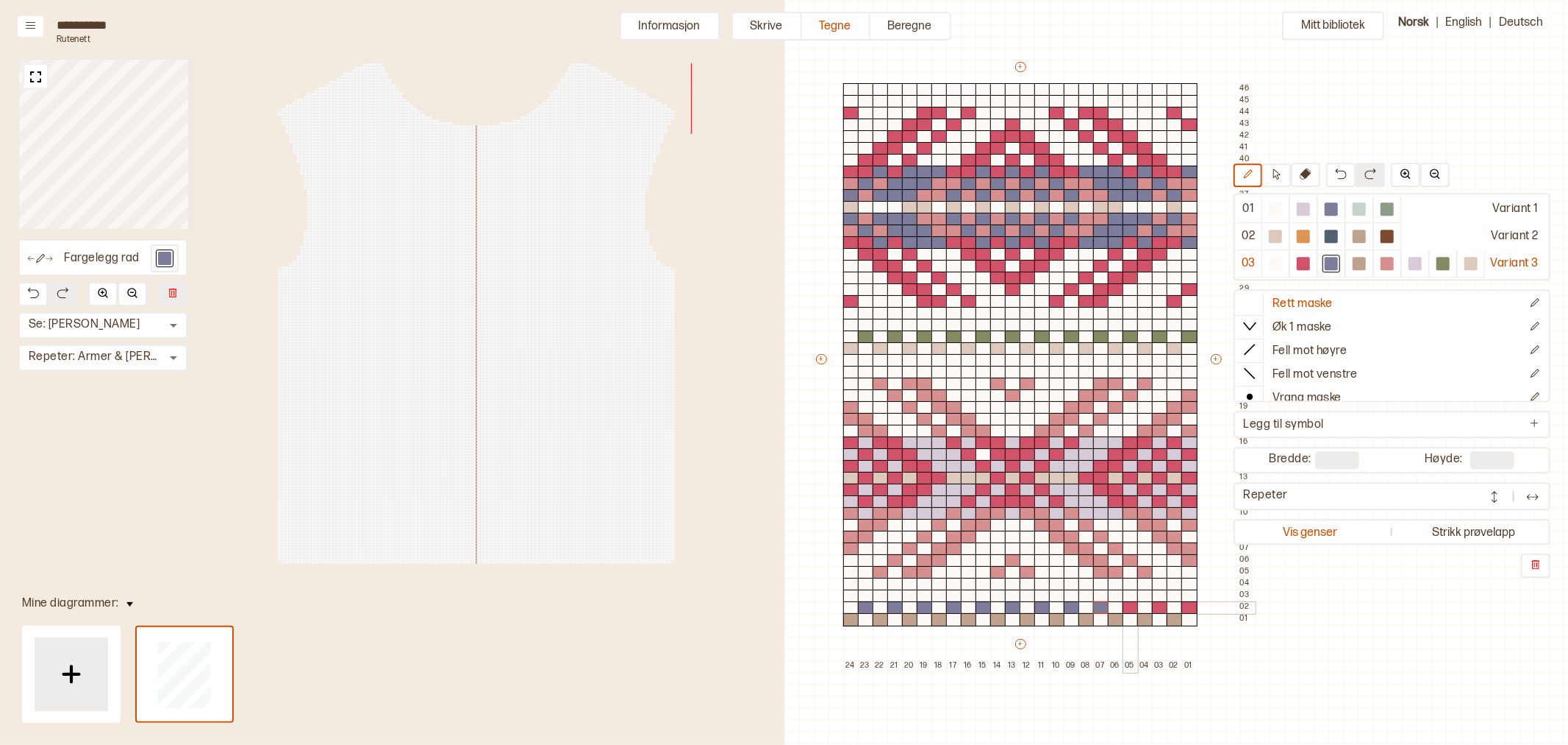
click at [1129, 606] on div at bounding box center [1130, 607] width 16 height 13
click at [1156, 607] on div at bounding box center [1160, 607] width 16 height 13
click at [1186, 607] on div at bounding box center [1189, 607] width 16 height 13
drag, startPoint x: 1410, startPoint y: 267, endPoint x: 822, endPoint y: 354, distance: 594.4
click at [1410, 267] on div at bounding box center [1416, 264] width 13 height 13
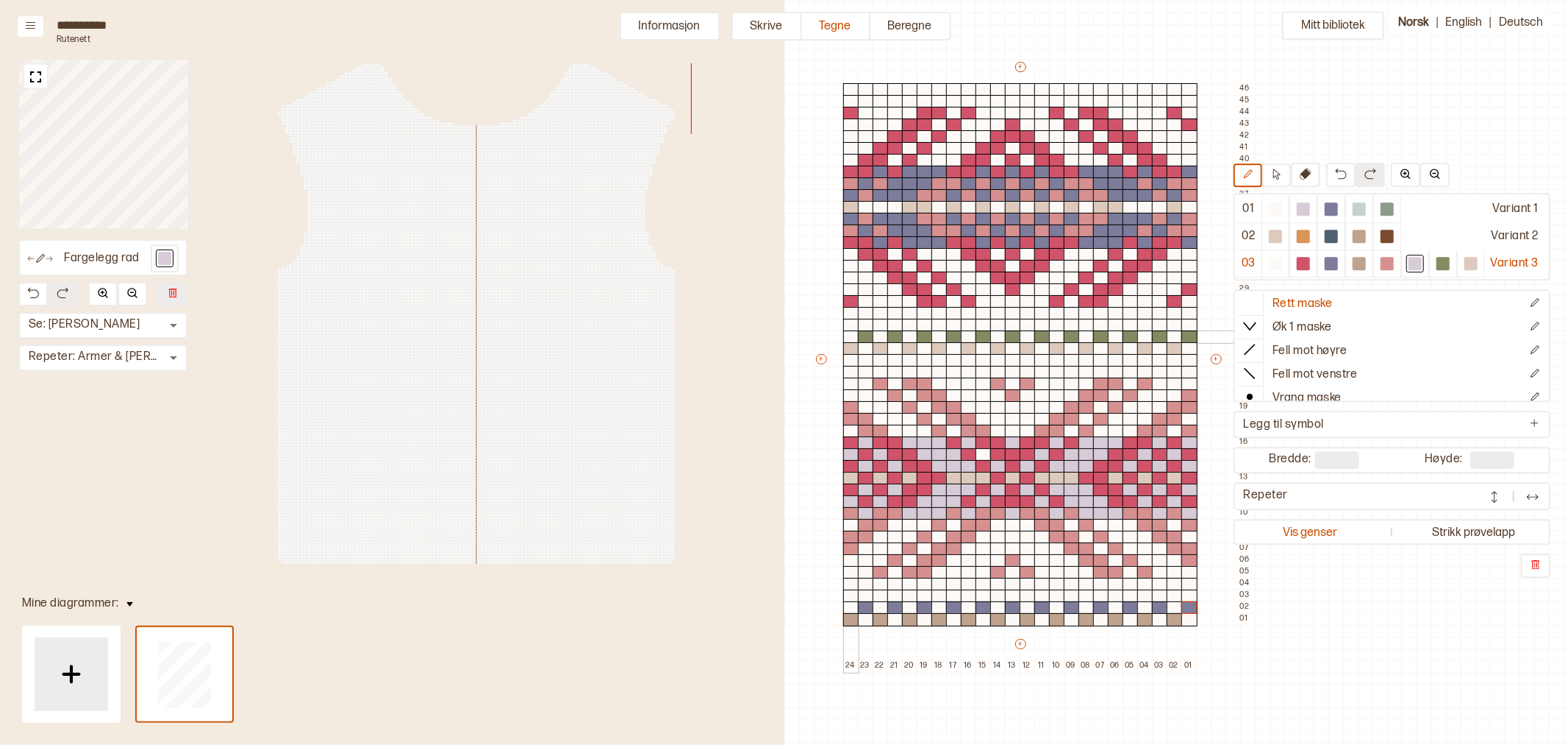
drag, startPoint x: 856, startPoint y: 336, endPoint x: 875, endPoint y: 337, distance: 19.0
click at [856, 336] on div at bounding box center [851, 337] width 16 height 13
click at [878, 337] on div at bounding box center [880, 337] width 16 height 13
click at [912, 336] on div at bounding box center [910, 337] width 16 height 13
click at [938, 336] on div at bounding box center [939, 337] width 16 height 13
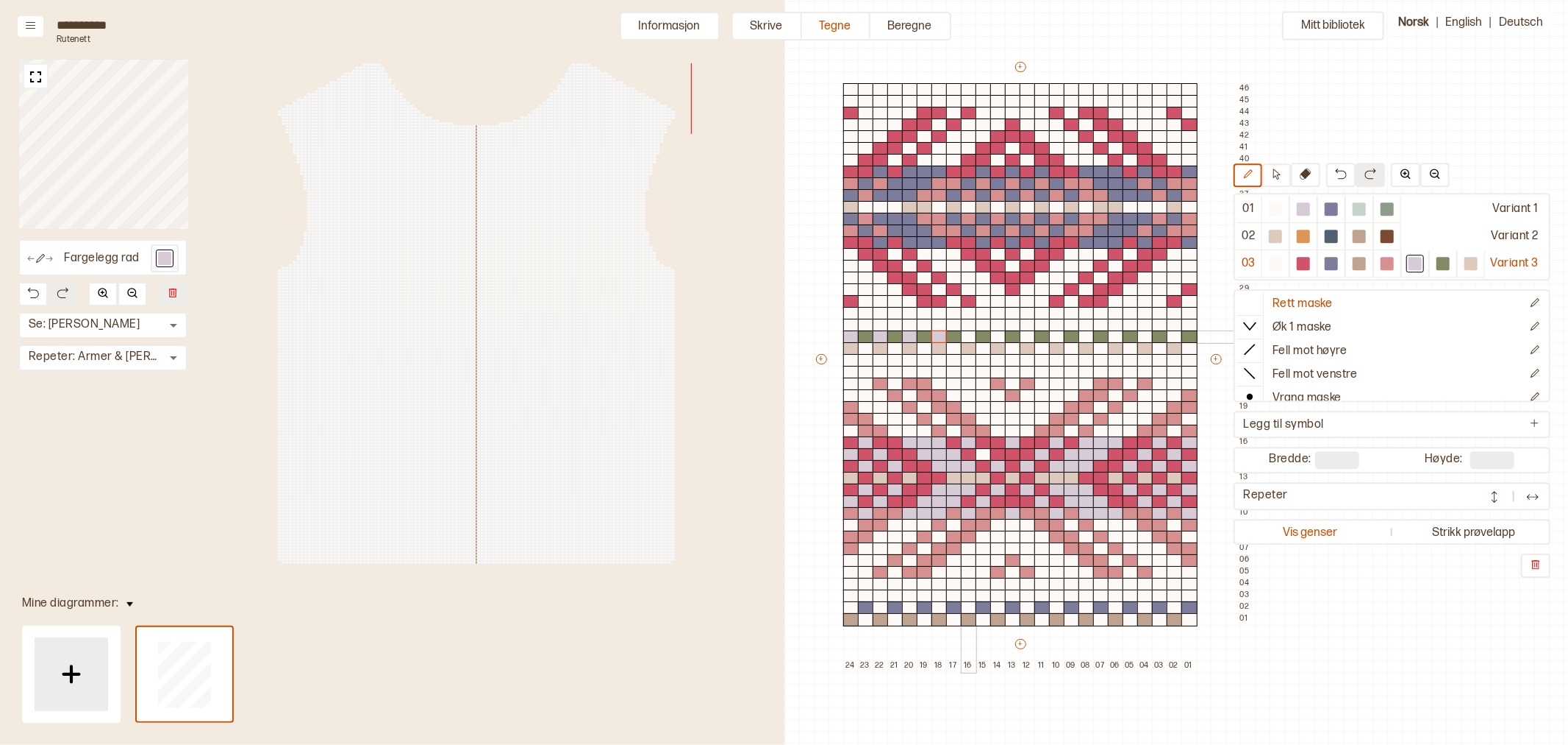
click at [966, 336] on div at bounding box center [969, 337] width 16 height 13
click at [1000, 337] on div at bounding box center [999, 337] width 16 height 13
click at [1027, 337] on div at bounding box center [1027, 337] width 16 height 13
click at [1053, 337] on div at bounding box center [1057, 337] width 16 height 13
click at [1085, 335] on div at bounding box center [1086, 337] width 16 height 13
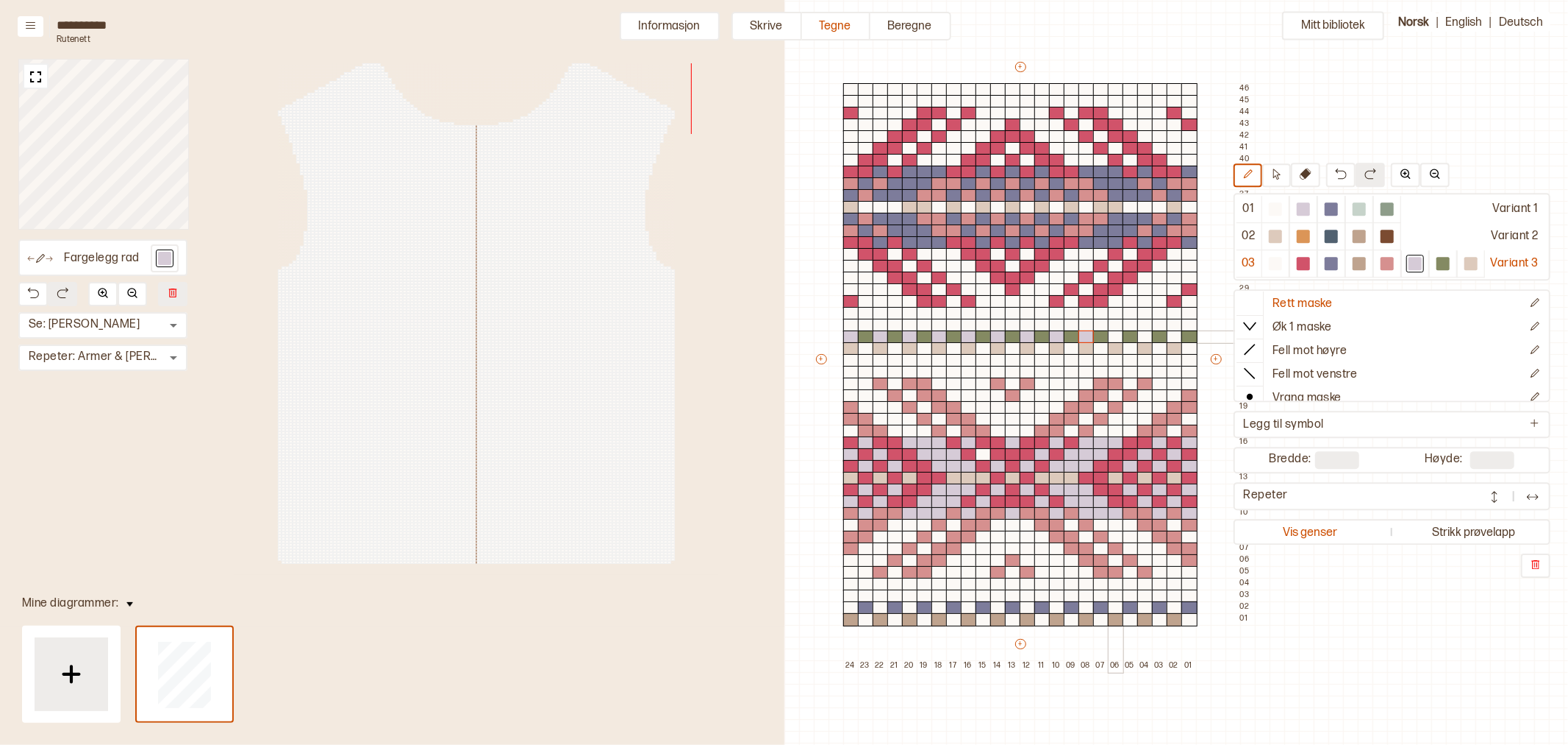
click at [1118, 336] on div at bounding box center [1116, 337] width 16 height 13
click at [1143, 336] on div at bounding box center [1145, 337] width 16 height 13
click at [1178, 335] on div at bounding box center [1175, 337] width 16 height 13
drag, startPoint x: 1184, startPoint y: 320, endPoint x: 1187, endPoint y: 305, distance: 15.3
click at [1187, 305] on div "+ + + + 24 23 22 21 20 19 18 17 16 15 14 13 12 11 10 09 08 07 06 05 04 03 02 01…" at bounding box center [1034, 366] width 442 height 612
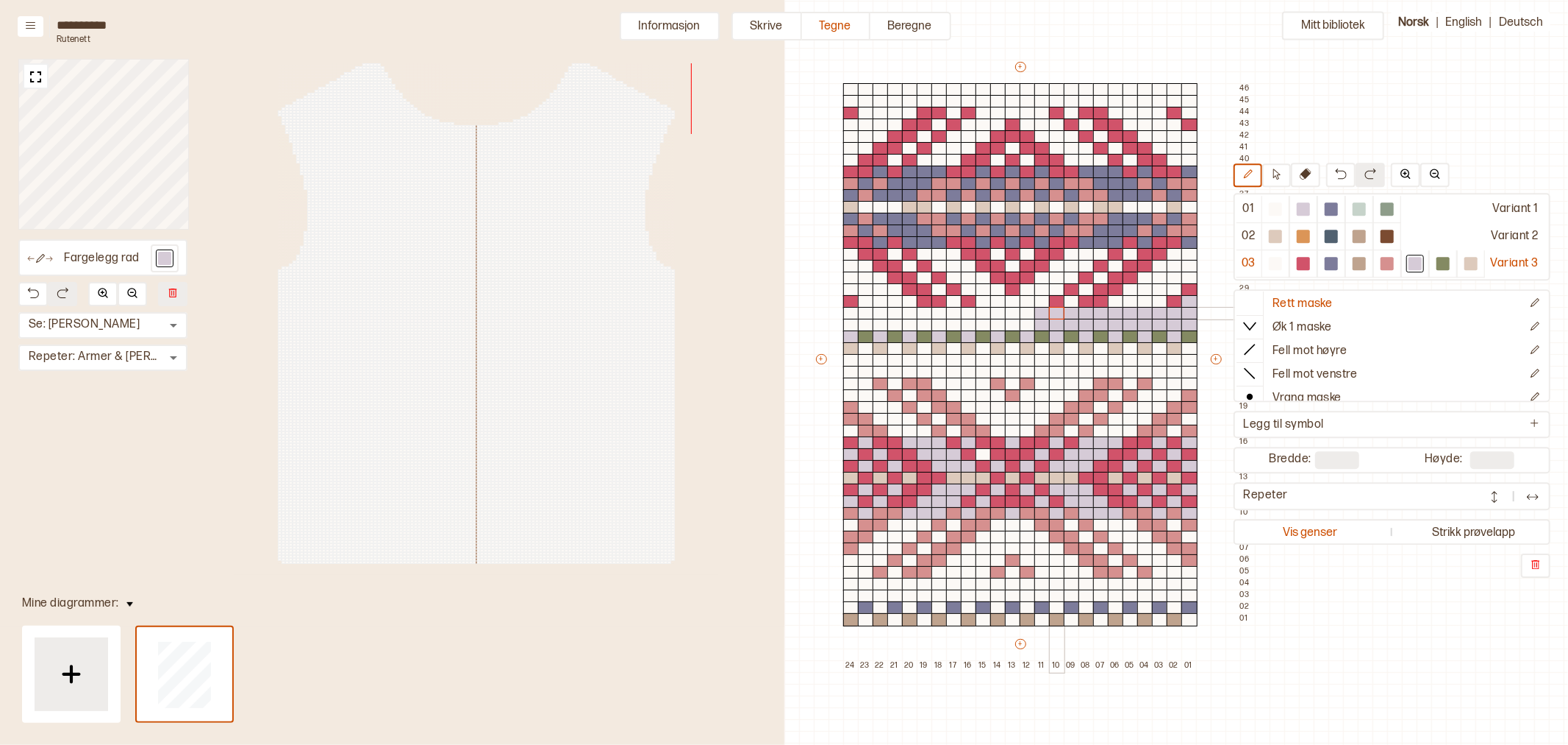
drag, startPoint x: 1171, startPoint y: 315, endPoint x: 1022, endPoint y: 332, distance: 150.0
click at [1053, 312] on div "+ + + + 24 23 22 21 20 19 18 17 16 15 14 13 12 11 10 09 08 07 06 05 04 03 02 01…" at bounding box center [1034, 366] width 442 height 612
drag, startPoint x: 1026, startPoint y: 323, endPoint x: 934, endPoint y: 328, distance: 92.1
click at [871, 314] on div "+ + + + 24 23 22 21 20 19 18 17 16 15 14 13 12 11 10 09 08 07 06 05 04 03 02 01…" at bounding box center [1034, 366] width 442 height 612
drag, startPoint x: 853, startPoint y: 254, endPoint x: 871, endPoint y: 290, distance: 40.2
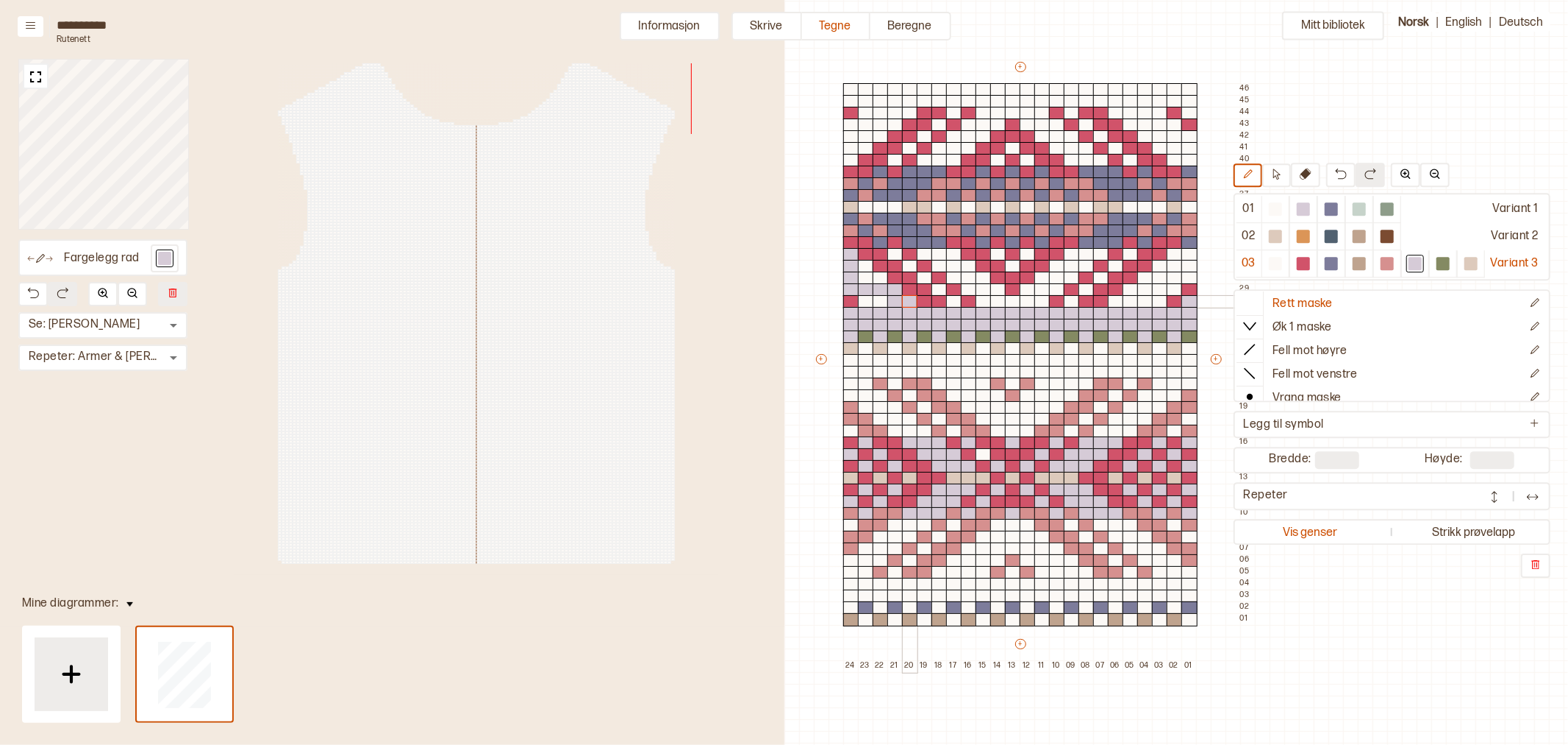
click at [913, 301] on div "+ + + + 24 23 22 21 20 19 18 17 16 15 14 13 12 11 10 09 08 07 06 05 04 03 02 01…" at bounding box center [1034, 366] width 442 height 612
drag, startPoint x: 879, startPoint y: 278, endPoint x: 863, endPoint y: 267, distance: 19.4
click at [863, 267] on div "+ + + + 24 23 22 21 20 19 18 17 16 15 14 13 12 11 10 09 08 07 06 05 04 03 02 01…" at bounding box center [1034, 366] width 442 height 612
drag, startPoint x: 872, startPoint y: 298, endPoint x: 909, endPoint y: 305, distance: 37.7
click at [878, 298] on div "+ + + + 24 23 22 21 20 19 18 17 16 15 14 13 12 11 10 09 08 07 06 05 04 03 02 01…" at bounding box center [1034, 366] width 442 height 612
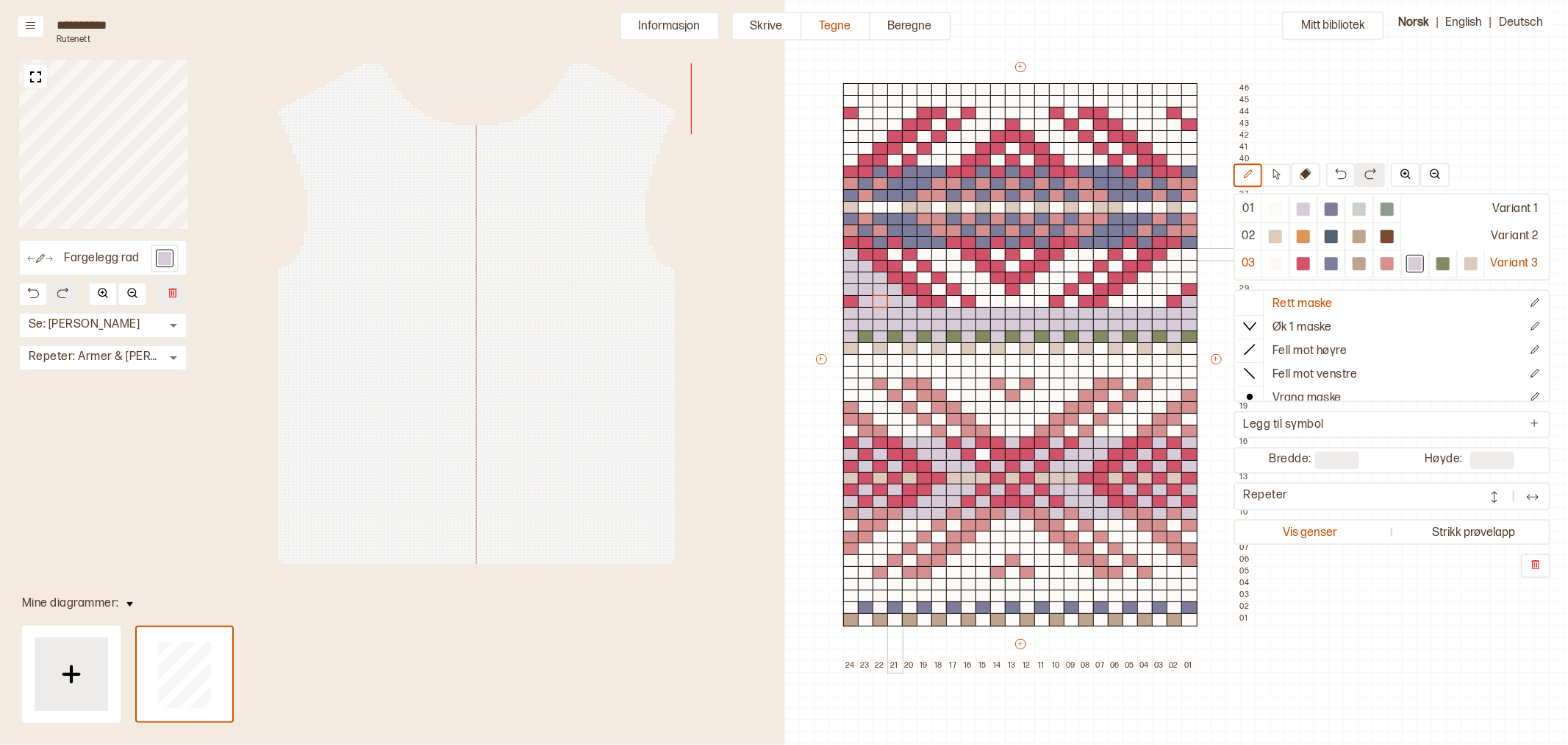
click at [895, 254] on div at bounding box center [896, 255] width 16 height 13
click at [910, 267] on div at bounding box center [910, 267] width 16 height 13
click at [924, 279] on div at bounding box center [924, 278] width 16 height 13
click at [943, 292] on div at bounding box center [939, 290] width 16 height 13
click at [952, 303] on div at bounding box center [954, 302] width 16 height 13
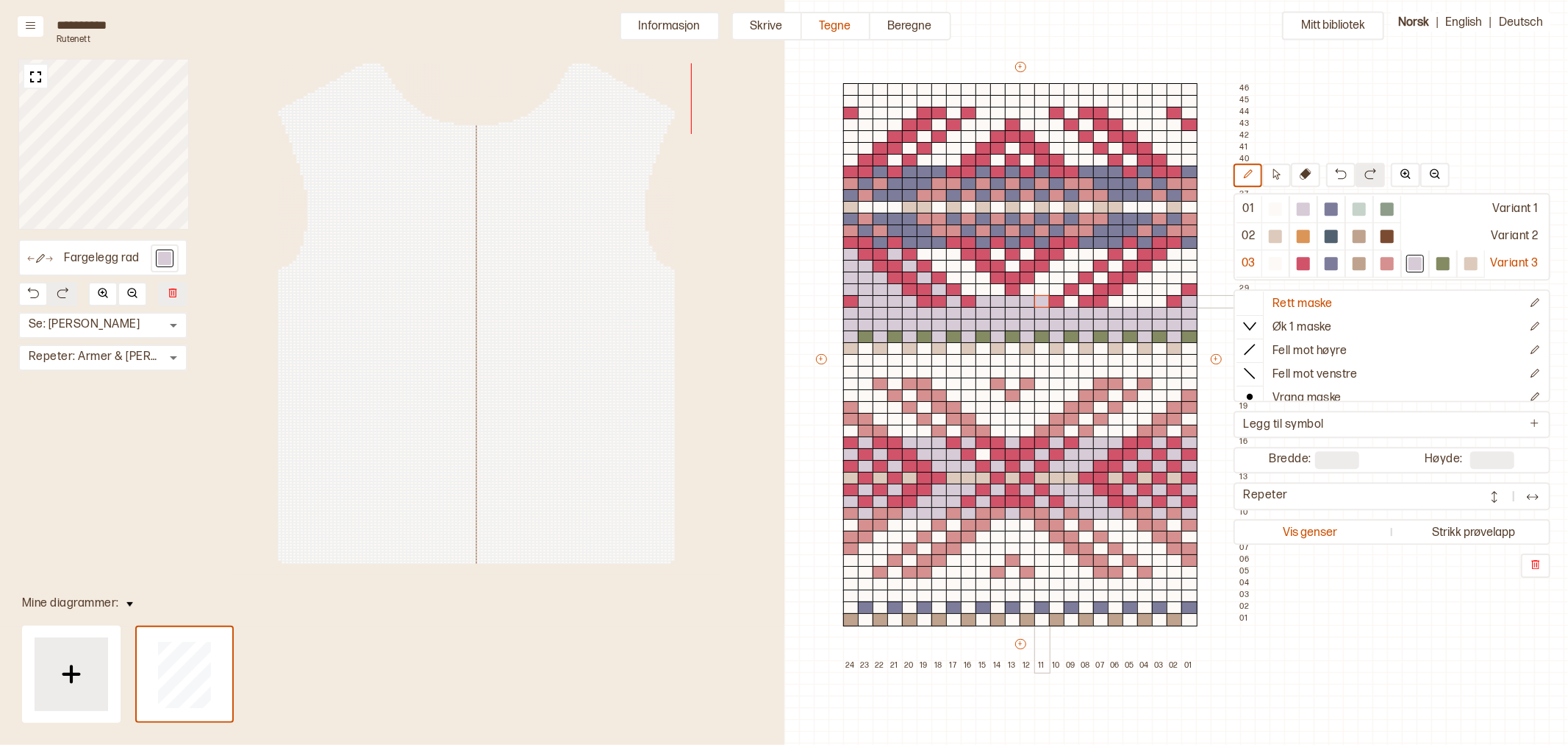
drag, startPoint x: 984, startPoint y: 301, endPoint x: 1034, endPoint y: 300, distance: 50.0
click at [1034, 300] on div "+ + + + 24 23 22 21 20 19 18 17 16 15 14 13 12 11 10 09 08 07 06 05 04 03 02 01…" at bounding box center [1034, 366] width 442 height 612
click at [1071, 302] on div at bounding box center [1072, 302] width 16 height 13
click at [1085, 290] on div at bounding box center [1086, 290] width 16 height 13
click at [1101, 276] on div at bounding box center [1101, 278] width 16 height 13
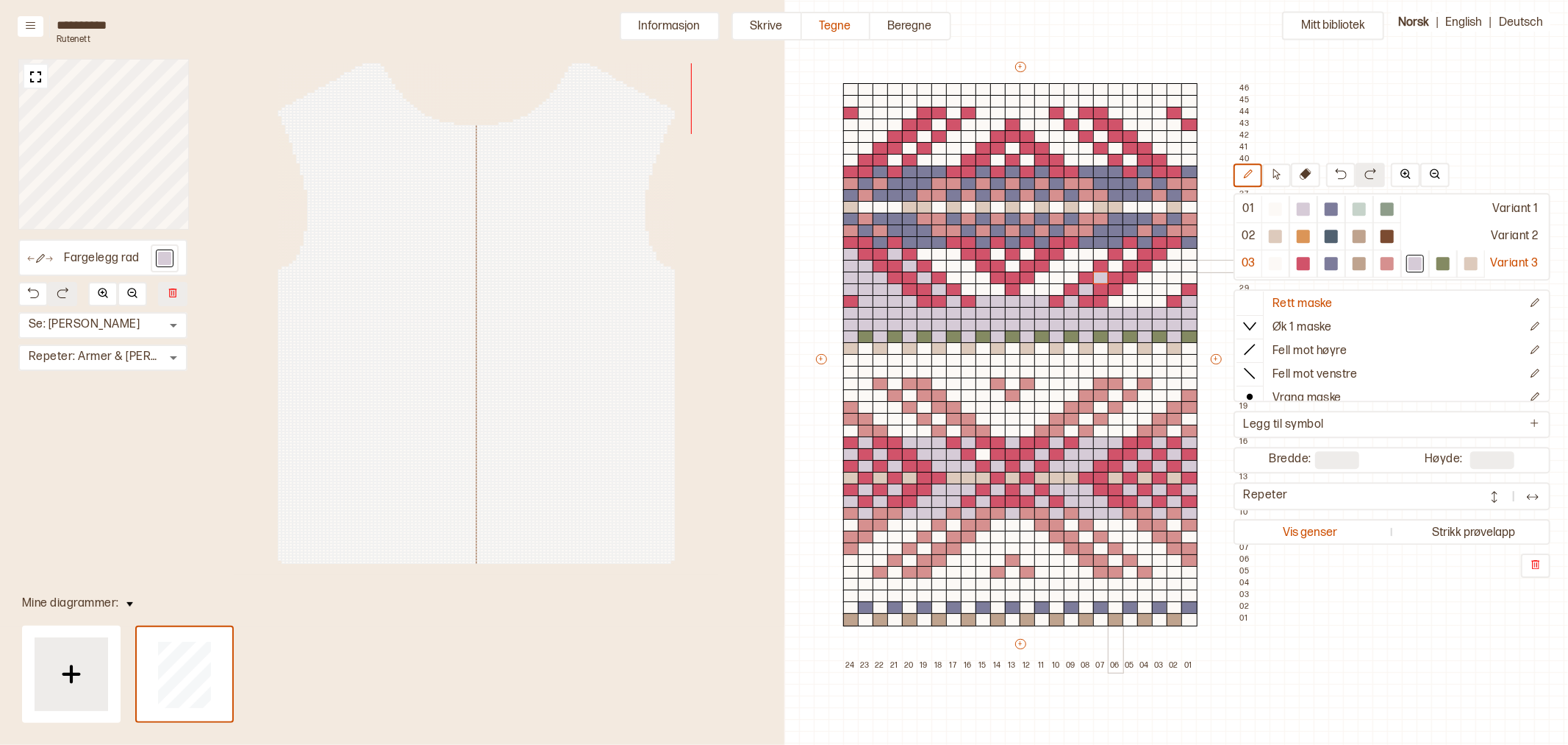
click at [1116, 267] on div at bounding box center [1116, 267] width 16 height 13
click at [1130, 254] on div at bounding box center [1130, 255] width 16 height 13
drag, startPoint x: 1173, startPoint y: 254, endPoint x: 1116, endPoint y: 298, distance: 72.0
click at [1116, 298] on div "+ + + + 24 23 22 21 20 19 18 17 16 15 14 13 12 11 10 09 08 07 06 05 04 03 02 01…" at bounding box center [1034, 366] width 442 height 612
drag, startPoint x: 1128, startPoint y: 292, endPoint x: 1152, endPoint y: 285, distance: 25.0
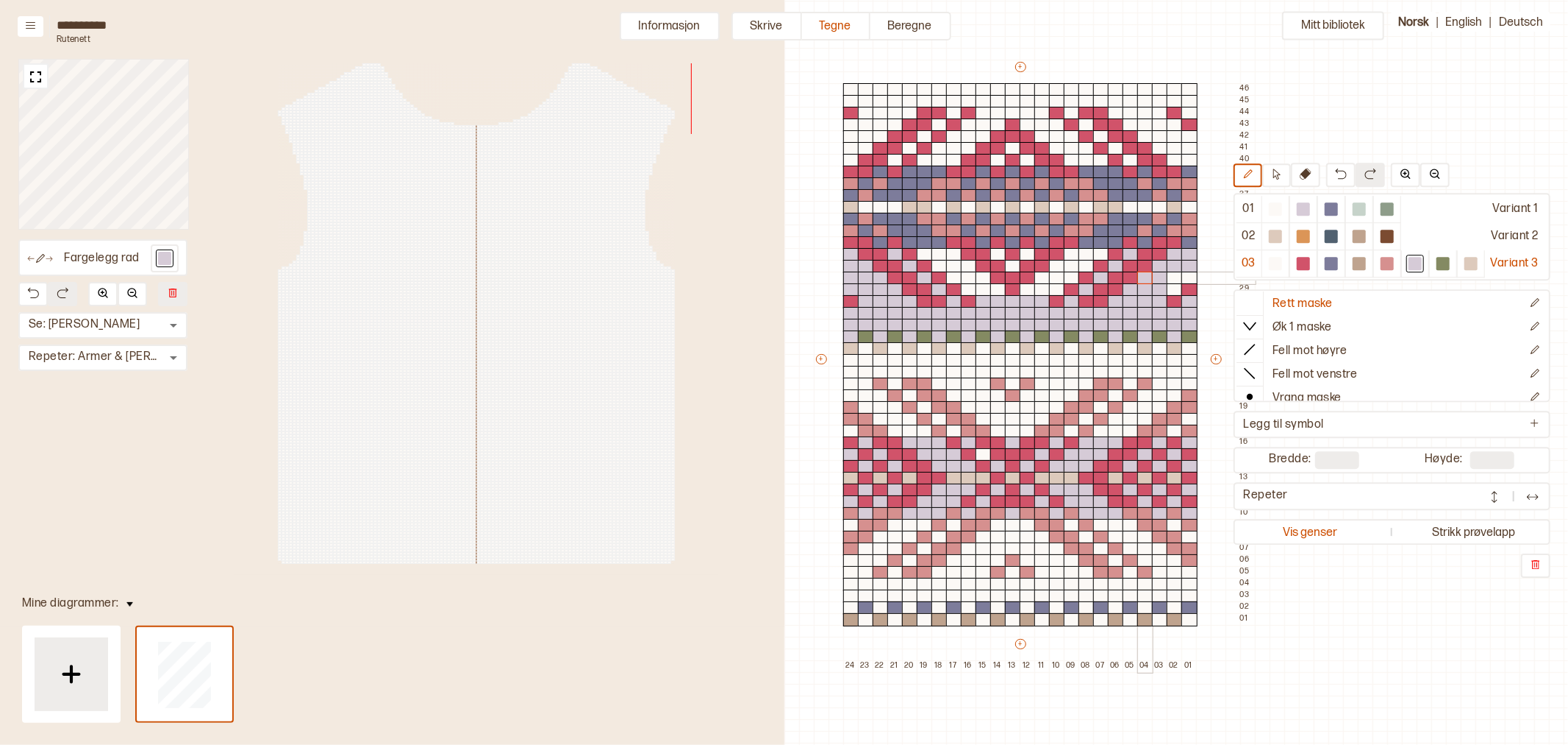
click at [1145, 279] on div "+ + + + 24 23 22 21 20 19 18 17 16 15 14 13 12 11 10 09 08 07 06 05 04 03 02 01…" at bounding box center [1034, 366] width 442 height 612
drag, startPoint x: 1173, startPoint y: 289, endPoint x: 1185, endPoint y: 276, distance: 17.7
click at [1185, 276] on div "+ + + + 24 23 22 21 20 19 18 17 16 15 14 13 12 11 10 09 08 07 06 05 04 03 02 01…" at bounding box center [1034, 366] width 442 height 612
drag, startPoint x: 1103, startPoint y: 252, endPoint x: 1046, endPoint y: 288, distance: 67.4
click at [1031, 288] on div "+ + + + 24 23 22 21 20 19 18 17 16 15 14 13 12 11 10 09 08 07 06 05 04 03 02 01…" at bounding box center [1034, 366] width 442 height 612
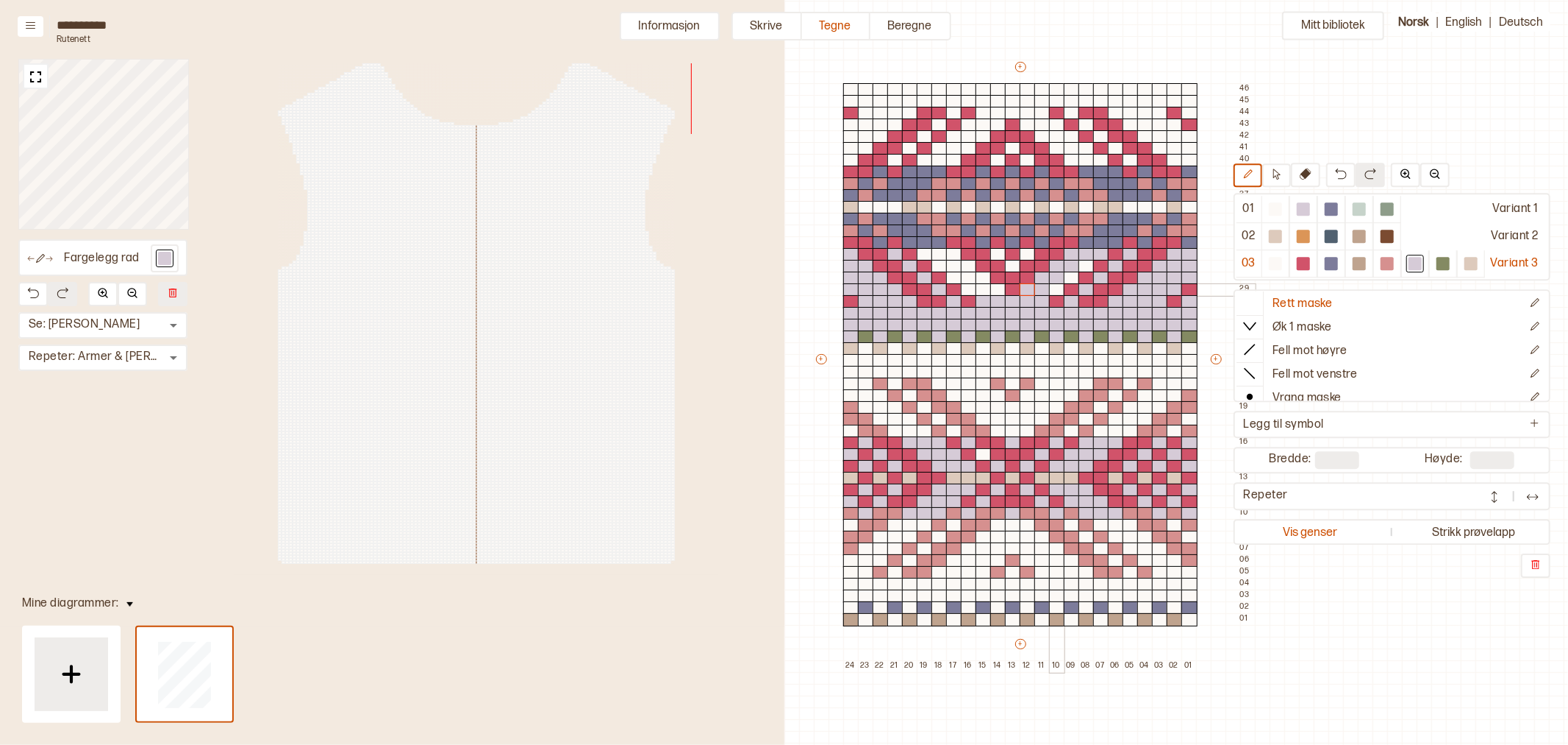
click at [1053, 288] on div at bounding box center [1057, 290] width 16 height 13
click at [1071, 278] on div at bounding box center [1072, 278] width 16 height 13
click at [1087, 267] on div at bounding box center [1086, 267] width 16 height 13
click at [1027, 254] on div at bounding box center [1027, 255] width 16 height 13
drag, startPoint x: 1012, startPoint y: 267, endPoint x: 999, endPoint y: 256, distance: 17.0
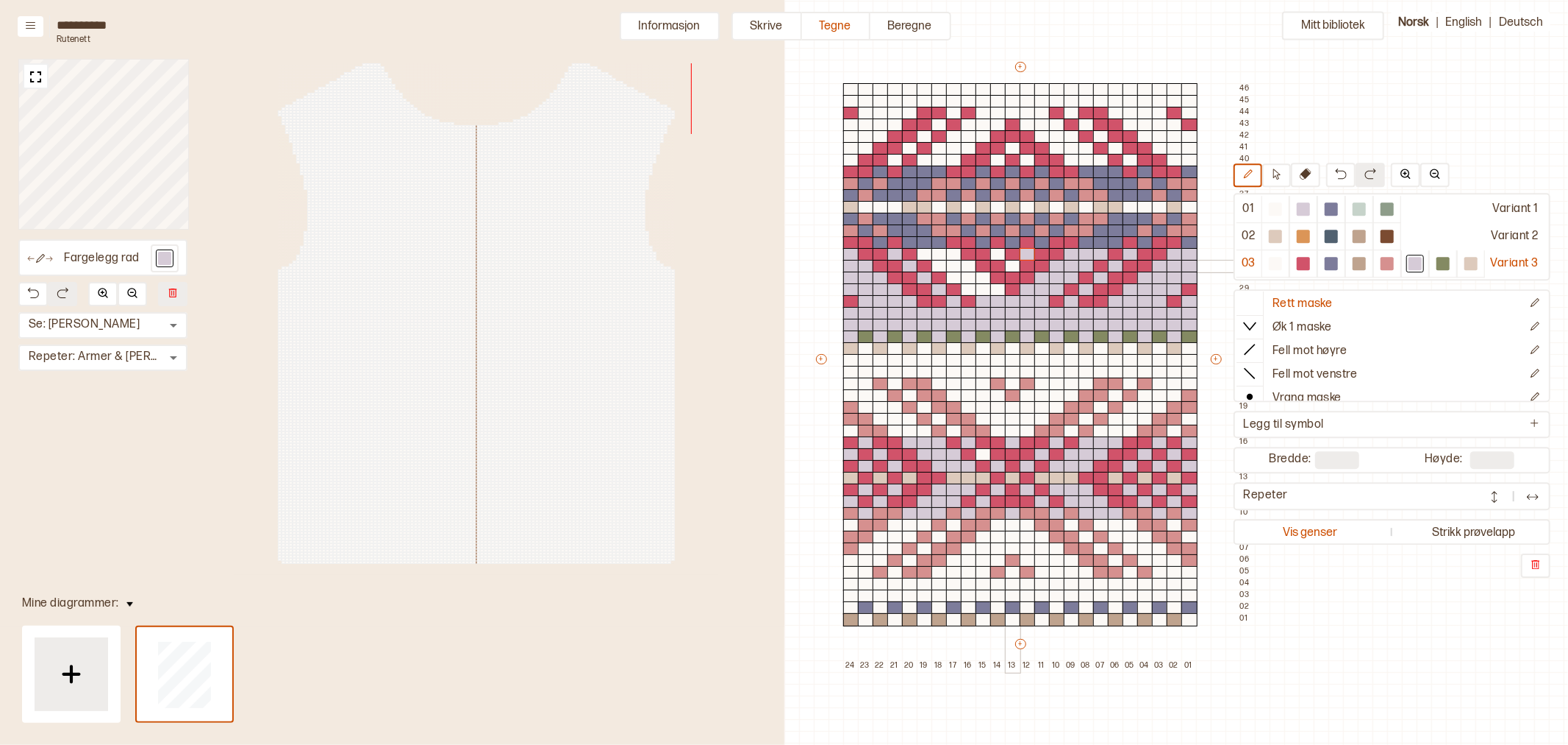
click at [1012, 267] on div at bounding box center [1013, 267] width 16 height 13
click at [999, 255] on div at bounding box center [999, 255] width 16 height 13
drag, startPoint x: 997, startPoint y: 289, endPoint x: 925, endPoint y: 255, distance: 79.6
click at [925, 255] on div "+ + + + 24 23 22 21 20 19 18 17 16 15 14 13 12 11 10 09 08 07 06 05 04 03 02 01…" at bounding box center [1034, 366] width 442 height 612
click at [952, 256] on div at bounding box center [954, 255] width 16 height 13
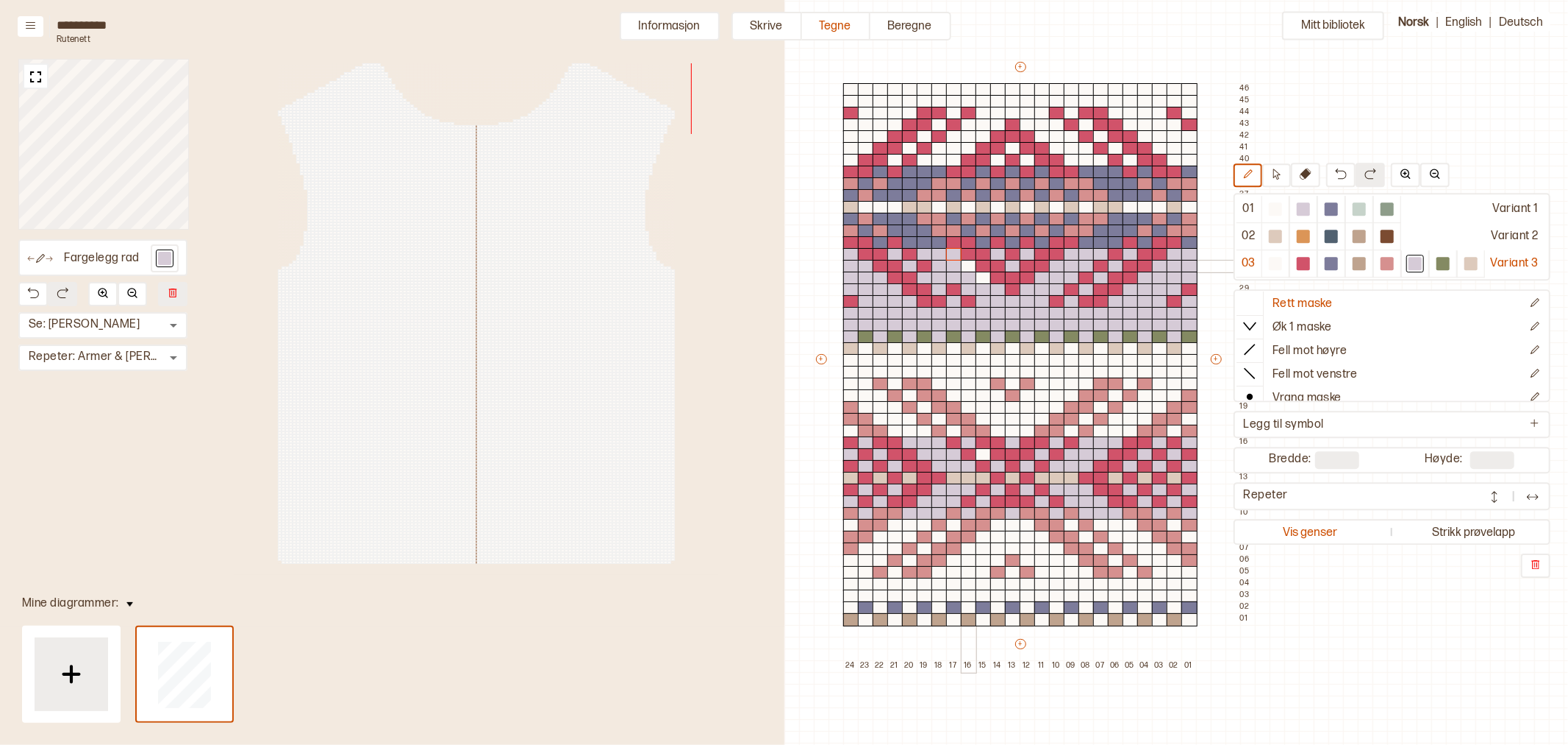
click at [974, 268] on div at bounding box center [969, 267] width 16 height 13
click at [984, 276] on div at bounding box center [983, 278] width 16 height 13
click at [1302, 265] on div at bounding box center [1303, 264] width 13 height 13
click at [938, 275] on div at bounding box center [939, 278] width 16 height 13
click at [1416, 263] on div at bounding box center [1416, 264] width 13 height 13
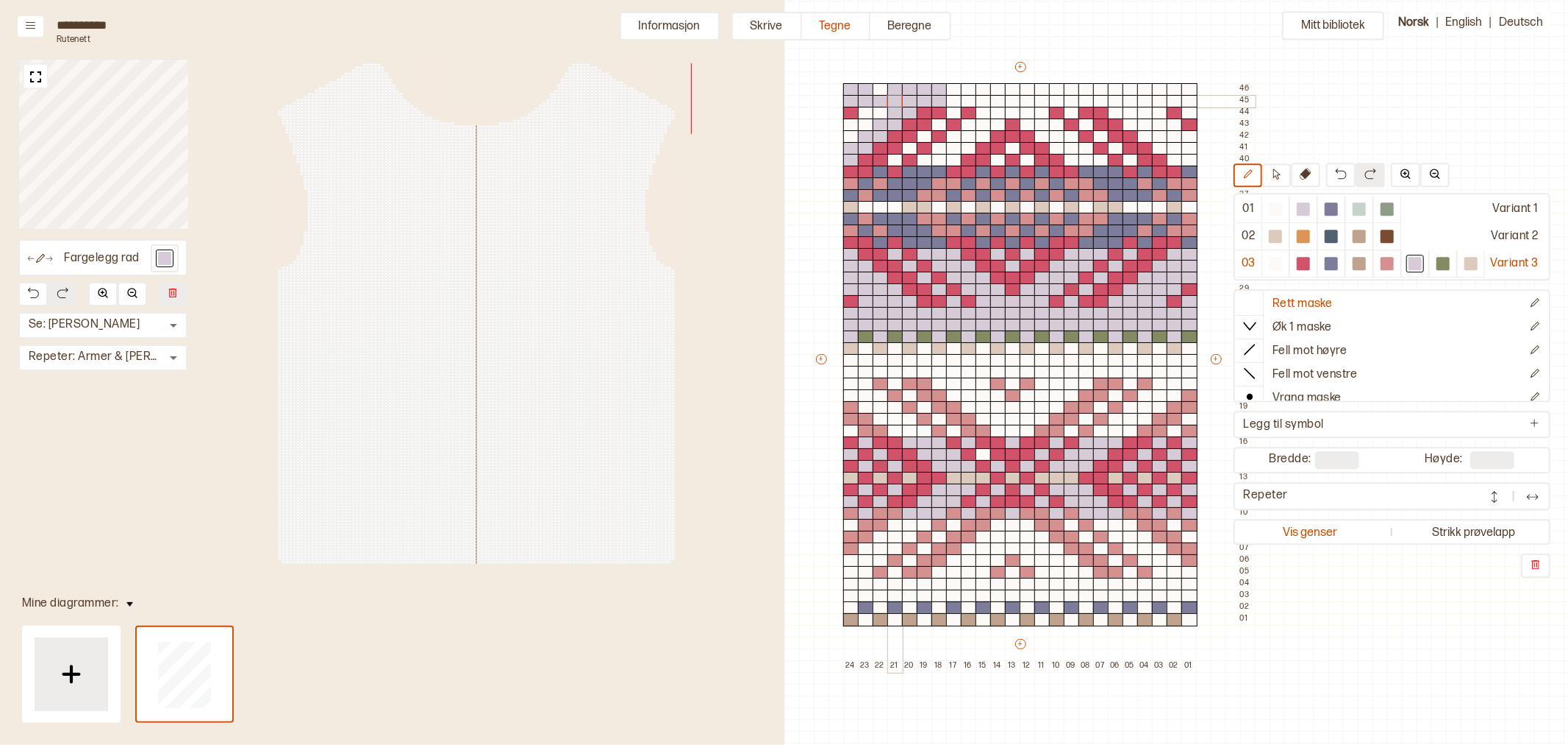
drag, startPoint x: 847, startPoint y: 160, endPoint x: 888, endPoint y: 99, distance: 73.5
click at [891, 99] on div "+ + + + 24 23 22 21 20 19 18 17 16 15 14 13 12 11 10 09 08 07 06 05 04 03 02 01…" at bounding box center [1034, 366] width 442 height 612
click at [880, 90] on div at bounding box center [880, 90] width 16 height 13
drag, startPoint x: 875, startPoint y: 114, endPoint x: 848, endPoint y: 134, distance: 33.6
click at [848, 134] on div "+ + + + 24 23 22 21 20 19 18 17 16 15 14 13 12 11 10 09 08 07 06 05 04 03 02 01…" at bounding box center [1034, 366] width 442 height 612
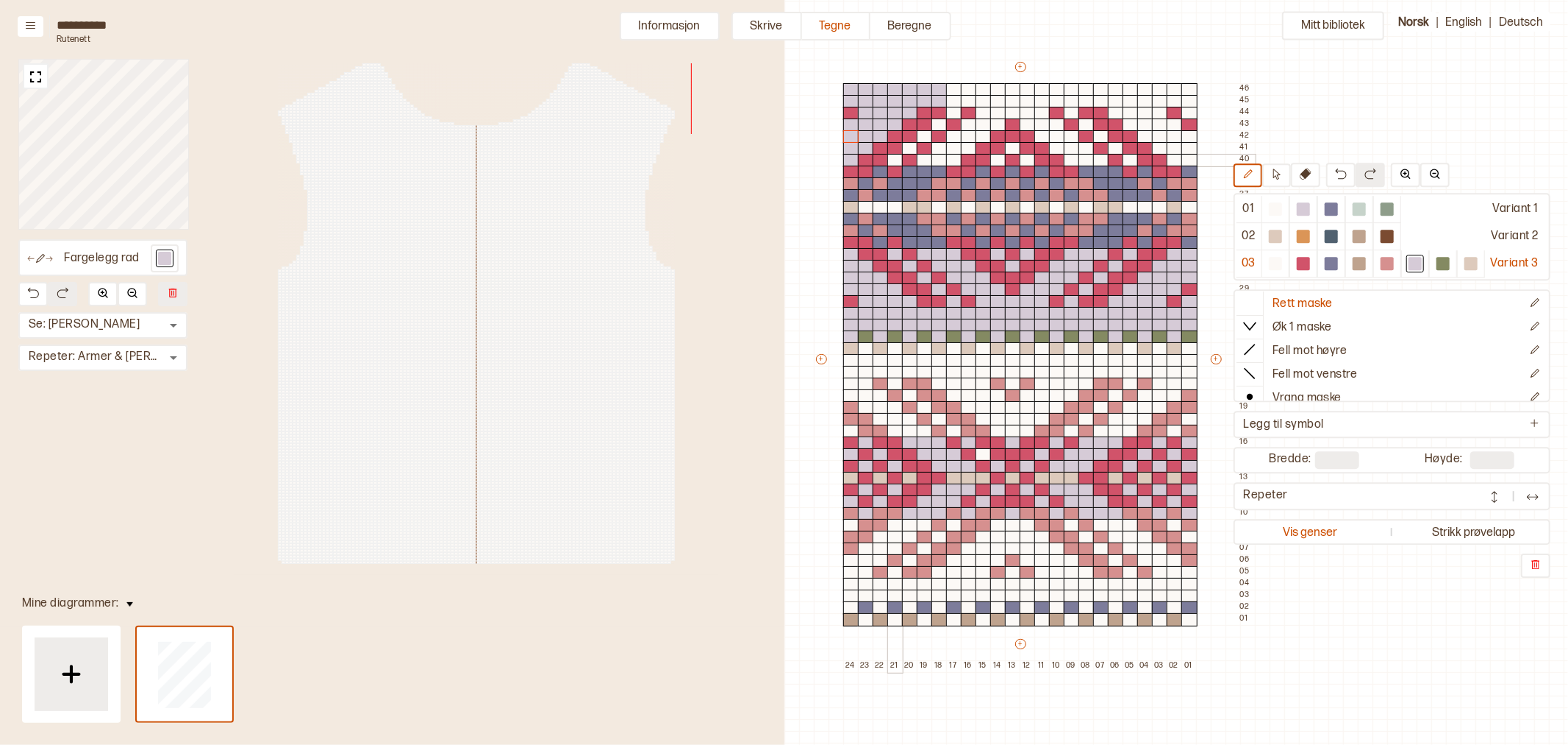
click at [894, 164] on div at bounding box center [896, 161] width 16 height 13
click at [909, 148] on div at bounding box center [910, 149] width 16 height 13
click at [923, 136] on div at bounding box center [924, 137] width 16 height 13
click at [938, 123] on div at bounding box center [939, 125] width 16 height 13
drag, startPoint x: 953, startPoint y: 114, endPoint x: 969, endPoint y: 113, distance: 16.0
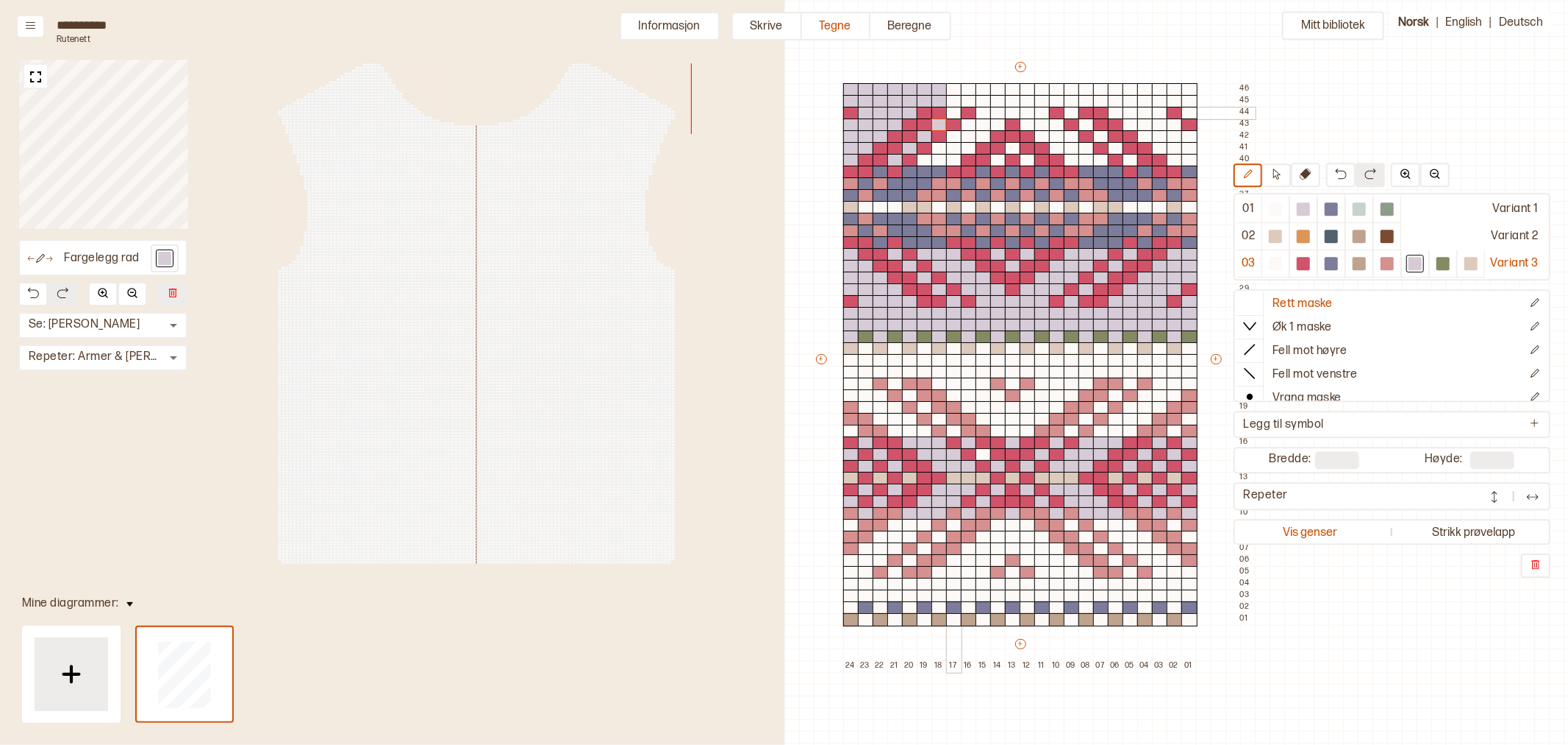
click at [953, 114] on div at bounding box center [954, 114] width 16 height 13
drag, startPoint x: 925, startPoint y: 158, endPoint x: 973, endPoint y: 122, distance: 60.0
click at [983, 113] on div "+ + + + 24 23 22 21 20 19 18 17 16 15 14 13 12 11 10 09 08 07 06 05 04 03 02 01…" at bounding box center [1034, 366] width 442 height 612
click at [968, 126] on div at bounding box center [969, 125] width 16 height 13
click at [953, 139] on div at bounding box center [954, 137] width 16 height 13
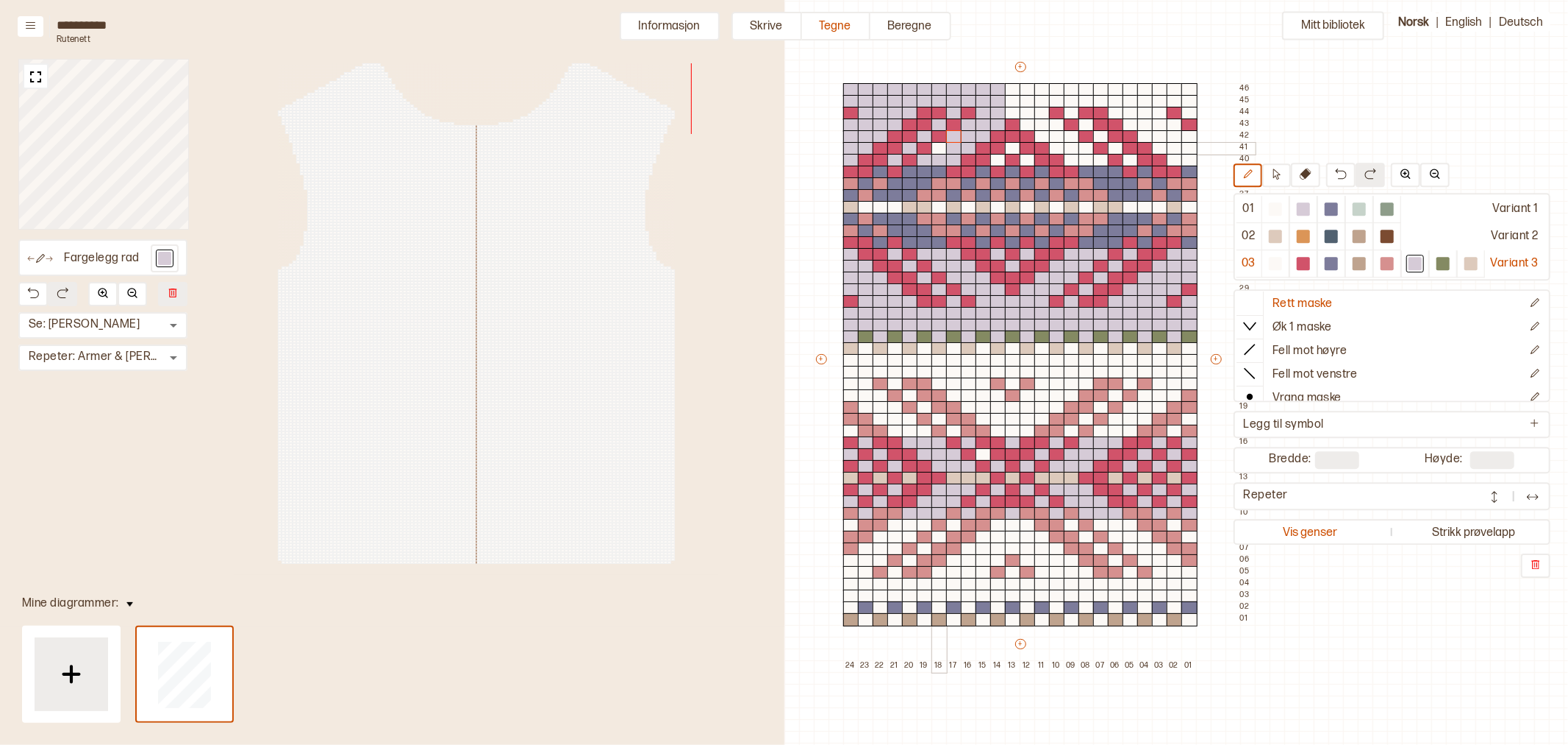
click at [936, 148] on div at bounding box center [939, 149] width 16 height 13
click at [997, 161] on div at bounding box center [999, 161] width 16 height 13
click at [1013, 148] on div at bounding box center [1013, 149] width 16 height 13
click at [1027, 158] on div at bounding box center [1027, 161] width 16 height 13
drag, startPoint x: 1097, startPoint y: 160, endPoint x: 1062, endPoint y: 145, distance: 38.1
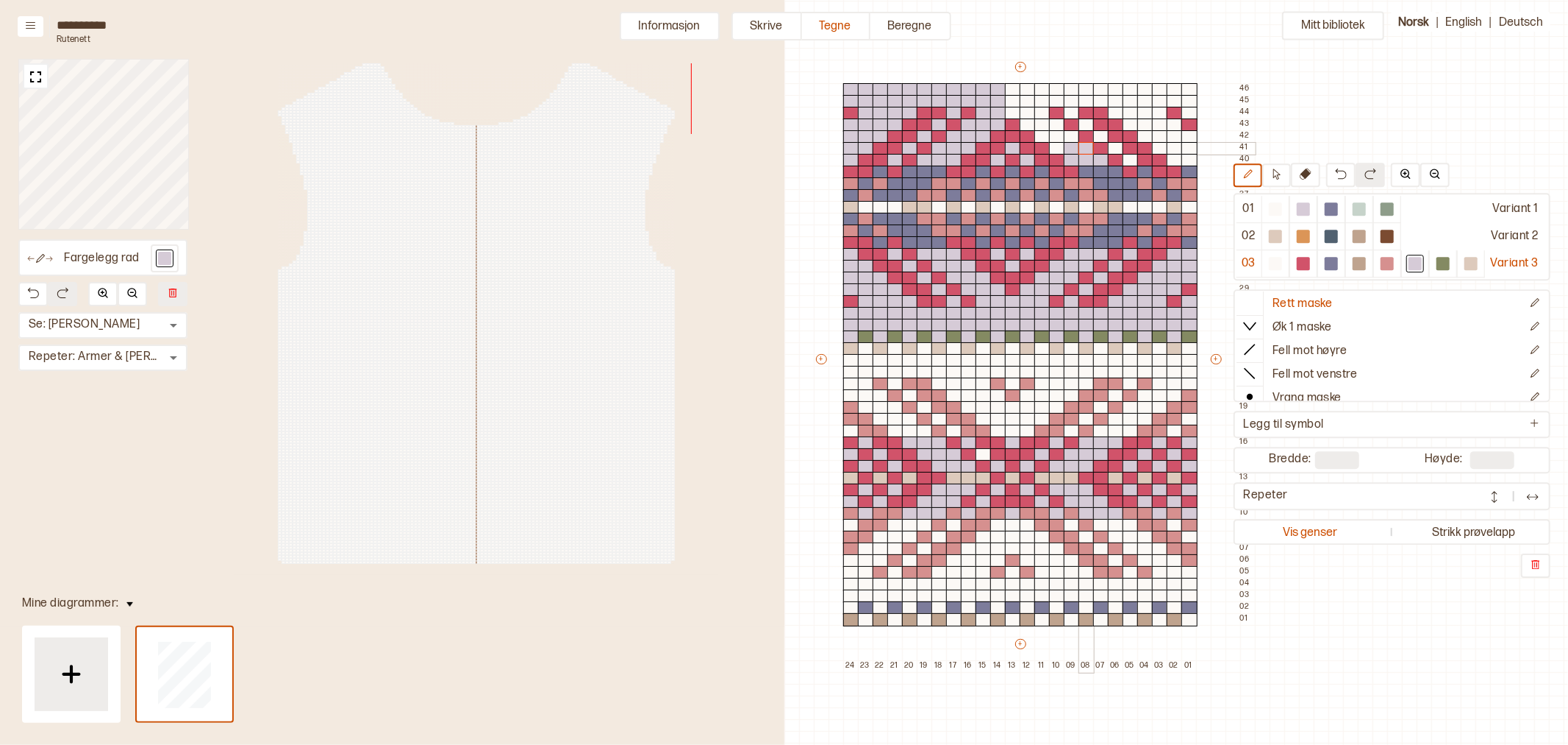
click at [1079, 149] on div "+ + + + 24 23 22 21 20 19 18 17 16 15 14 13 12 11 10 09 08 07 06 05 04 03 02 01…" at bounding box center [1034, 366] width 442 height 612
click at [1066, 136] on div "+ + + + 24 23 22 21 20 19 18 17 16 15 14 13 12 11 10 09 08 07 06 05 04 03 02 01…" at bounding box center [1034, 366] width 442 height 612
drag, startPoint x: 1041, startPoint y: 126, endPoint x: 1051, endPoint y: 125, distance: 10.0
click at [1051, 125] on div "+ + + + 24 23 22 21 20 19 18 17 16 15 14 13 12 11 10 09 08 07 06 05 04 03 02 01…" at bounding box center [1034, 366] width 442 height 612
drag, startPoint x: 1017, startPoint y: 97, endPoint x: 1075, endPoint y: 108, distance: 59.0
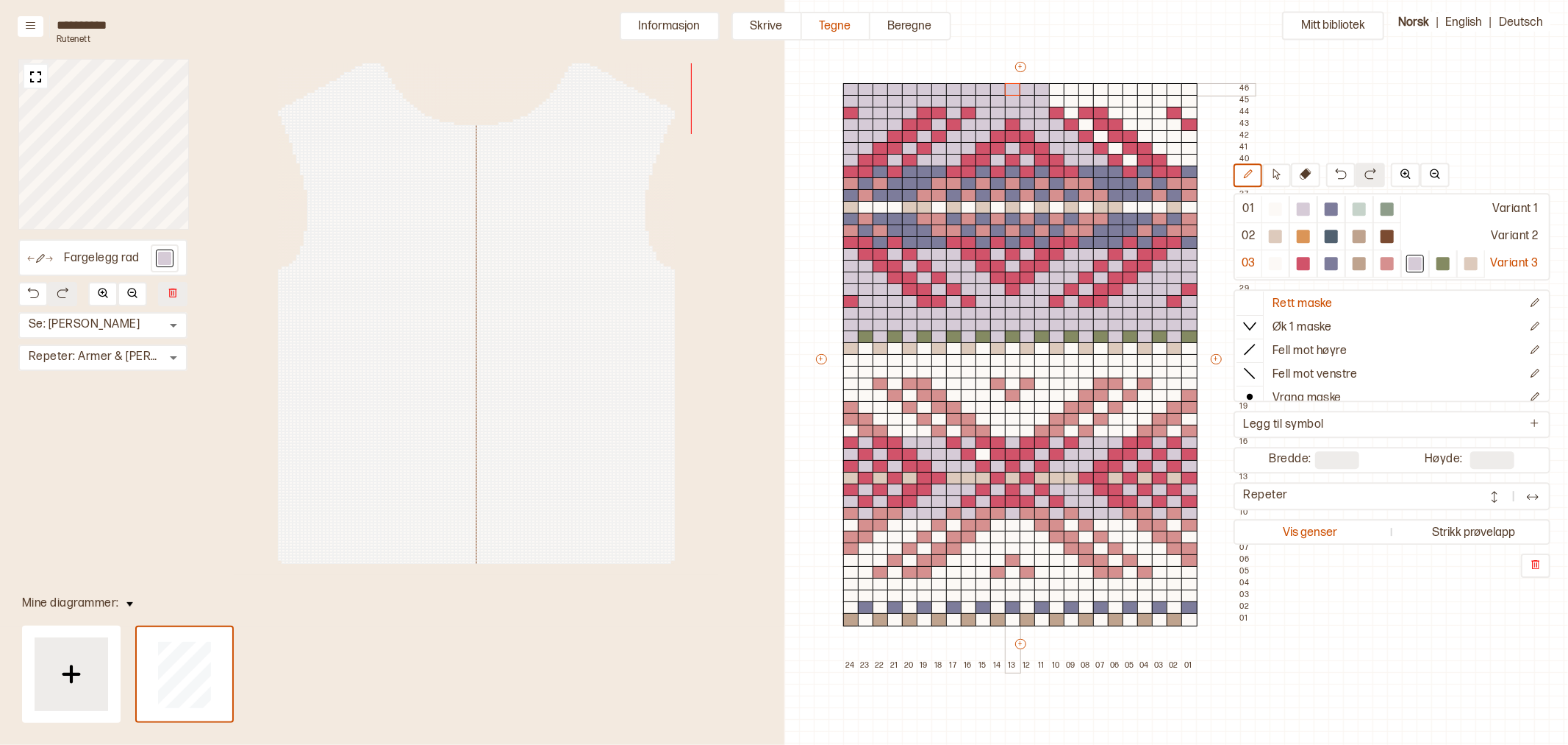
click at [1023, 90] on div "+ + + + 24 23 22 21 20 19 18 17 16 15 14 13 12 11 10 09 08 07 06 05 04 03 02 01…" at bounding box center [1034, 366] width 442 height 612
drag, startPoint x: 1074, startPoint y: 111, endPoint x: 1065, endPoint y: 100, distance: 14.2
click at [1060, 97] on div "+ + + + 24 23 22 21 20 19 18 17 16 15 14 13 12 11 10 09 08 07 06 05 04 03 02 01…" at bounding box center [1034, 366] width 442 height 612
drag, startPoint x: 1071, startPoint y: 100, endPoint x: 1091, endPoint y: 87, distance: 23.9
click at [1091, 87] on div "+ + + + 24 23 22 21 20 19 18 17 16 15 14 13 12 11 10 09 08 07 06 05 04 03 02 01…" at bounding box center [1034, 366] width 442 height 612
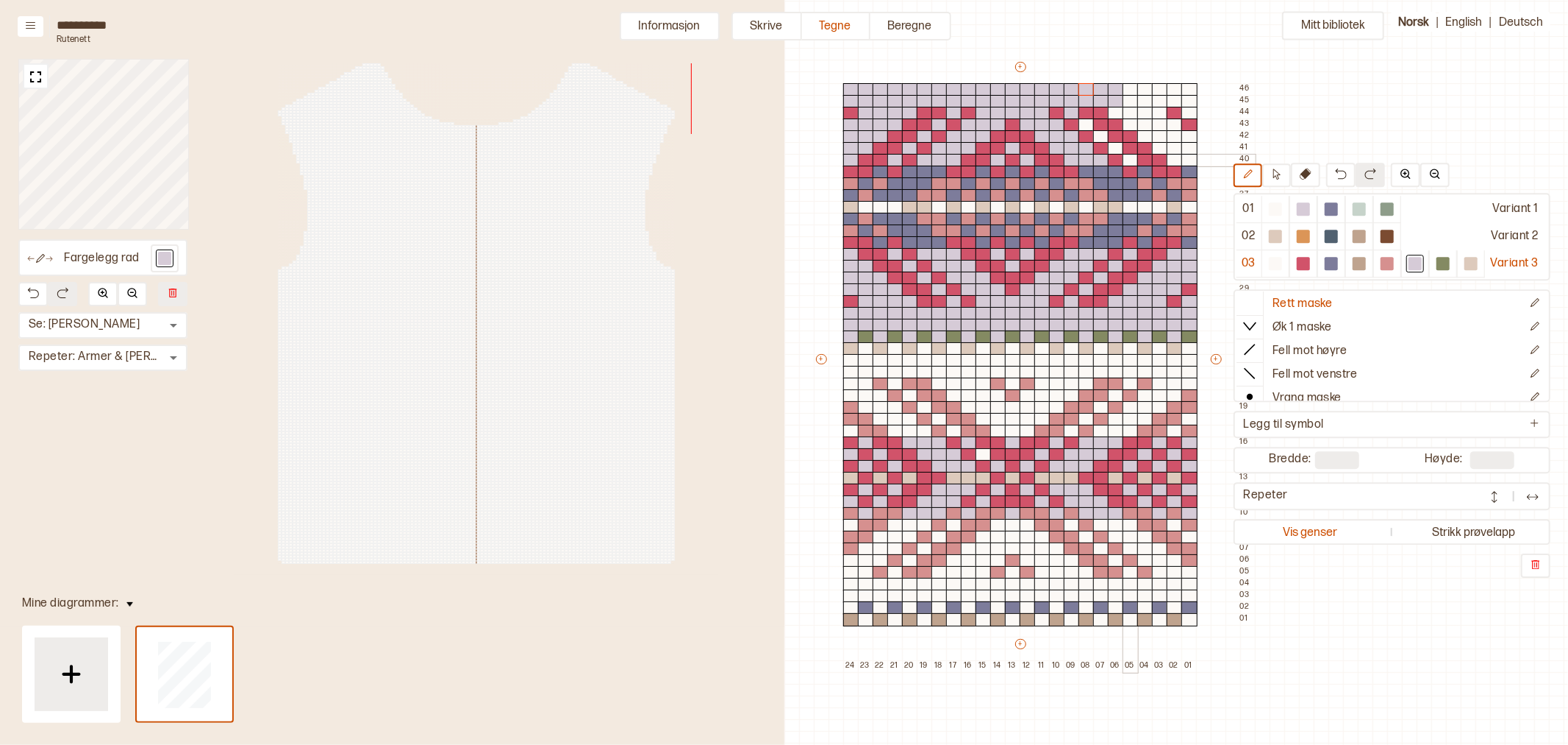
click at [1129, 162] on div at bounding box center [1130, 161] width 16 height 13
drag, startPoint x: 1114, startPoint y: 147, endPoint x: 1100, endPoint y: 136, distance: 17.8
click at [1112, 145] on div at bounding box center [1116, 149] width 16 height 13
click at [1100, 136] on div at bounding box center [1101, 137] width 16 height 13
click at [1083, 123] on div at bounding box center [1086, 125] width 16 height 13
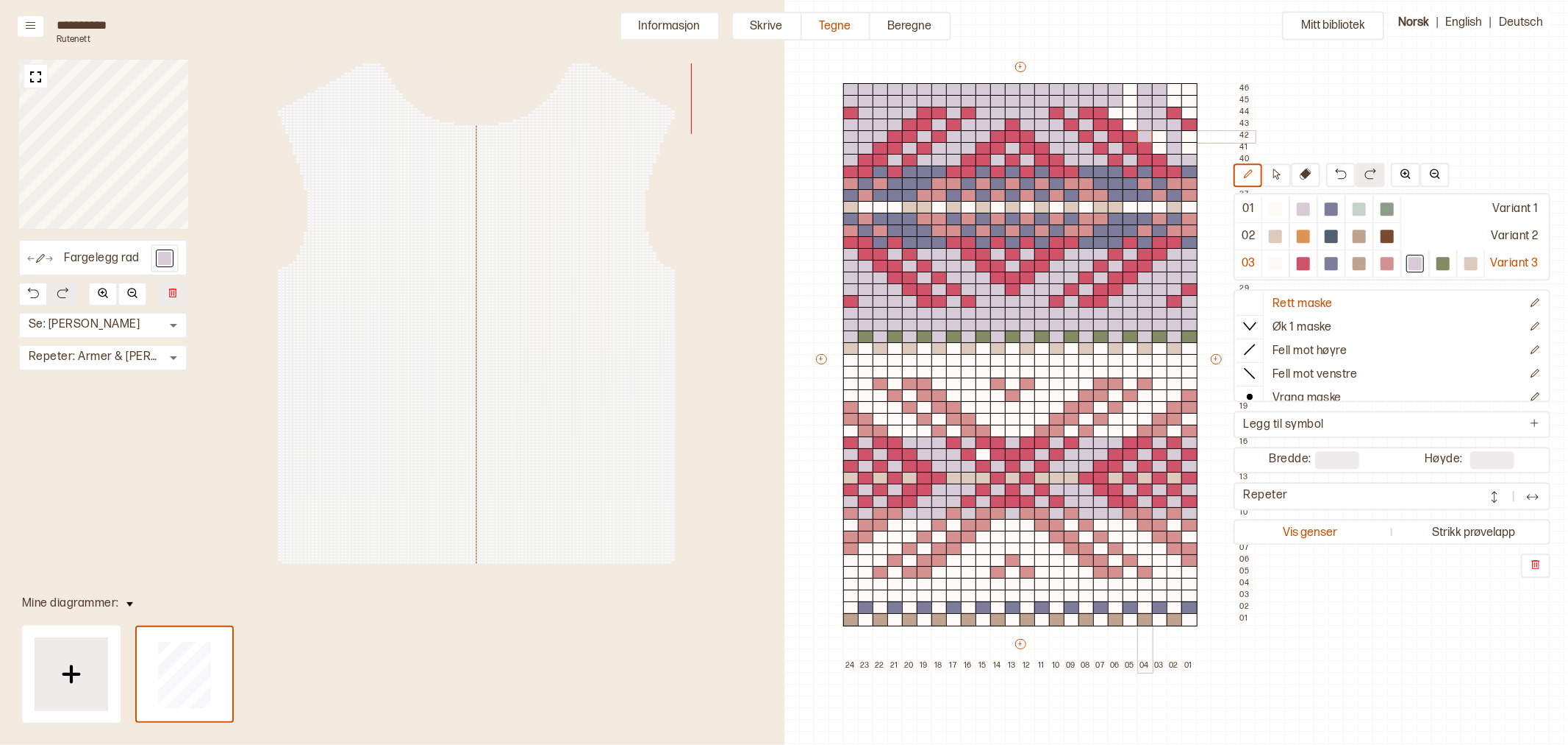
drag, startPoint x: 1185, startPoint y: 161, endPoint x: 1151, endPoint y: 133, distance: 44.0
click at [1145, 131] on div "+ + + + 24 23 22 21 20 19 18 17 16 15 14 13 12 11 10 09 08 07 06 05 04 03 02 01…" at bounding box center [1034, 366] width 442 height 612
drag, startPoint x: 1160, startPoint y: 150, endPoint x: 1160, endPoint y: 141, distance: 9.0
click at [1160, 141] on div "+ + + + 24 23 22 21 20 19 18 17 16 15 14 13 12 11 10 09 08 07 06 05 04 03 02 01…" at bounding box center [1034, 366] width 442 height 612
drag, startPoint x: 1126, startPoint y: 123, endPoint x: 1120, endPoint y: 113, distance: 11.7
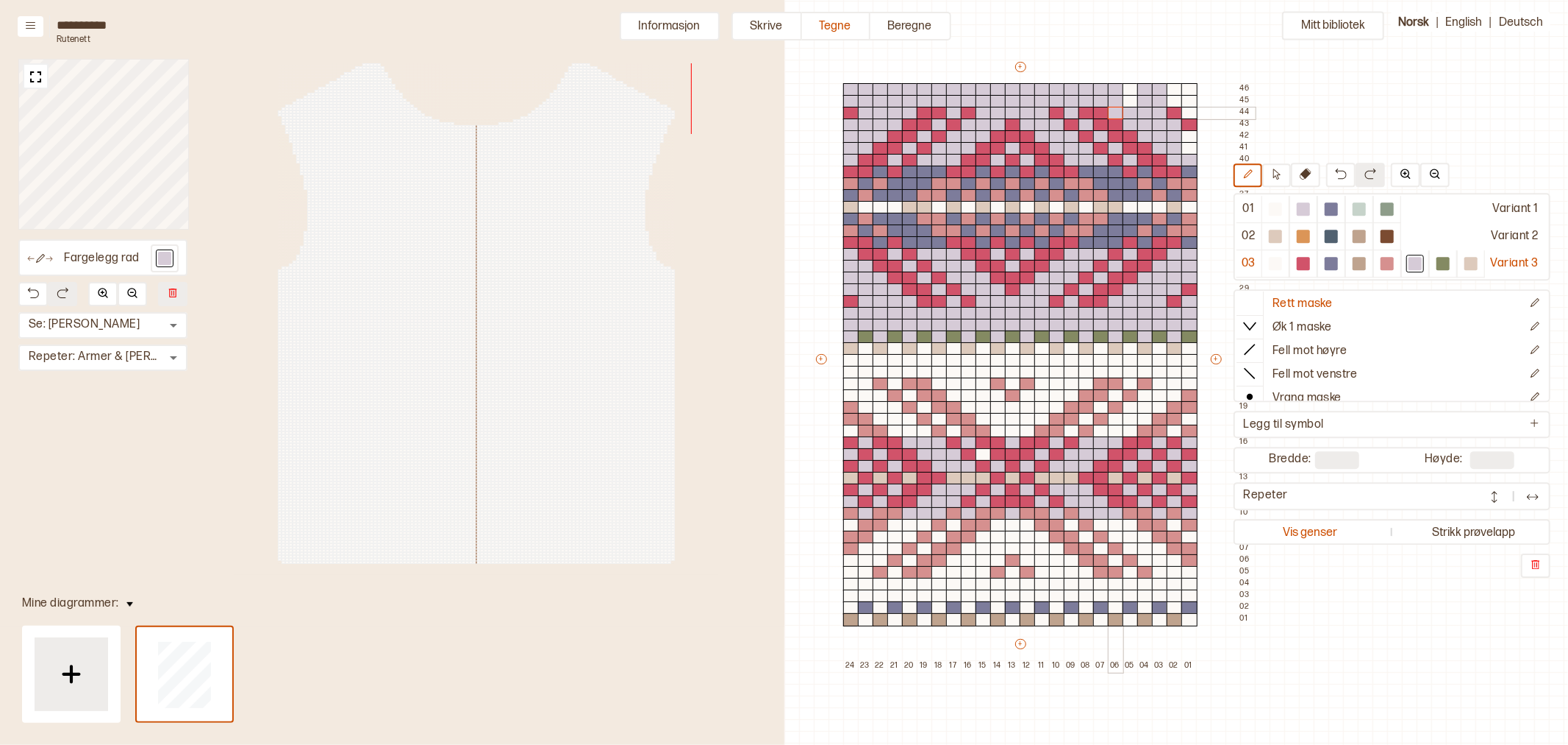
click at [1120, 113] on div "+ + + + 24 23 22 21 20 19 18 17 16 15 14 13 12 11 10 09 08 07 06 05 04 03 02 01…" at bounding box center [1034, 366] width 442 height 612
drag, startPoint x: 1133, startPoint y: 99, endPoint x: 1133, endPoint y: 90, distance: 9.0
click at [1133, 90] on div "+ + + + 24 23 22 21 20 19 18 17 16 15 14 13 12 11 10 09 08 07 06 05 04 03 02 01…" at bounding box center [1034, 366] width 442 height 612
drag, startPoint x: 1175, startPoint y: 93, endPoint x: 1192, endPoint y: 97, distance: 17.5
click at [1193, 111] on div "+ + + + 24 23 22 21 20 19 18 17 16 15 14 13 12 11 10 09 08 07 06 05 04 03 02 01…" at bounding box center [1034, 366] width 442 height 612
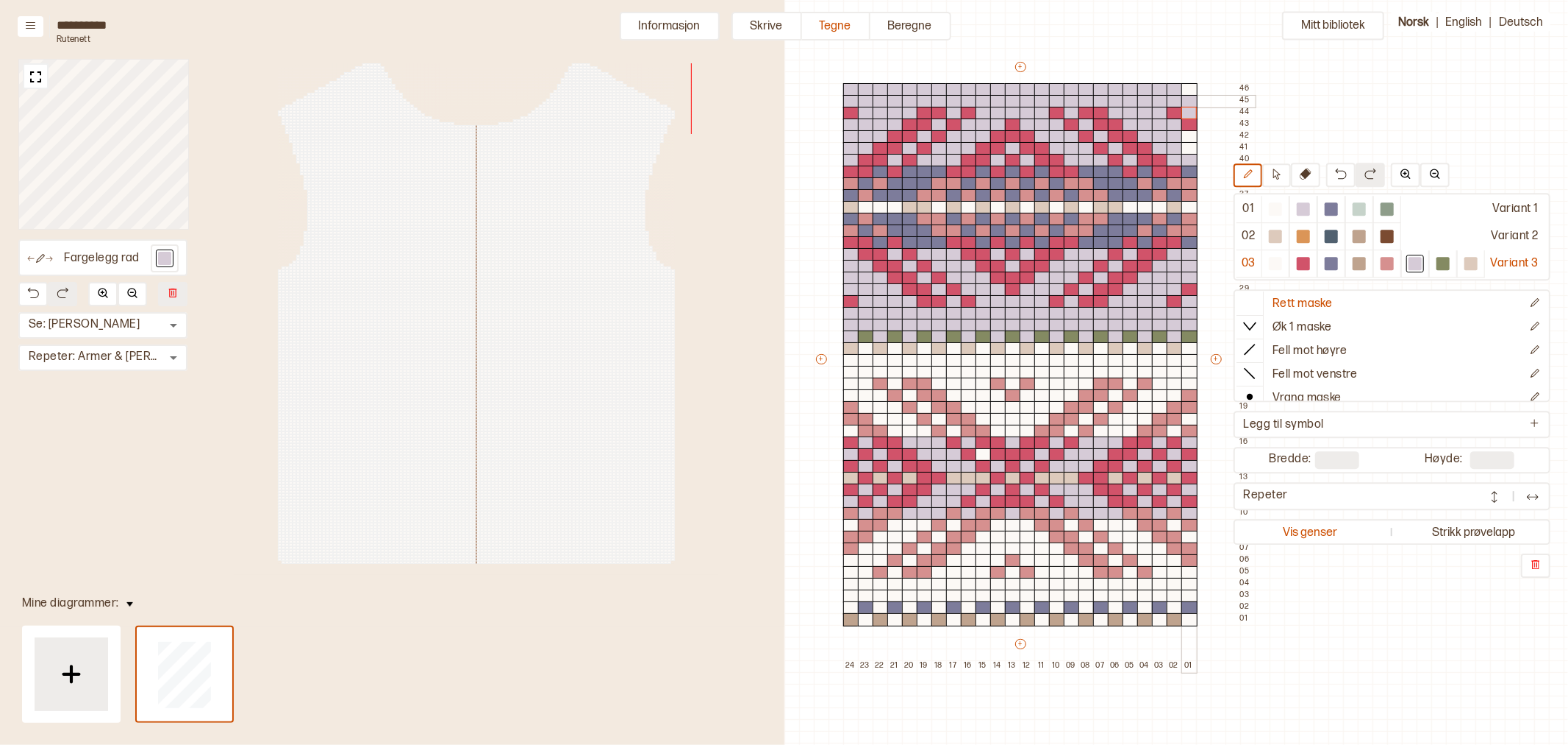
click at [1190, 92] on div at bounding box center [1189, 90] width 16 height 13
click at [1190, 140] on div "+ + + + 24 23 22 21 20 19 18 17 16 15 14 13 12 11 10 09 08 07 06 05 04 03 02 01…" at bounding box center [1034, 366] width 442 height 612
click at [871, 623] on div at bounding box center [866, 620] width 16 height 13
drag, startPoint x: 898, startPoint y: 621, endPoint x: 919, endPoint y: 620, distance: 21.0
click at [896, 621] on div at bounding box center [896, 620] width 16 height 13
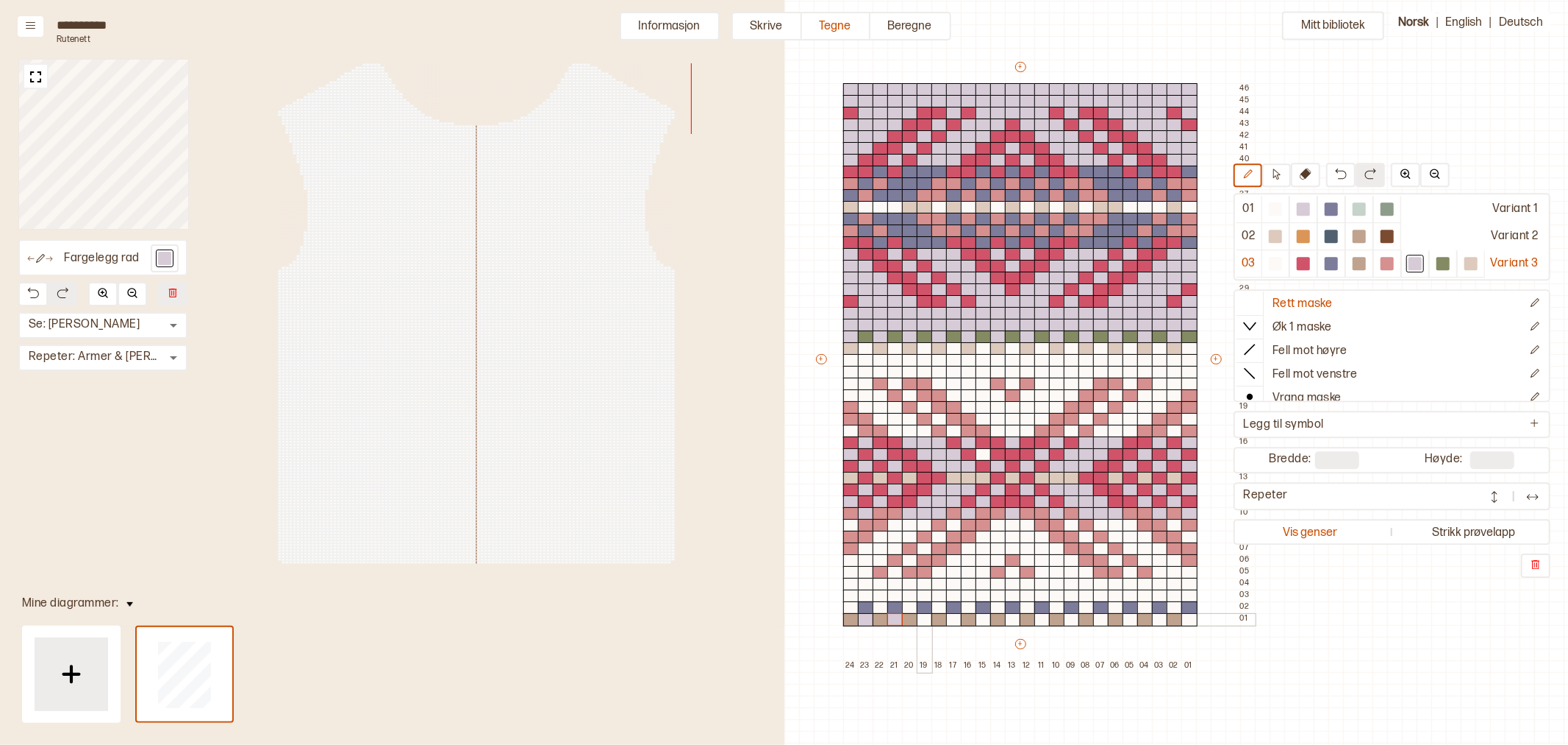
click at [923, 620] on div at bounding box center [924, 620] width 16 height 13
click at [953, 622] on div at bounding box center [954, 620] width 16 height 13
click at [981, 620] on div at bounding box center [983, 620] width 16 height 13
click at [1009, 620] on div at bounding box center [1013, 620] width 16 height 13
click at [1042, 622] on div at bounding box center [1042, 620] width 16 height 13
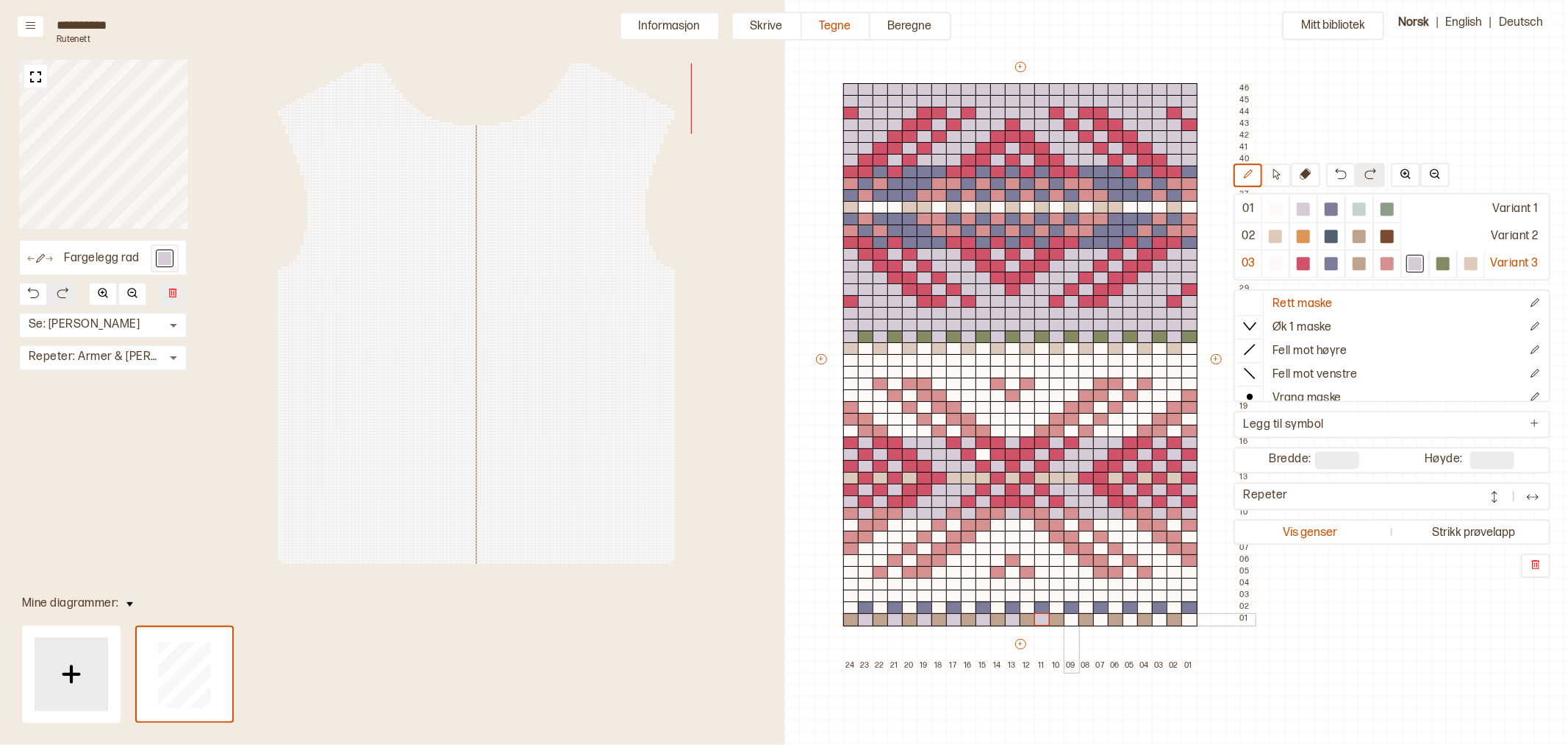
click at [1072, 622] on div at bounding box center [1072, 620] width 16 height 13
click at [1100, 621] on div at bounding box center [1101, 620] width 16 height 13
click at [1127, 620] on div at bounding box center [1130, 620] width 16 height 13
click at [1156, 622] on div at bounding box center [1160, 620] width 16 height 13
click at [1188, 621] on div at bounding box center [1189, 620] width 16 height 13
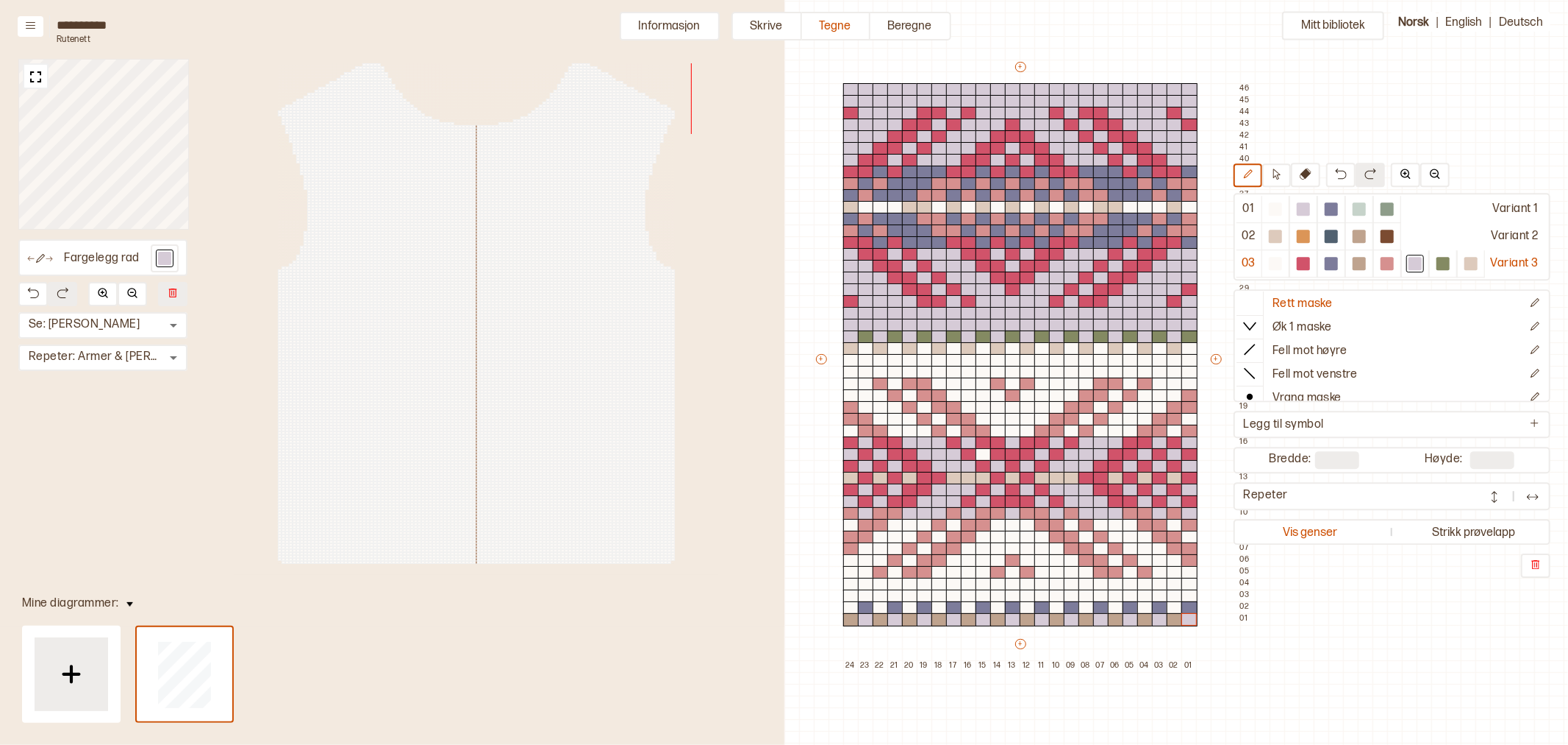
drag, startPoint x: 1359, startPoint y: 266, endPoint x: 836, endPoint y: 480, distance: 565.1
click at [1359, 266] on div at bounding box center [1359, 264] width 13 height 13
click at [849, 478] on div at bounding box center [851, 478] width 16 height 13
drag, startPoint x: 878, startPoint y: 478, endPoint x: 900, endPoint y: 476, distance: 22.1
click at [877, 478] on div at bounding box center [880, 478] width 16 height 13
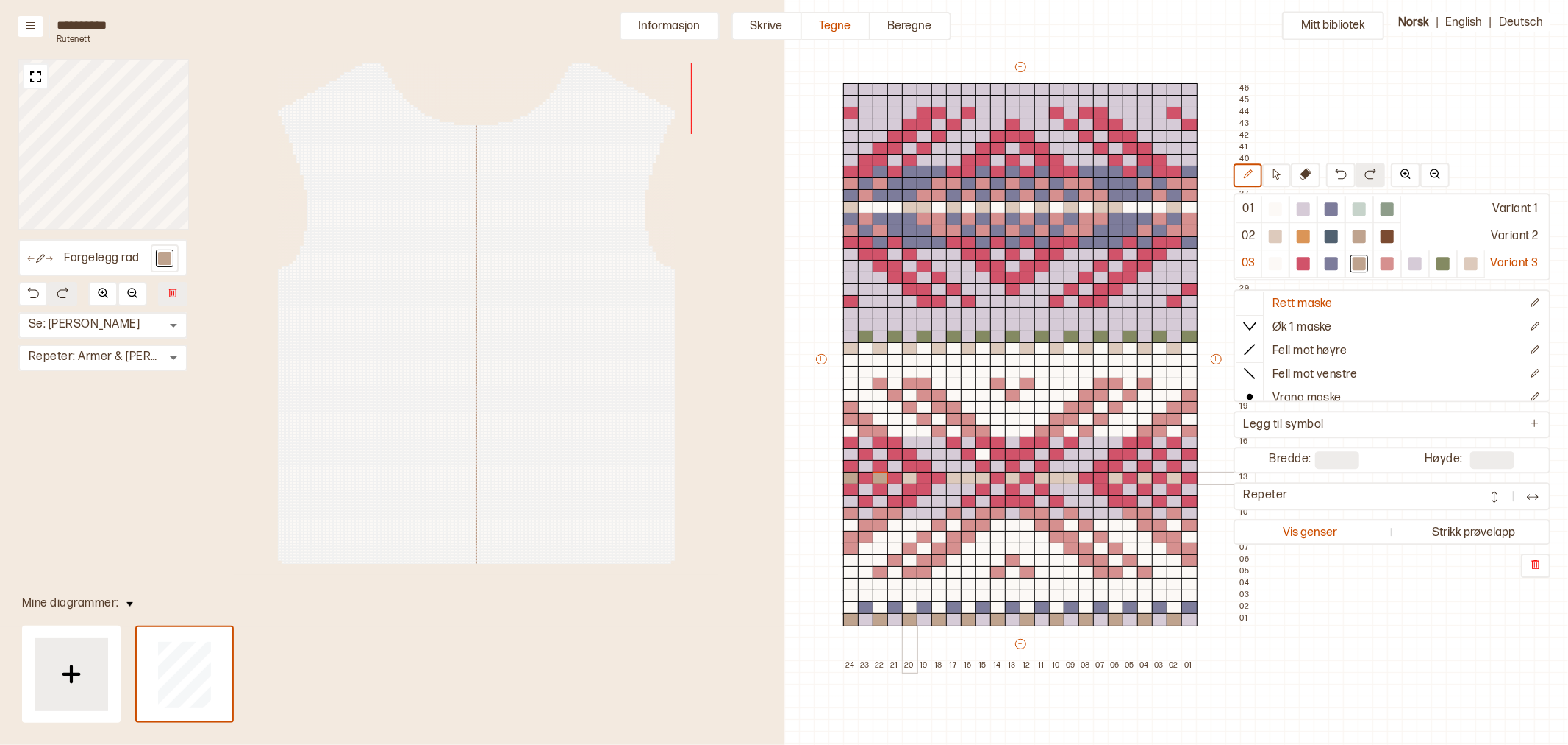
click at [907, 476] on div at bounding box center [910, 478] width 16 height 13
drag, startPoint x: 952, startPoint y: 479, endPoint x: 978, endPoint y: 479, distance: 26.0
click at [978, 479] on div "+ + + + 24 23 22 21 20 19 18 17 16 15 14 13 12 11 10 09 08 07 06 05 04 03 02 01…" at bounding box center [1034, 366] width 442 height 612
drag, startPoint x: 1011, startPoint y: 475, endPoint x: 1056, endPoint y: 476, distance: 45.0
click at [1009, 475] on div at bounding box center [1013, 478] width 16 height 13
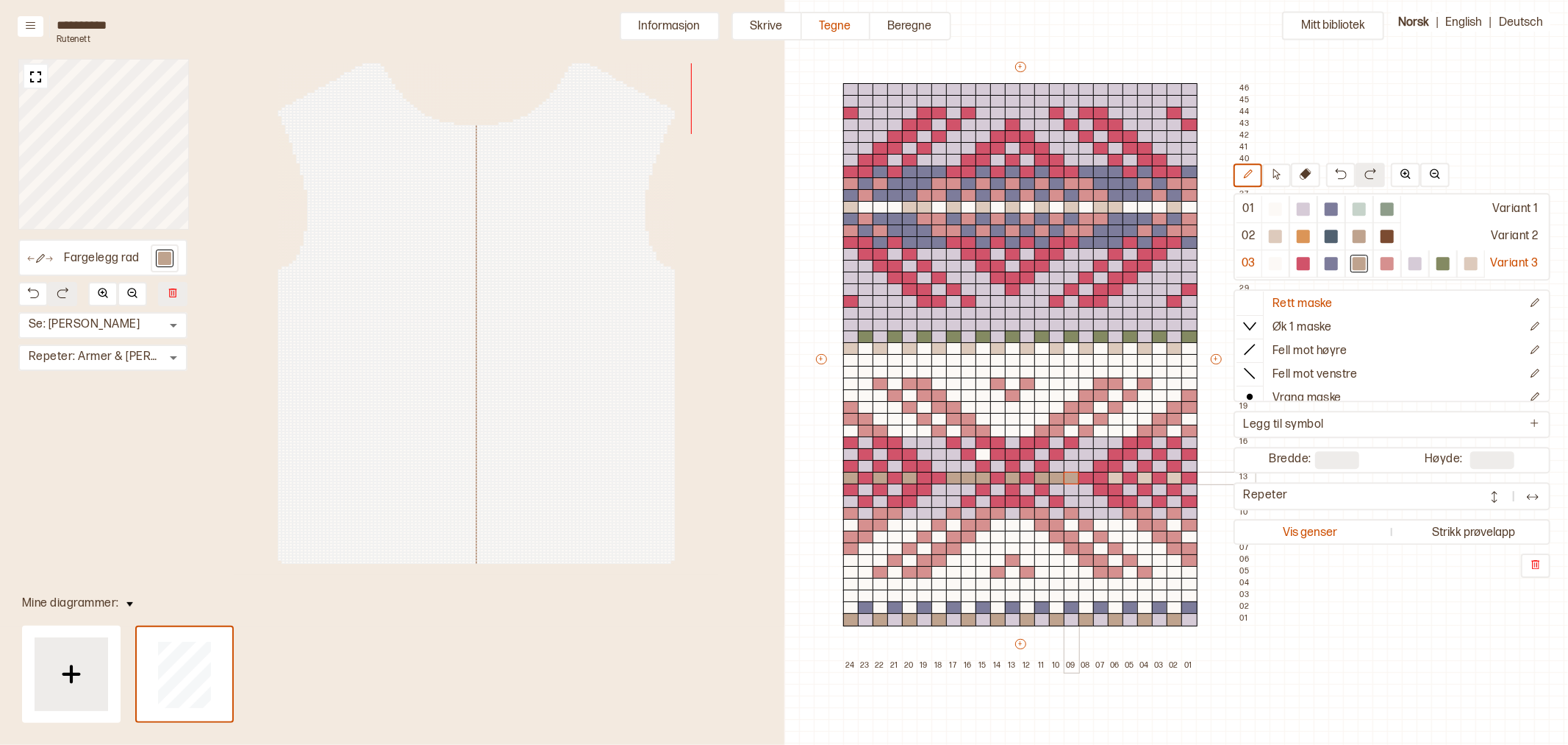
drag, startPoint x: 1044, startPoint y: 476, endPoint x: 1065, endPoint y: 476, distance: 21.0
click at [1065, 476] on div "+ + + + 24 23 22 21 20 19 18 17 16 15 14 13 12 11 10 09 08 07 06 05 04 03 02 01…" at bounding box center [1034, 366] width 442 height 612
drag, startPoint x: 1114, startPoint y: 476, endPoint x: 1148, endPoint y: 476, distance: 34.0
click at [1114, 476] on div at bounding box center [1116, 478] width 16 height 13
click at [1148, 476] on div at bounding box center [1145, 478] width 16 height 13
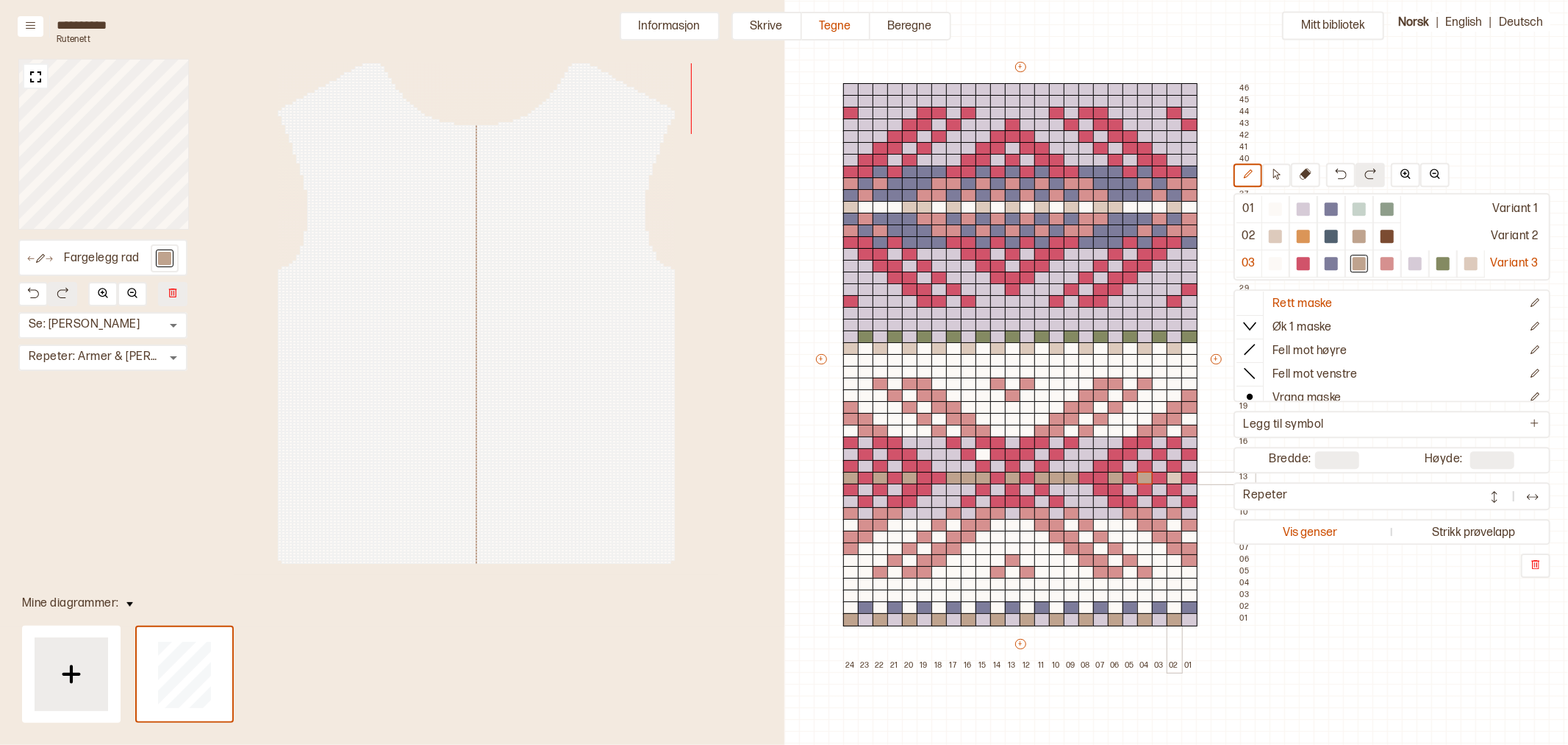
click at [1172, 476] on div at bounding box center [1175, 478] width 16 height 13
drag, startPoint x: 1172, startPoint y: 209, endPoint x: 1128, endPoint y: 211, distance: 44.0
click at [1172, 209] on div at bounding box center [1175, 208] width 16 height 13
drag, startPoint x: 1108, startPoint y: 208, endPoint x: 1097, endPoint y: 208, distance: 11.0
click at [1097, 208] on div "+ + + + 24 23 22 21 20 19 18 17 16 15 14 13 12 11 10 09 08 07 06 05 04 03 02 01…" at bounding box center [1034, 366] width 442 height 612
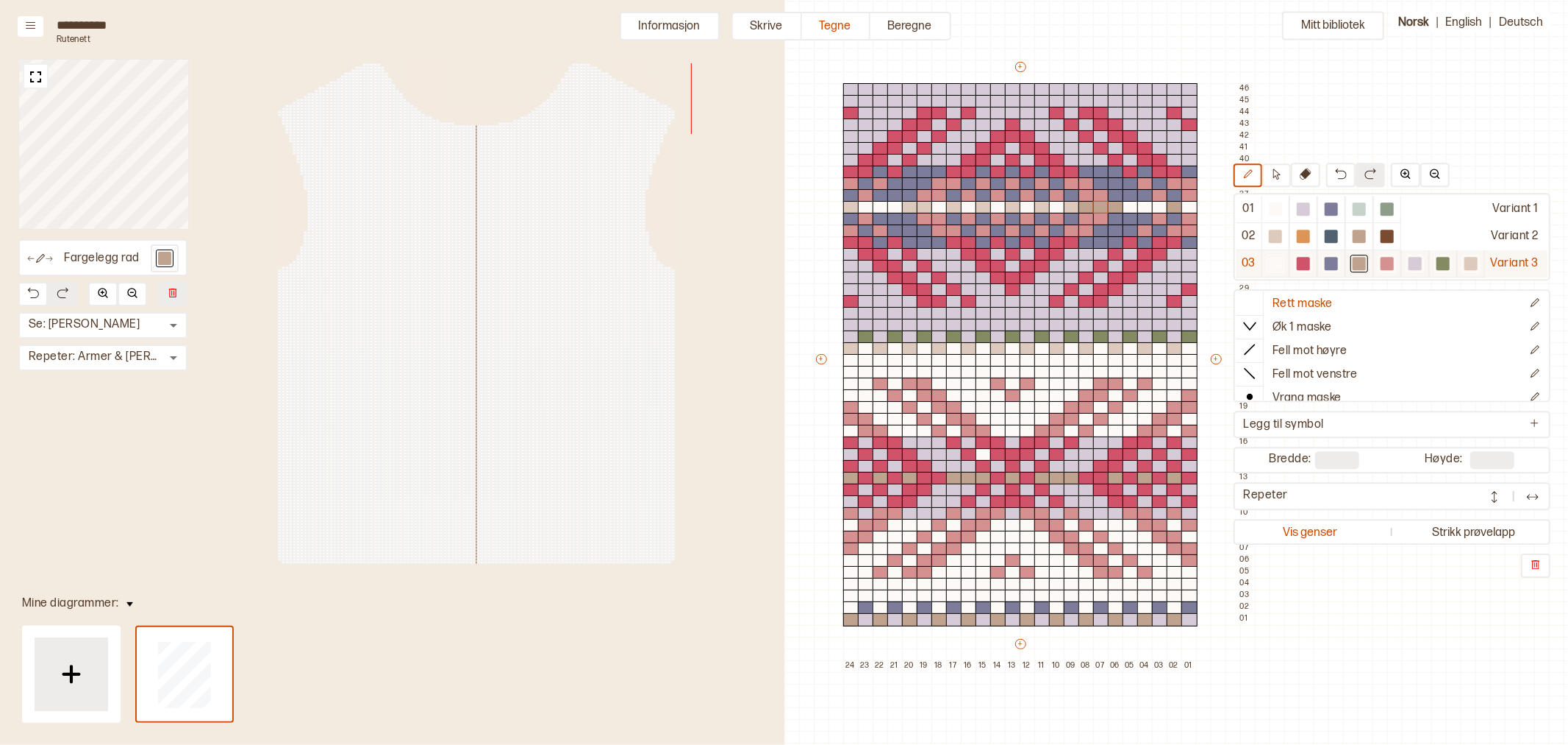
click at [1275, 267] on div at bounding box center [1276, 264] width 13 height 13
click at [1088, 204] on div at bounding box center [1086, 208] width 16 height 13
click at [1361, 264] on div at bounding box center [1359, 264] width 13 height 13
click at [1075, 208] on div at bounding box center [1072, 208] width 16 height 13
click at [1042, 208] on div at bounding box center [1042, 208] width 16 height 13
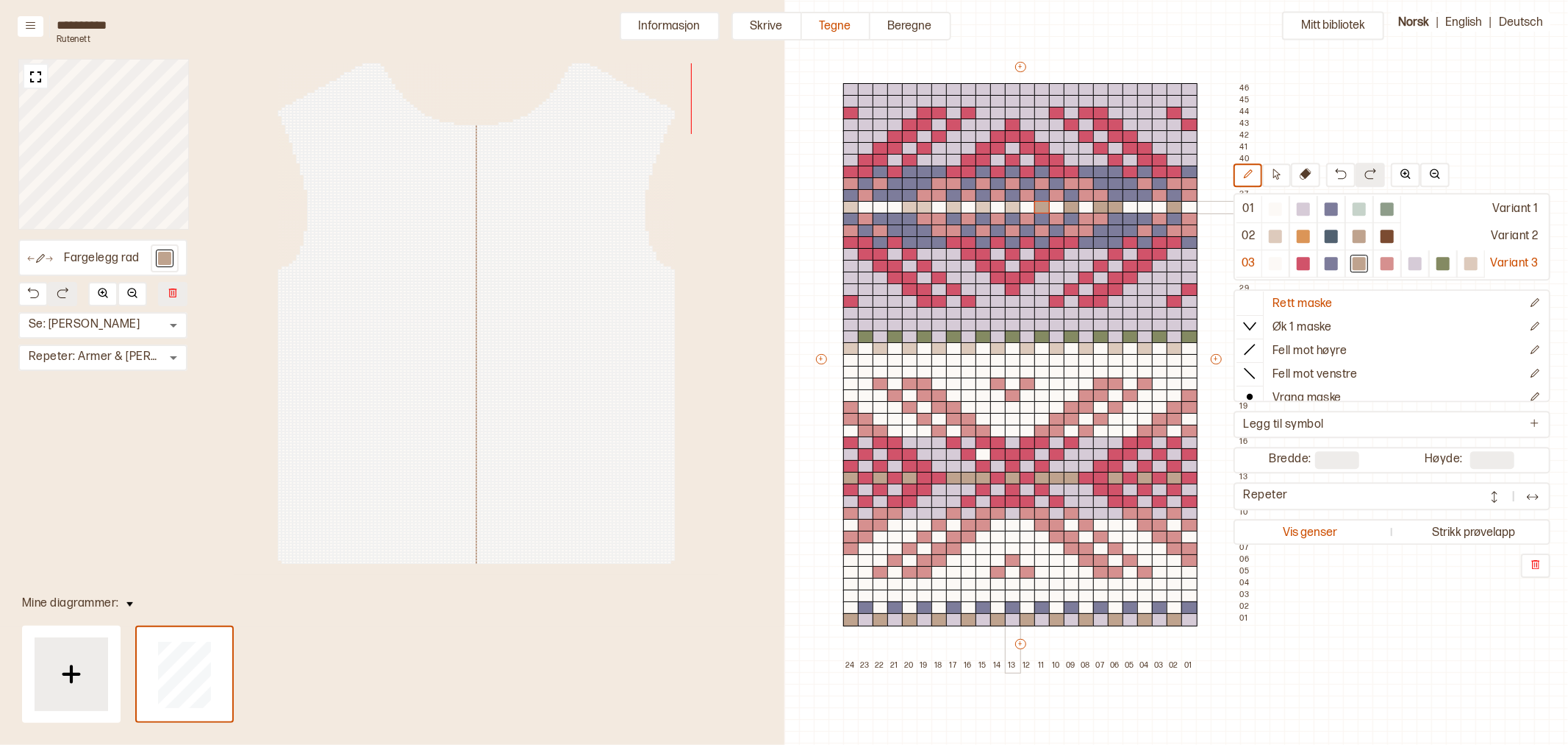
click at [1013, 208] on div at bounding box center [1013, 208] width 16 height 13
click at [982, 207] on div at bounding box center [983, 208] width 16 height 13
click at [953, 210] on div at bounding box center [954, 208] width 16 height 13
drag, startPoint x: 920, startPoint y: 208, endPoint x: 909, endPoint y: 208, distance: 11.0
click at [909, 208] on div "+ + + + 24 23 22 21 20 19 18 17 16 15 14 13 12 11 10 09 08 07 06 05 04 03 02 01…" at bounding box center [1034, 366] width 442 height 612
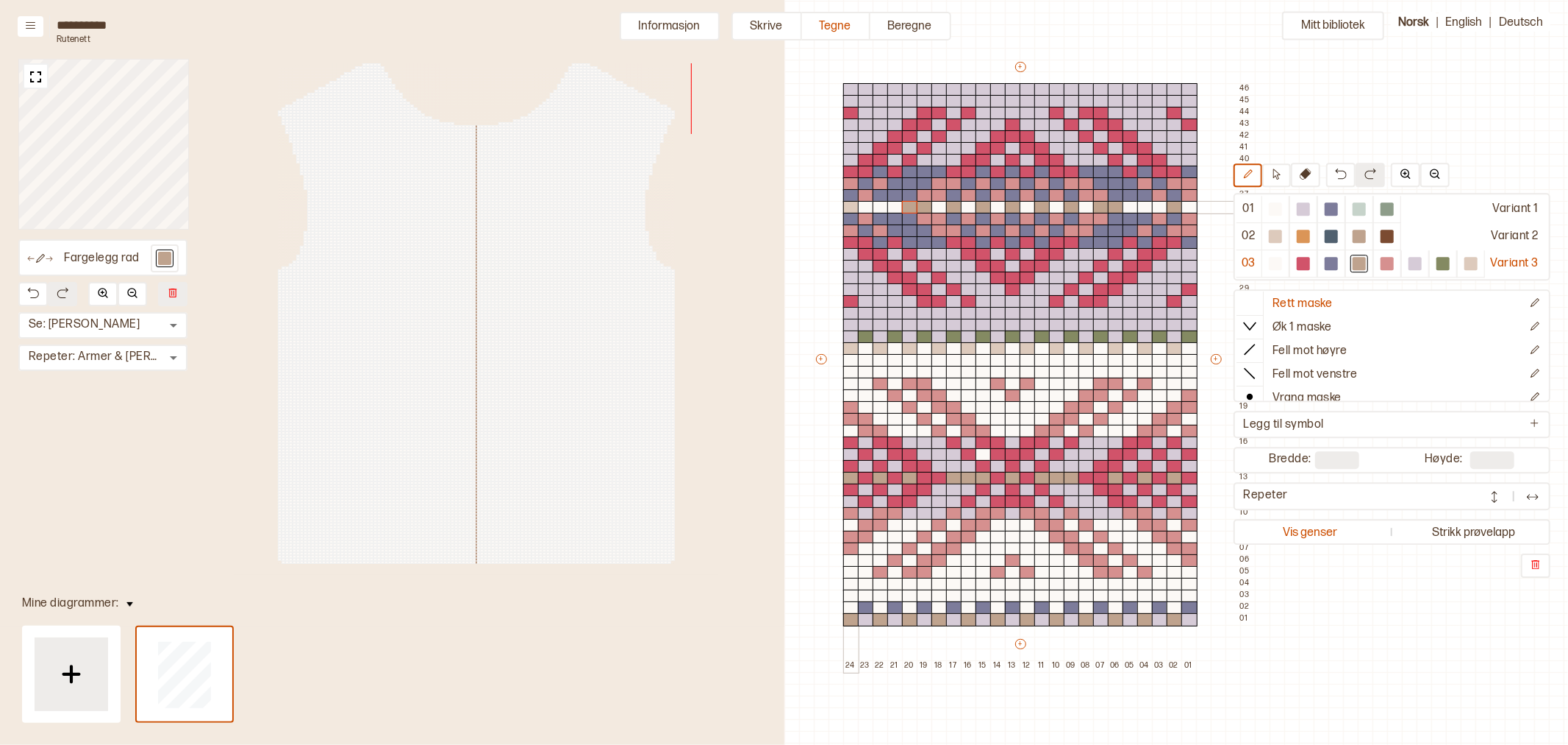
drag, startPoint x: 851, startPoint y: 204, endPoint x: 1172, endPoint y: 195, distance: 321.1
click at [850, 204] on div at bounding box center [851, 208] width 16 height 13
click at [1331, 263] on div at bounding box center [1331, 264] width 13 height 13
drag, startPoint x: 1274, startPoint y: 264, endPoint x: 860, endPoint y: 204, distance: 418.3
click at [1274, 264] on div at bounding box center [1276, 264] width 13 height 13
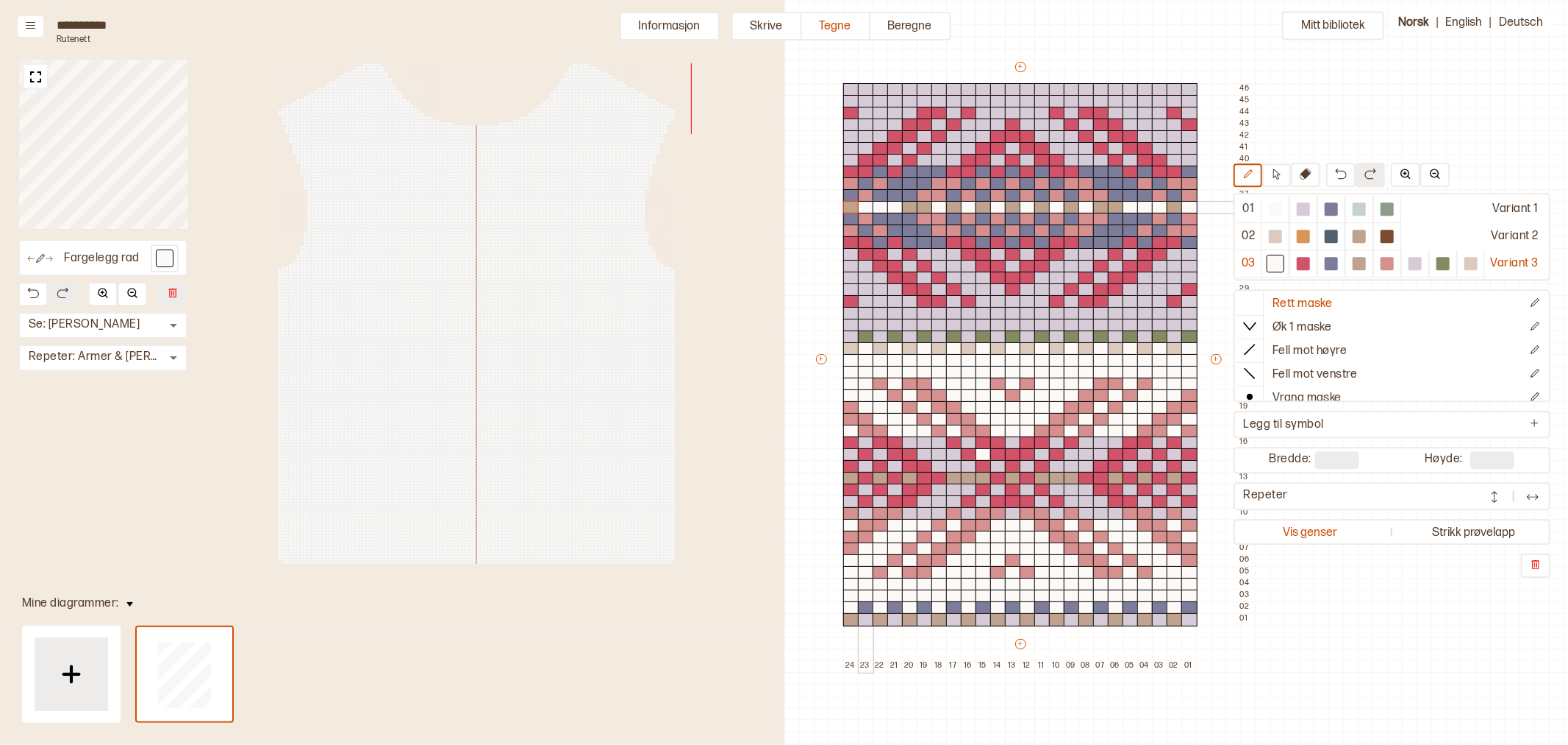
click at [849, 206] on div at bounding box center [851, 208] width 16 height 13
drag, startPoint x: 910, startPoint y: 208, endPoint x: 923, endPoint y: 206, distance: 13.2
click at [923, 206] on div "+ + + + 24 23 22 21 20 19 18 17 16 15 14 13 12 11 10 09 08 07 06 05 04 03 02 01…" at bounding box center [1034, 366] width 442 height 612
click at [956, 209] on div at bounding box center [954, 208] width 16 height 13
click at [981, 208] on div at bounding box center [983, 208] width 16 height 13
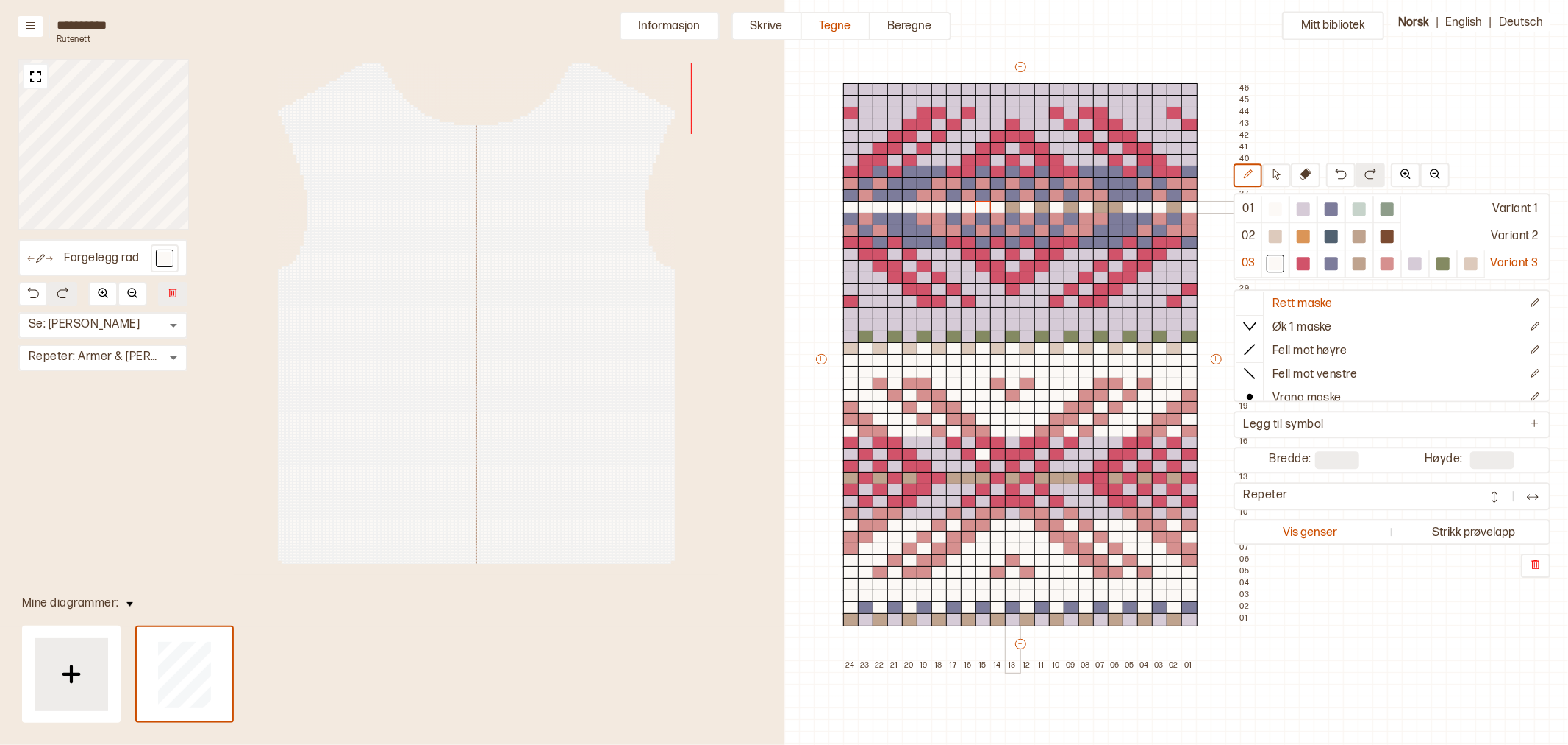
drag, startPoint x: 1016, startPoint y: 208, endPoint x: 1026, endPoint y: 207, distance: 10.0
click at [1016, 208] on div at bounding box center [1013, 208] width 16 height 13
drag, startPoint x: 1026, startPoint y: 207, endPoint x: 1048, endPoint y: 208, distance: 22.0
click at [1027, 207] on div at bounding box center [1027, 208] width 16 height 13
click at [1059, 208] on div at bounding box center [1057, 208] width 16 height 13
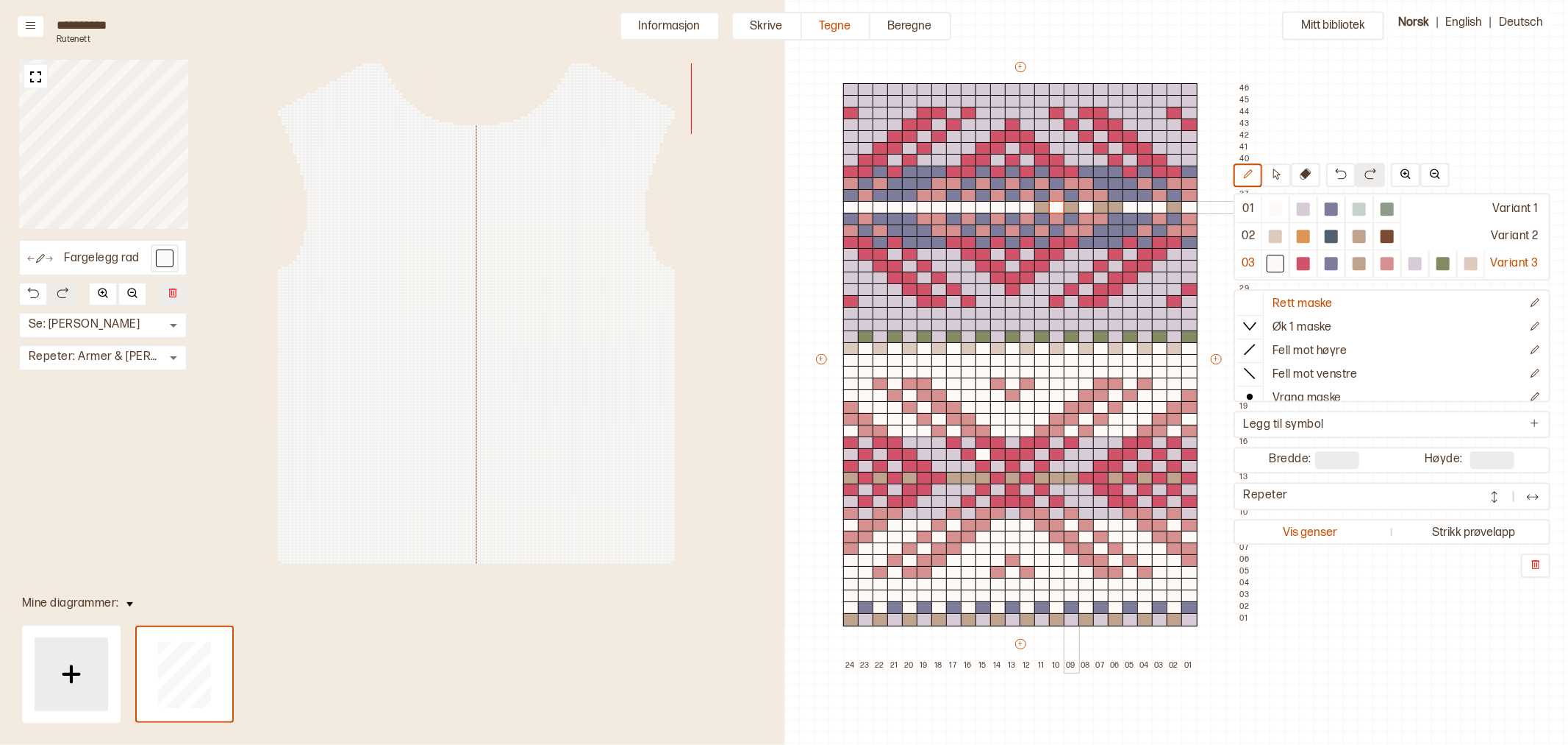
click at [1075, 208] on div at bounding box center [1072, 208] width 16 height 13
drag, startPoint x: 1098, startPoint y: 211, endPoint x: 1114, endPoint y: 208, distance: 16.3
click at [1114, 208] on div "+ + + + 24 23 22 21 20 19 18 17 16 15 14 13 12 11 10 09 08 07 06 05 04 03 02 01…" at bounding box center [1034, 366] width 442 height 612
click at [1040, 207] on div at bounding box center [1042, 208] width 16 height 13
click at [1172, 208] on div at bounding box center [1175, 208] width 16 height 13
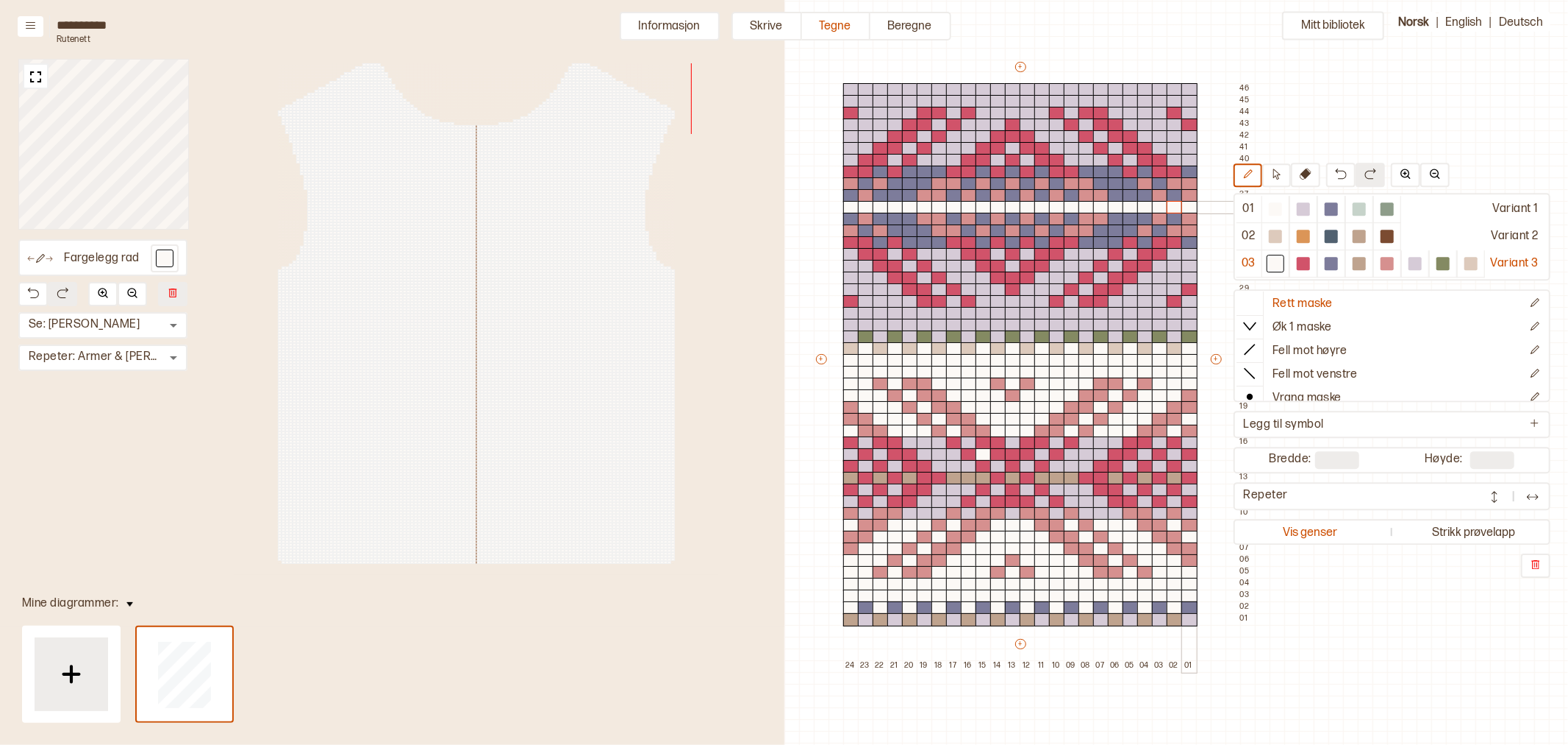
click at [1190, 208] on div at bounding box center [1189, 208] width 16 height 13
click at [1386, 262] on div at bounding box center [1387, 264] width 13 height 13
click at [908, 207] on div "+ + + + 24 23 22 21 20 19 18 17 16 15 14 13 12 11 10 09 08 07 06 05 04 03 02 01…" at bounding box center [1034, 366] width 442 height 612
click at [953, 208] on div at bounding box center [954, 208] width 16 height 13
click at [983, 209] on div at bounding box center [983, 208] width 16 height 13
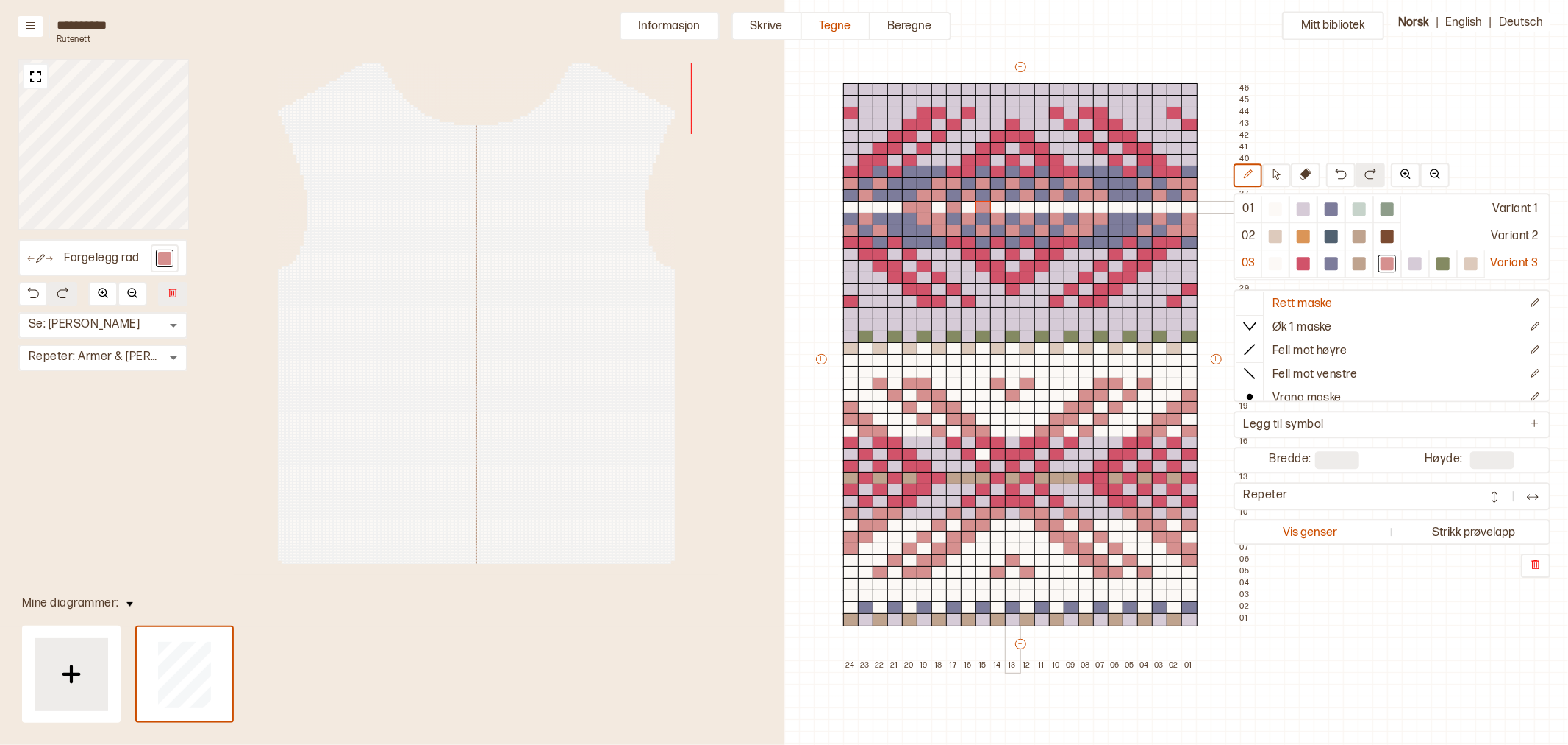
click at [1009, 209] on div at bounding box center [1013, 208] width 16 height 13
click at [1043, 207] on div at bounding box center [1042, 208] width 16 height 13
click at [1072, 209] on div at bounding box center [1072, 208] width 16 height 13
drag, startPoint x: 1103, startPoint y: 208, endPoint x: 1113, endPoint y: 208, distance: 10.0
click at [1113, 208] on div "+ + + + 24 23 22 21 20 19 18 17 16 15 14 13 12 11 10 09 08 07 06 05 04 03 02 01…" at bounding box center [1034, 366] width 442 height 612
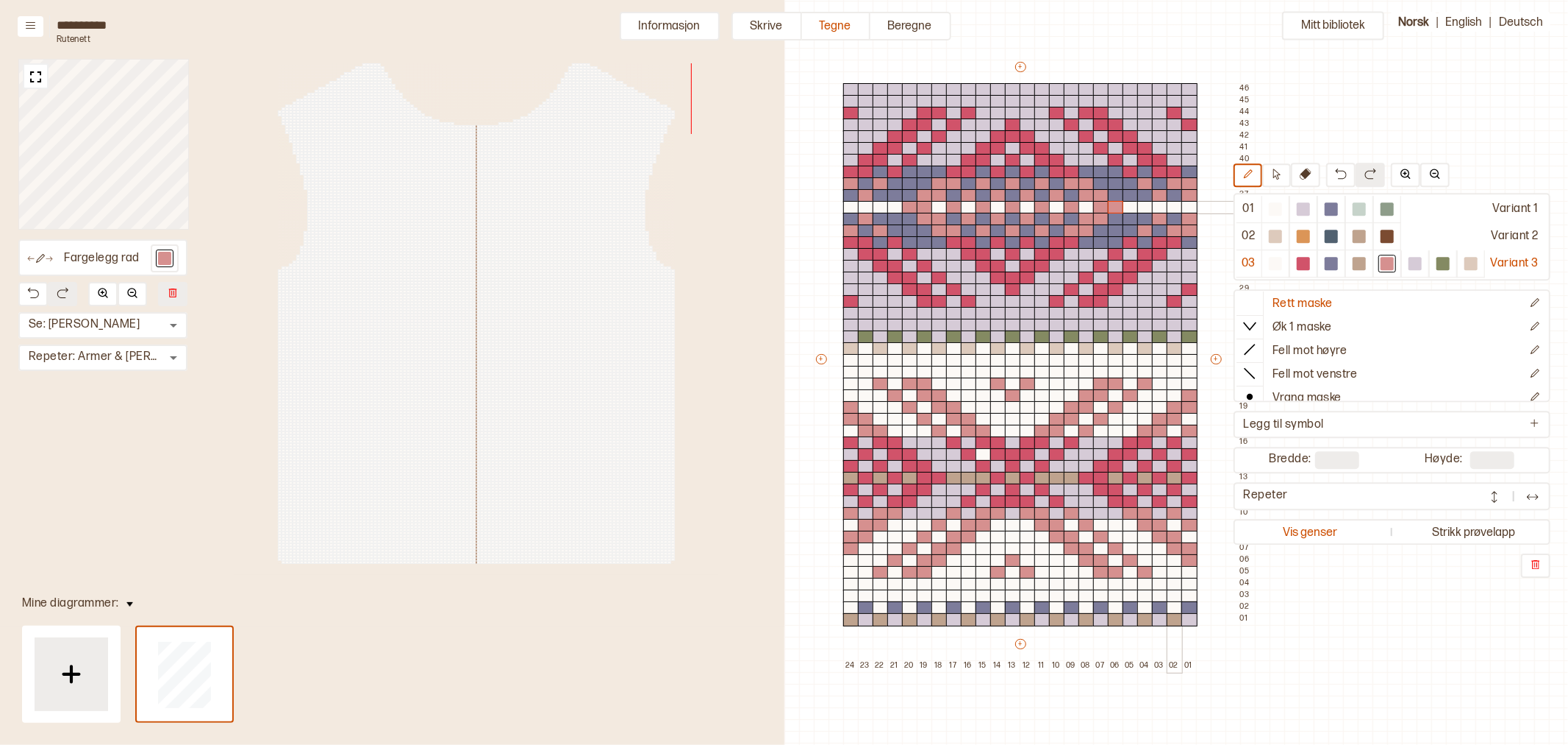
click at [1175, 209] on div at bounding box center [1175, 208] width 16 height 13
click at [851, 207] on div at bounding box center [851, 208] width 16 height 13
drag, startPoint x: 1359, startPoint y: 261, endPoint x: 866, endPoint y: 211, distance: 495.5
click at [1360, 261] on div at bounding box center [1359, 264] width 13 height 13
drag, startPoint x: 869, startPoint y: 208, endPoint x: 891, endPoint y: 208, distance: 22.0
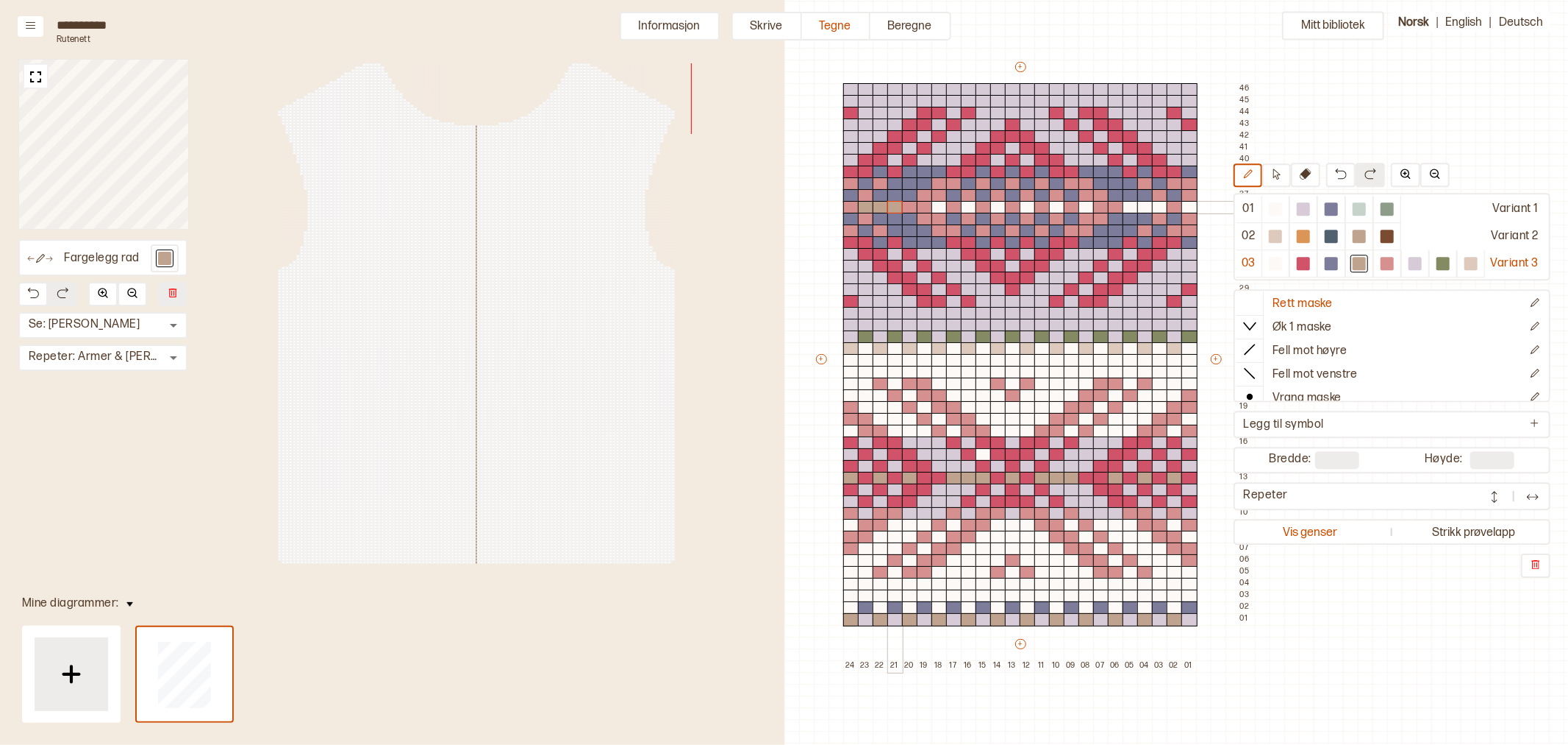
click at [891, 208] on div "+ + + + 24 23 22 21 20 19 18 17 16 15 14 13 12 11 10 09 08 07 06 05 04 03 02 01…" at bounding box center [1034, 366] width 442 height 612
drag, startPoint x: 935, startPoint y: 208, endPoint x: 972, endPoint y: 206, distance: 37.1
click at [936, 206] on div at bounding box center [939, 208] width 16 height 13
click at [971, 207] on div at bounding box center [969, 208] width 16 height 13
click at [1000, 209] on div at bounding box center [999, 208] width 16 height 13
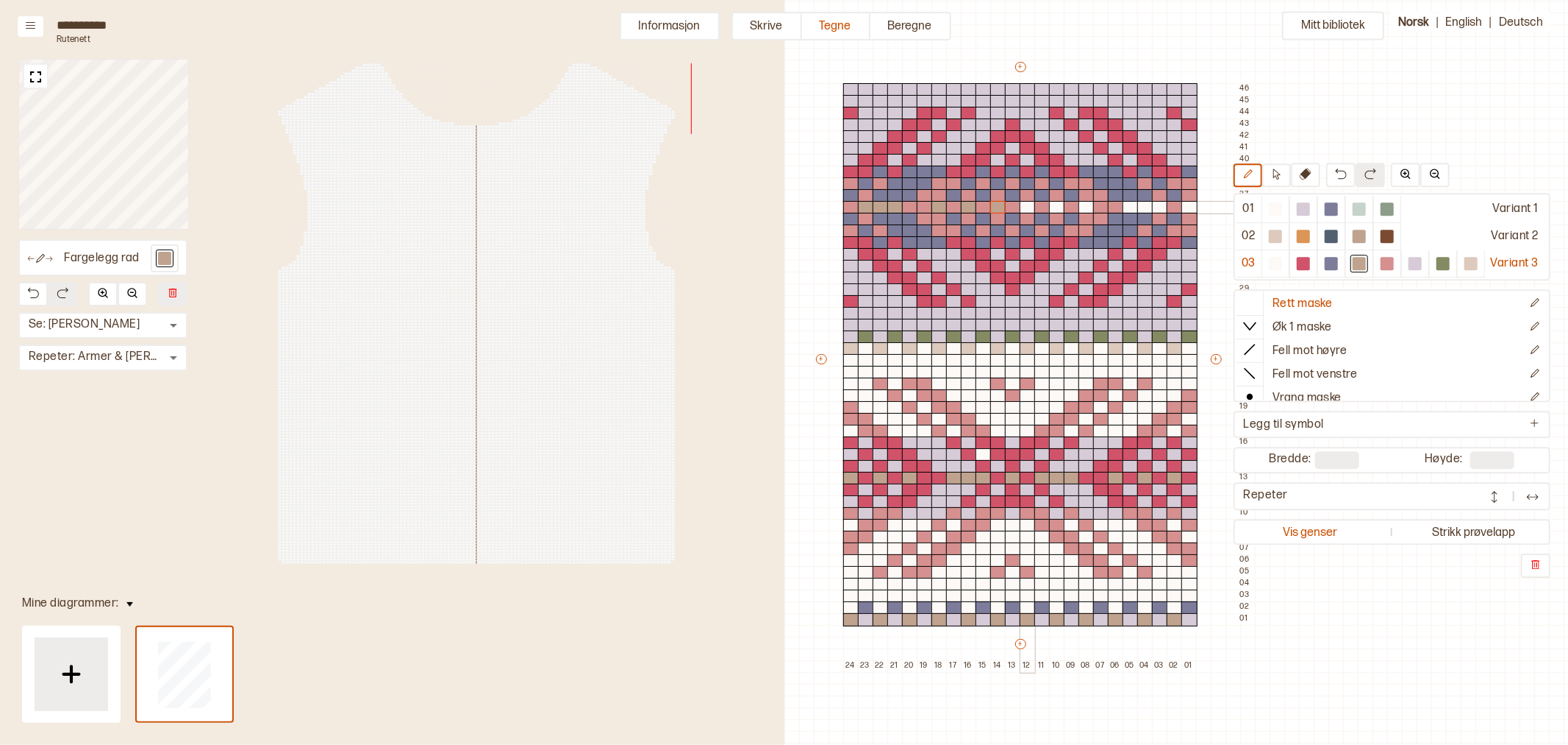
click at [1025, 208] on div at bounding box center [1027, 208] width 16 height 13
click at [1054, 208] on div at bounding box center [1057, 208] width 16 height 13
click at [1084, 208] on div at bounding box center [1086, 208] width 16 height 13
drag, startPoint x: 1128, startPoint y: 210, endPoint x: 1155, endPoint y: 208, distance: 27.1
click at [1155, 208] on div "+ + + + 24 23 22 21 20 19 18 17 16 15 14 13 12 11 10 09 08 07 06 05 04 03 02 01…" at bounding box center [1034, 366] width 442 height 612
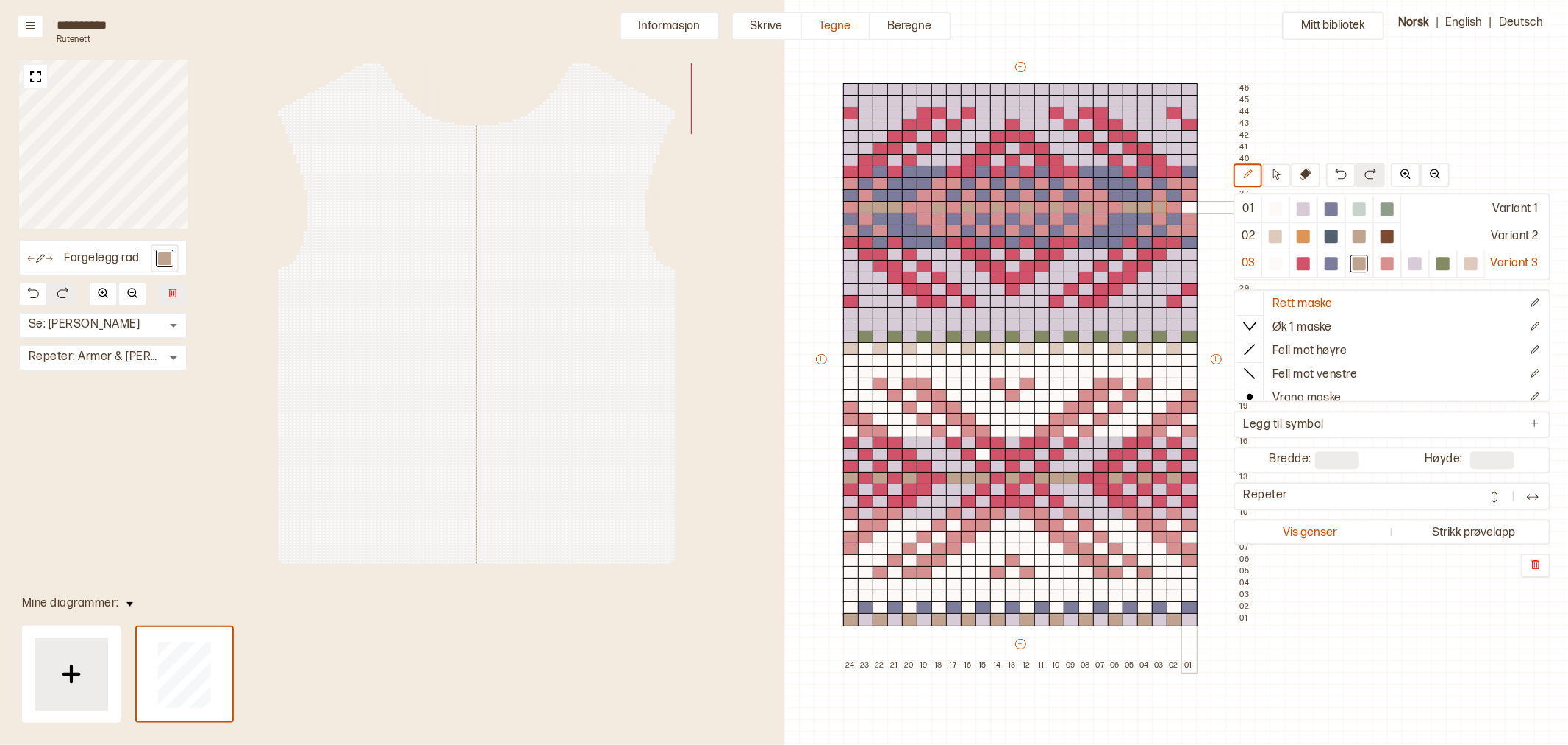
click at [1194, 209] on div at bounding box center [1189, 208] width 16 height 13
click at [1361, 260] on div at bounding box center [1359, 264] width 13 height 13
click at [853, 621] on div at bounding box center [851, 620] width 16 height 13
click at [878, 620] on div at bounding box center [880, 620] width 16 height 13
click at [907, 620] on div at bounding box center [910, 620] width 16 height 13
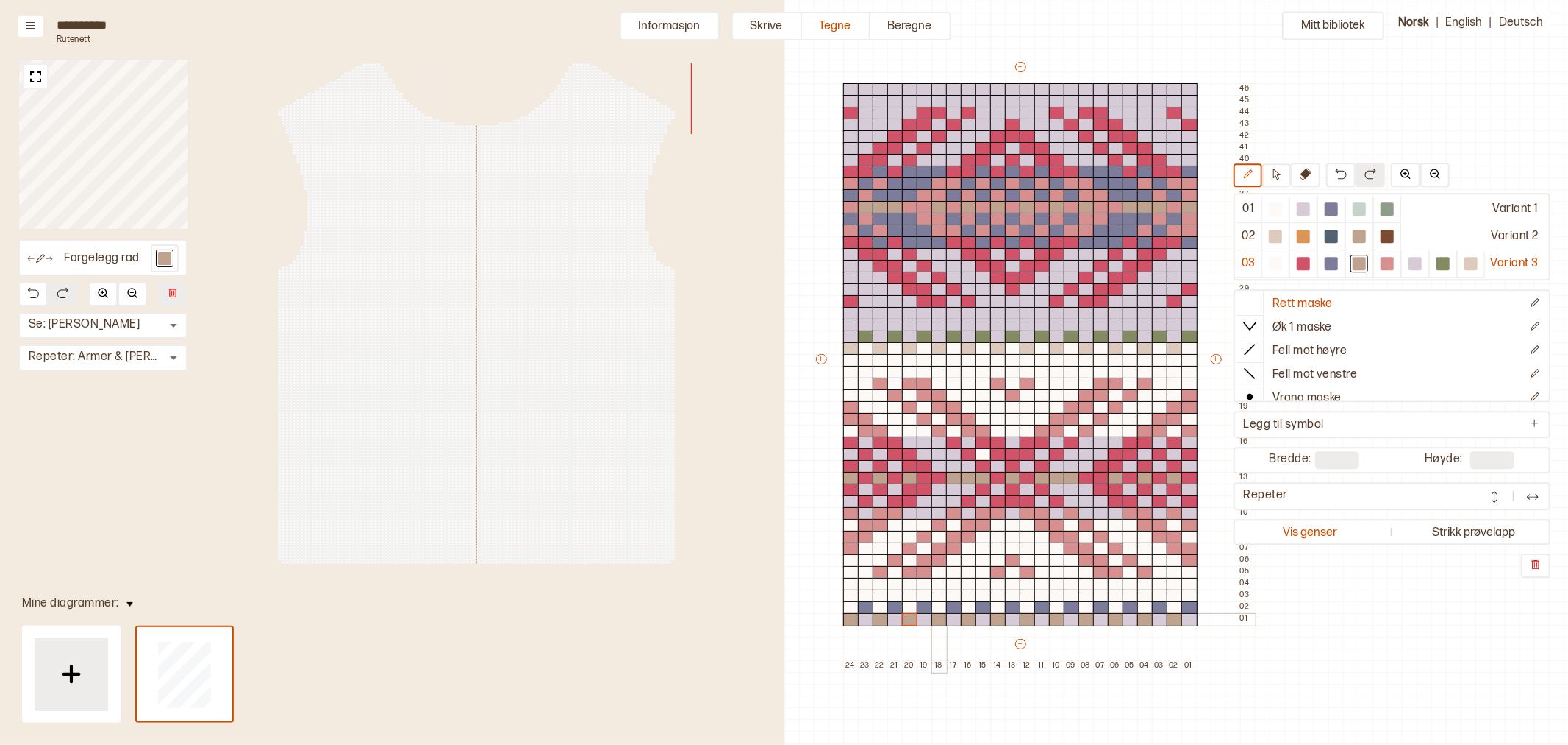
click at [936, 620] on div at bounding box center [939, 620] width 16 height 13
click at [966, 620] on div at bounding box center [969, 620] width 16 height 13
click at [997, 620] on div at bounding box center [999, 620] width 16 height 13
click at [1027, 620] on div at bounding box center [1027, 620] width 16 height 13
click at [1053, 620] on div at bounding box center [1057, 620] width 16 height 13
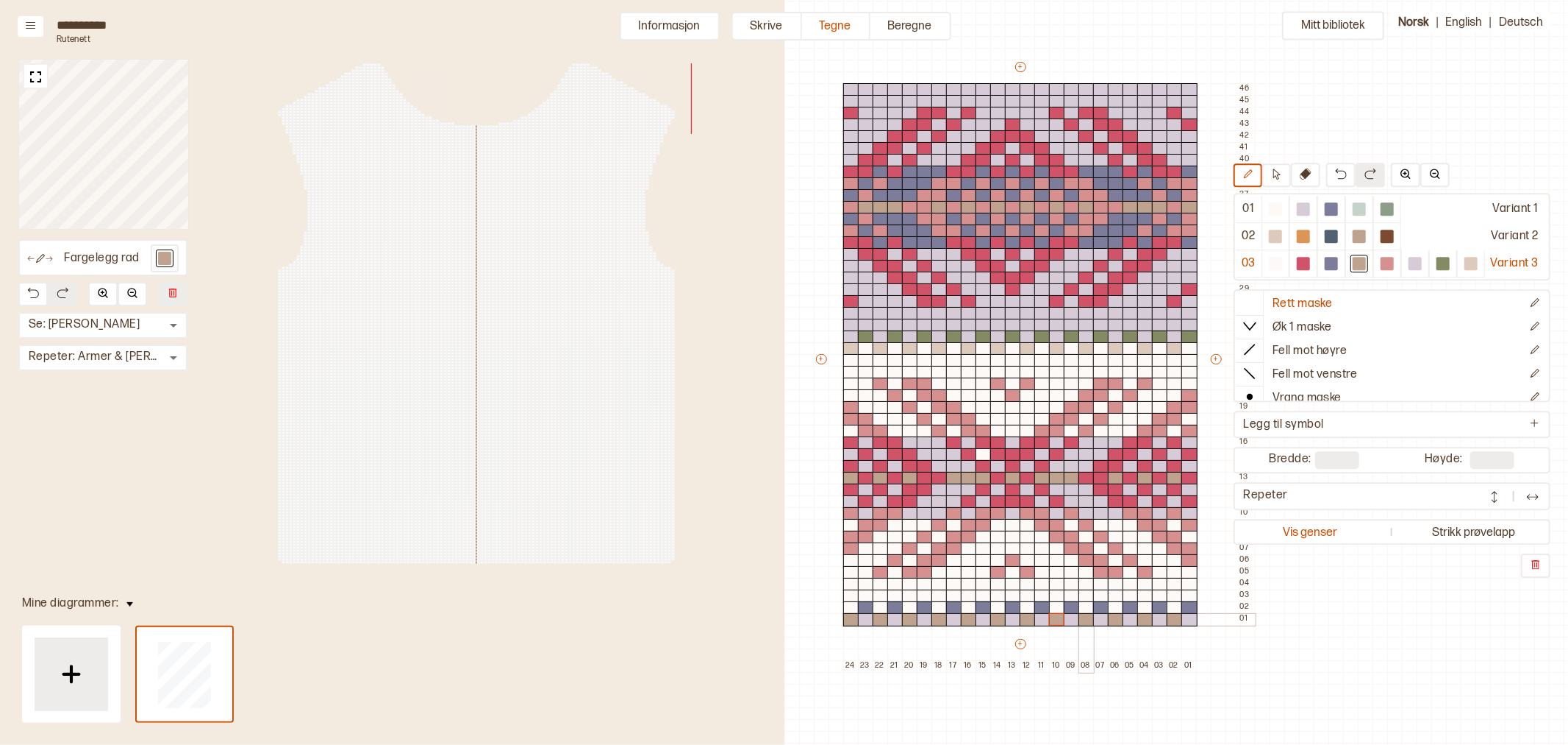
click at [1088, 620] on div at bounding box center [1086, 620] width 16 height 13
click at [1113, 620] on div at bounding box center [1116, 620] width 16 height 13
click at [1142, 620] on div at bounding box center [1145, 620] width 16 height 13
click at [1170, 620] on div at bounding box center [1175, 620] width 16 height 13
drag, startPoint x: 1473, startPoint y: 267, endPoint x: 844, endPoint y: 342, distance: 633.5
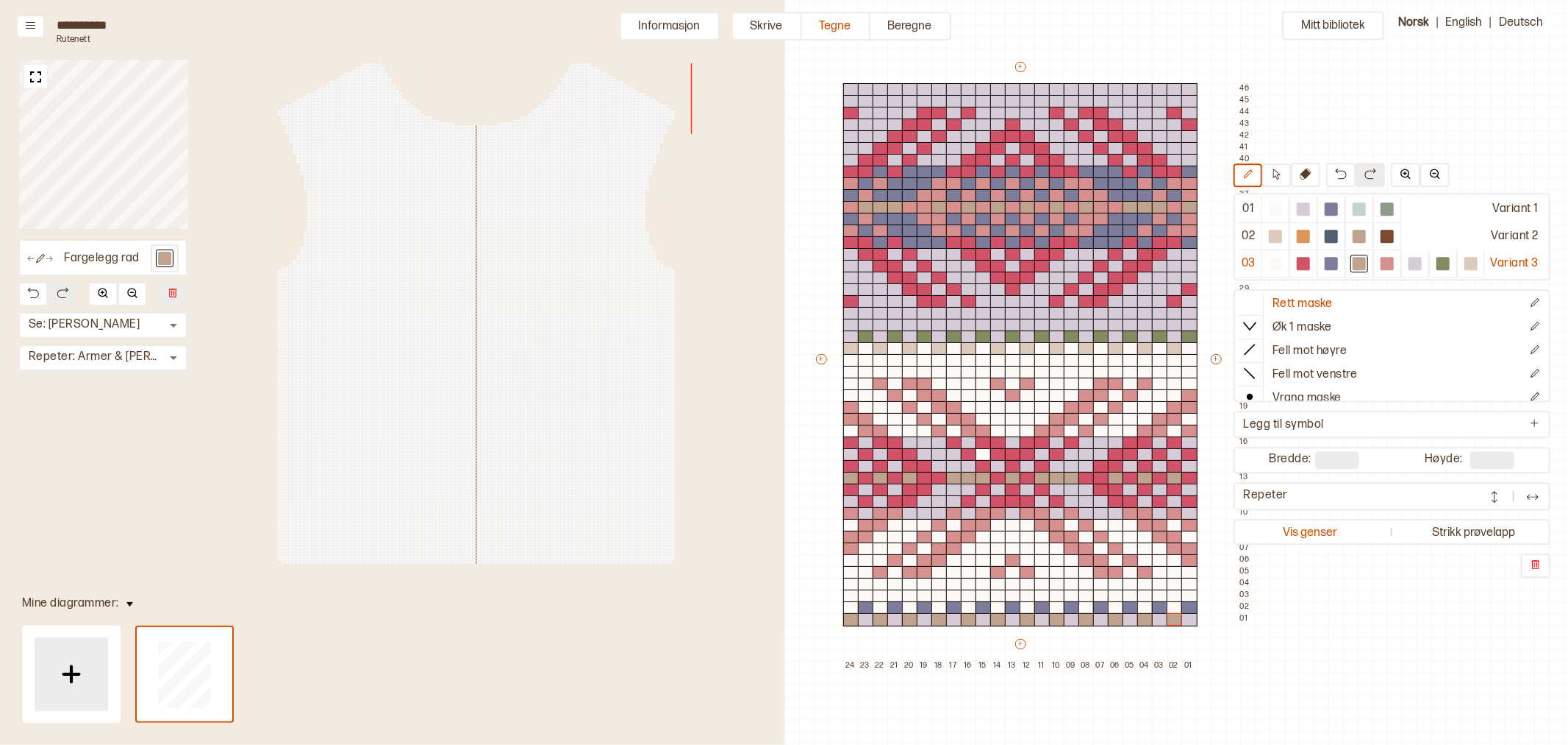
click at [1473, 266] on div at bounding box center [1472, 264] width 13 height 13
click at [850, 337] on div at bounding box center [851, 337] width 16 height 13
click at [877, 337] on div at bounding box center [880, 337] width 16 height 13
click at [1354, 265] on div at bounding box center [1359, 264] width 13 height 13
click at [847, 347] on div at bounding box center [851, 348] width 16 height 13
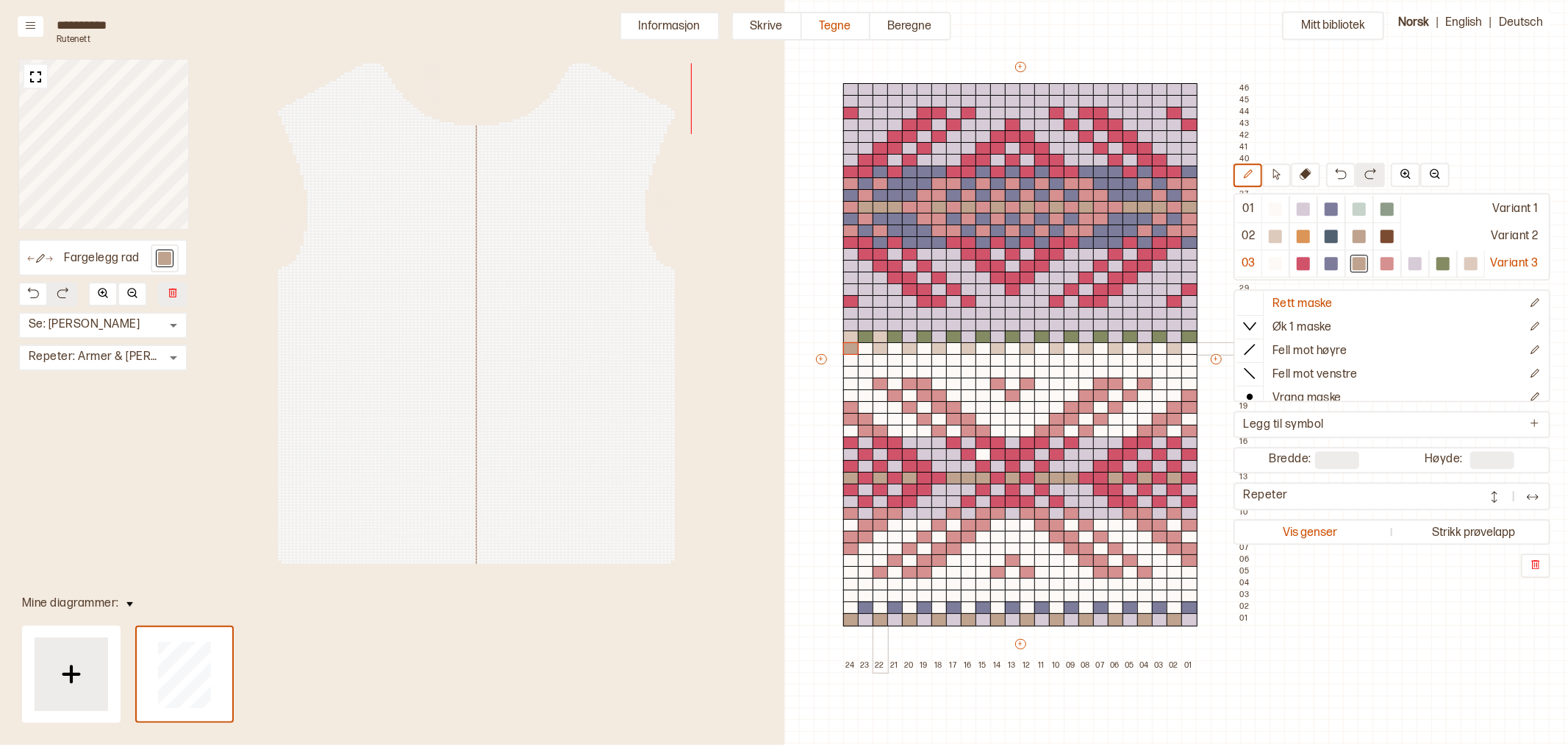
click at [878, 347] on div at bounding box center [880, 348] width 16 height 13
click at [913, 349] on div at bounding box center [910, 348] width 16 height 13
click at [940, 348] on div at bounding box center [939, 348] width 16 height 13
click at [969, 348] on div at bounding box center [969, 348] width 16 height 13
click at [999, 350] on div at bounding box center [999, 348] width 16 height 13
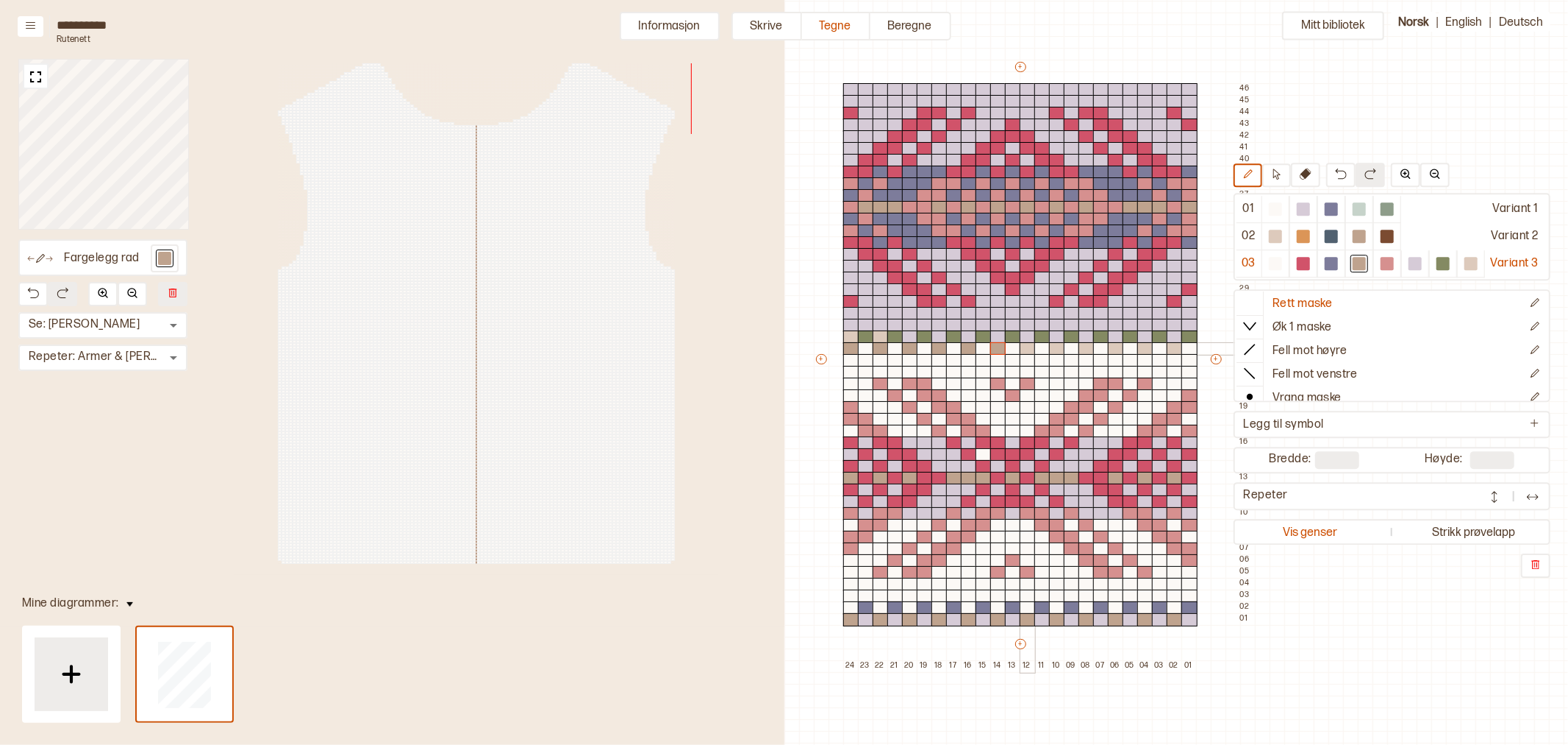
click at [1026, 349] on div at bounding box center [1027, 348] width 16 height 13
click at [1056, 348] on div at bounding box center [1057, 348] width 16 height 13
click at [1089, 348] on div at bounding box center [1086, 348] width 16 height 13
click at [1112, 348] on div at bounding box center [1116, 348] width 16 height 13
click at [1141, 348] on div at bounding box center [1145, 348] width 16 height 13
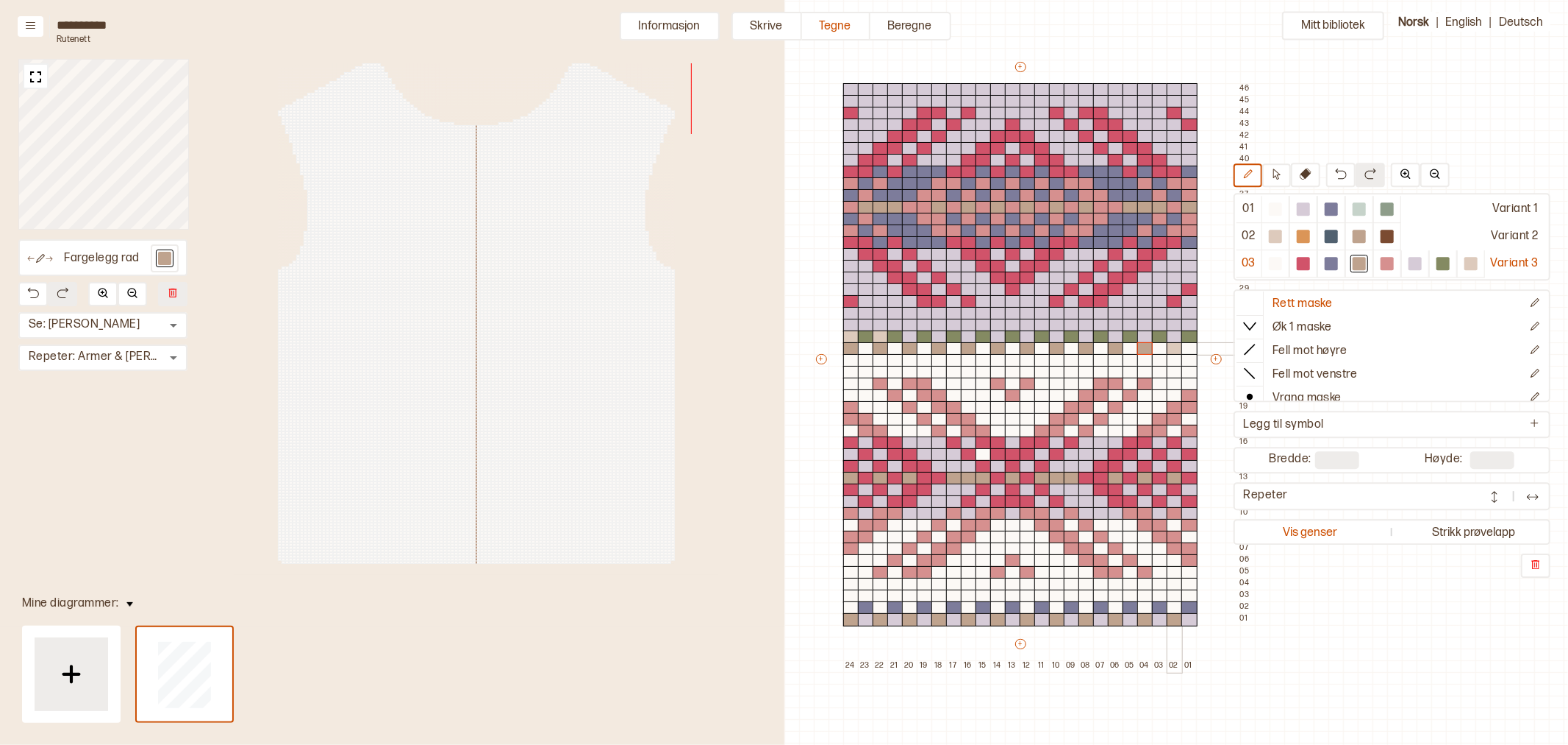
click at [1178, 348] on div at bounding box center [1175, 348] width 16 height 13
click at [1467, 266] on div at bounding box center [1472, 264] width 13 height 13
click at [1172, 336] on div at bounding box center [1175, 337] width 16 height 13
click at [1147, 335] on div at bounding box center [1145, 337] width 16 height 13
click at [1114, 335] on div at bounding box center [1116, 337] width 16 height 13
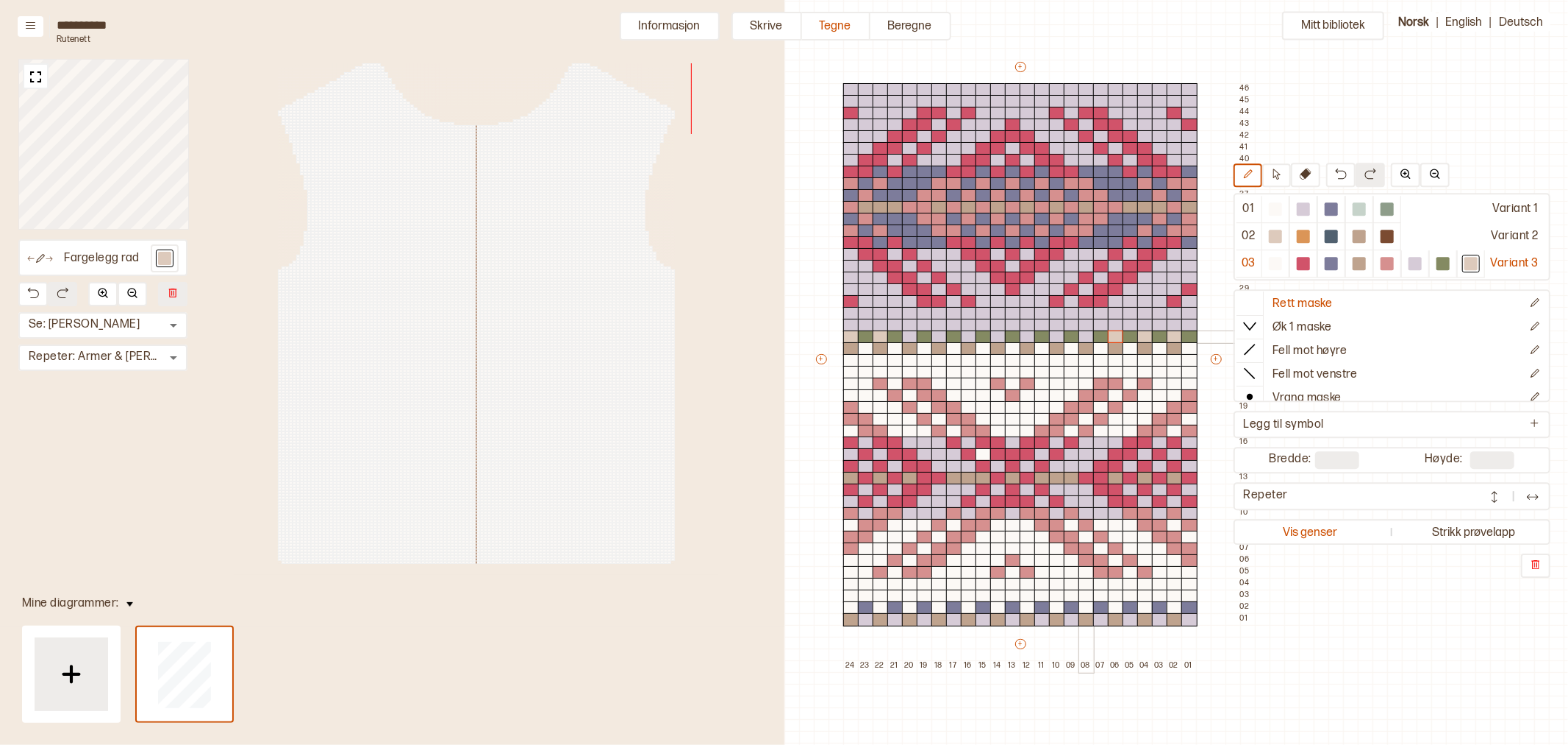
drag, startPoint x: 1083, startPoint y: 336, endPoint x: 1057, endPoint y: 335, distance: 26.0
click at [1082, 336] on div at bounding box center [1086, 337] width 16 height 13
click at [1054, 335] on div at bounding box center [1057, 337] width 16 height 13
click at [1024, 335] on div at bounding box center [1027, 337] width 16 height 13
click at [998, 337] on div at bounding box center [999, 337] width 16 height 13
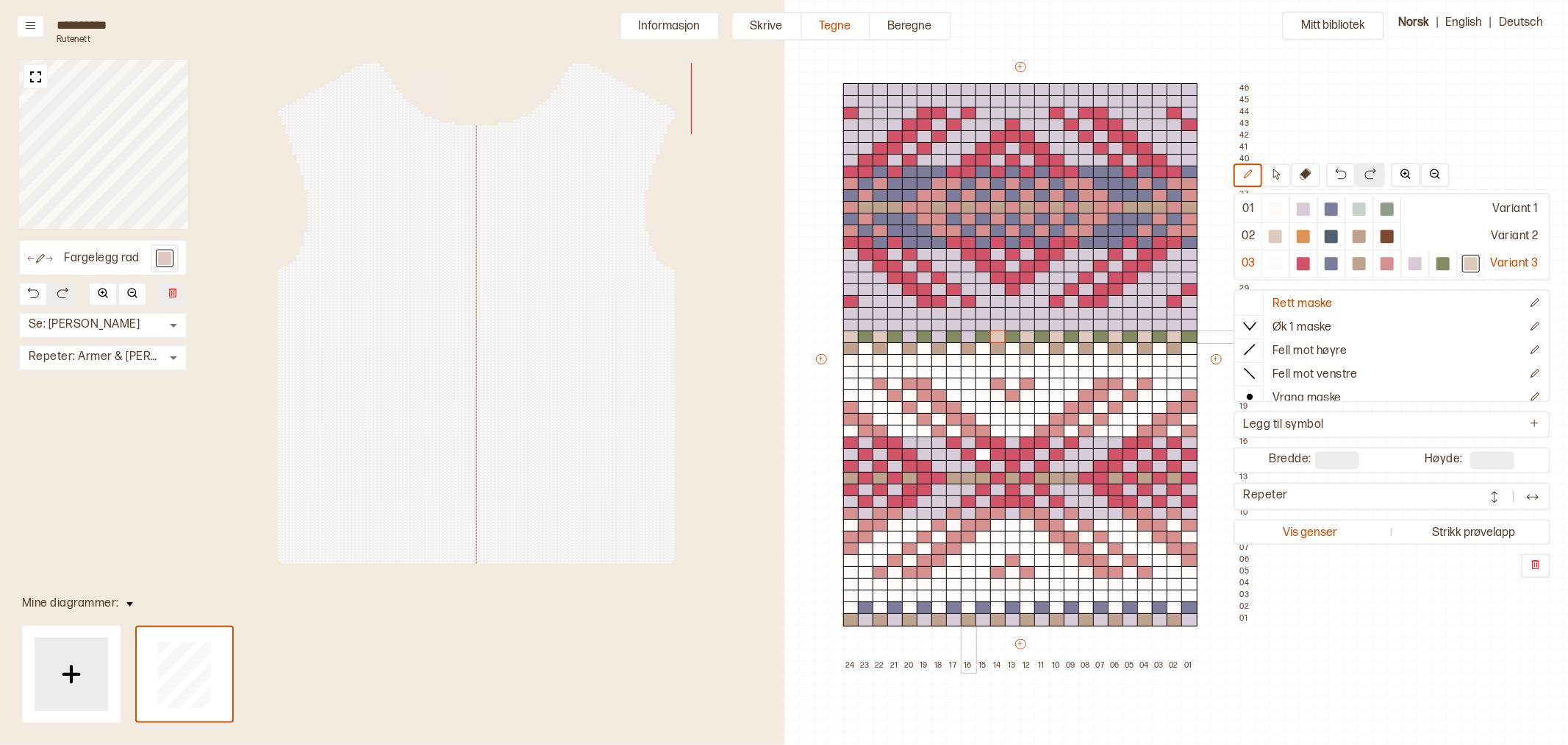
click at [967, 337] on div at bounding box center [969, 337] width 16 height 13
click at [937, 337] on div at bounding box center [939, 337] width 16 height 13
click at [905, 336] on div at bounding box center [910, 337] width 16 height 13
click at [884, 336] on div at bounding box center [880, 337] width 16 height 13
click at [851, 336] on div at bounding box center [851, 337] width 16 height 13
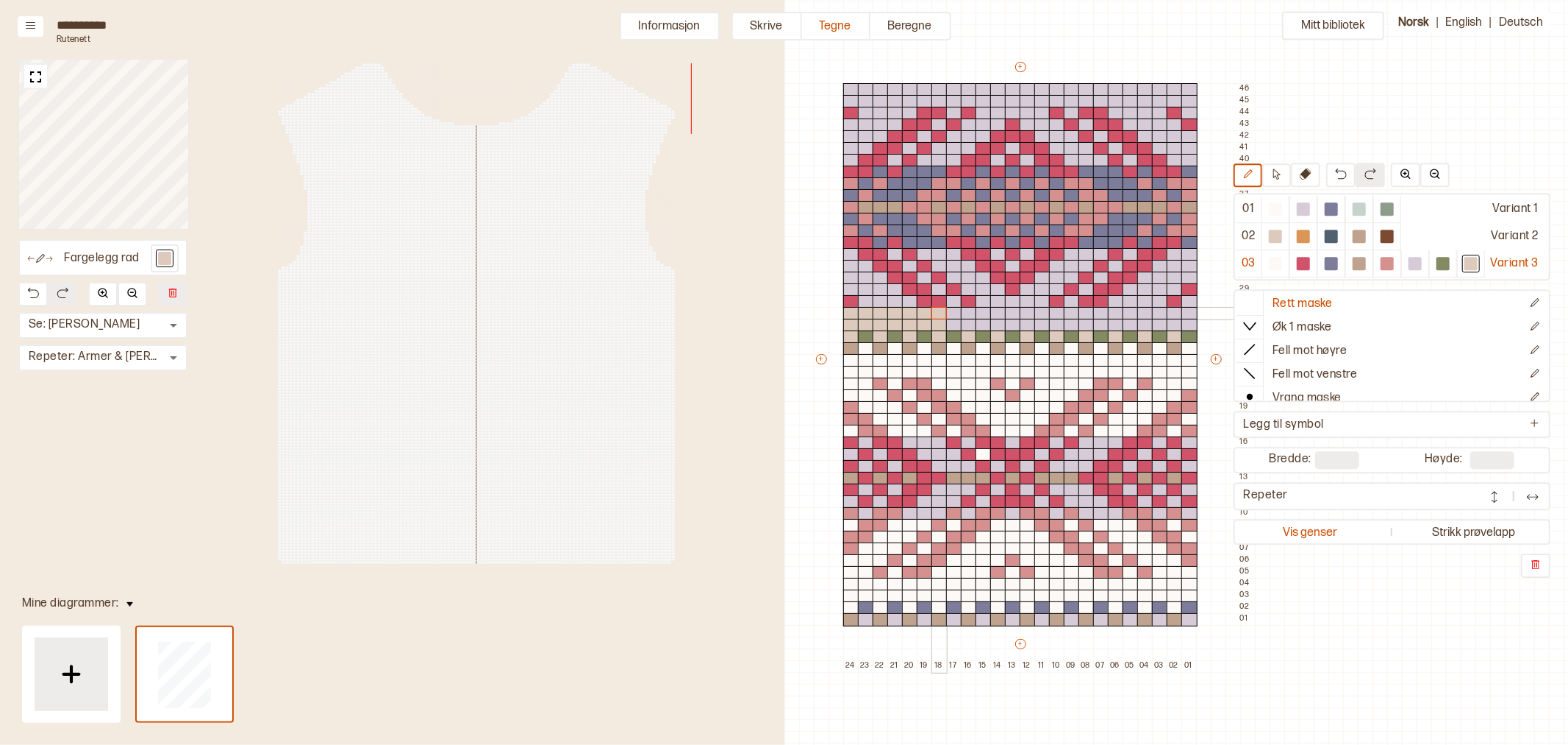
drag, startPoint x: 853, startPoint y: 324, endPoint x: 935, endPoint y: 315, distance: 82.5
click at [938, 314] on div "+ + + + 24 23 22 21 20 19 18 17 16 15 14 13 12 11 10 09 08 07 06 05 04 03 02 01…" at bounding box center [1034, 366] width 442 height 612
drag, startPoint x: 958, startPoint y: 321, endPoint x: 1019, endPoint y: 326, distance: 61.2
click at [1010, 320] on div "+ + + + 24 23 22 21 20 19 18 17 16 15 14 13 12 11 10 09 08 07 06 05 04 03 02 01…" at bounding box center [1034, 366] width 442 height 612
drag, startPoint x: 1027, startPoint y: 326, endPoint x: 1096, endPoint y: 320, distance: 69.3
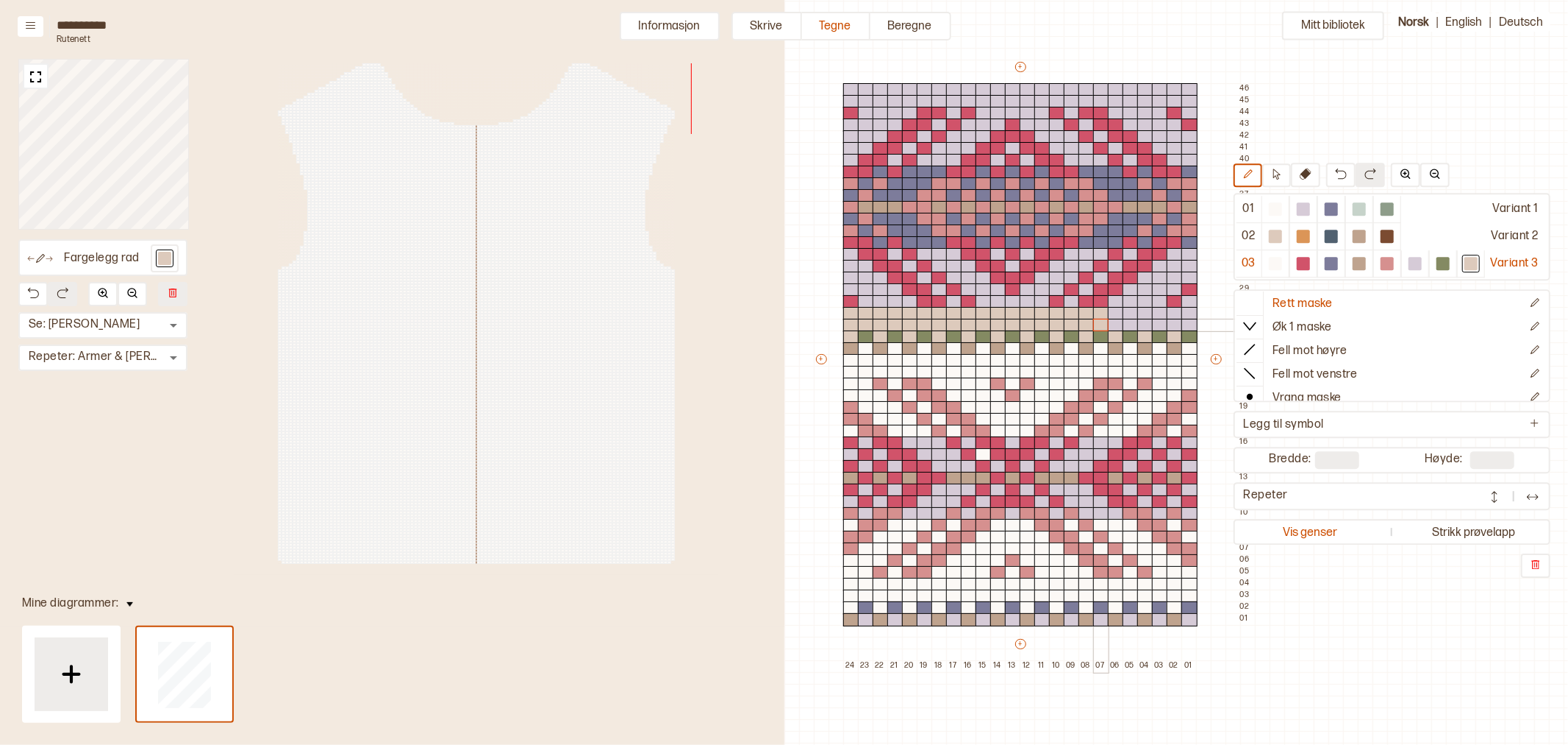
click at [1097, 321] on div "+ + + + 24 23 22 21 20 19 18 17 16 15 14 13 12 11 10 09 08 07 06 05 04 03 02 01…" at bounding box center [1034, 366] width 442 height 612
drag, startPoint x: 1119, startPoint y: 322, endPoint x: 1184, endPoint y: 321, distance: 65.0
click at [1184, 321] on div "+ + + + 24 23 22 21 20 19 18 17 16 15 14 13 12 11 10 09 08 07 06 05 04 03 02 01…" at bounding box center [1034, 366] width 442 height 612
click at [1184, 302] on div at bounding box center [1189, 302] width 16 height 13
drag, startPoint x: 1157, startPoint y: 302, endPoint x: 1122, endPoint y: 304, distance: 35.1
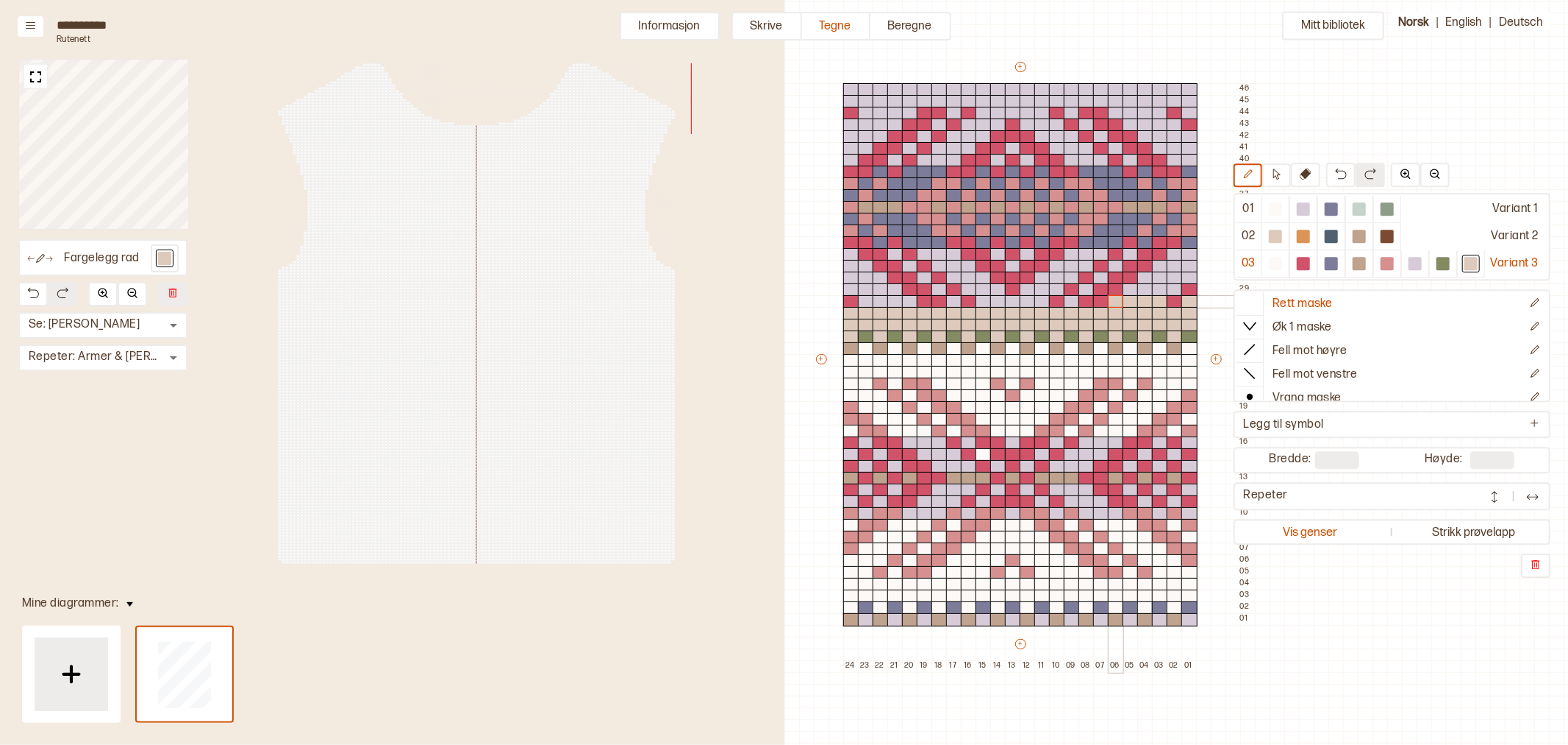
click at [1122, 304] on div "+ + + + 24 23 22 21 20 19 18 17 16 15 14 13 12 11 10 09 08 07 06 05 04 03 02 01…" at bounding box center [1034, 366] width 442 height 612
click at [1171, 291] on div "+ + + + 24 23 22 21 20 19 18 17 16 15 14 13 12 11 10 09 08 07 06 05 04 03 02 01…" at bounding box center [1034, 366] width 442 height 612
drag, startPoint x: 1166, startPoint y: 280, endPoint x: 1156, endPoint y: 276, distance: 10.8
click at [1149, 279] on div "+ + + + 24 23 22 21 20 19 18 17 16 15 14 13 12 11 10 09 08 07 06 05 04 03 02 01…" at bounding box center [1034, 366] width 442 height 612
drag, startPoint x: 1163, startPoint y: 267, endPoint x: 1181, endPoint y: 258, distance: 20.1
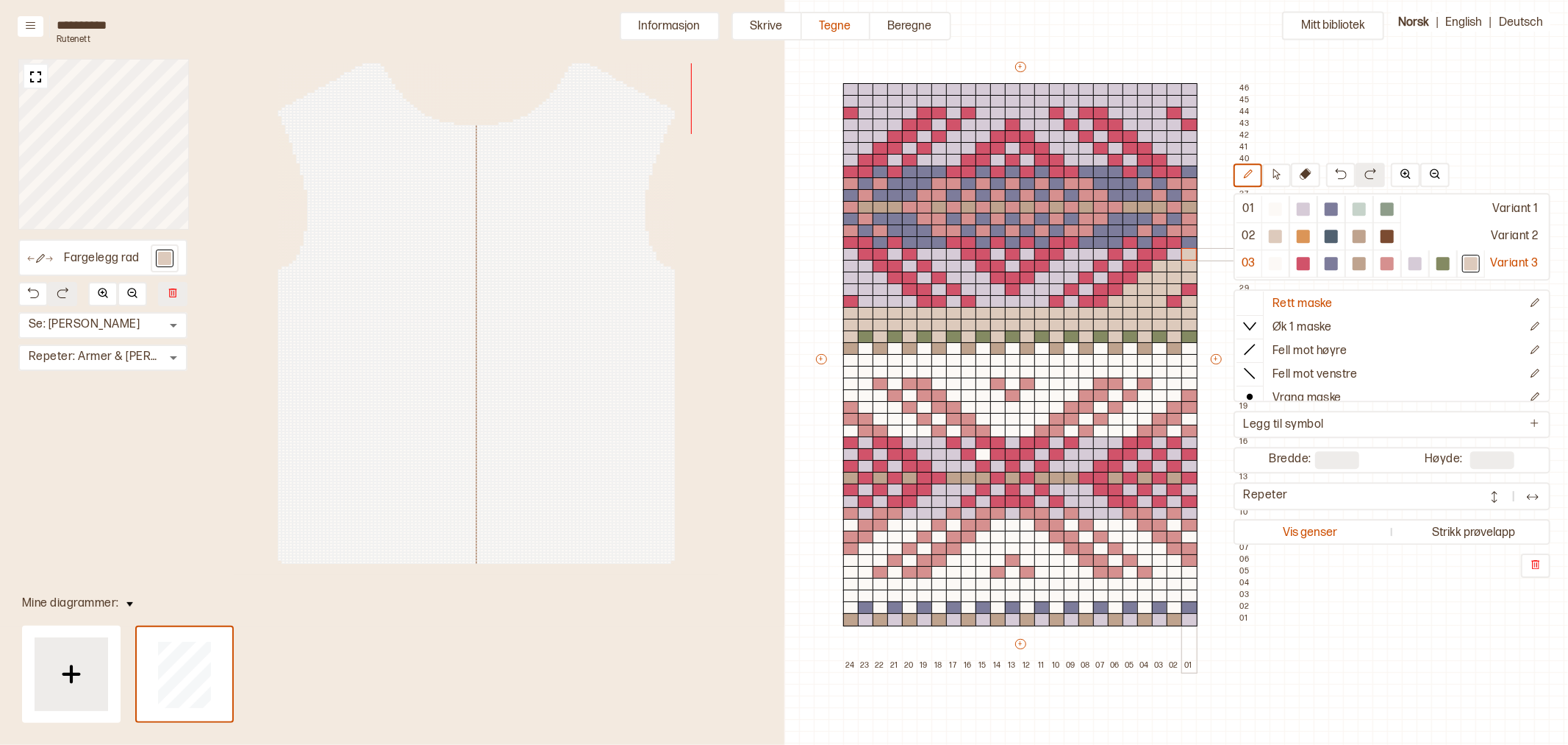
click at [1181, 258] on div "+ + + + 24 23 22 21 20 19 18 17 16 15 14 13 12 11 10 09 08 07 06 05 04 03 02 01…" at bounding box center [1034, 366] width 442 height 612
click at [1172, 254] on div at bounding box center [1175, 255] width 16 height 13
click at [1128, 254] on div at bounding box center [1130, 255] width 16 height 13
click at [1116, 268] on div at bounding box center [1116, 267] width 16 height 13
click at [1100, 276] on div at bounding box center [1101, 278] width 16 height 13
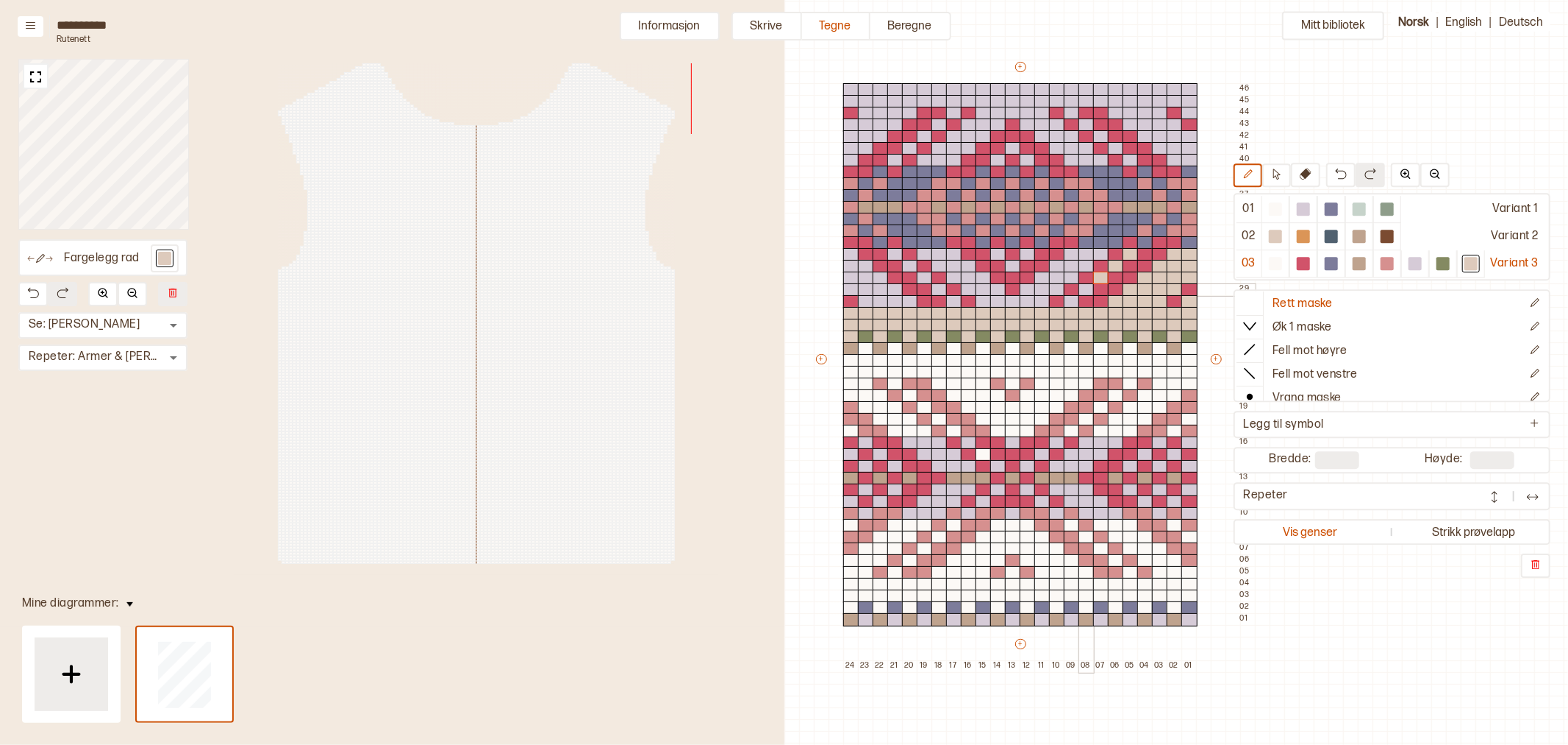
click at [1084, 291] on div at bounding box center [1086, 290] width 16 height 13
drag, startPoint x: 1070, startPoint y: 300, endPoint x: 1052, endPoint y: 307, distance: 19.3
click at [1069, 300] on div at bounding box center [1072, 302] width 16 height 13
drag, startPoint x: 1038, startPoint y: 302, endPoint x: 952, endPoint y: 301, distance: 86.0
click at [988, 301] on div "+ + + + 24 23 22 21 20 19 18 17 16 15 14 13 12 11 10 09 08 07 06 05 04 03 02 01…" at bounding box center [1034, 366] width 442 height 612
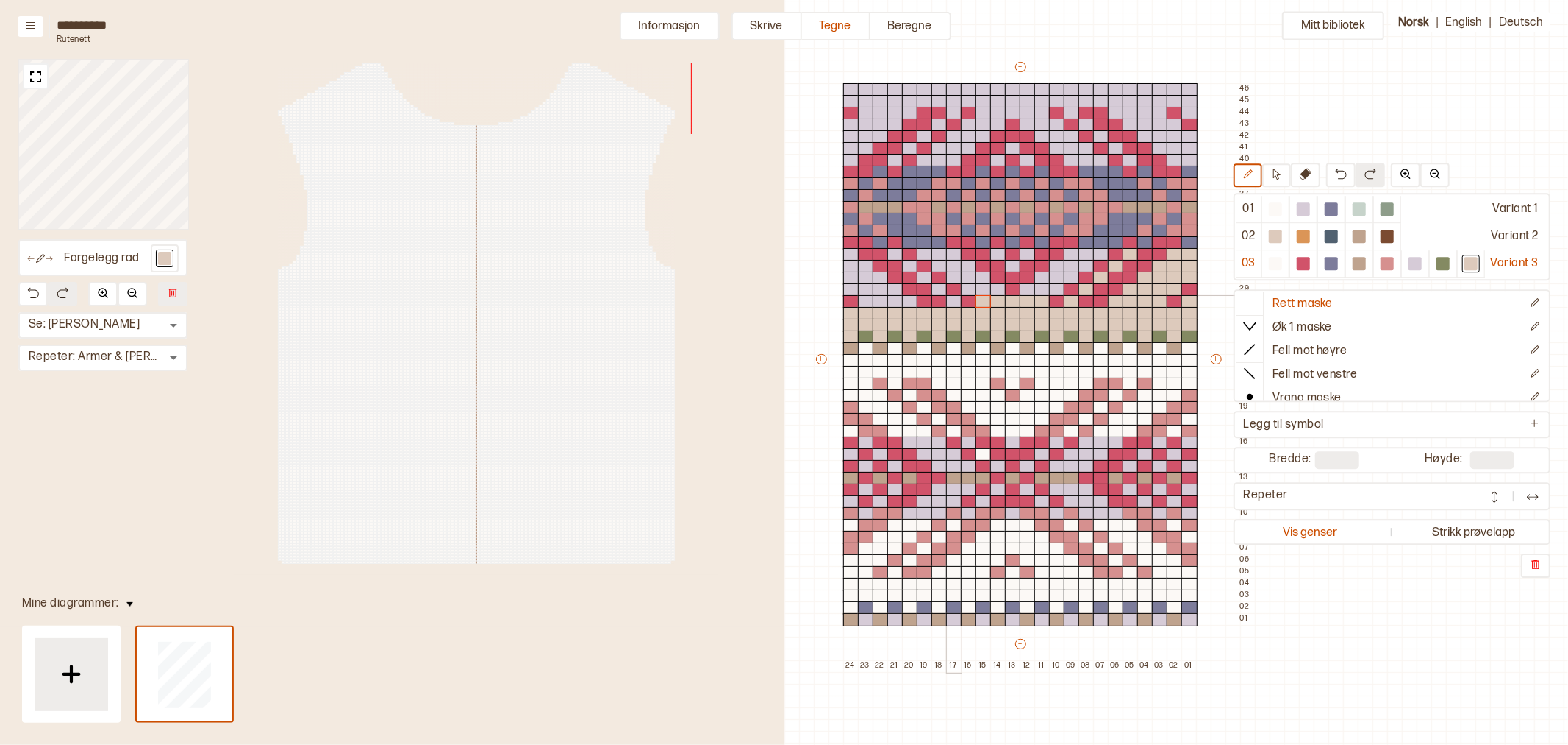
click at [952, 300] on div at bounding box center [954, 302] width 16 height 13
click at [939, 291] on div at bounding box center [939, 290] width 16 height 13
click at [925, 279] on div at bounding box center [924, 278] width 16 height 13
drag, startPoint x: 909, startPoint y: 267, endPoint x: 894, endPoint y: 259, distance: 17.0
click at [908, 267] on div at bounding box center [910, 267] width 16 height 13
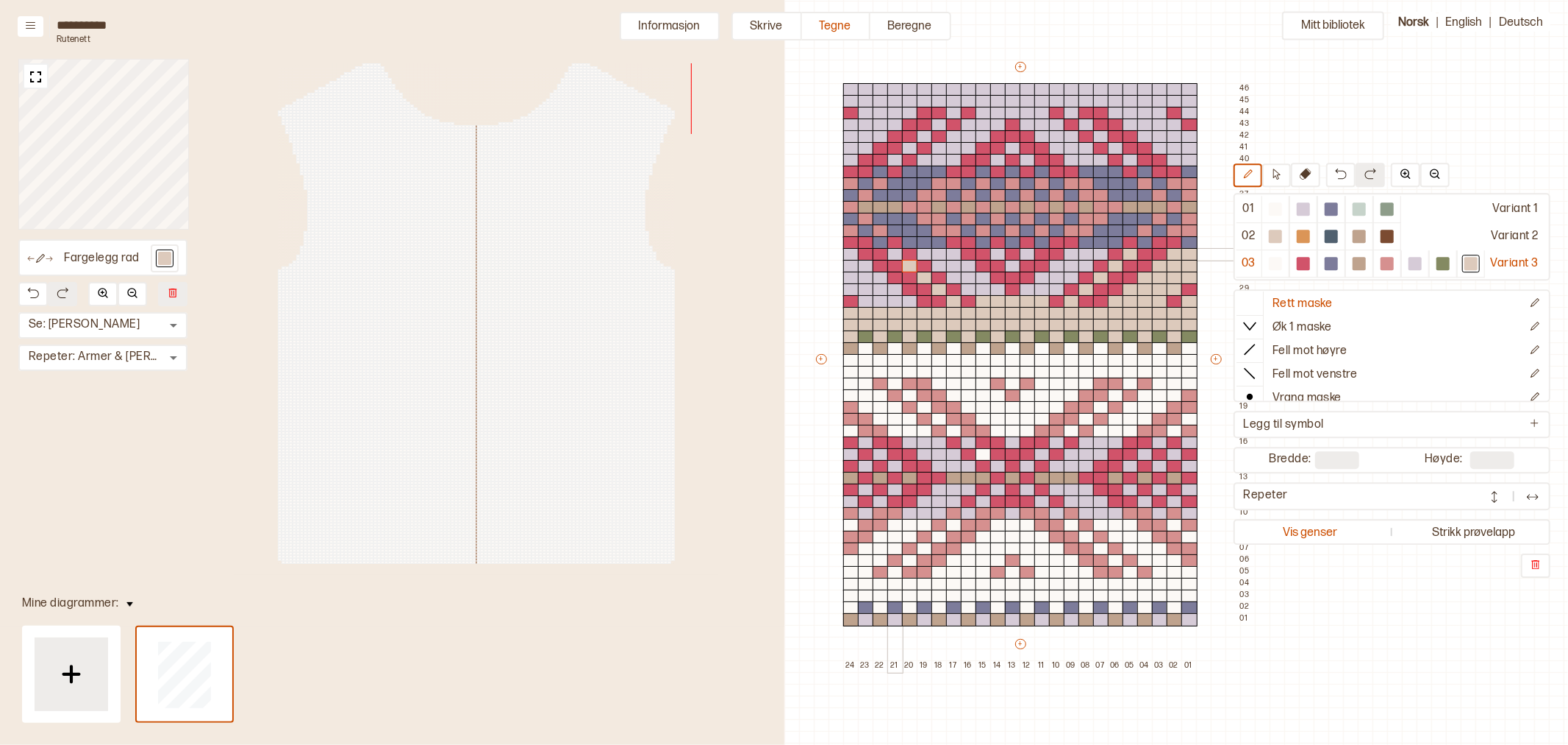
click at [894, 252] on div at bounding box center [896, 255] width 16 height 13
click at [855, 289] on div "+ + + + 24 23 22 21 20 19 18 17 16 15 14 13 12 11 10 09 08 07 06 05 04 03 02 01…" at bounding box center [1034, 366] width 442 height 612
drag, startPoint x: 868, startPoint y: 270, endPoint x: 910, endPoint y: 300, distance: 51.6
click at [910, 300] on div "+ + + + 24 23 22 21 20 19 18 17 16 15 14 13 12 11 10 09 08 07 06 05 04 03 02 01…" at bounding box center [1034, 366] width 442 height 612
drag, startPoint x: 891, startPoint y: 292, endPoint x: 878, endPoint y: 280, distance: 17.7
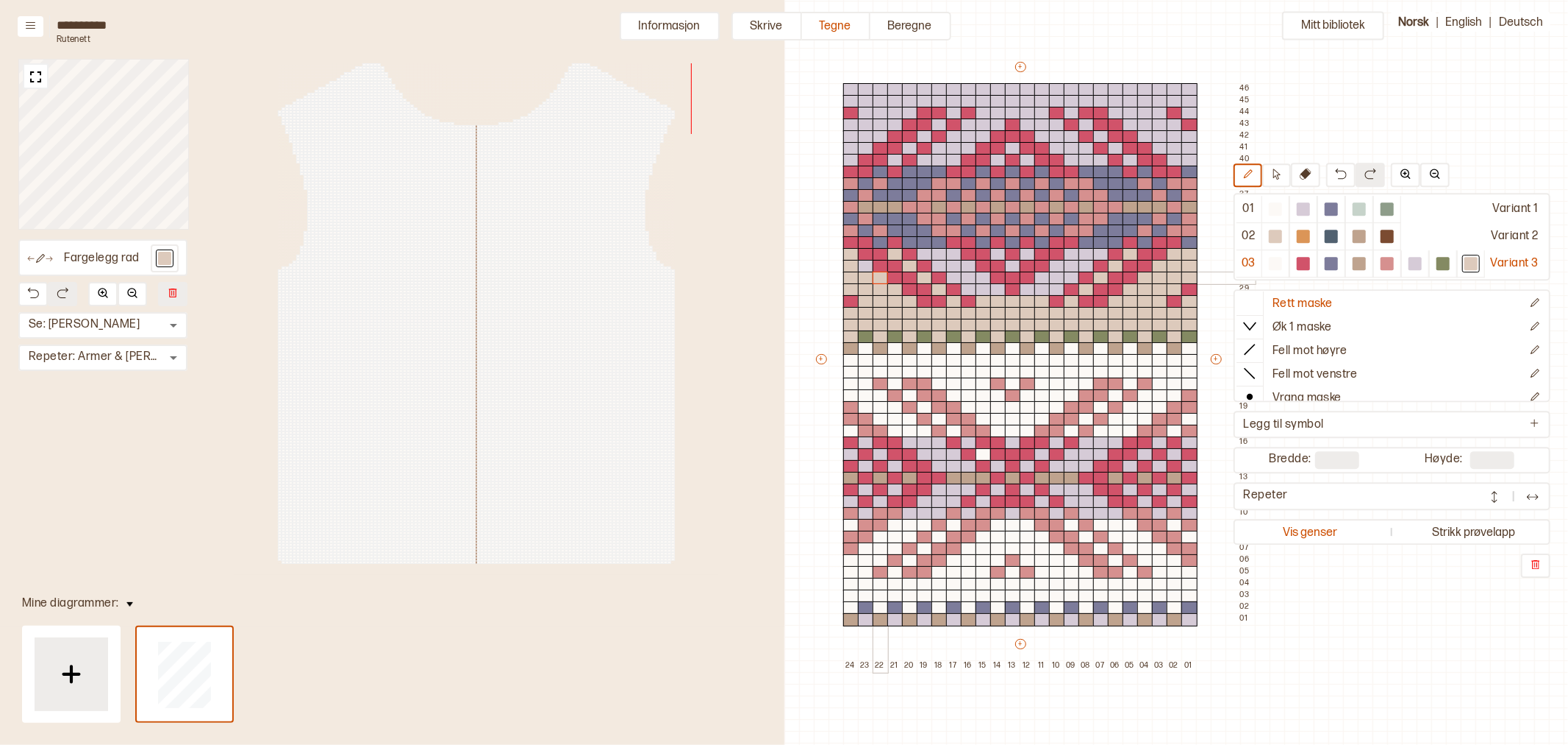
click at [878, 280] on div "+ + + + 24 23 22 21 20 19 18 17 16 15 14 13 12 11 10 09 08 07 06 05 04 03 02 01…" at bounding box center [1034, 366] width 442 height 612
click at [868, 270] on div at bounding box center [866, 267] width 16 height 13
drag, startPoint x: 930, startPoint y: 253, endPoint x: 944, endPoint y: 270, distance: 22.0
click at [951, 259] on div "+ + + + 24 23 22 21 20 19 18 17 16 15 14 13 12 11 10 09 08 07 06 05 04 03 02 01…" at bounding box center [1034, 366] width 442 height 612
click at [941, 267] on div at bounding box center [939, 267] width 16 height 13
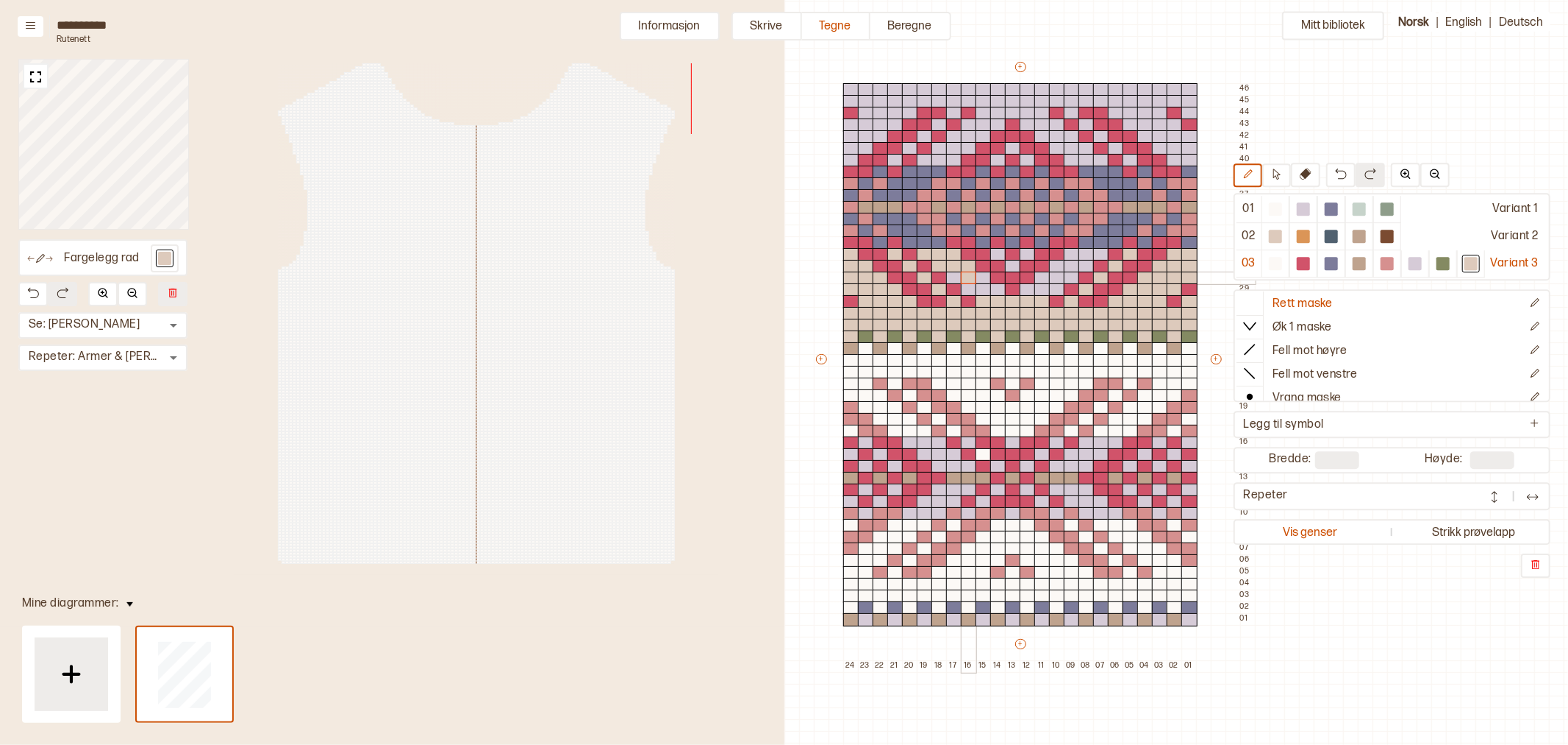
drag, startPoint x: 966, startPoint y: 267, endPoint x: 973, endPoint y: 274, distance: 9.9
click at [973, 274] on div "+ + + + 24 23 22 21 20 19 18 17 16 15 14 13 12 11 10 09 08 07 06 05 04 03 02 01…" at bounding box center [1034, 366] width 442 height 612
drag, startPoint x: 991, startPoint y: 288, endPoint x: 968, endPoint y: 285, distance: 23.2
click at [980, 278] on div "+ + + + 24 23 22 21 20 19 18 17 16 15 14 13 12 11 10 09 08 07 06 05 04 03 02 01…" at bounding box center [1034, 366] width 442 height 612
drag, startPoint x: 963, startPoint y: 289, endPoint x: 956, endPoint y: 278, distance: 13.0
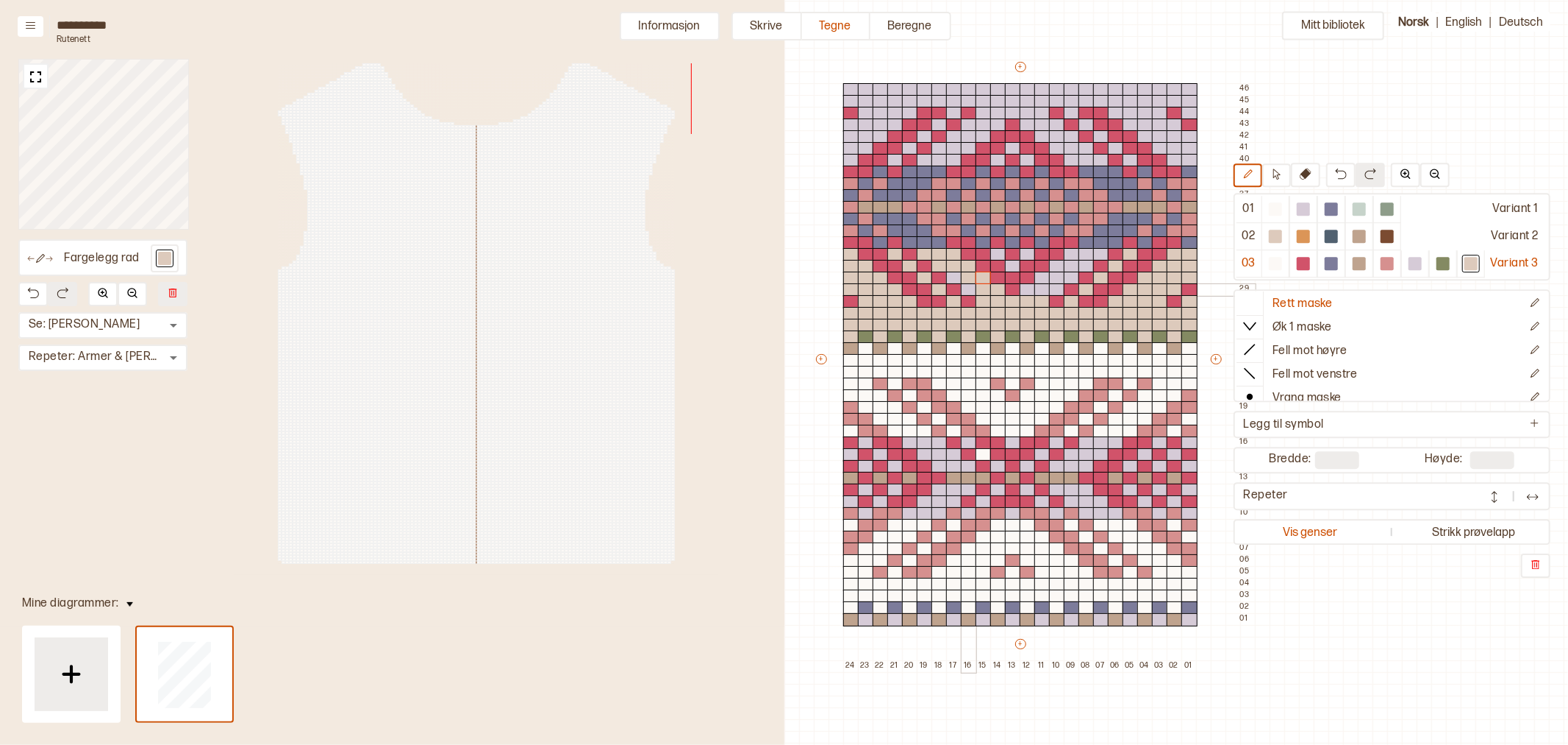
click at [964, 289] on div at bounding box center [969, 290] width 16 height 13
click at [956, 278] on div at bounding box center [954, 278] width 16 height 13
drag, startPoint x: 1024, startPoint y: 289, endPoint x: 1094, endPoint y: 254, distance: 78.3
click at [1094, 254] on div "+ + + + 24 23 22 21 20 19 18 17 16 15 14 13 12 11 10 09 08 07 06 05 04 03 02 01…" at bounding box center [1034, 366] width 442 height 612
drag, startPoint x: 1075, startPoint y: 255, endPoint x: 1053, endPoint y: 270, distance: 26.6
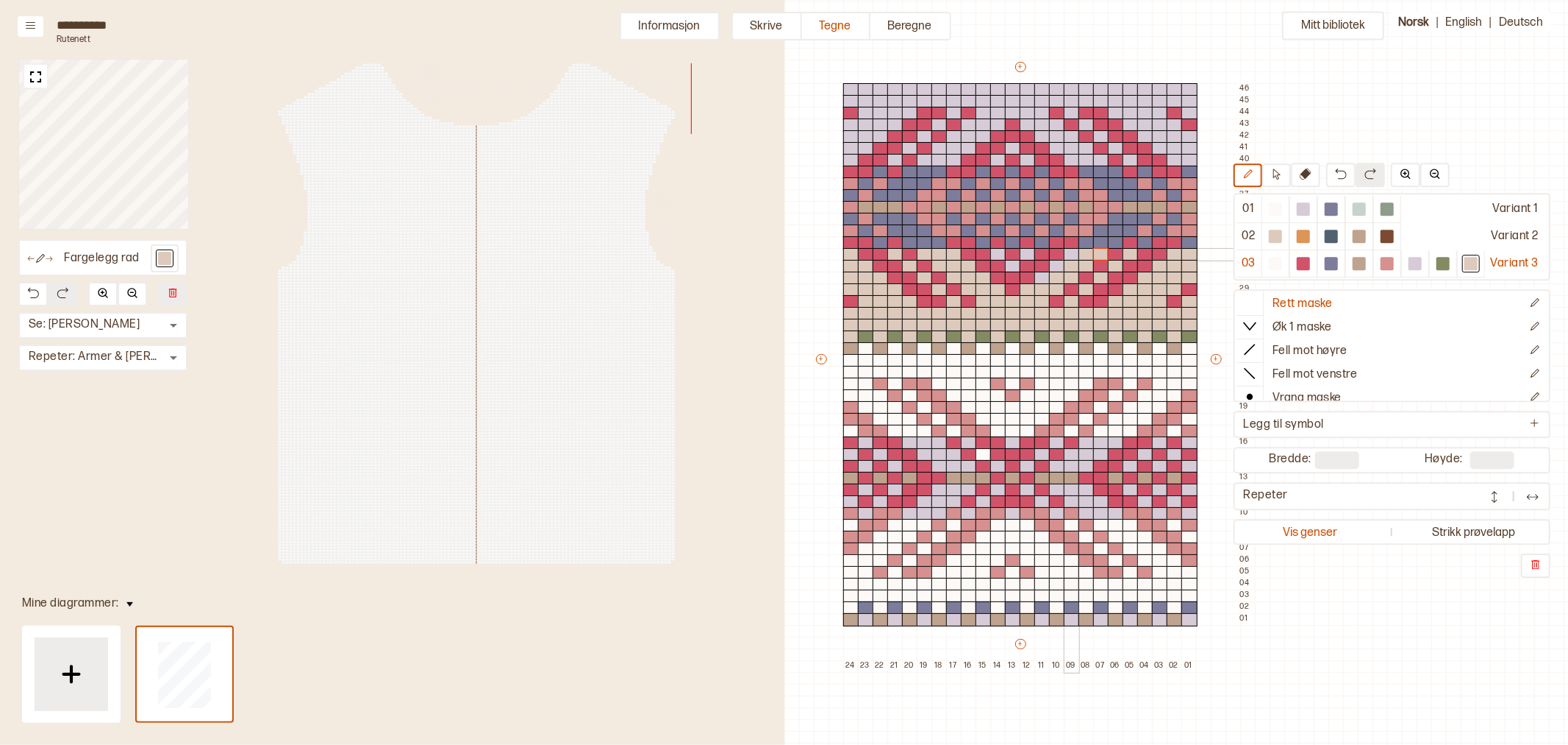
click at [1075, 255] on div at bounding box center [1072, 255] width 16 height 13
click at [1053, 270] on div at bounding box center [1057, 267] width 16 height 13
click at [1041, 278] on div at bounding box center [1042, 278] width 16 height 13
click at [1013, 267] on div at bounding box center [1013, 267] width 16 height 13
click at [1025, 255] on div at bounding box center [1027, 255] width 16 height 13
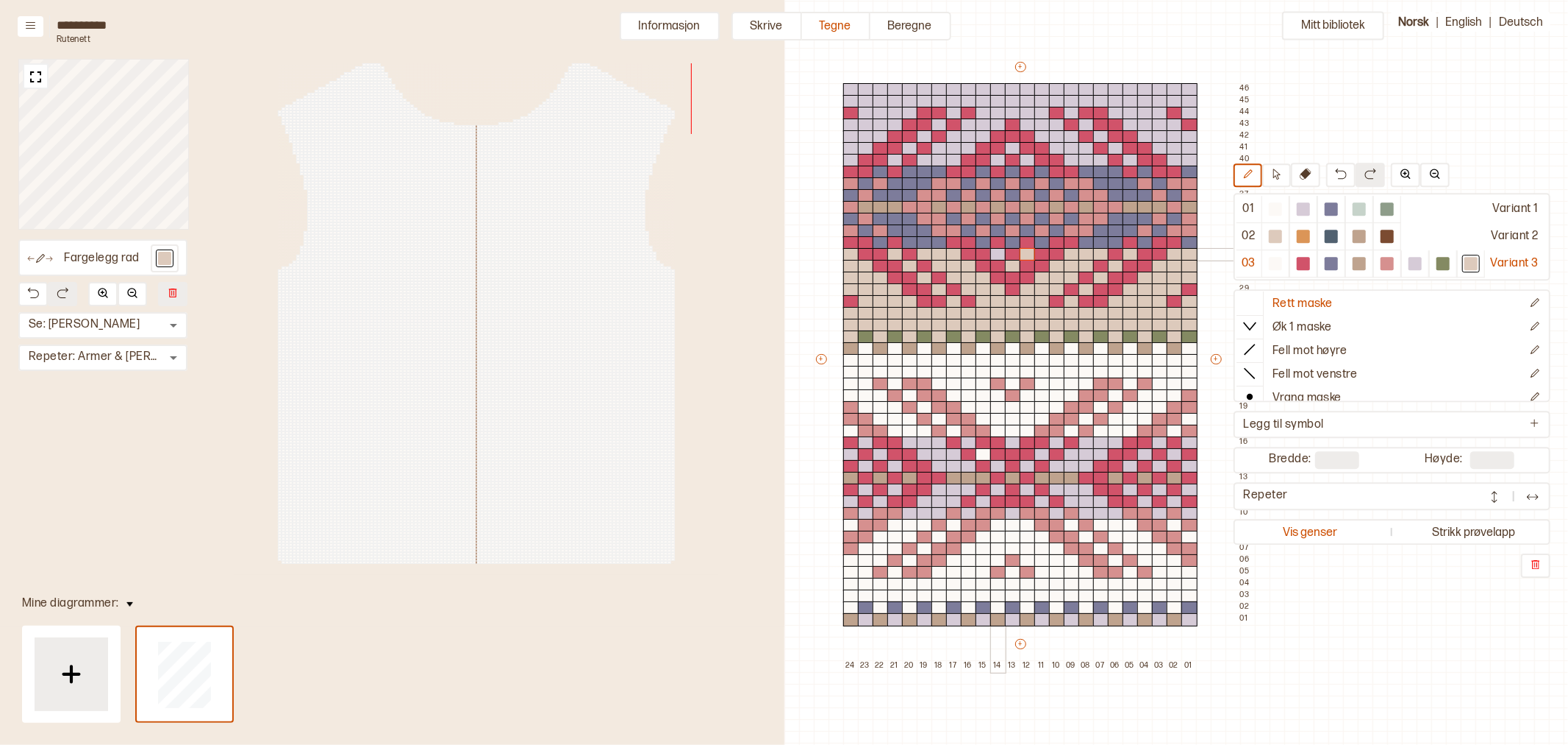
click at [998, 254] on div at bounding box center [999, 255] width 16 height 13
click at [997, 161] on div at bounding box center [999, 161] width 16 height 13
click at [866, 621] on div at bounding box center [866, 620] width 16 height 13
click at [894, 621] on div at bounding box center [896, 620] width 16 height 13
click at [923, 620] on div at bounding box center [924, 620] width 16 height 13
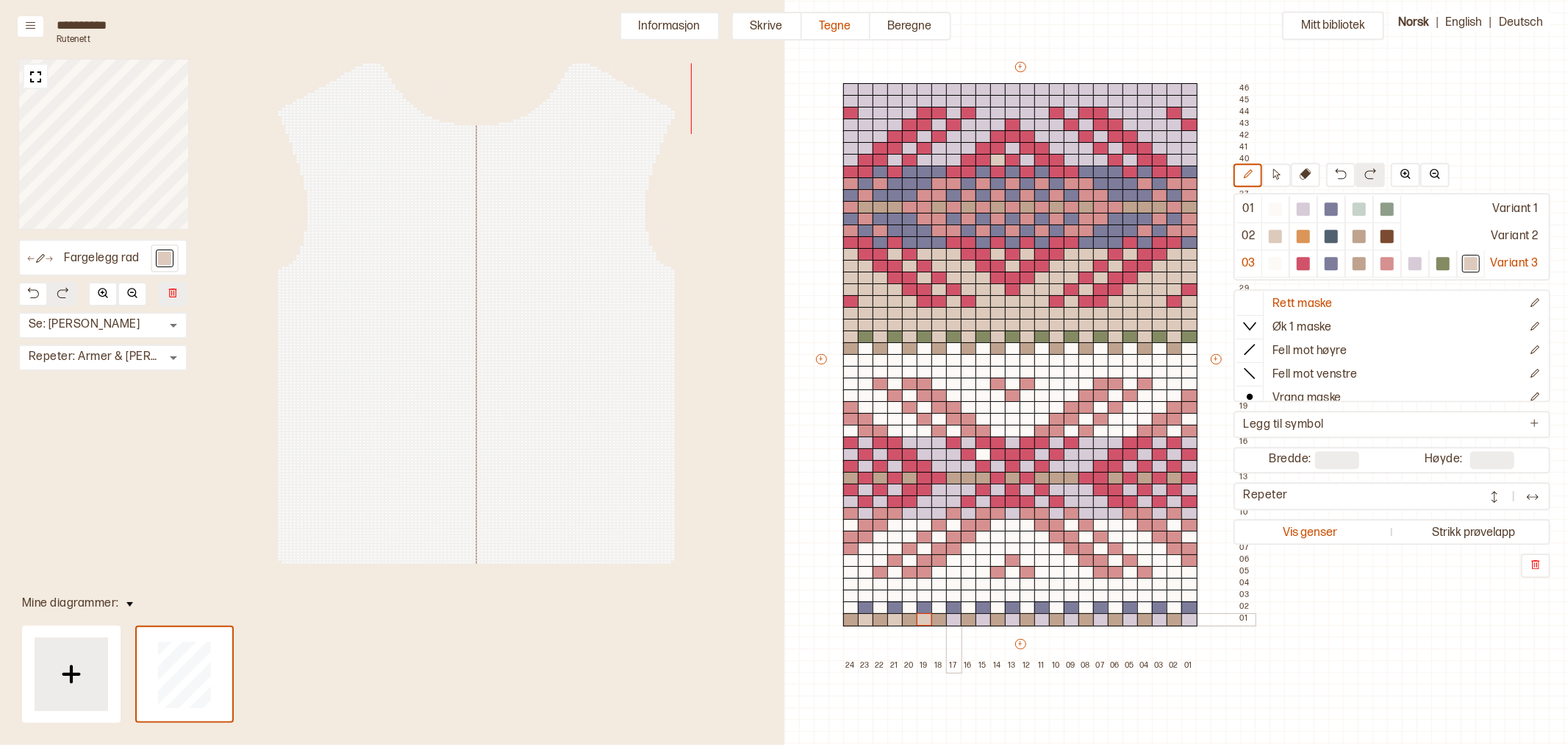
click at [953, 618] on div at bounding box center [954, 620] width 16 height 13
click at [986, 620] on div at bounding box center [983, 620] width 16 height 13
click at [1012, 620] on div at bounding box center [1013, 620] width 16 height 13
click at [1045, 621] on div at bounding box center [1042, 620] width 16 height 13
click at [1069, 621] on div at bounding box center [1072, 620] width 16 height 13
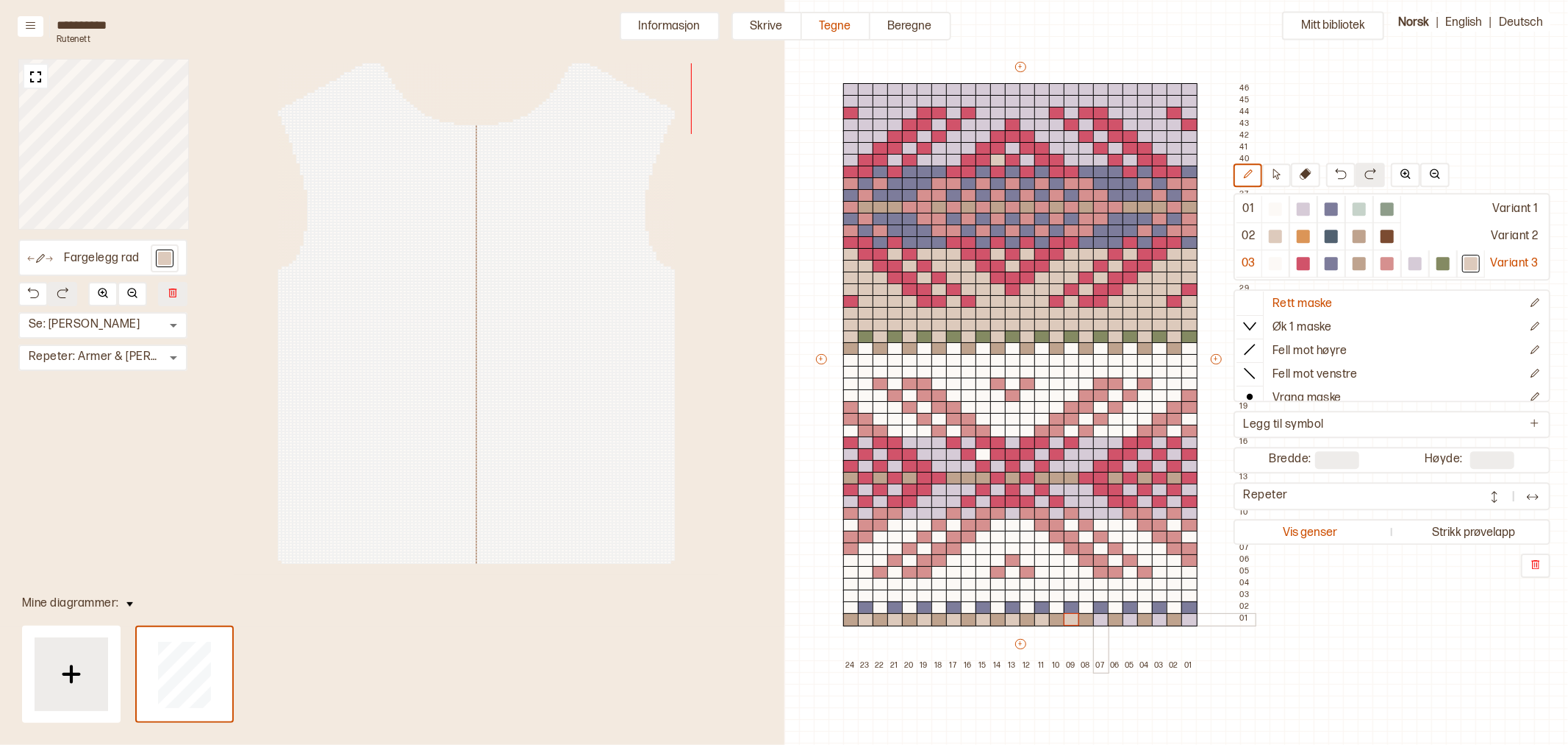
click at [1097, 620] on div at bounding box center [1101, 620] width 16 height 13
click at [1129, 621] on div at bounding box center [1130, 620] width 16 height 13
click at [1162, 619] on div at bounding box center [1160, 620] width 16 height 13
click at [1188, 621] on div at bounding box center [1189, 620] width 16 height 13
click at [1026, 160] on div at bounding box center [1027, 161] width 16 height 13
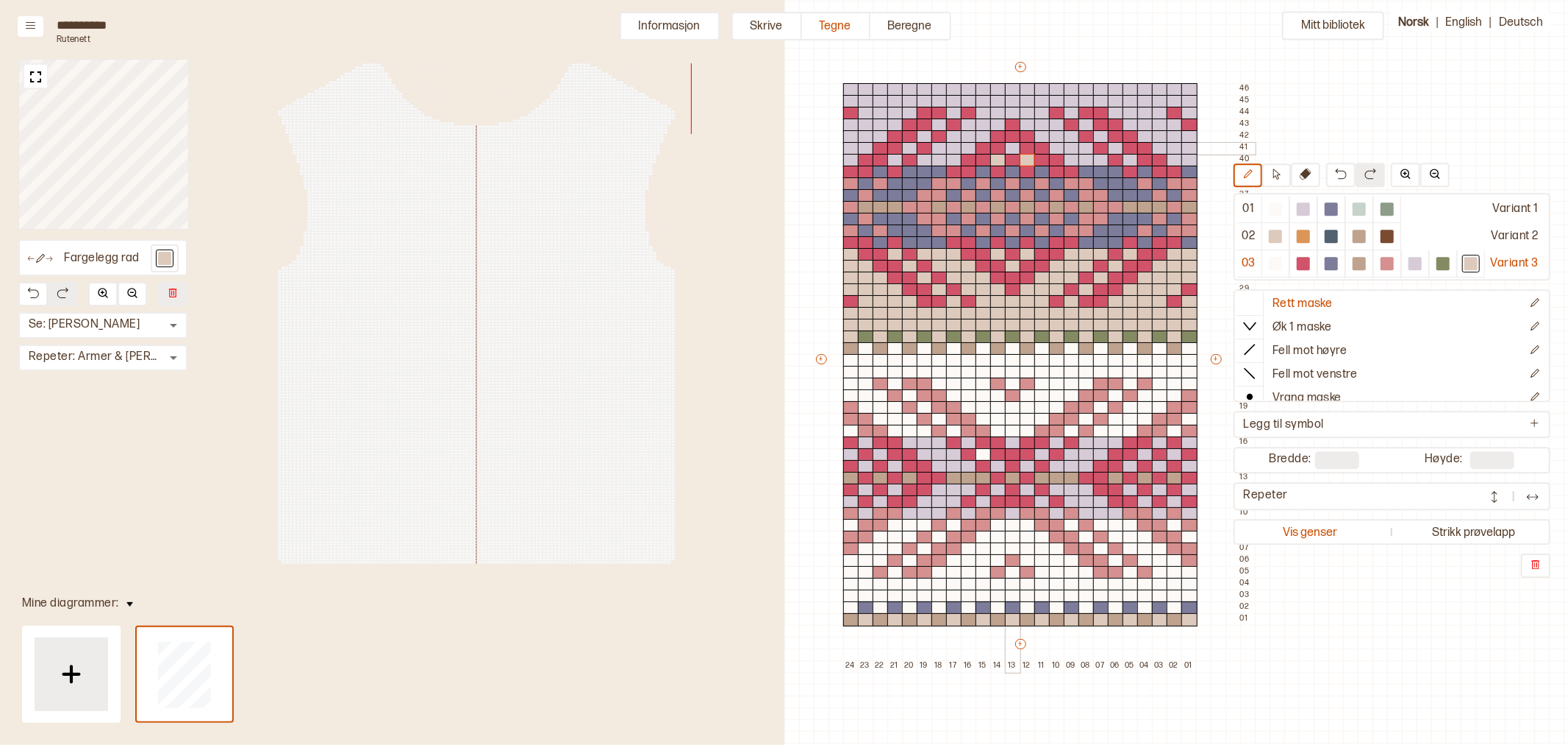
click at [1011, 150] on div at bounding box center [1013, 149] width 16 height 13
drag, startPoint x: 1099, startPoint y: 162, endPoint x: 1041, endPoint y: 98, distance: 86.4
click at [1034, 101] on div "+ + + + 24 23 22 21 20 19 18 17 16 15 14 13 12 11 10 09 08 07 06 05 04 03 02 01…" at bounding box center [1034, 366] width 442 height 612
drag, startPoint x: 1029, startPoint y: 101, endPoint x: 1100, endPoint y: 89, distance: 72.0
click at [1100, 89] on div "+ + + + 24 23 22 21 20 19 18 17 16 15 14 13 12 11 10 09 08 07 06 05 04 03 02 01…" at bounding box center [1034, 366] width 442 height 612
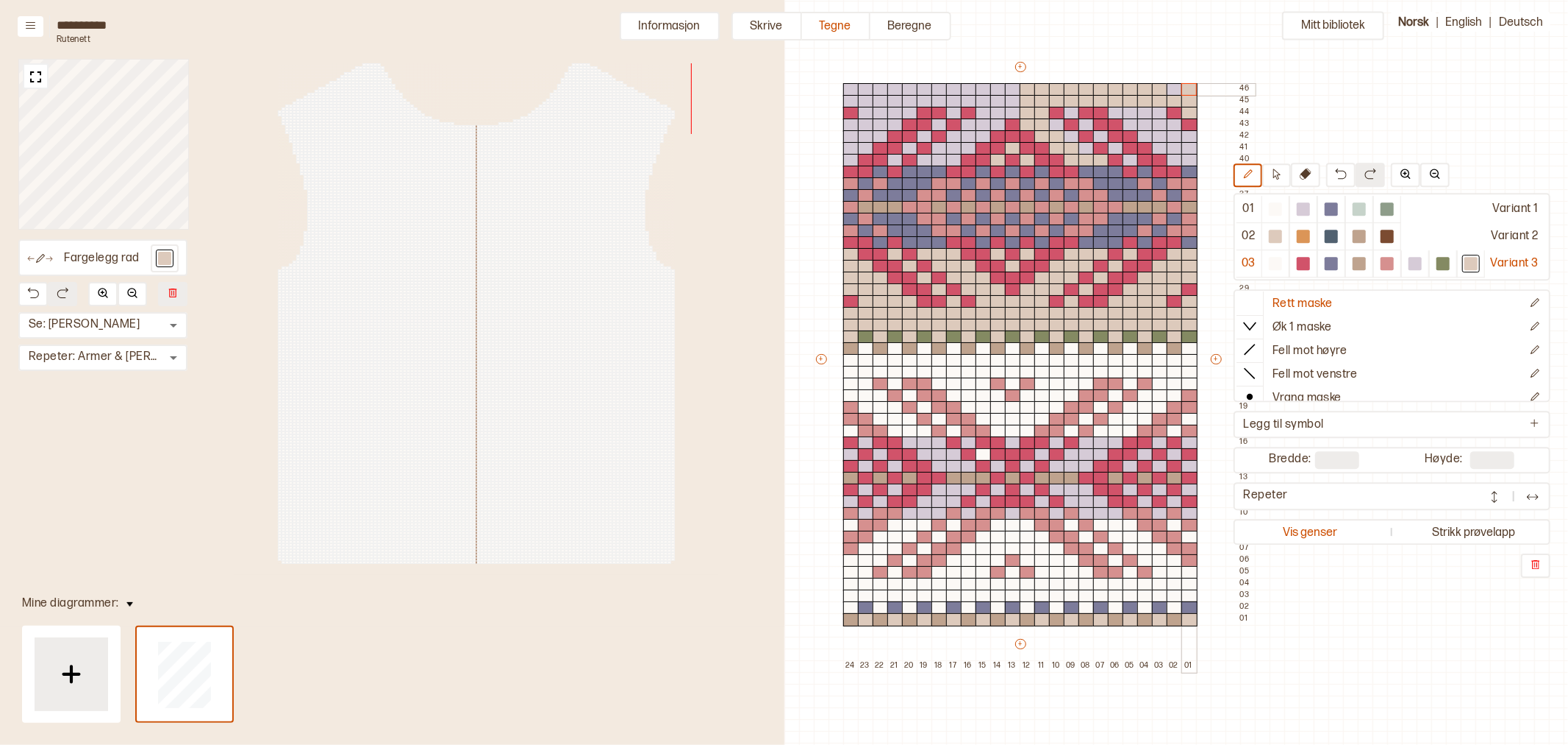
drag, startPoint x: 1194, startPoint y: 112, endPoint x: 1172, endPoint y: 91, distance: 30.4
click at [1172, 91] on div "+ + + + 24 23 22 21 20 19 18 17 16 15 14 13 12 11 10 09 08 07 06 05 04 03 02 01…" at bounding box center [1034, 366] width 442 height 612
drag, startPoint x: 1122, startPoint y: 111, endPoint x: 1133, endPoint y: 123, distance: 16.3
click at [1133, 123] on div "+ + + + 24 23 22 21 20 19 18 17 16 15 14 13 12 11 10 09 08 07 06 05 04 03 02 01…" at bounding box center [1034, 366] width 442 height 612
drag, startPoint x: 1128, startPoint y: 160, endPoint x: 1119, endPoint y: 151, distance: 12.7
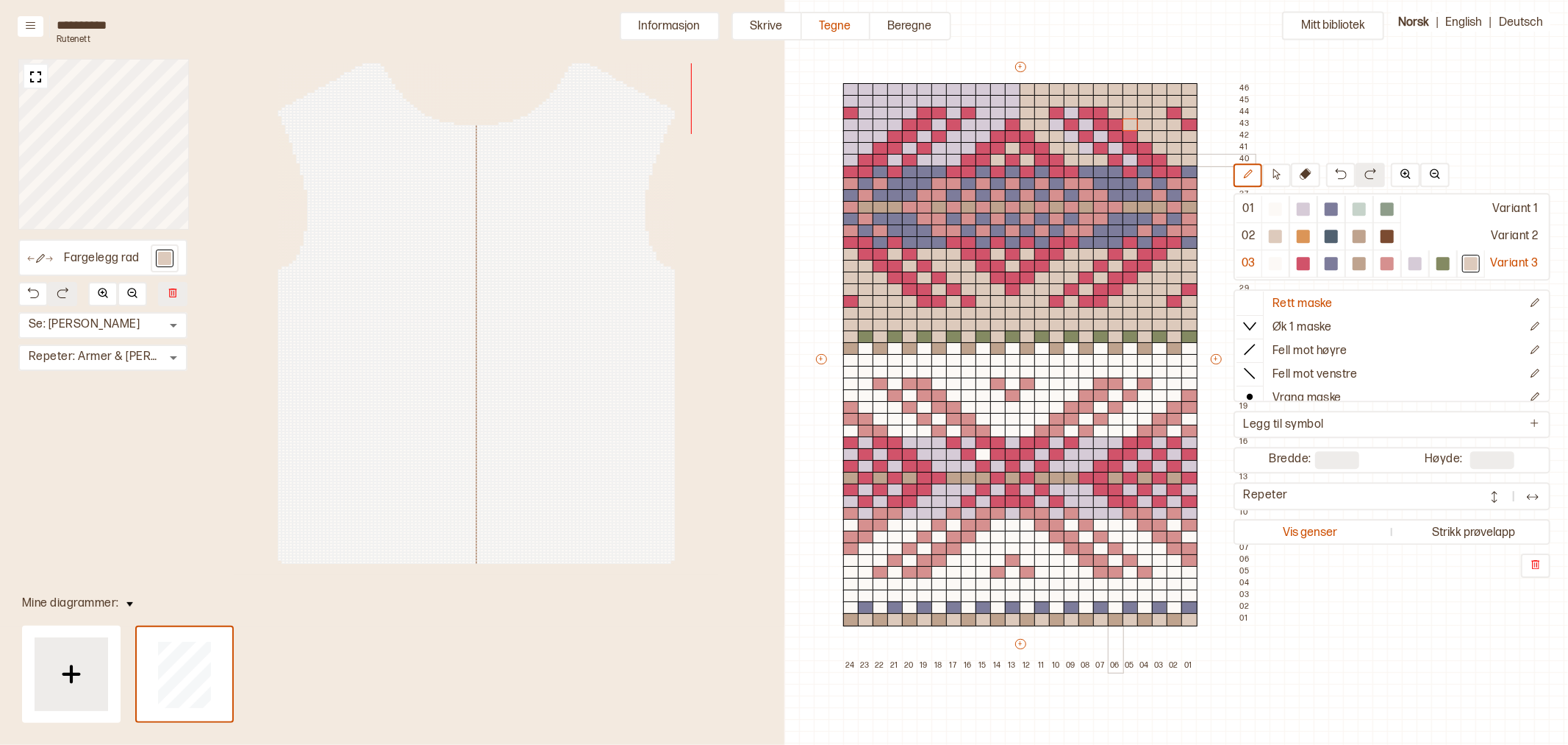
click at [1129, 160] on div at bounding box center [1130, 161] width 16 height 13
click at [1118, 151] on div at bounding box center [1116, 149] width 16 height 13
click at [1087, 150] on div at bounding box center [1086, 149] width 16 height 13
click at [1070, 134] on div at bounding box center [1072, 137] width 16 height 13
click at [1054, 123] on div at bounding box center [1057, 125] width 16 height 13
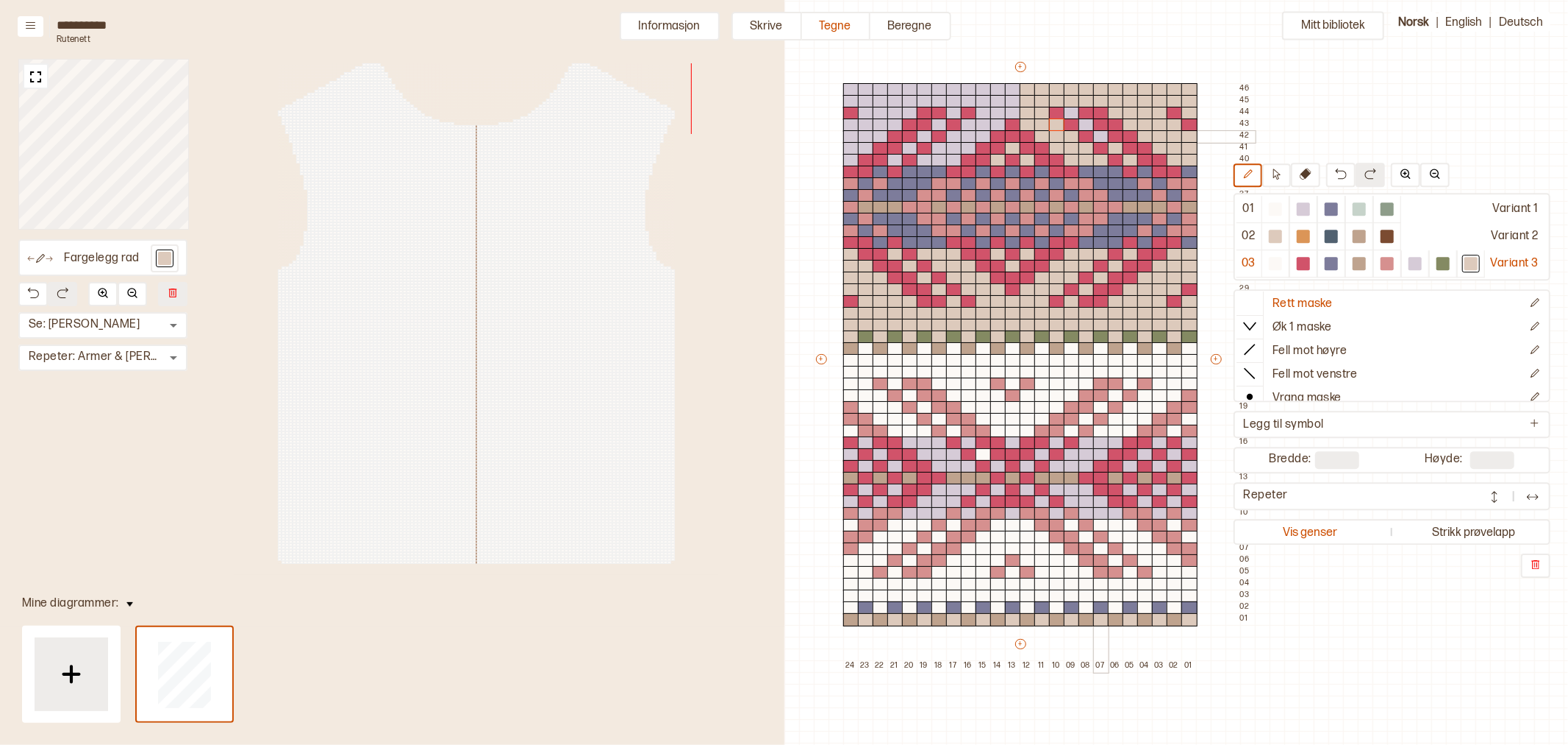
click at [1101, 138] on div at bounding box center [1101, 137] width 16 height 13
click at [1088, 127] on div at bounding box center [1086, 125] width 16 height 13
click at [1069, 112] on div at bounding box center [1072, 114] width 16 height 13
drag, startPoint x: 1009, startPoint y: 113, endPoint x: 1002, endPoint y: 125, distance: 13.9
click at [1002, 125] on div "+ + + + 24 23 22 21 20 19 18 17 16 15 14 13 12 11 10 09 08 07 06 05 04 03 02 01…" at bounding box center [1034, 366] width 442 height 612
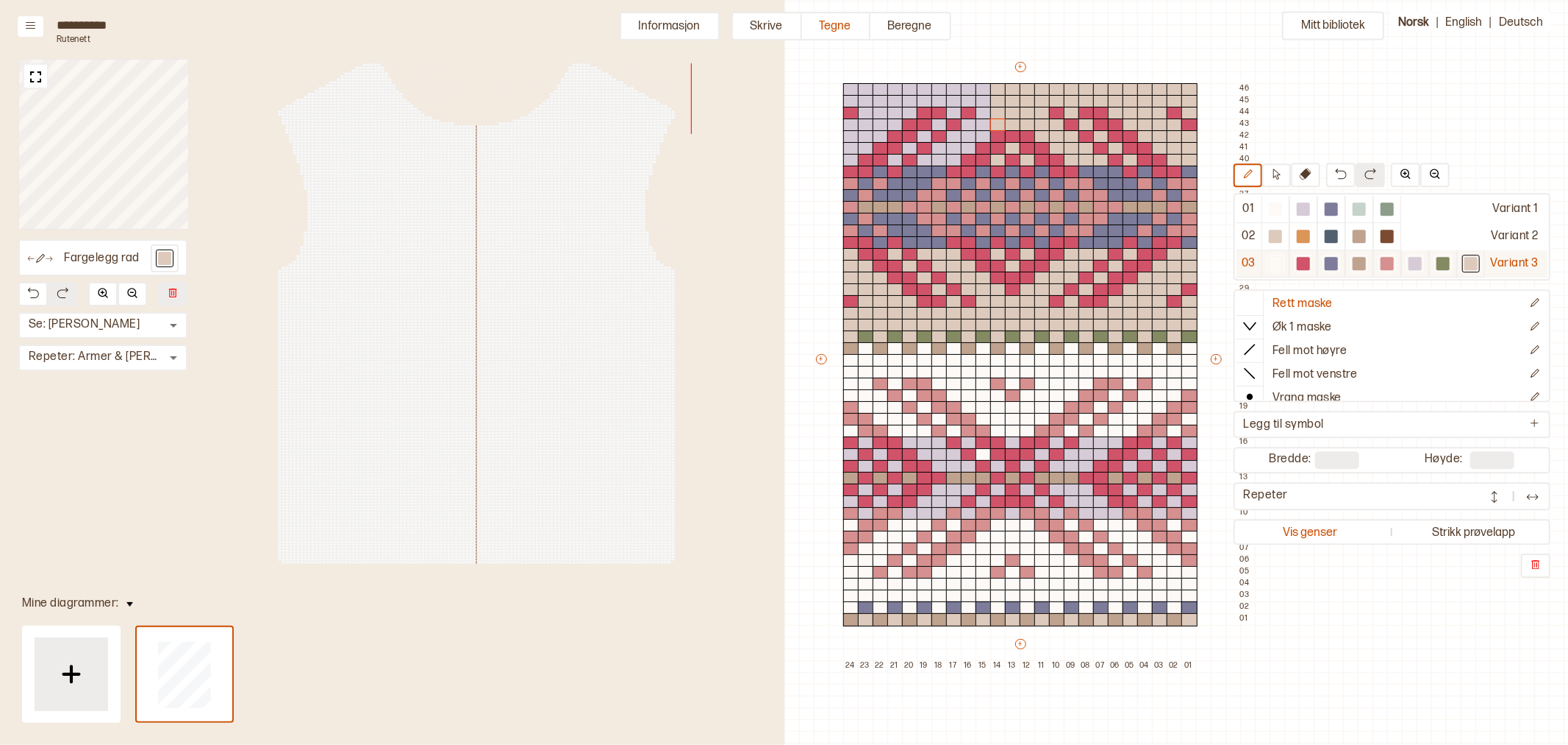
click at [1302, 266] on div at bounding box center [1303, 264] width 13 height 13
click at [1016, 123] on div at bounding box center [1013, 125] width 16 height 13
click at [1471, 261] on div at bounding box center [1472, 264] width 13 height 13
drag, startPoint x: 981, startPoint y: 103, endPoint x: 869, endPoint y: 90, distance: 112.8
click at [860, 90] on div "+ + + + 24 23 22 21 20 19 18 17 16 15 14 13 12 11 10 09 08 07 06 05 04 03 02 01…" at bounding box center [1034, 366] width 442 height 612
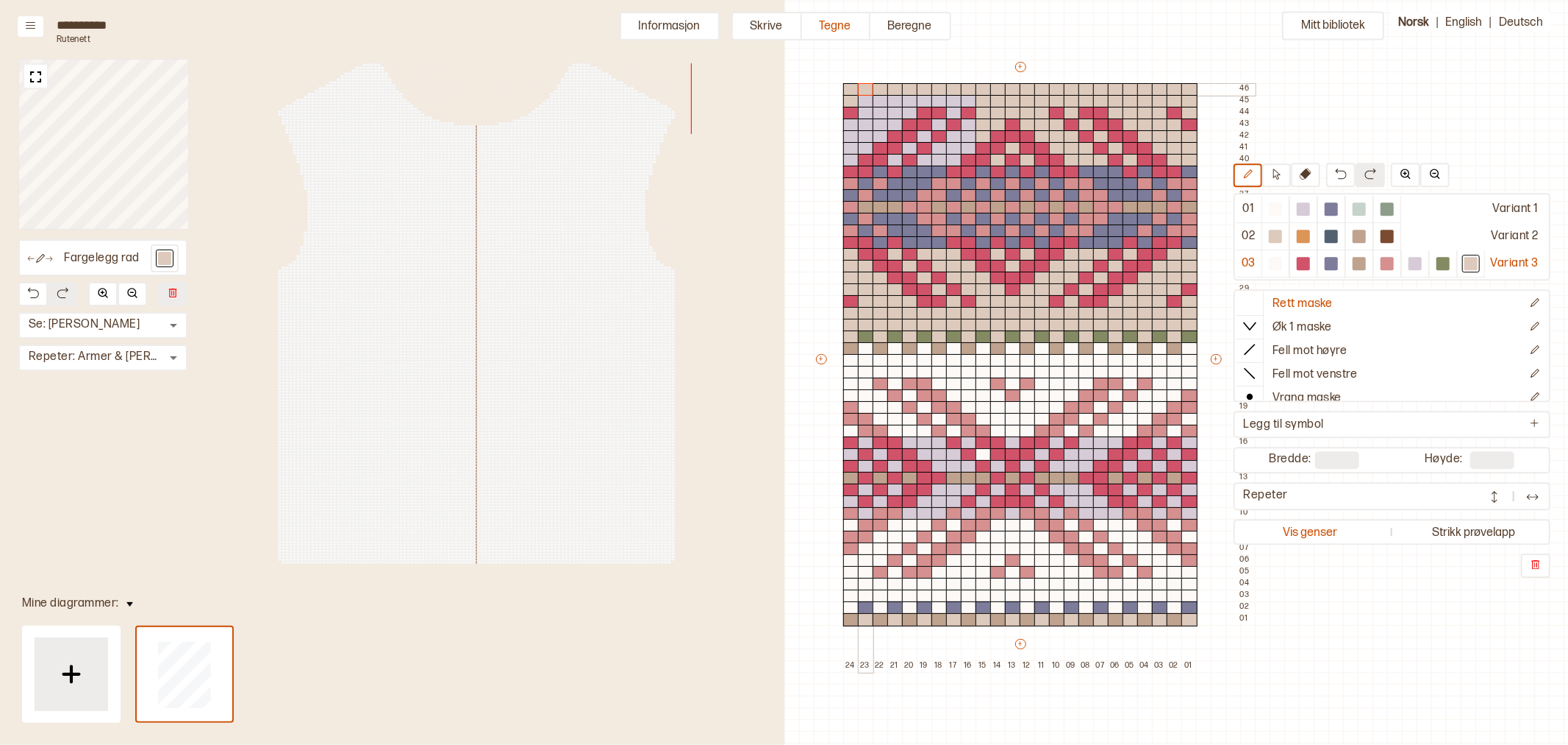
click at [869, 90] on div at bounding box center [866, 90] width 16 height 13
drag, startPoint x: 917, startPoint y: 98, endPoint x: 964, endPoint y: 98, distance: 47.0
click at [964, 98] on div "+ + + + 24 23 22 21 20 19 18 17 16 15 14 13 12 11 10 09 08 07 06 05 04 03 02 01…" at bounding box center [1034, 366] width 442 height 612
click at [944, 101] on div at bounding box center [939, 102] width 16 height 13
click at [910, 101] on div at bounding box center [910, 102] width 16 height 13
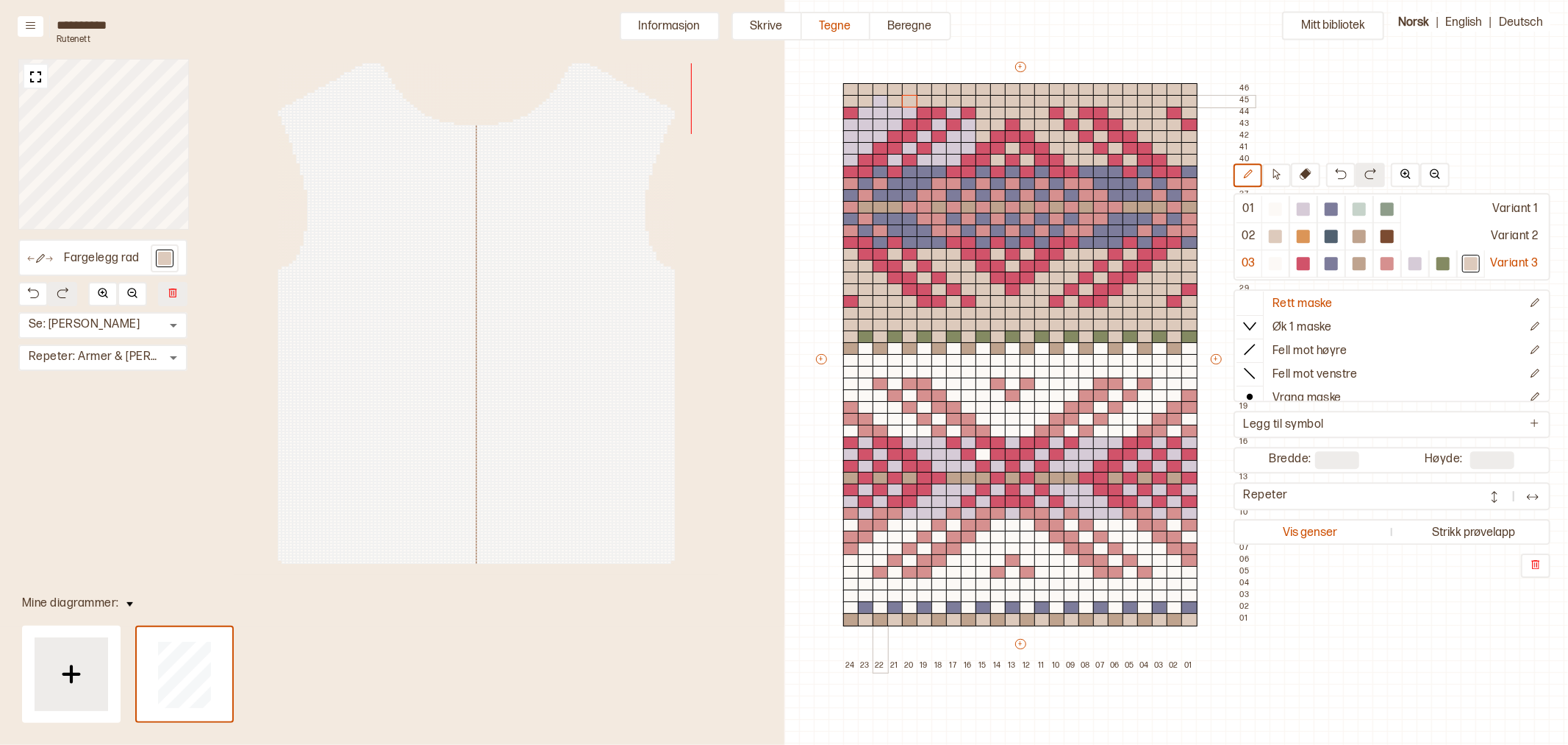
click at [879, 103] on div at bounding box center [880, 102] width 16 height 13
drag, startPoint x: 883, startPoint y: 114, endPoint x: 858, endPoint y: 144, distance: 39.1
click at [849, 151] on div "+ + + + 24 23 22 21 20 19 18 17 16 15 14 13 12 11 10 09 08 07 06 05 04 03 02 01…" at bounding box center [1034, 366] width 442 height 612
click at [850, 162] on div at bounding box center [851, 161] width 16 height 13
drag, startPoint x: 869, startPoint y: 147, endPoint x: 891, endPoint y: 122, distance: 33.3
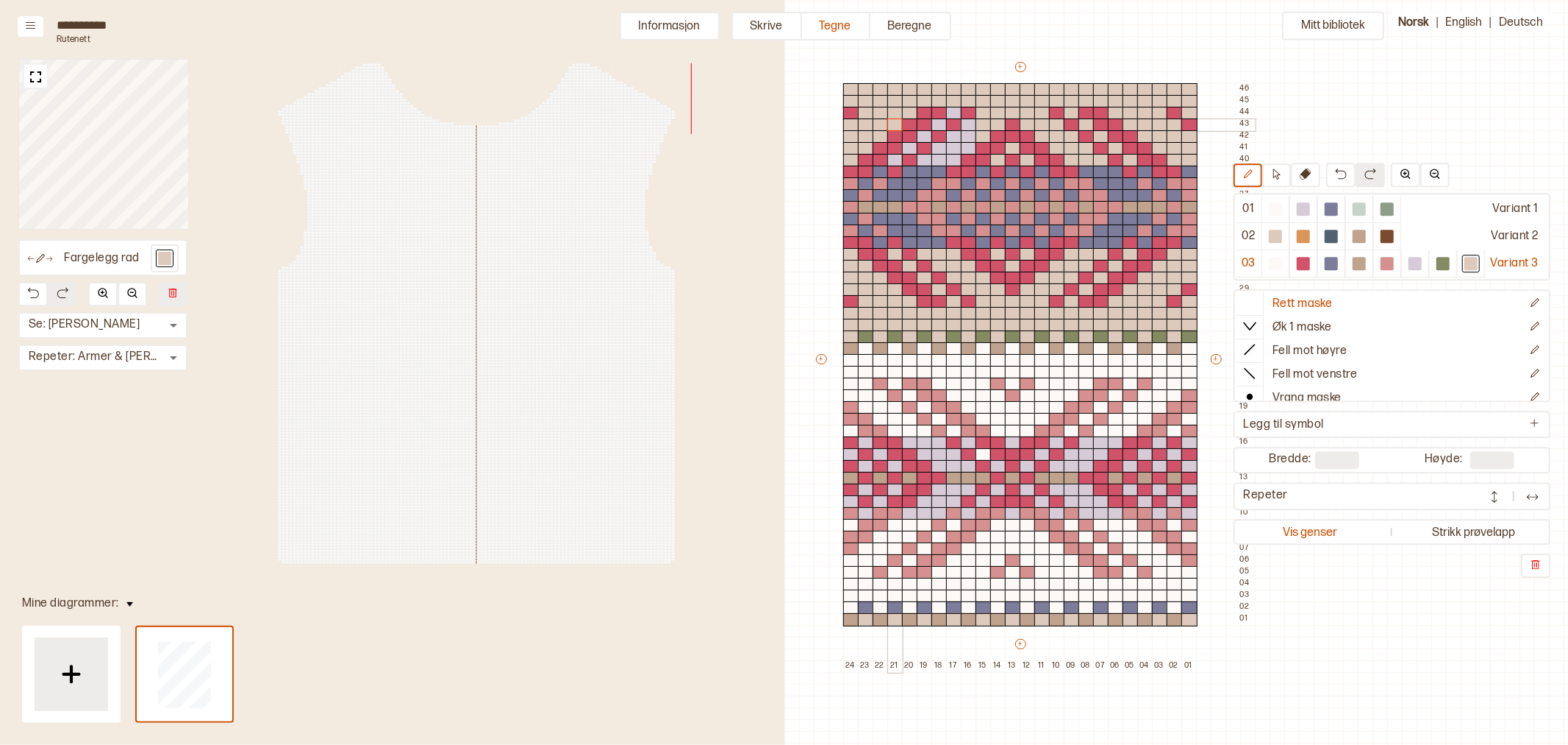
click at [891, 122] on div "+ + + + 24 23 22 21 20 19 18 17 16 15 14 13 12 11 10 09 08 07 06 05 04 03 02 01…" at bounding box center [1034, 366] width 442 height 612
click at [952, 113] on div at bounding box center [954, 114] width 16 height 13
click at [938, 126] on div at bounding box center [939, 125] width 16 height 13
click at [921, 136] on div at bounding box center [924, 137] width 16 height 13
click at [912, 147] on div at bounding box center [910, 149] width 16 height 13
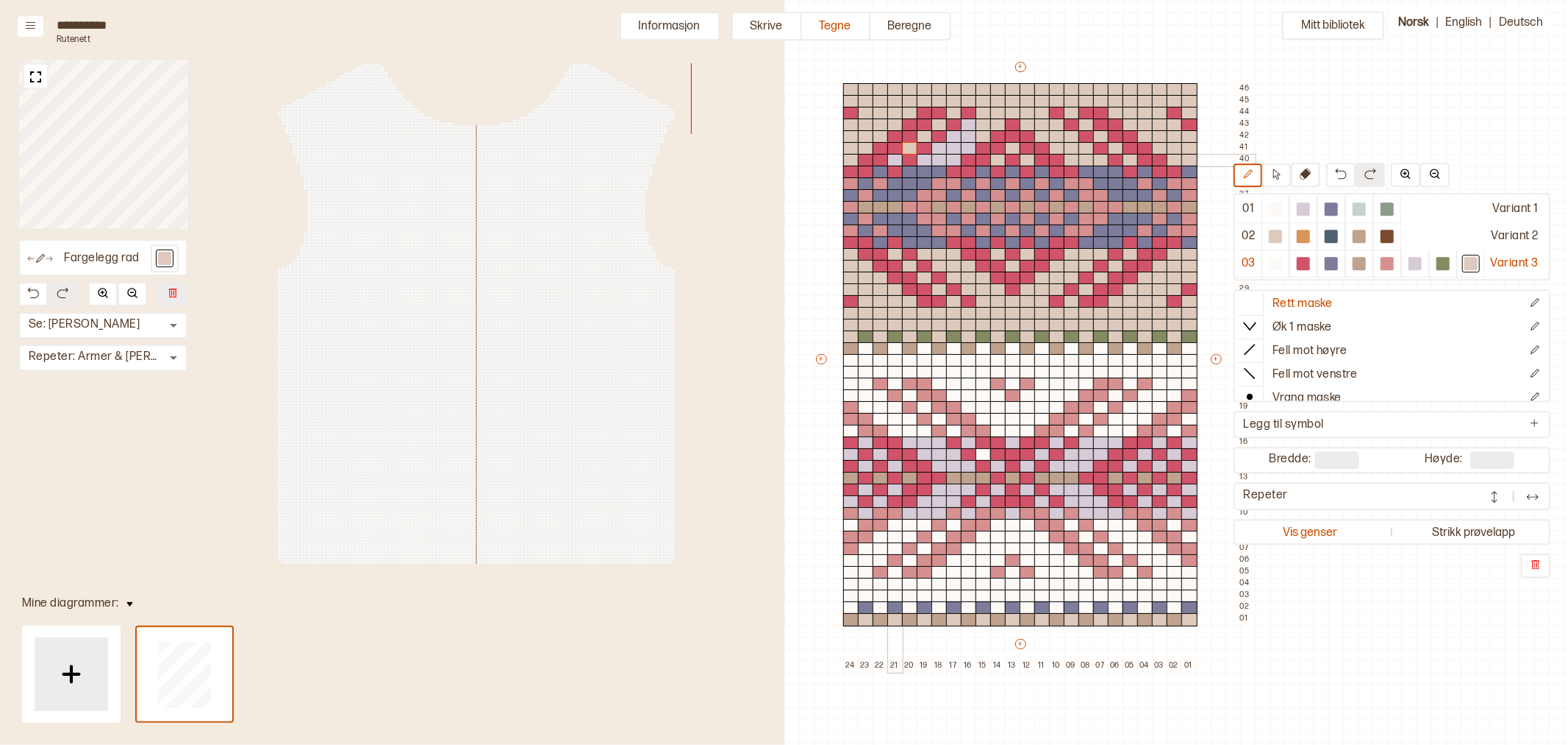
click at [898, 156] on div at bounding box center [896, 161] width 16 height 13
drag, startPoint x: 926, startPoint y: 161, endPoint x: 971, endPoint y: 133, distance: 53.0
click at [969, 127] on div "+ + + + 24 23 22 21 20 19 18 17 16 15 14 13 12 11 10 09 08 07 06 05 04 03 02 01…" at bounding box center [1034, 366] width 442 height 612
click at [969, 148] on div at bounding box center [969, 149] width 16 height 13
click at [952, 161] on div at bounding box center [954, 161] width 16 height 13
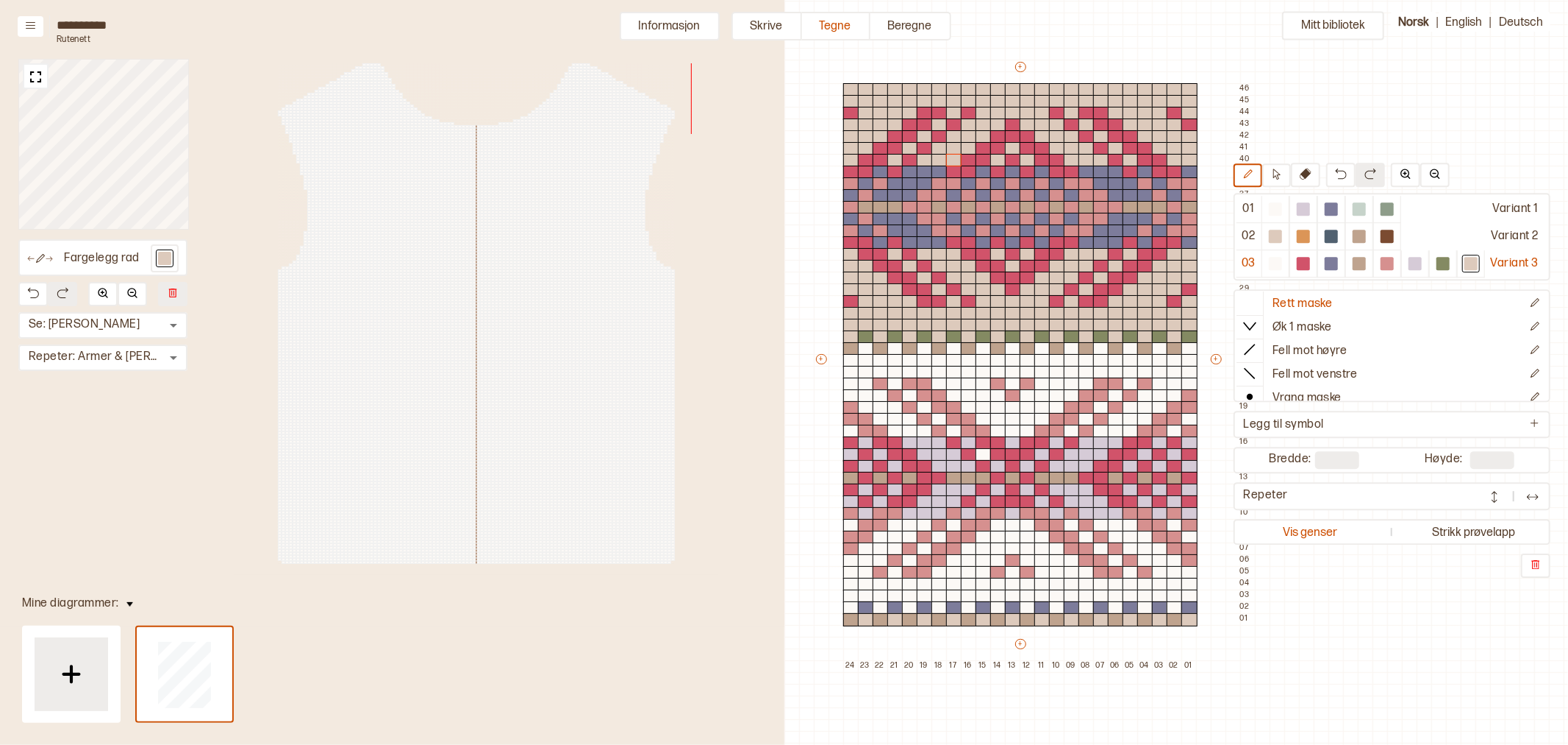
click at [1089, 39] on div "Mitt bibliotek 01 Variant 1 02 Variant 2 03 Variant 3 Rett maske Øk 1 maske Fel…" at bounding box center [1024, 662] width 1568 height 1489
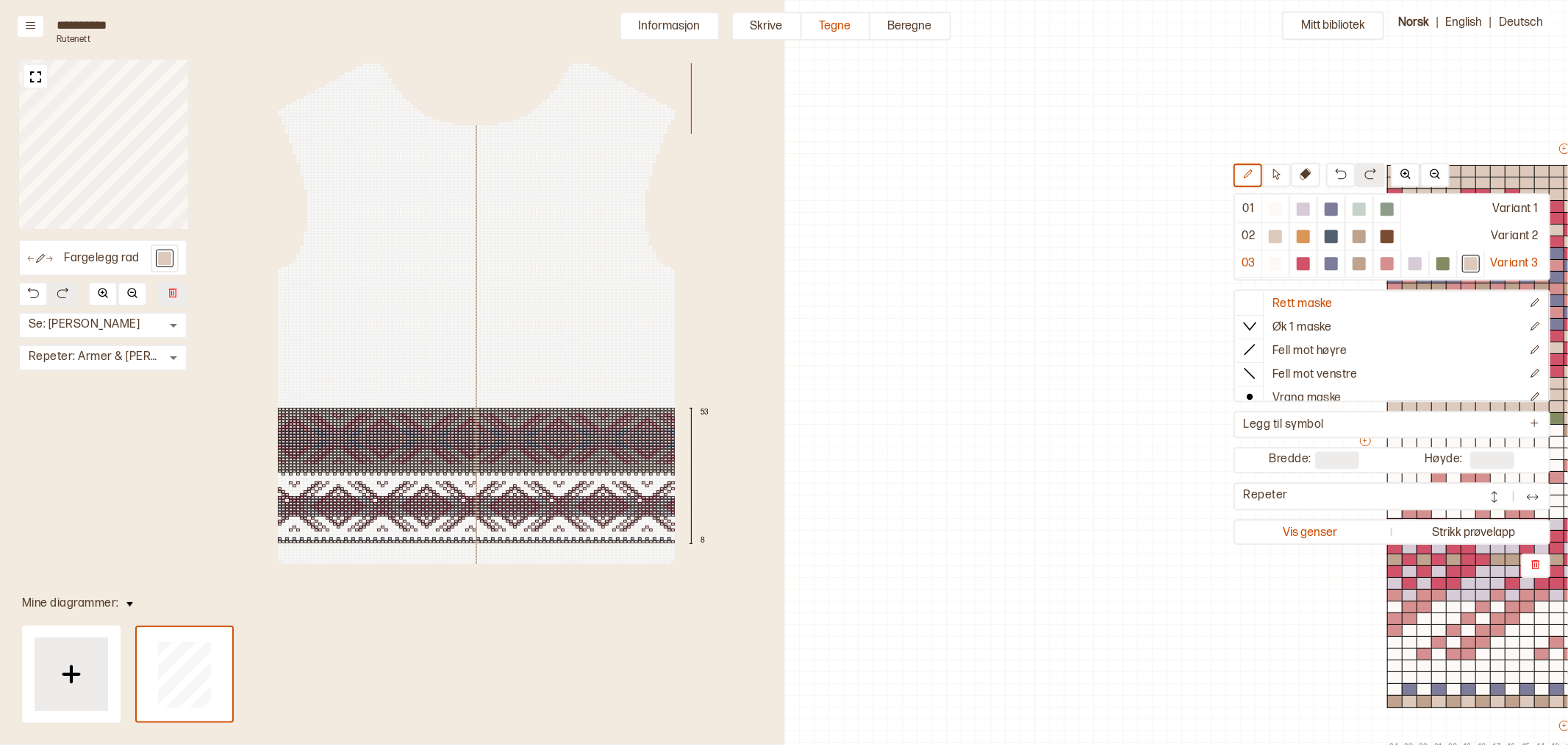
scroll to position [82, 544]
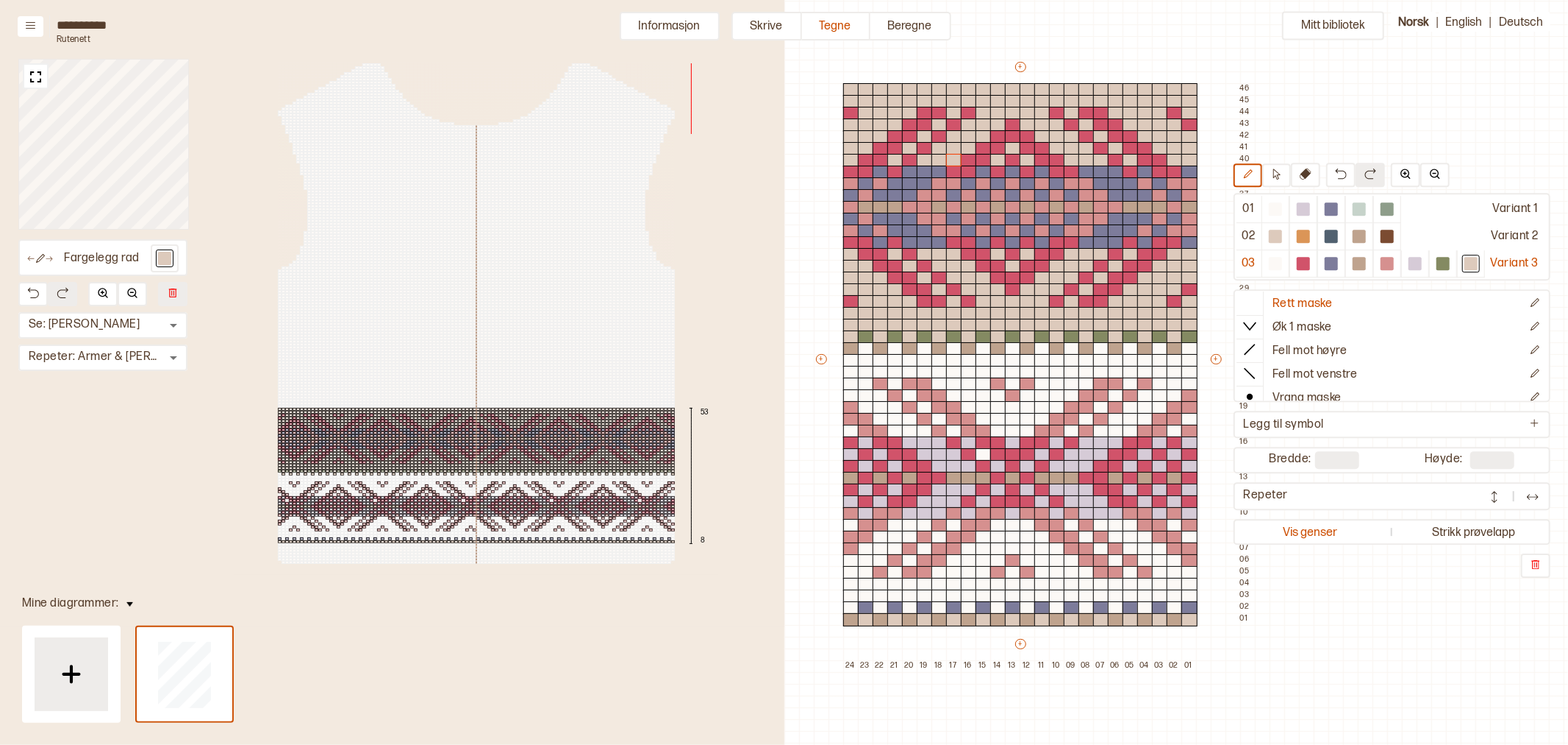
click at [470, 473] on div at bounding box center [471, 474] width 4 height 3
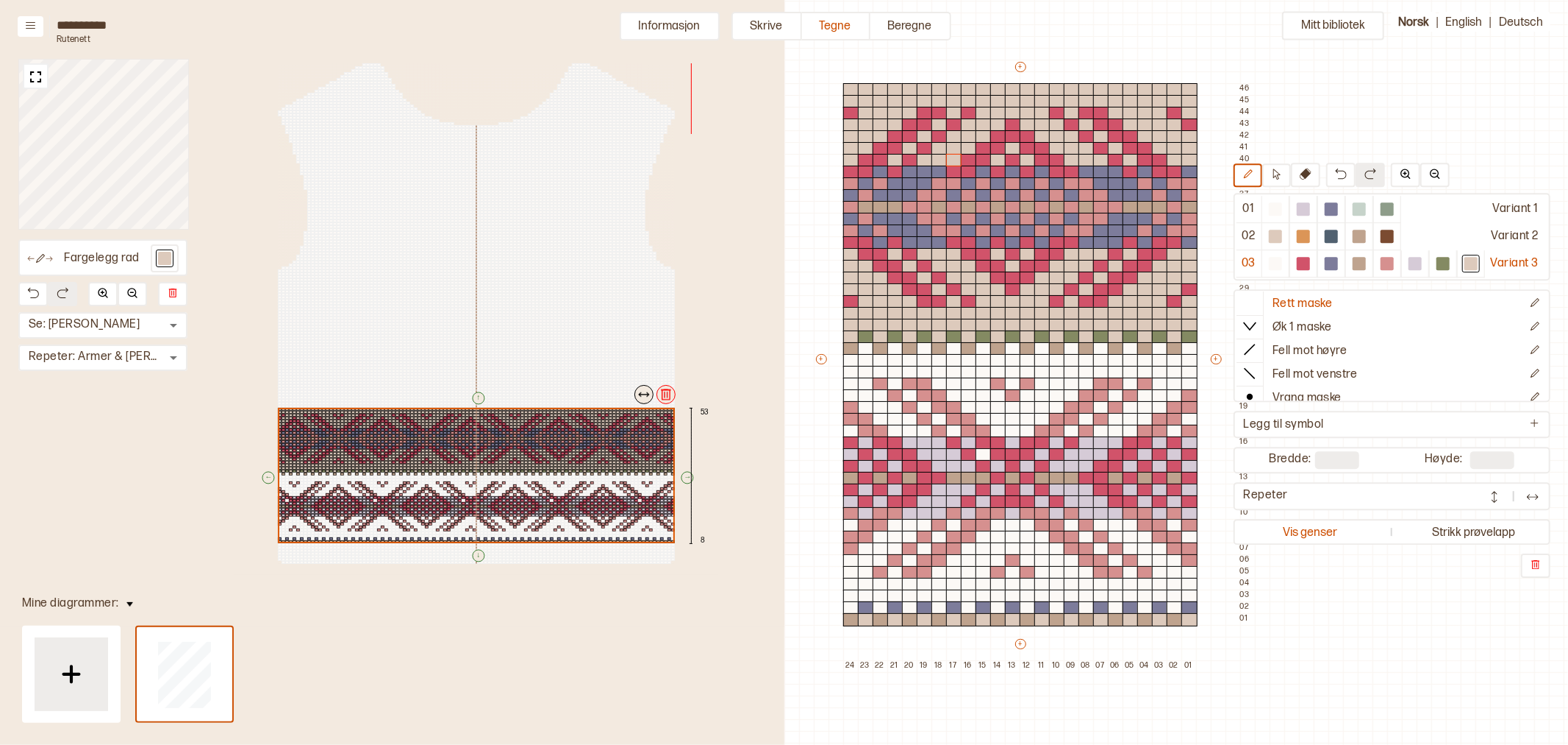
click at [518, 372] on div at bounding box center [518, 373] width 4 height 3
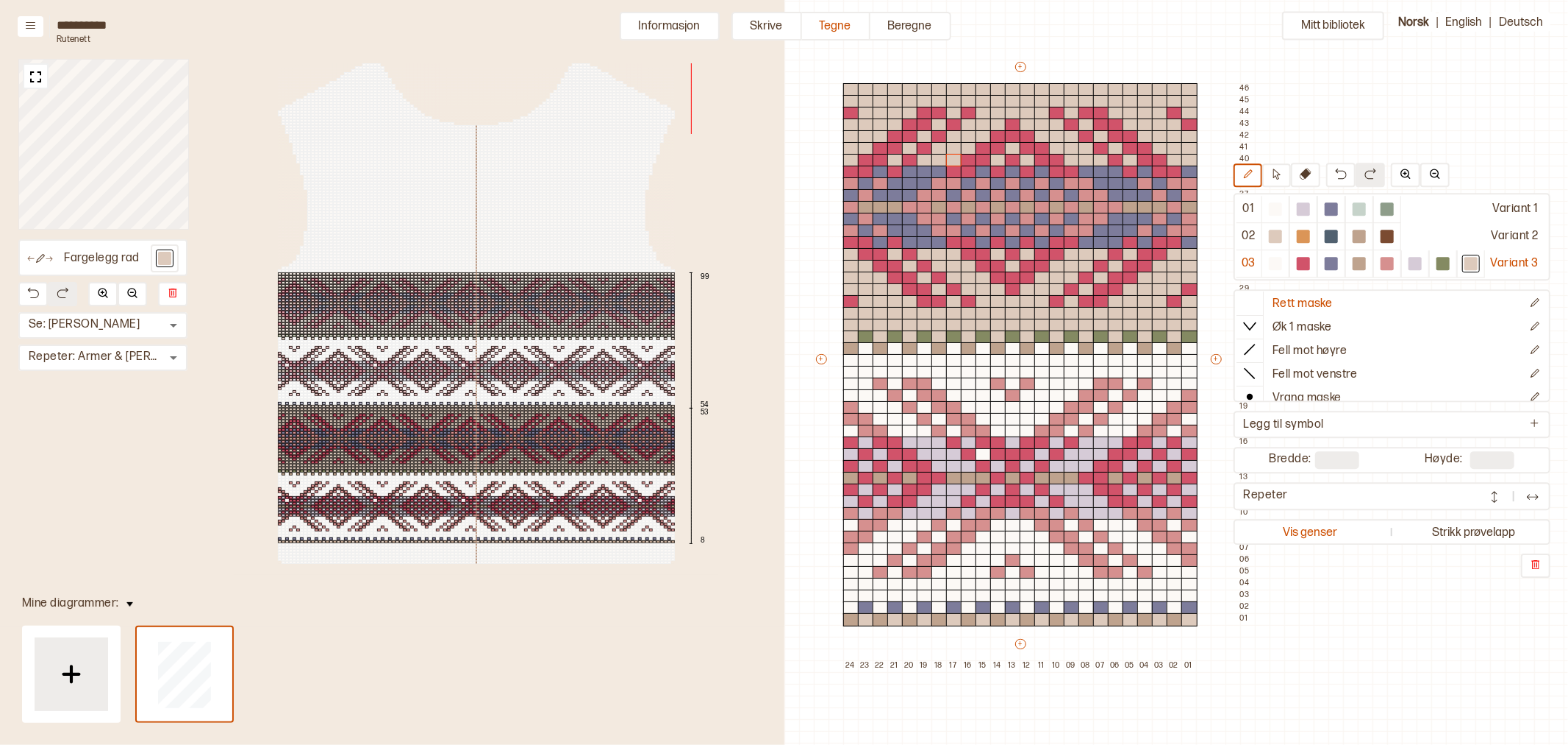
click at [469, 337] on div at bounding box center [471, 338] width 4 height 3
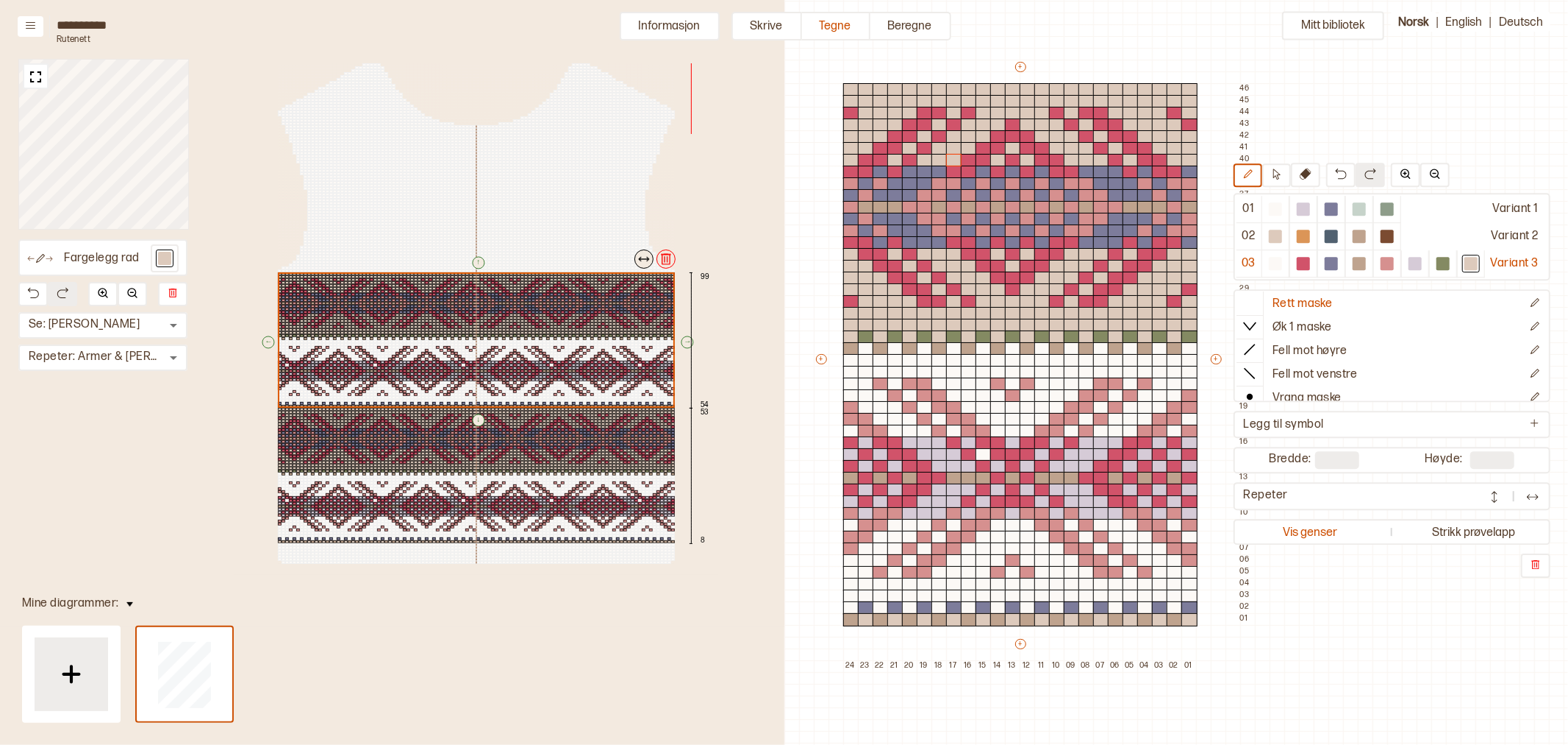
click at [525, 220] on div at bounding box center [526, 220] width 4 height 3
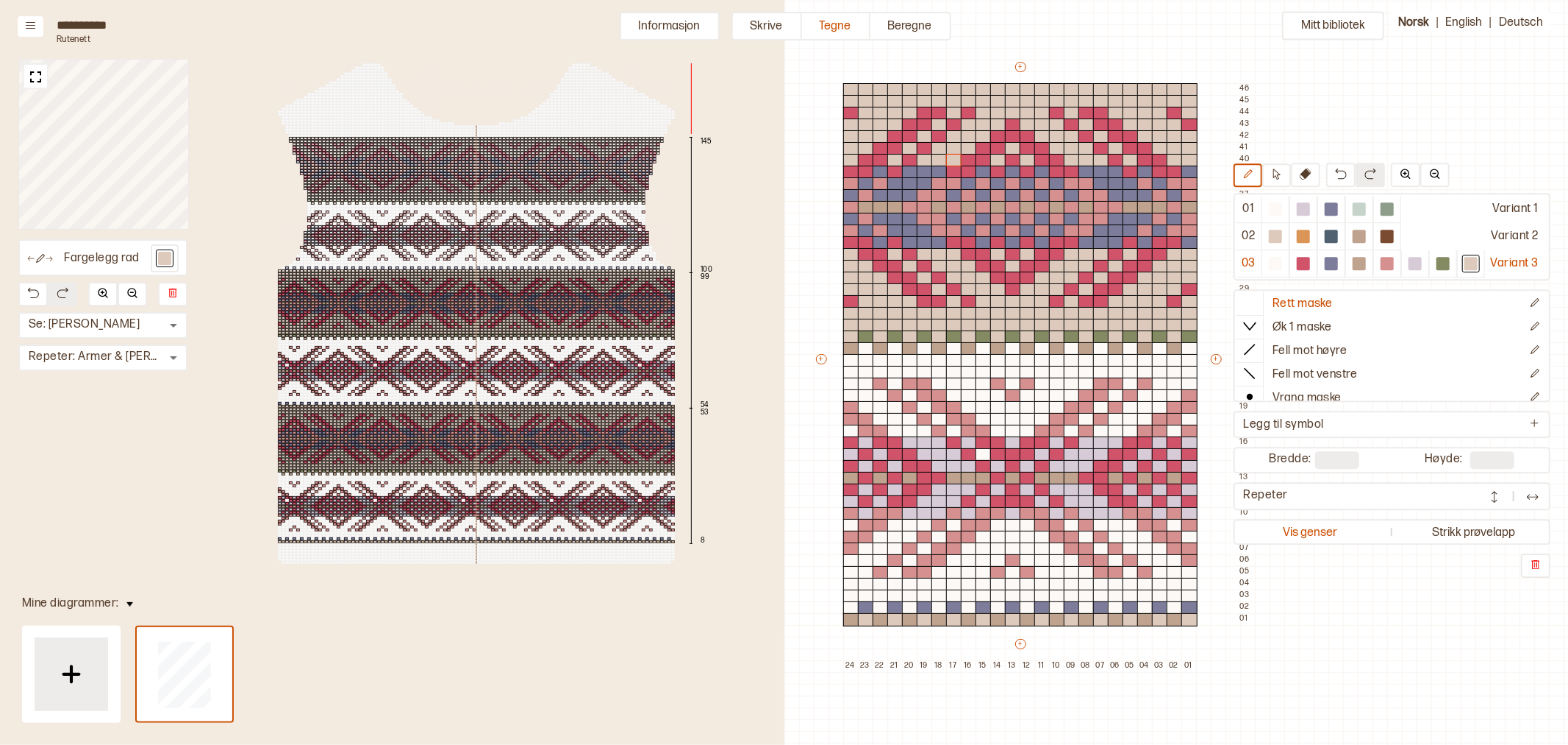
click at [471, 202] on div at bounding box center [471, 202] width 4 height 3
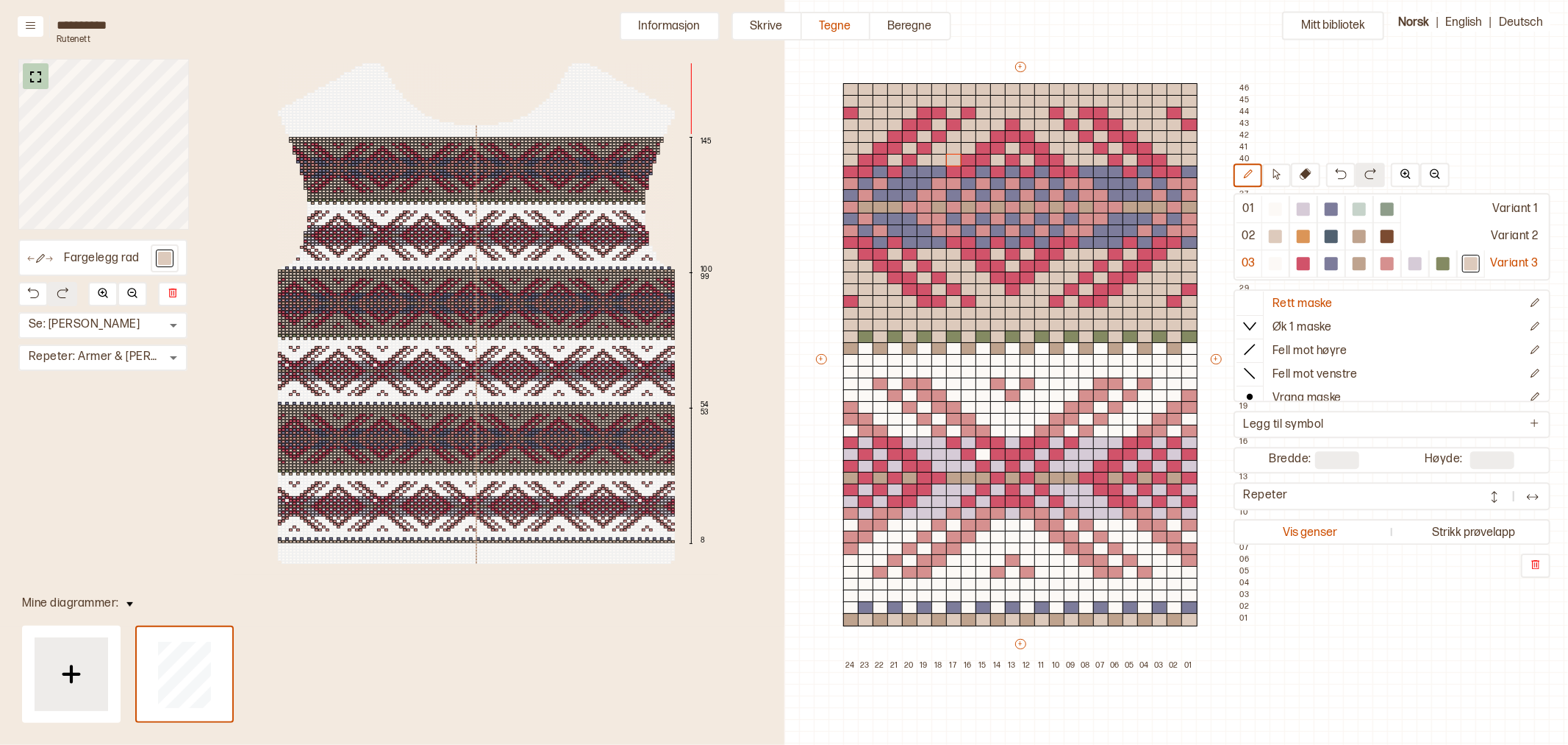
click at [39, 80] on img at bounding box center [36, 76] width 18 height 18
